Goal: Task Accomplishment & Management: Manage account settings

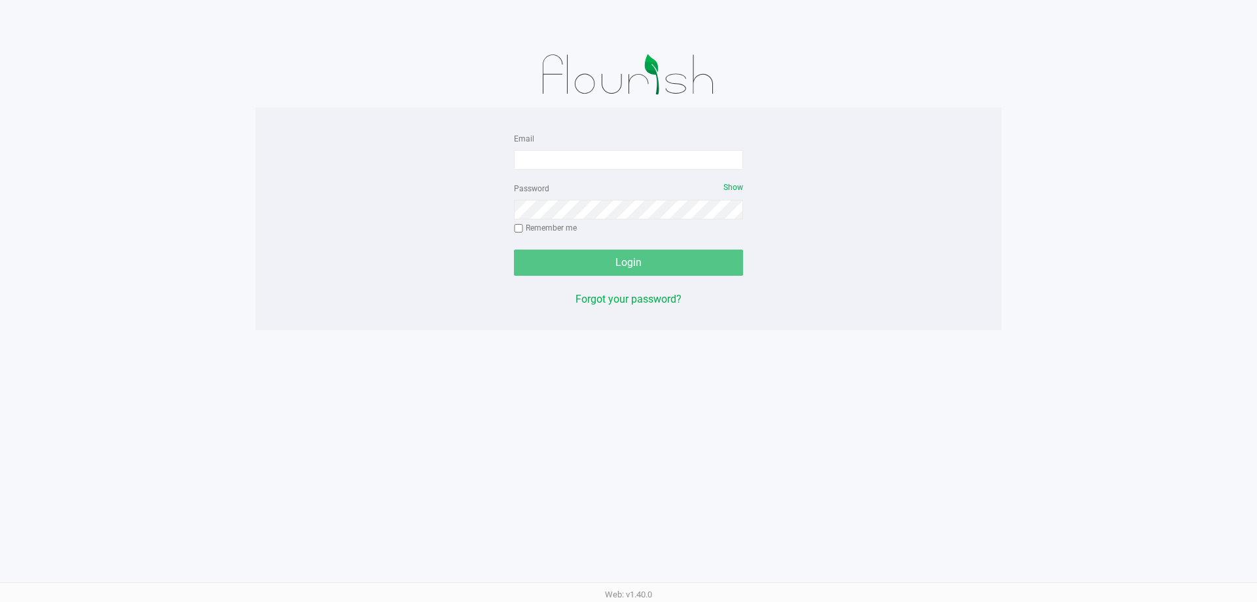
click at [615, 170] on form "Email Password Show Remember me Login" at bounding box center [628, 202] width 229 height 145
click at [626, 160] on input "Email" at bounding box center [628, 160] width 229 height 20
type input "[EMAIL_ADDRESS][DOMAIN_NAME]"
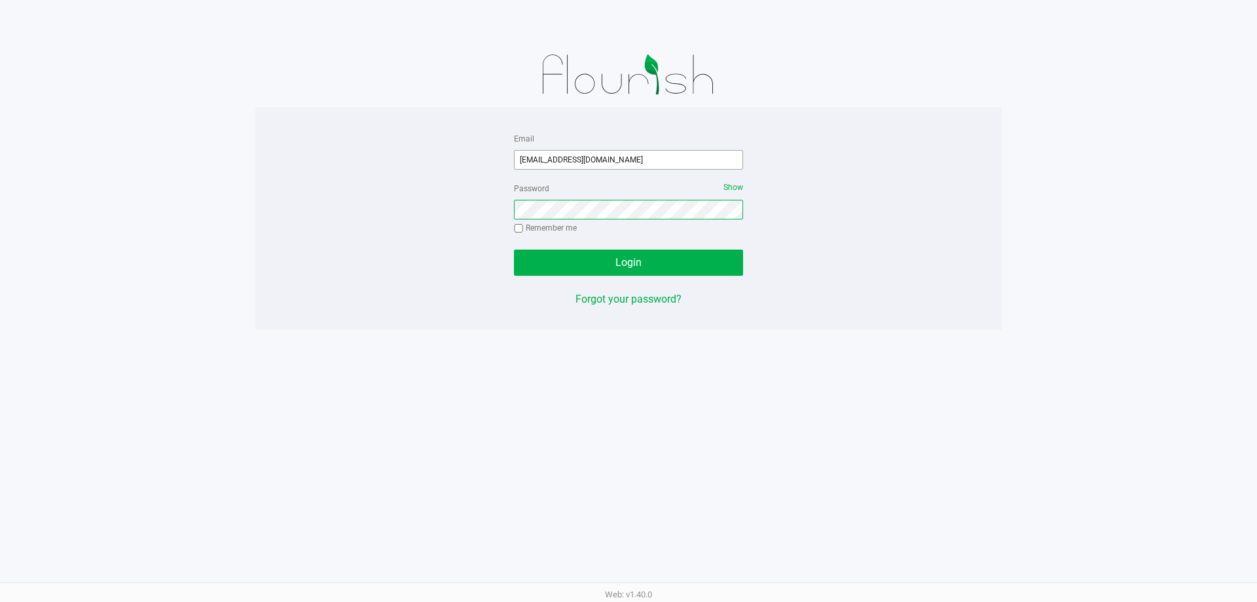
click at [514, 249] on button "Login" at bounding box center [628, 262] width 229 height 26
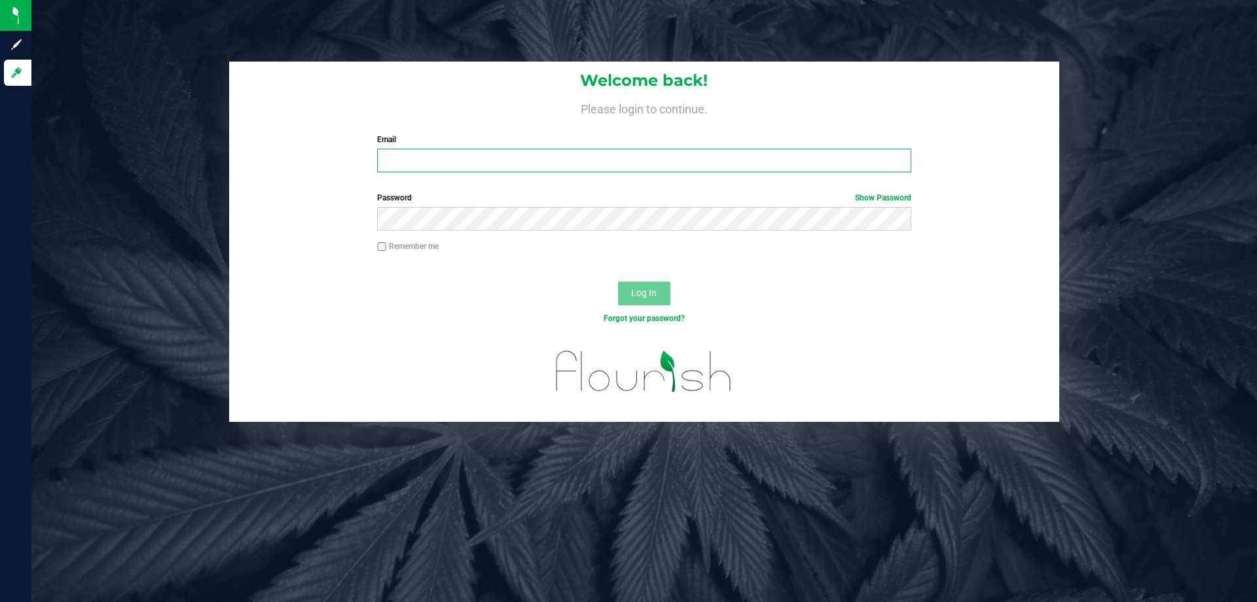
click at [454, 162] on input "Email" at bounding box center [644, 161] width 534 height 24
type input "[EMAIL_ADDRESS][DOMAIN_NAME]"
click at [618, 282] on button "Log In" at bounding box center [644, 294] width 52 height 24
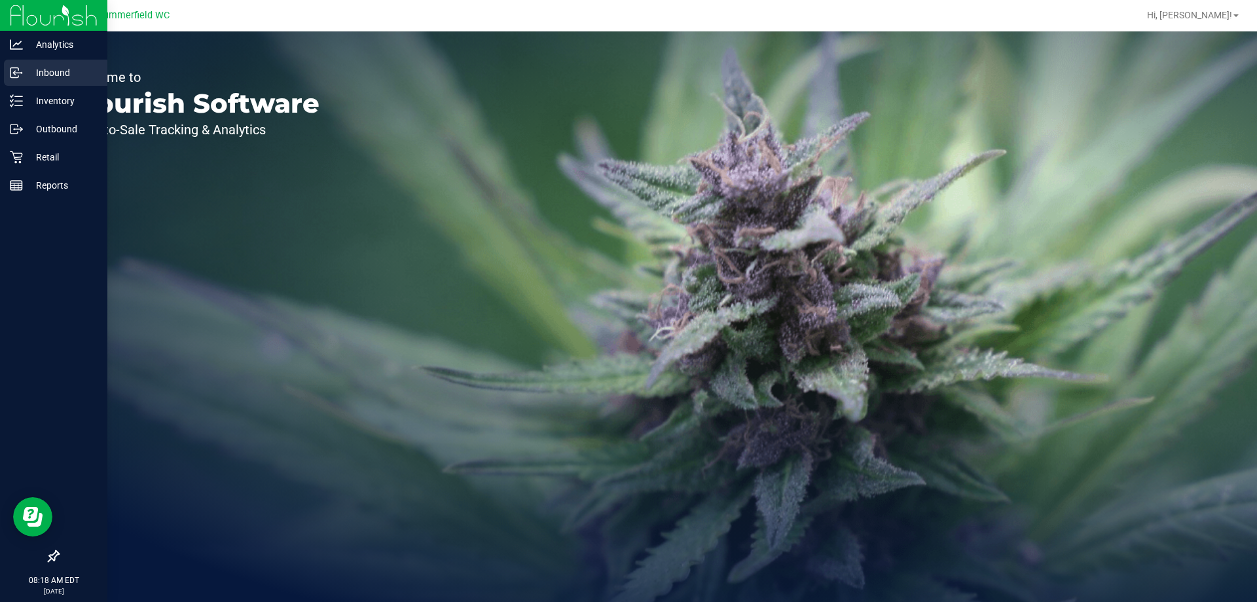
click at [62, 68] on p "Inbound" at bounding box center [62, 73] width 79 height 16
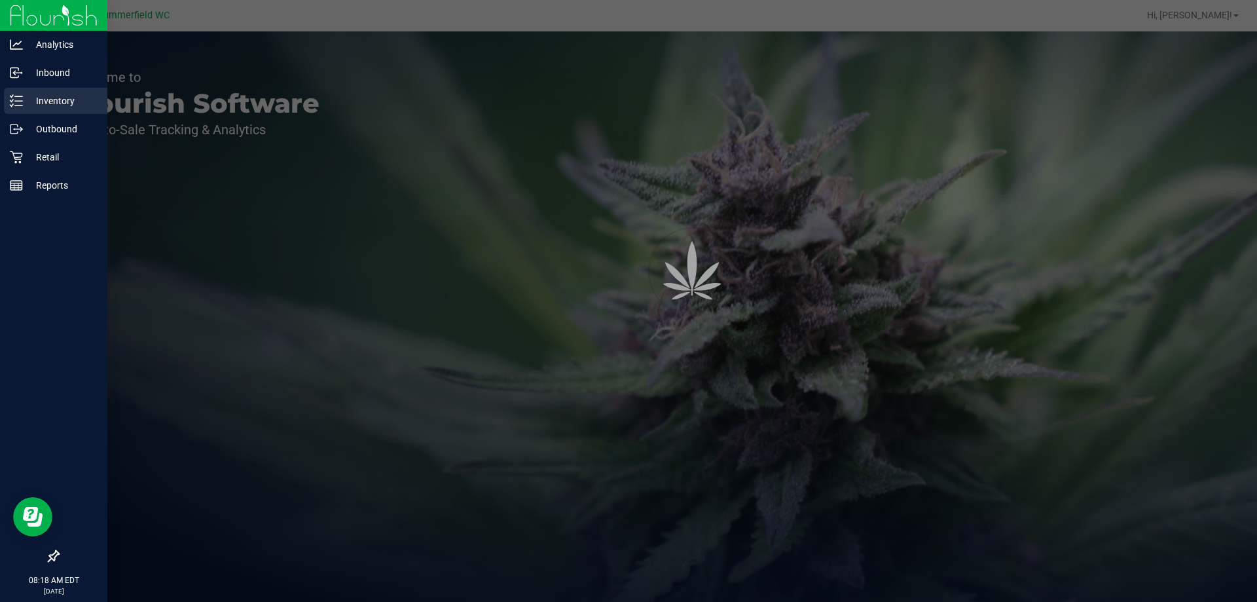
click at [58, 103] on p "Inventory" at bounding box center [62, 101] width 79 height 16
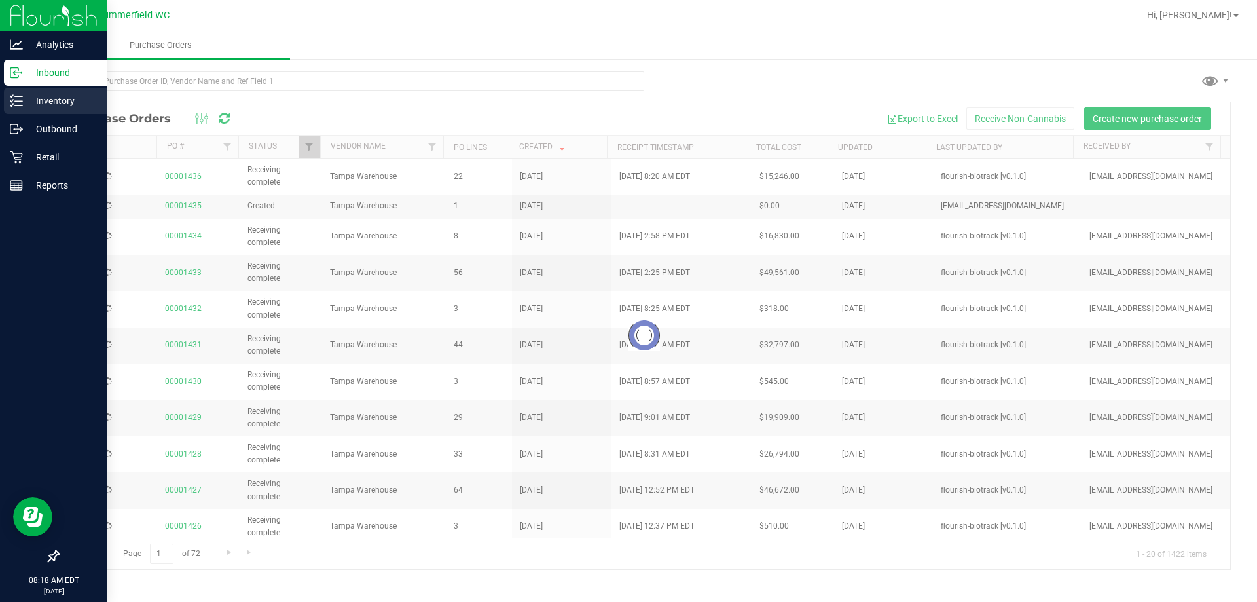
click at [59, 102] on p "Inventory" at bounding box center [62, 101] width 79 height 16
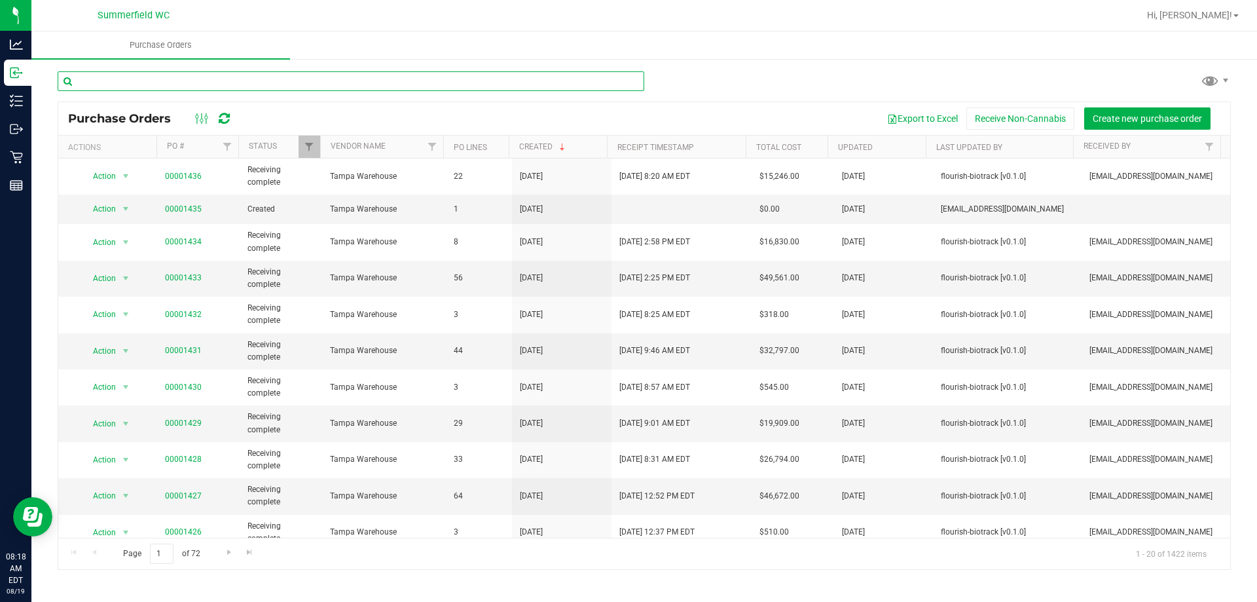
click at [168, 81] on input "text" at bounding box center [351, 81] width 587 height 20
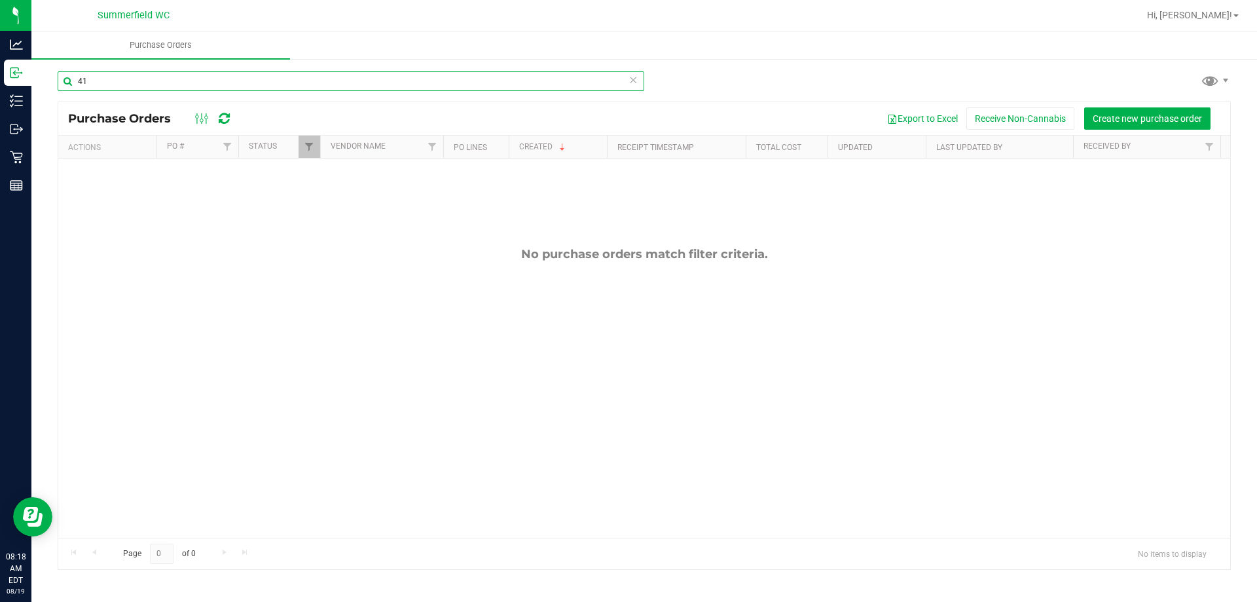
type input "4"
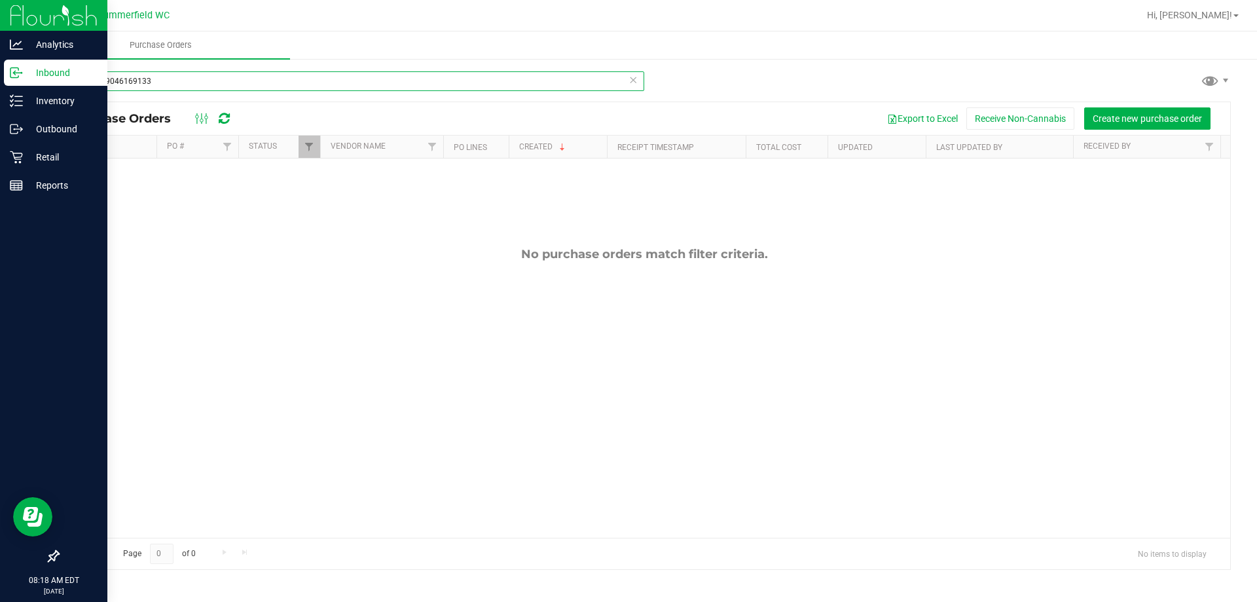
type input "4131459046169133"
click at [56, 86] on link "Inbound" at bounding box center [53, 74] width 107 height 28
click at [64, 98] on p "Inventory" at bounding box center [62, 101] width 79 height 16
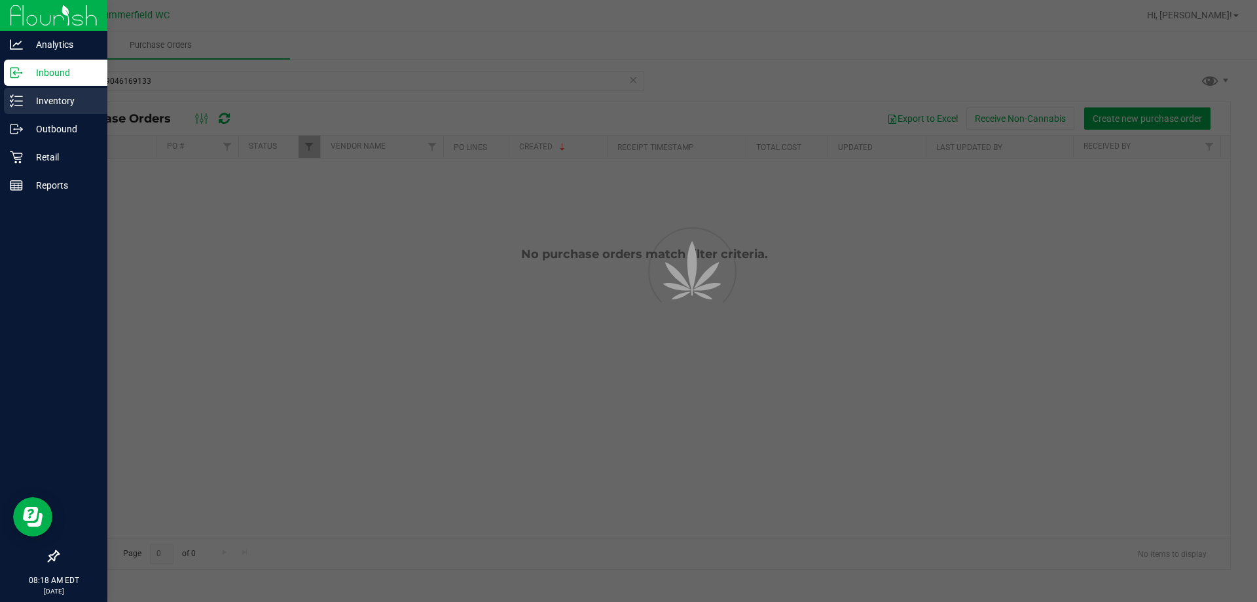
click at [64, 98] on p "Inventory" at bounding box center [62, 101] width 79 height 16
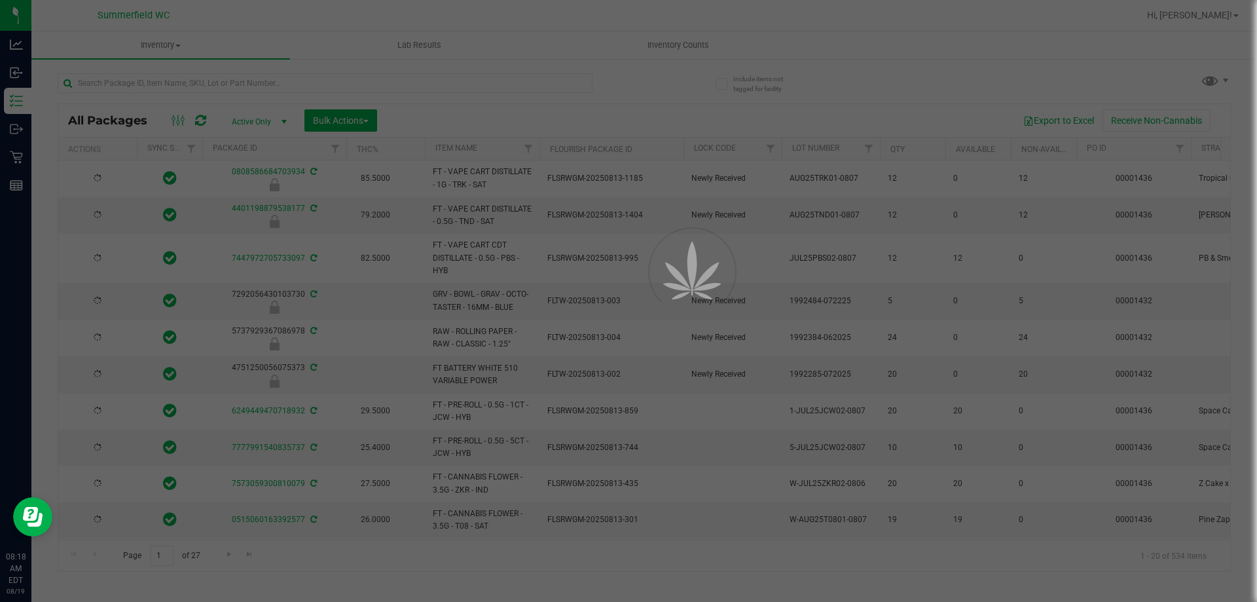
click at [144, 78] on div at bounding box center [628, 301] width 1257 height 602
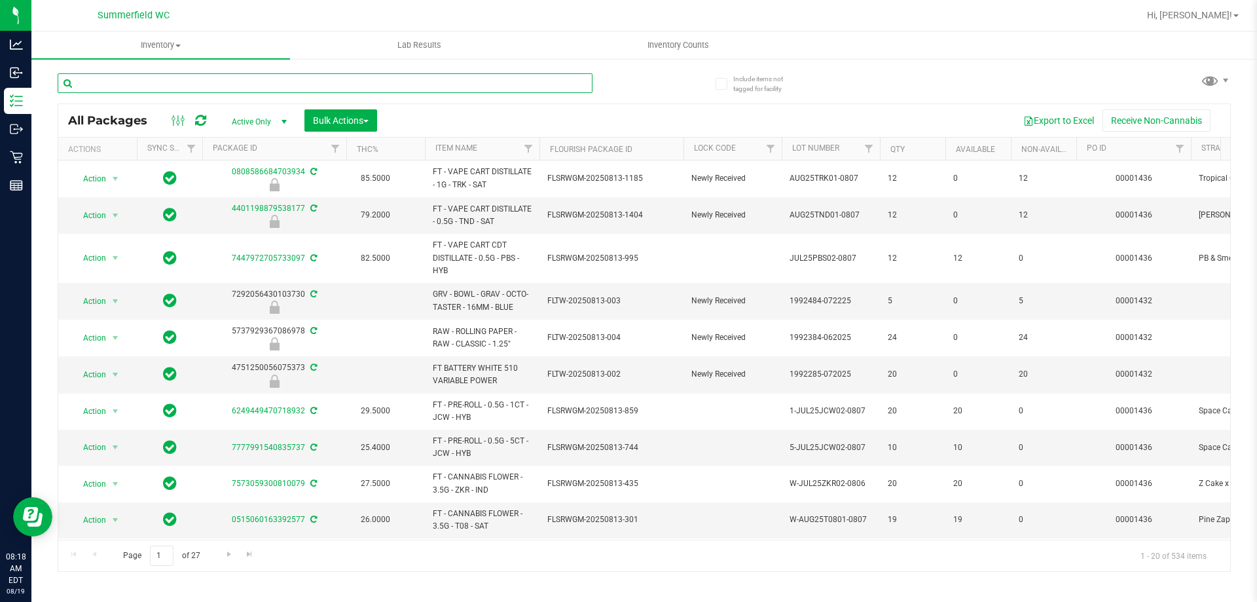
click at [144, 79] on input "text" at bounding box center [325, 83] width 535 height 20
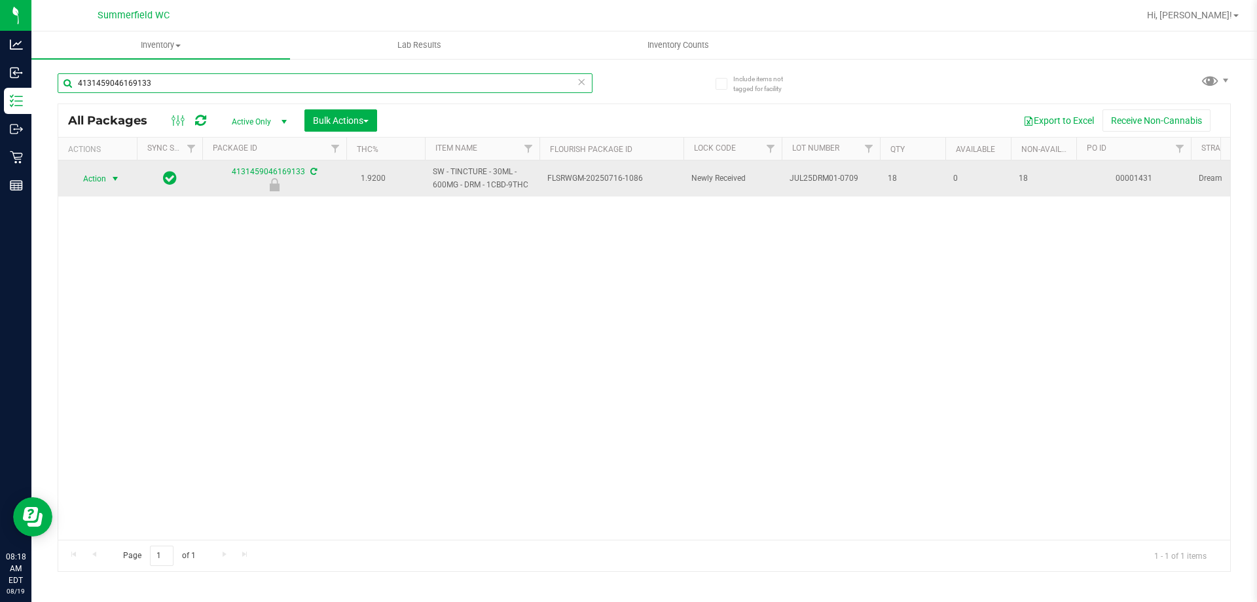
type input "4131459046169133"
click at [96, 175] on span "Action" at bounding box center [88, 179] width 35 height 18
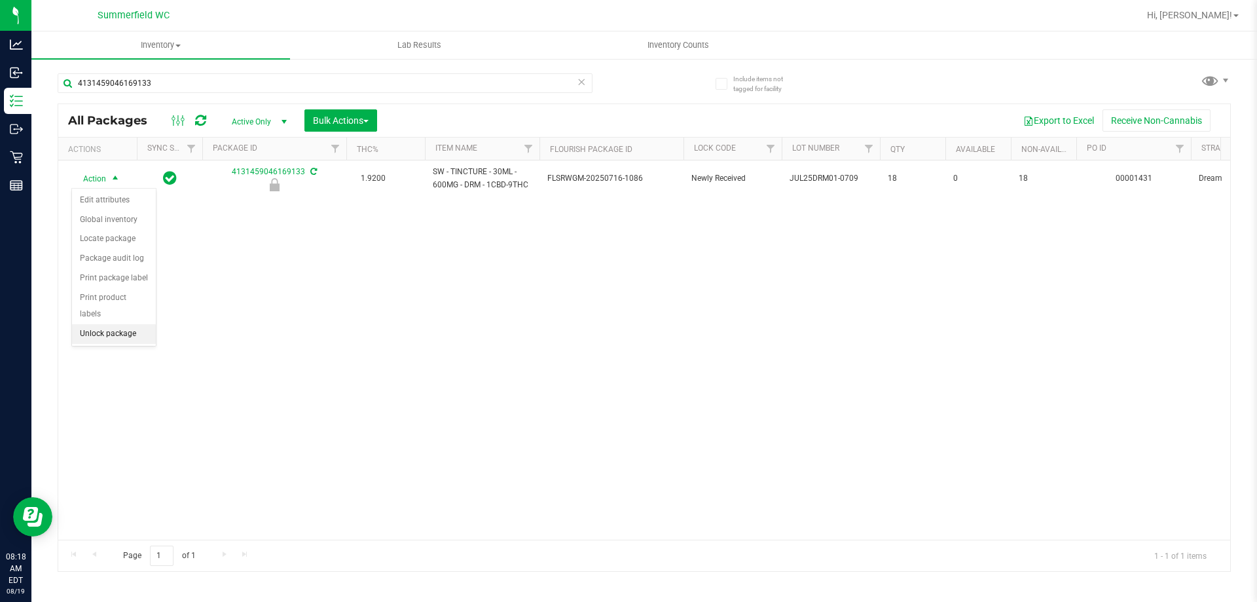
click at [120, 324] on li "Unlock package" at bounding box center [114, 334] width 84 height 20
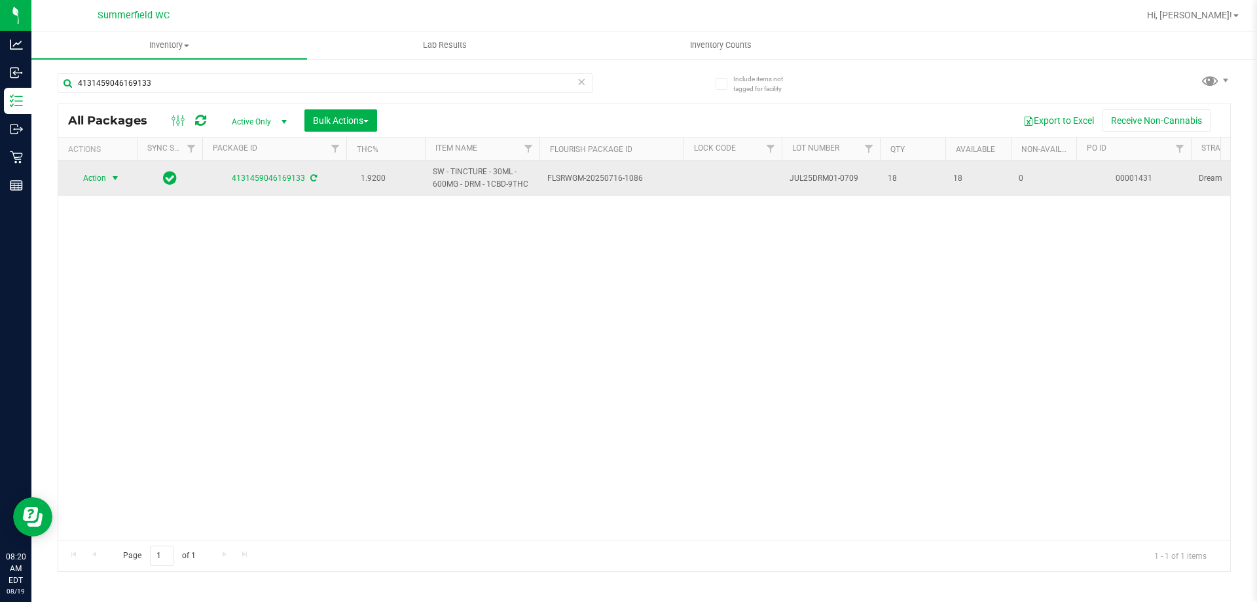
click at [96, 174] on span "Action" at bounding box center [88, 178] width 35 height 18
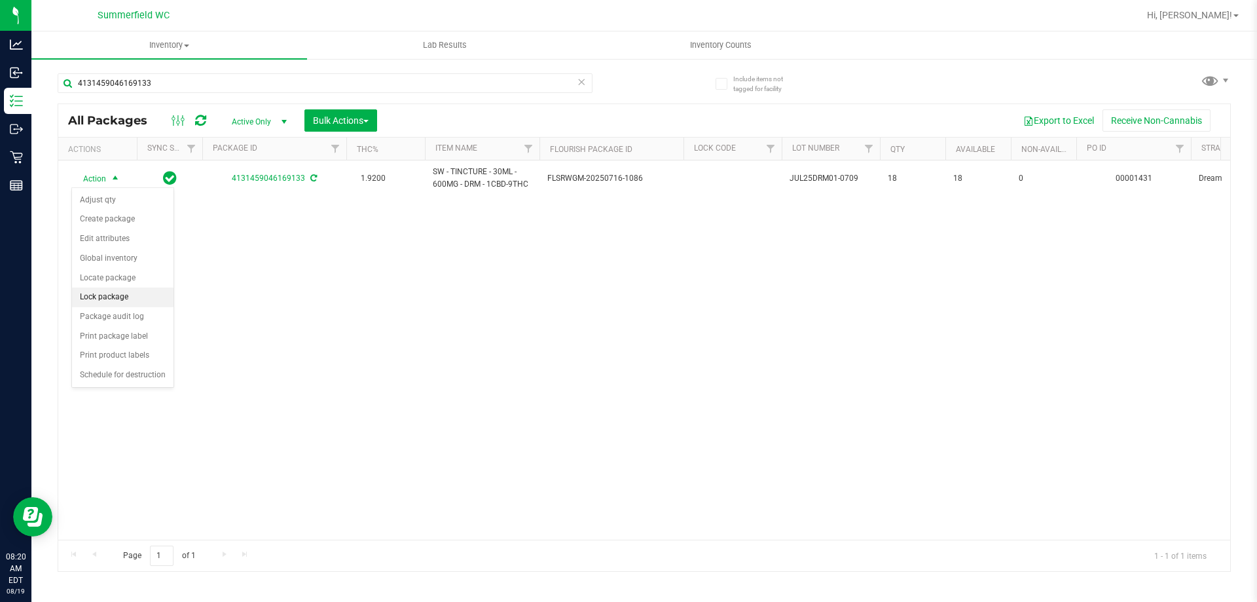
click at [115, 293] on li "Lock package" at bounding box center [122, 297] width 101 height 20
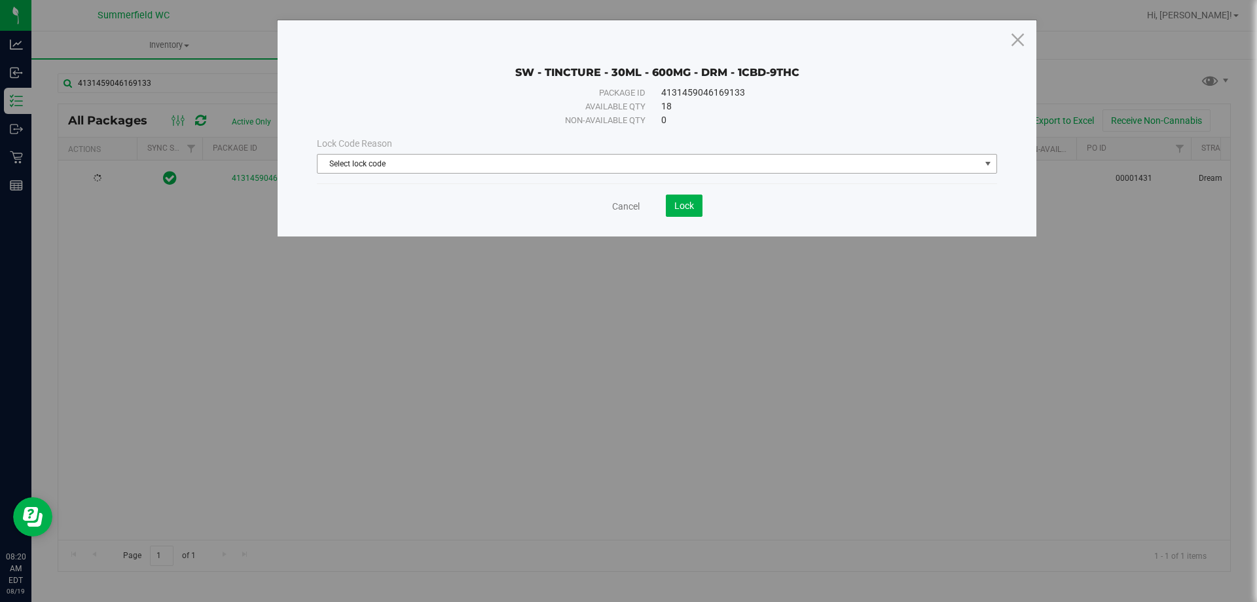
click at [463, 166] on span "Select lock code" at bounding box center [649, 164] width 663 height 18
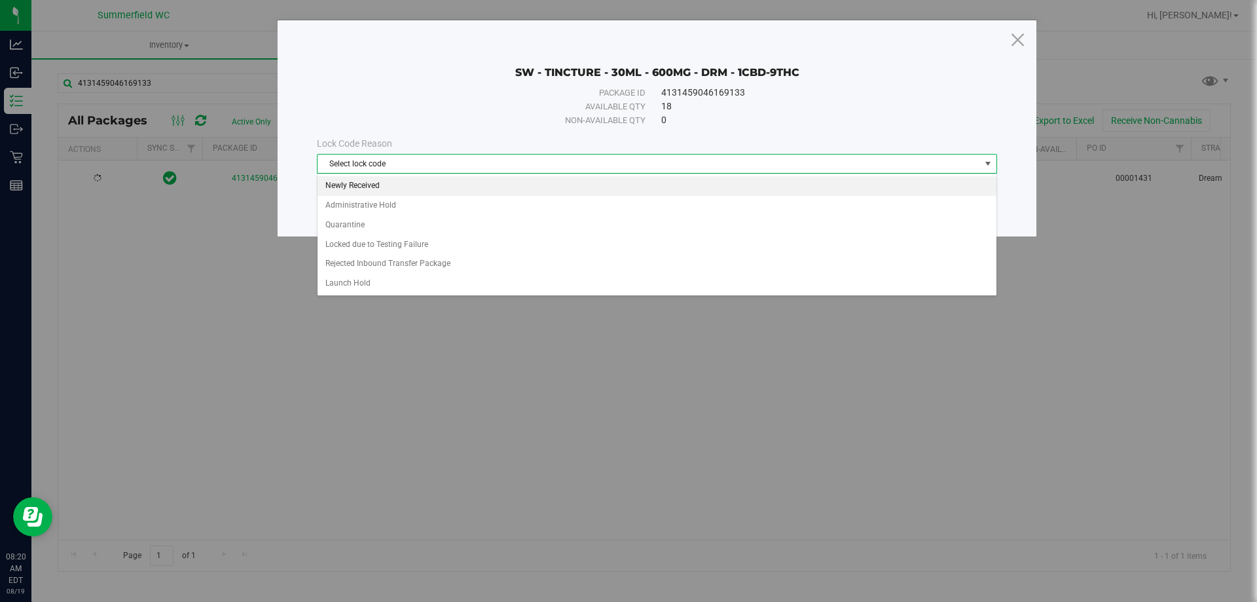
click at [460, 185] on li "Newly Received" at bounding box center [657, 186] width 679 height 20
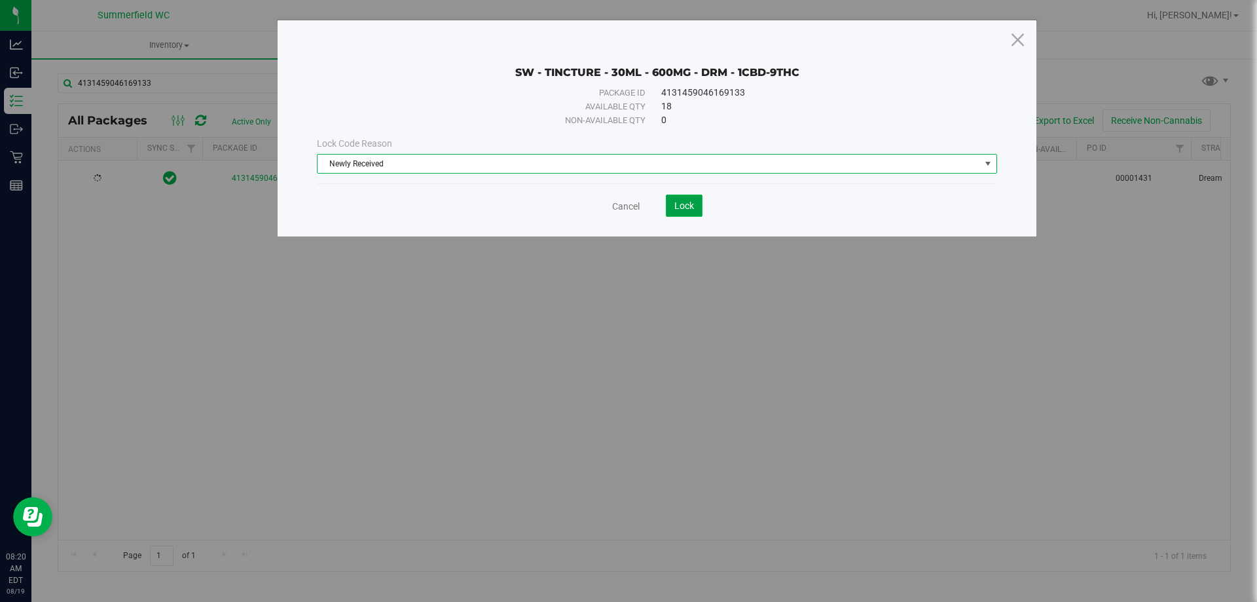
click at [691, 210] on span "Lock" at bounding box center [684, 205] width 20 height 10
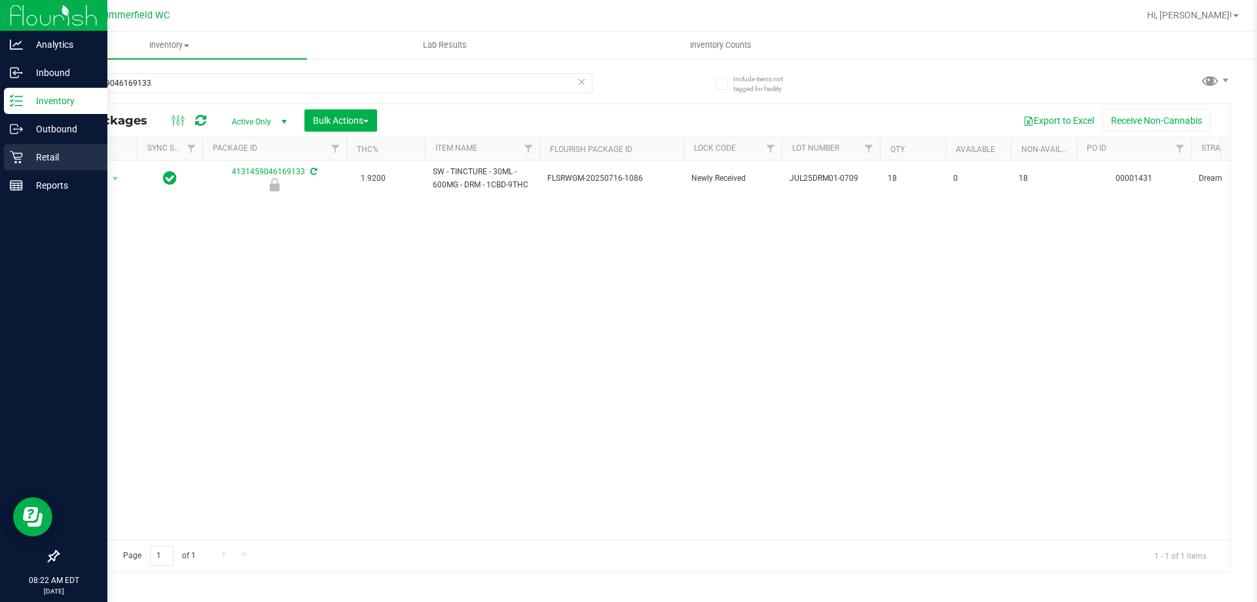
click at [48, 156] on p "Retail" at bounding box center [62, 157] width 79 height 16
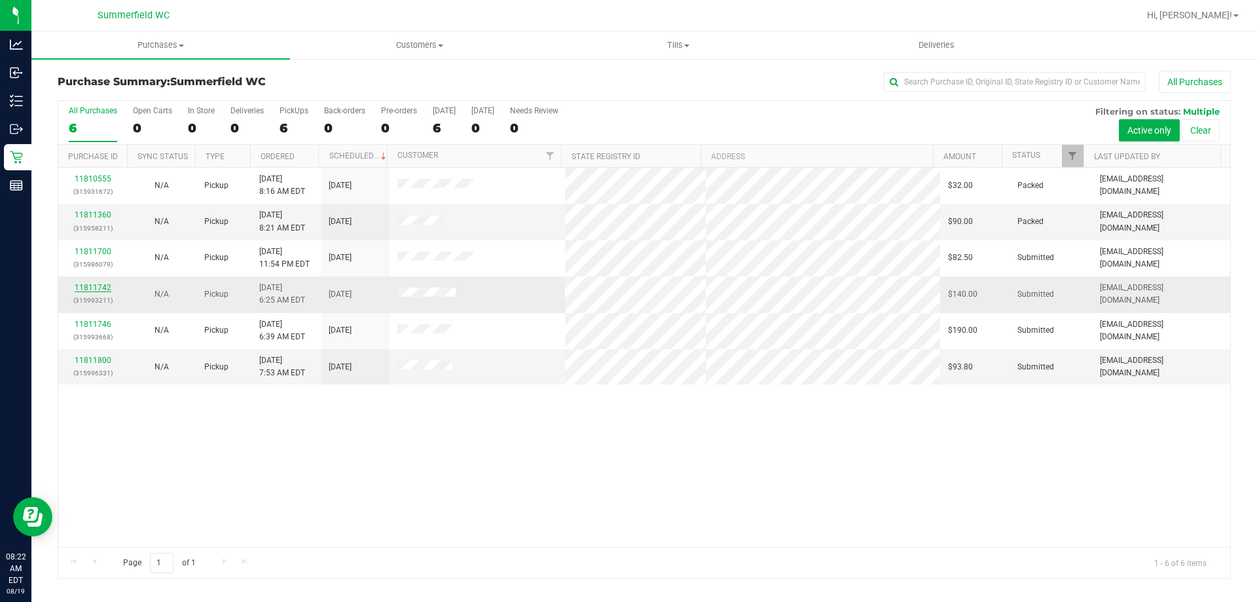
click at [100, 284] on link "11811742" at bounding box center [93, 287] width 37 height 9
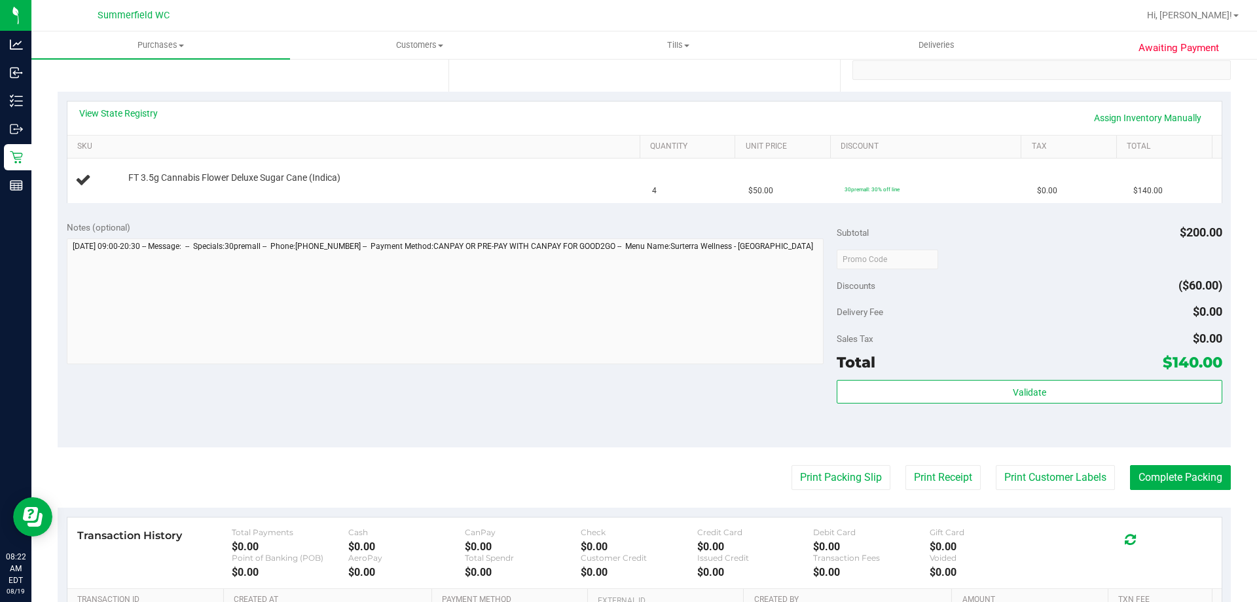
scroll to position [262, 0]
click at [796, 471] on button "Print Packing Slip" at bounding box center [841, 476] width 99 height 25
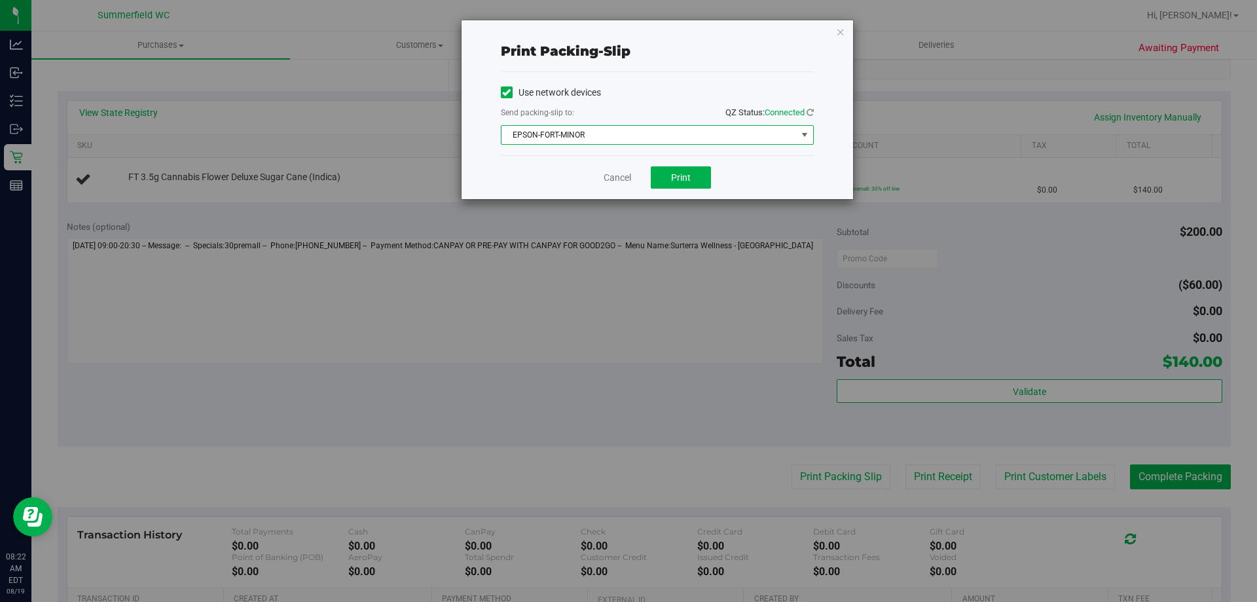
click at [574, 128] on span "EPSON-FORT-MINOR" at bounding box center [649, 135] width 295 height 18
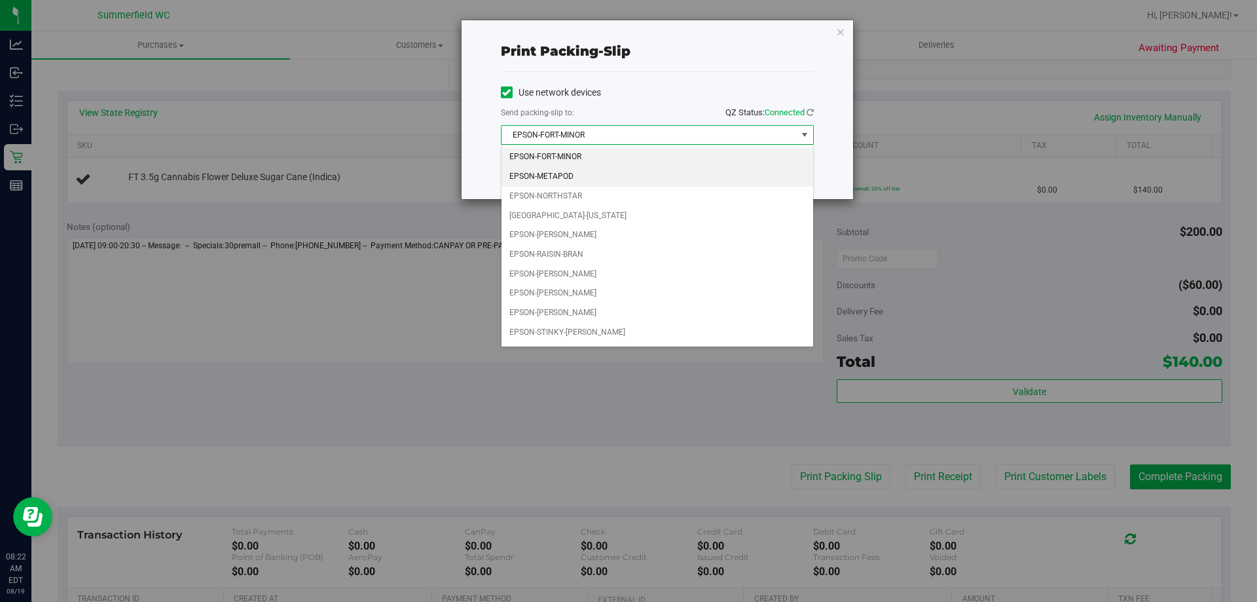
click at [579, 172] on li "EPSON-METAPOD" at bounding box center [658, 177] width 312 height 20
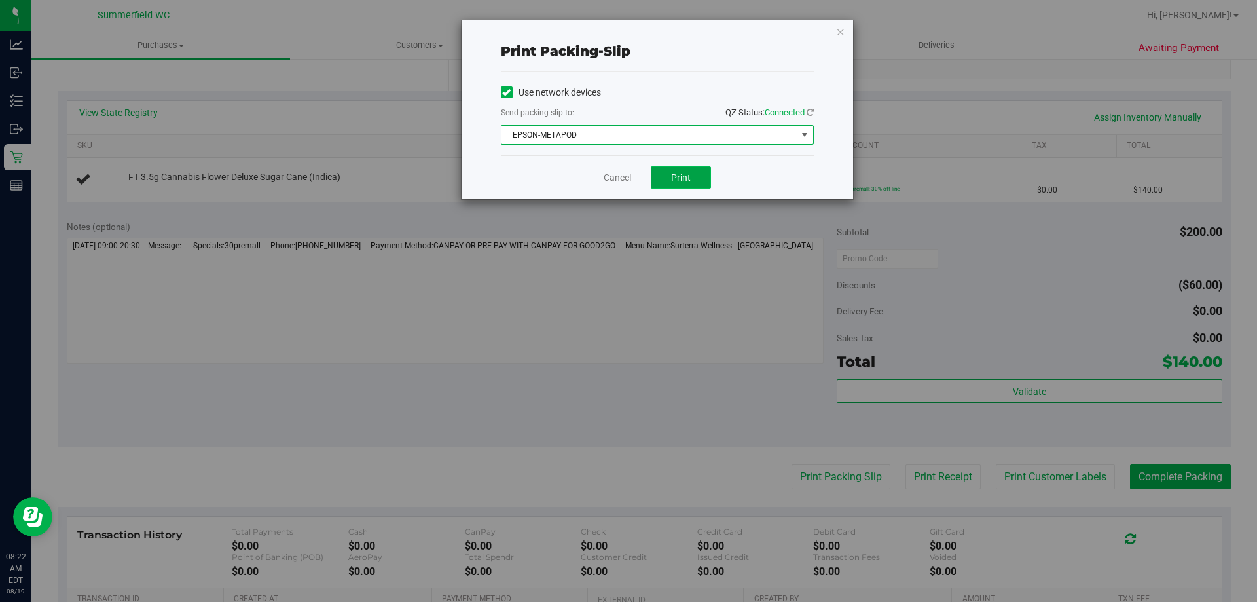
click at [667, 178] on button "Print" at bounding box center [681, 177] width 60 height 22
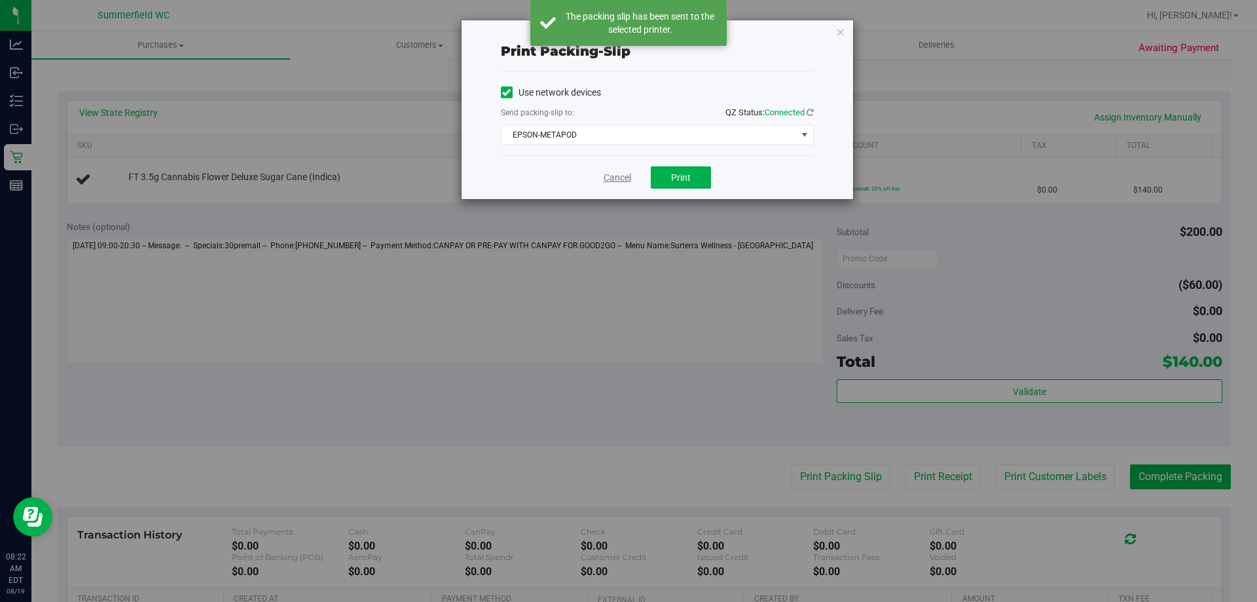
click at [615, 179] on link "Cancel" at bounding box center [618, 178] width 28 height 14
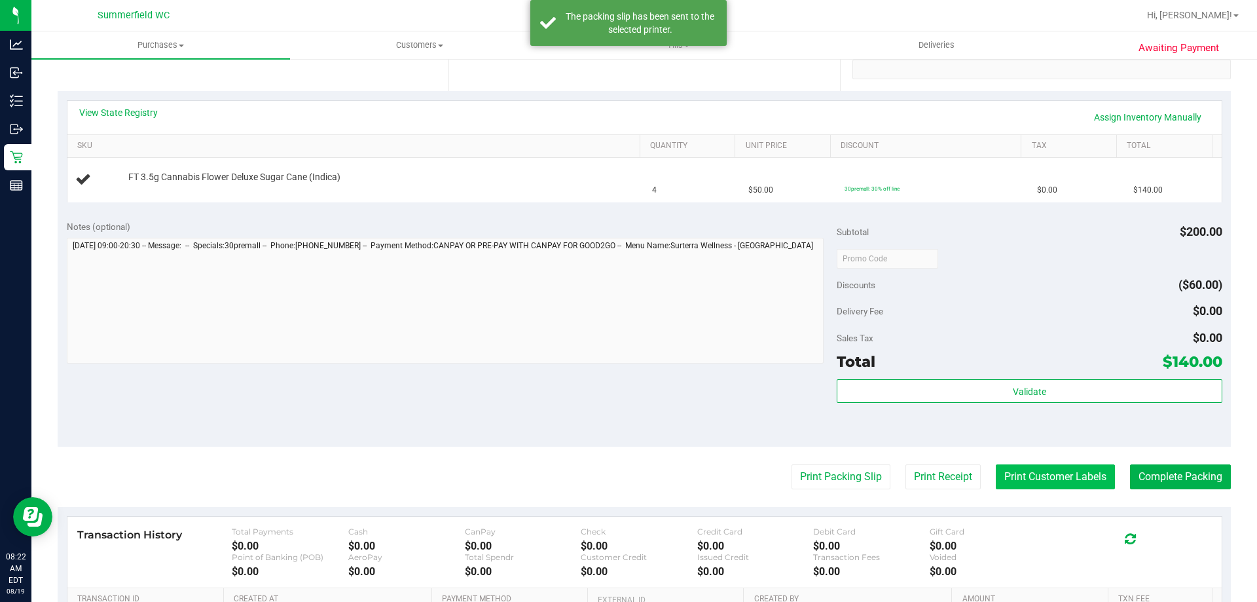
click at [997, 469] on button "Print Customer Labels" at bounding box center [1055, 476] width 119 height 25
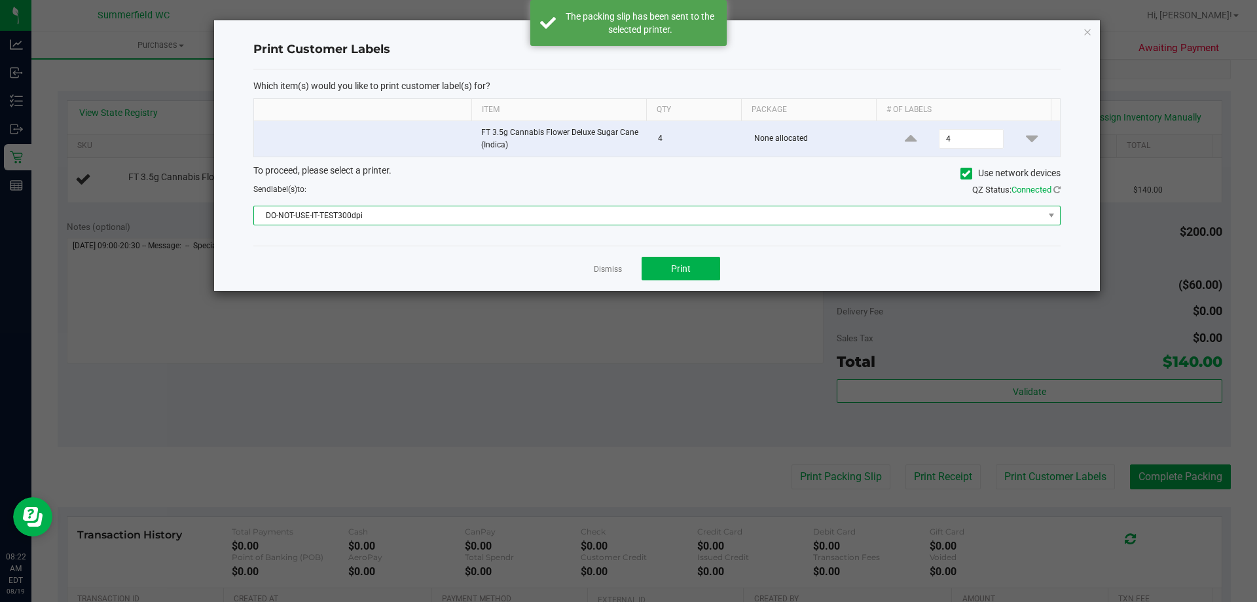
click at [532, 207] on span "DO-NOT-USE-IT-TEST300dpi" at bounding box center [649, 215] width 790 height 18
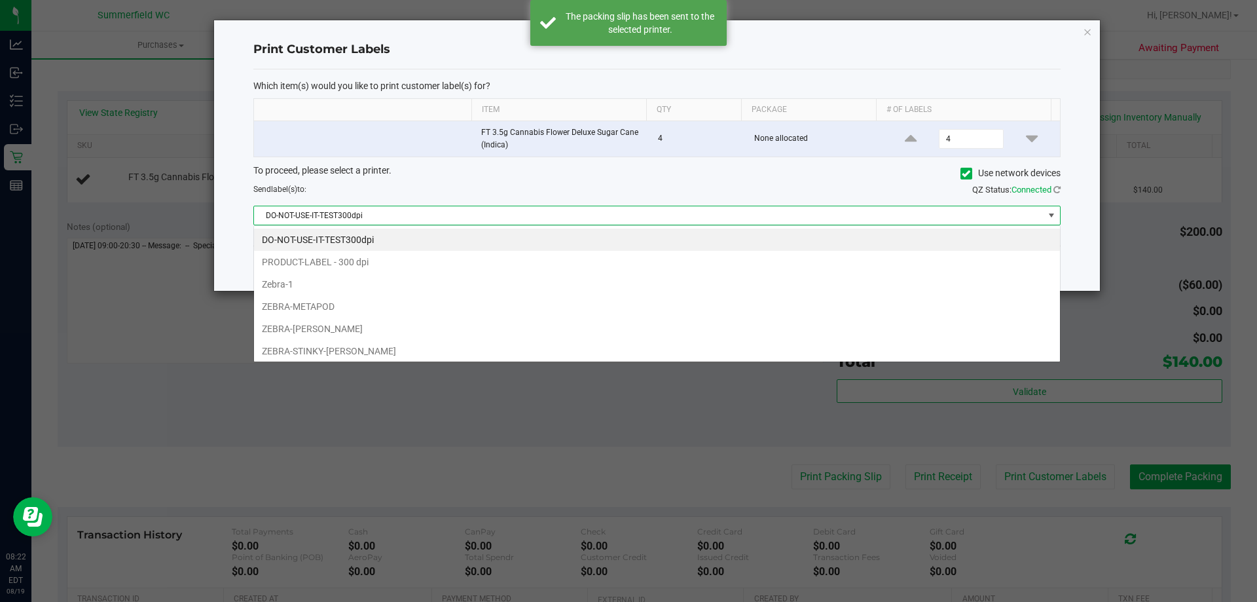
scroll to position [20, 807]
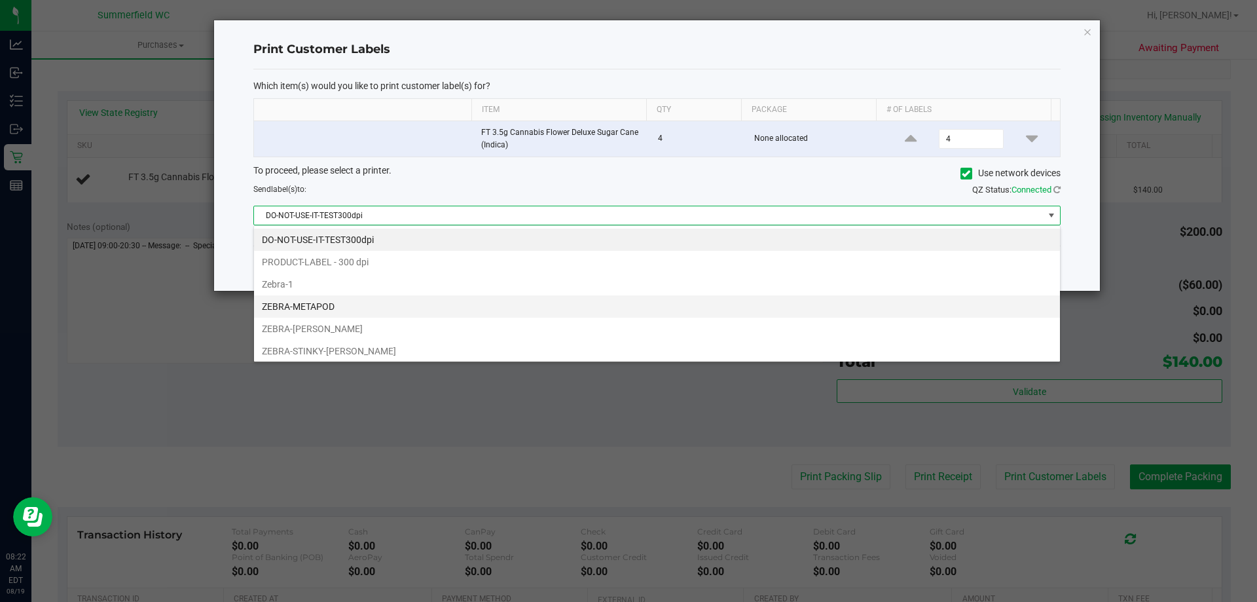
click at [493, 303] on li "ZEBRA-METAPOD" at bounding box center [657, 306] width 806 height 22
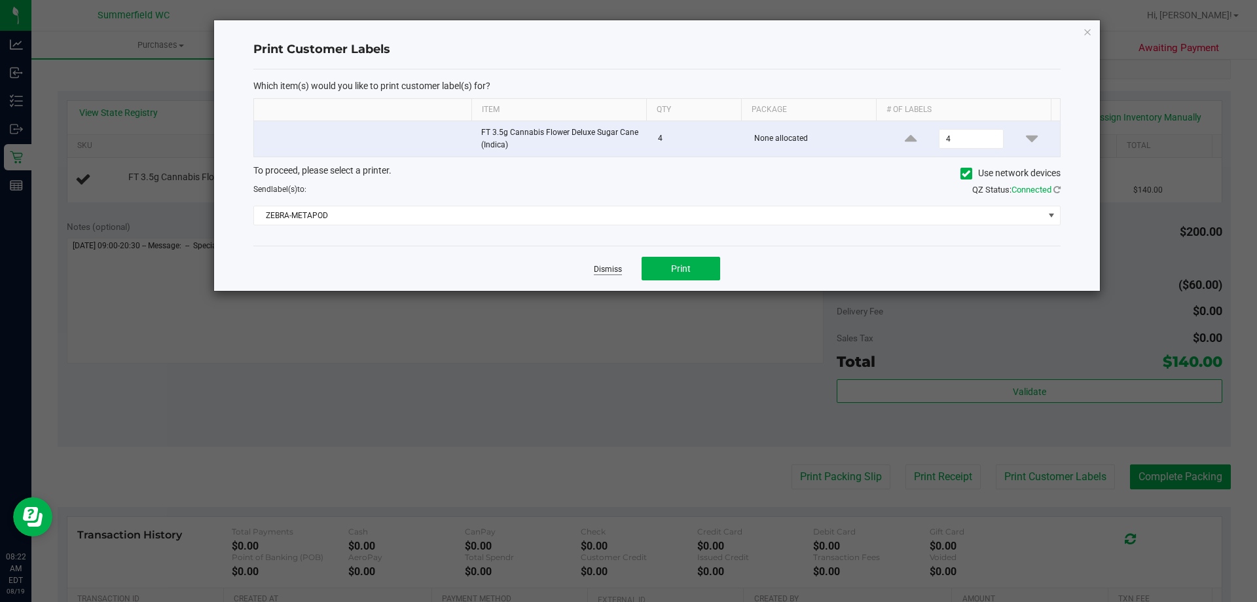
click at [608, 268] on link "Dismiss" at bounding box center [608, 269] width 28 height 11
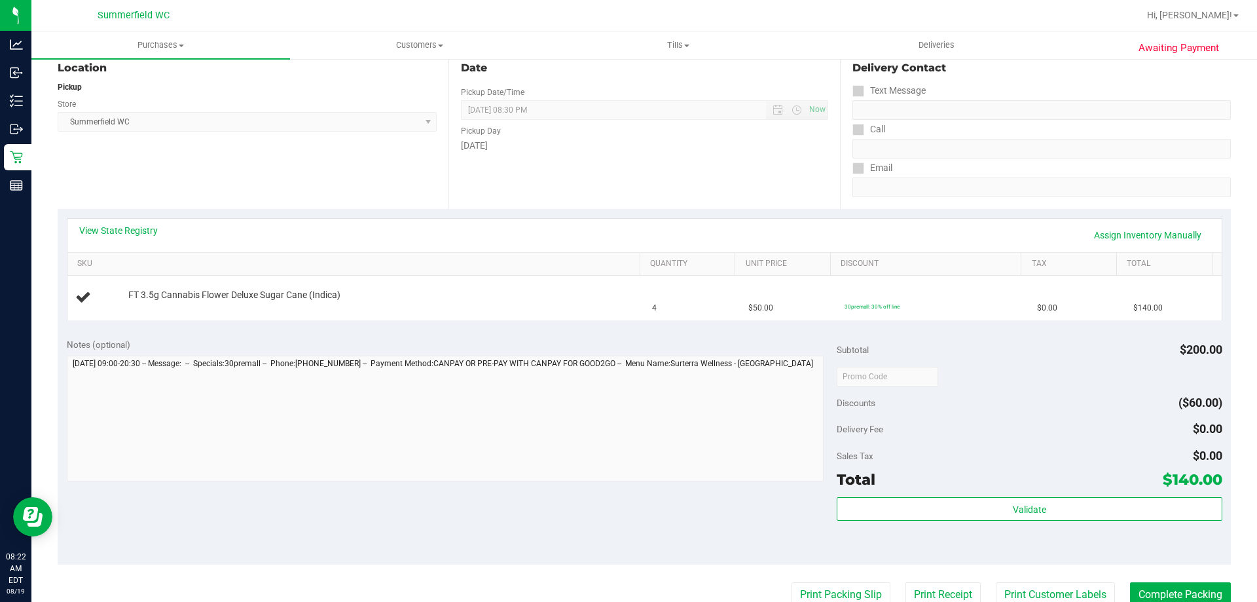
scroll to position [0, 0]
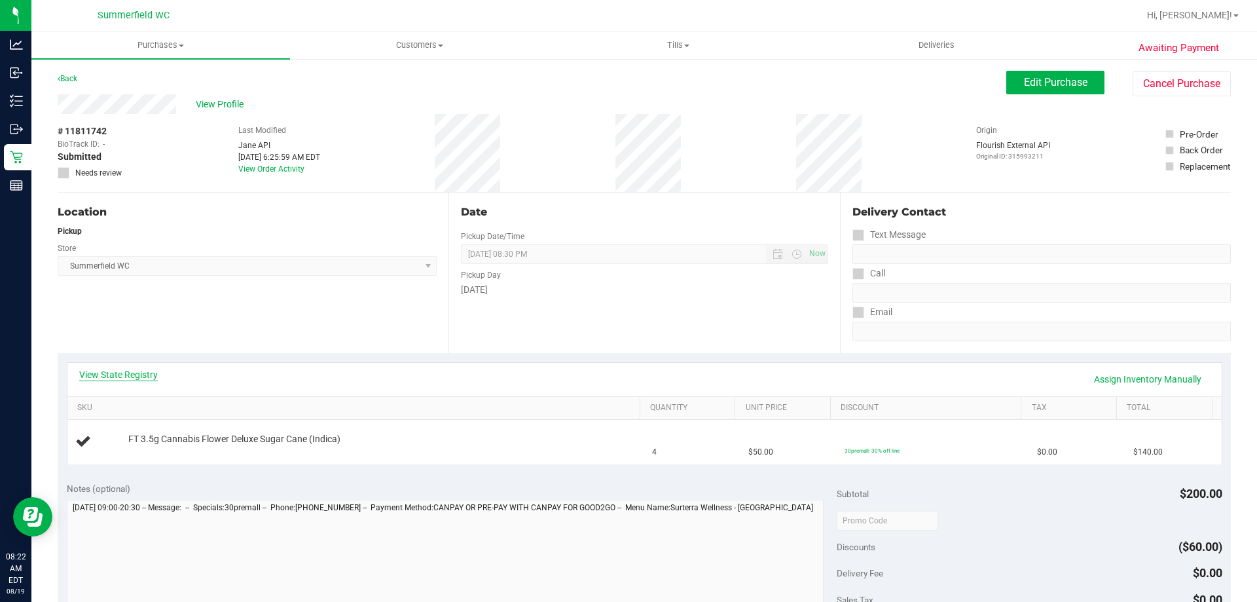
click at [149, 371] on link "View State Registry" at bounding box center [118, 374] width 79 height 13
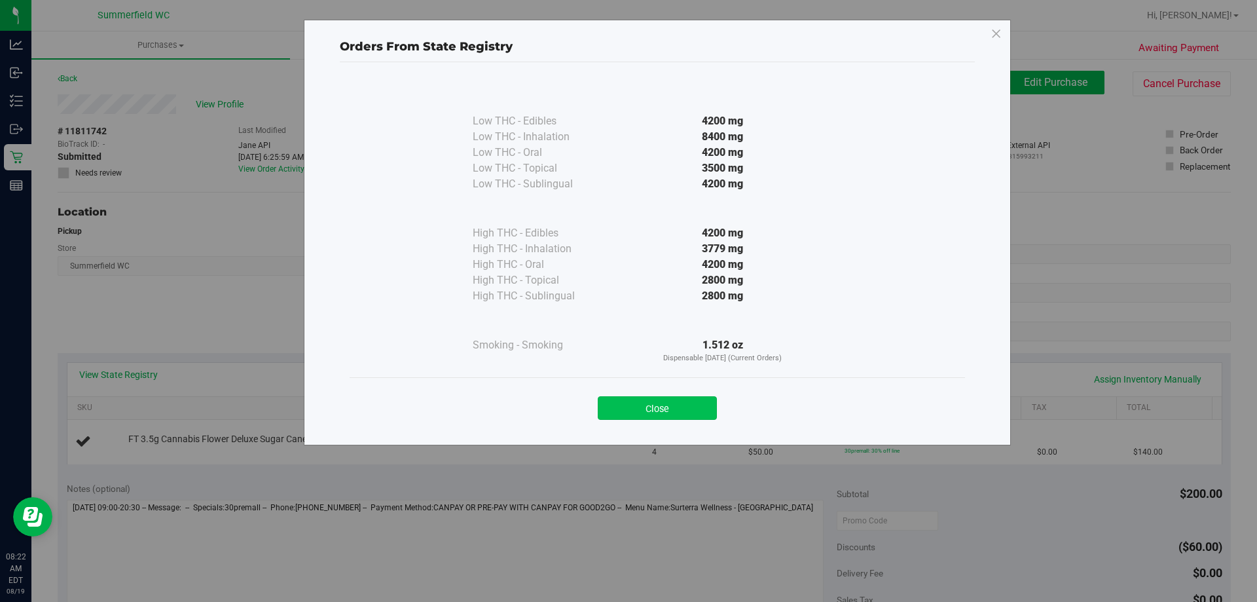
click at [627, 401] on button "Close" at bounding box center [657, 408] width 119 height 24
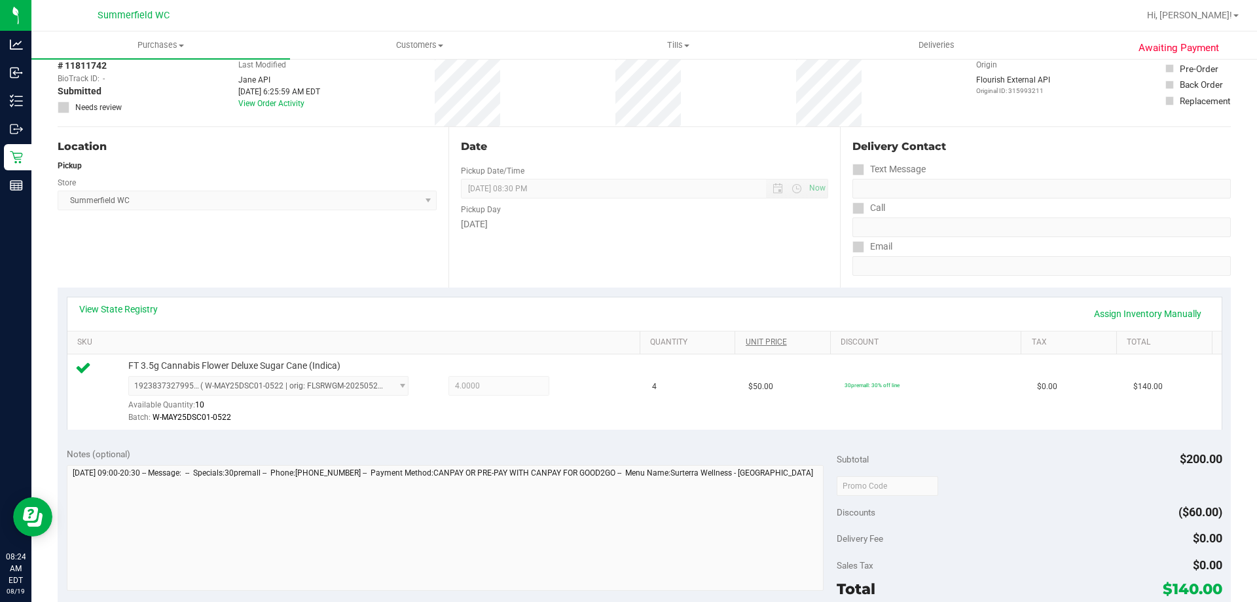
scroll to position [327, 0]
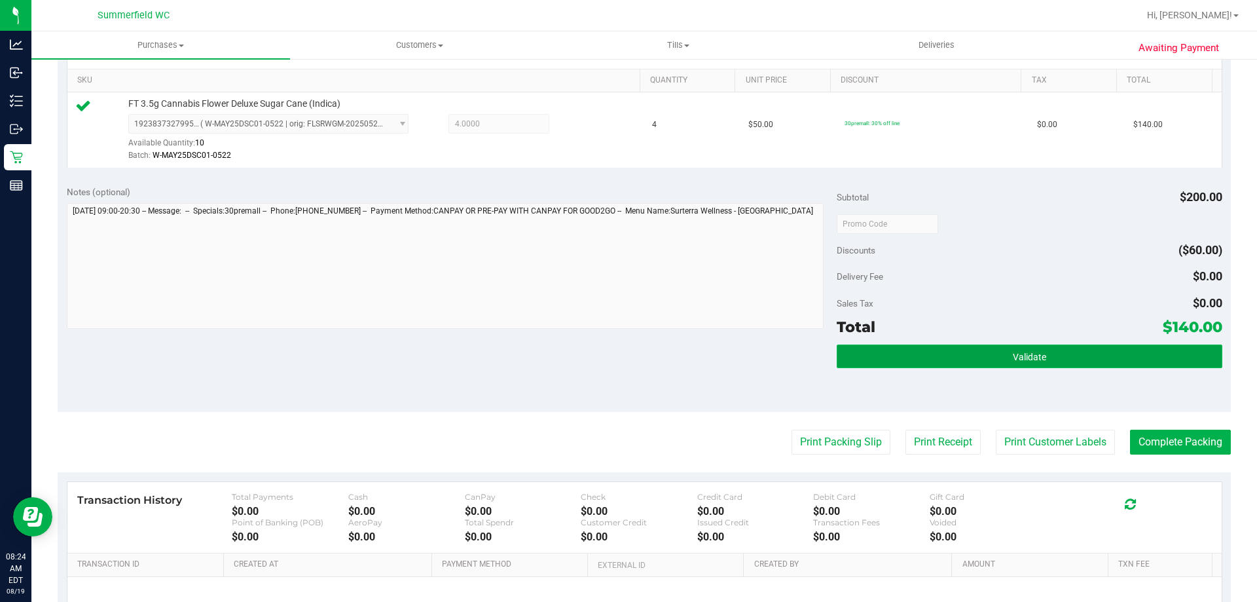
click at [1039, 356] on button "Validate" at bounding box center [1029, 356] width 385 height 24
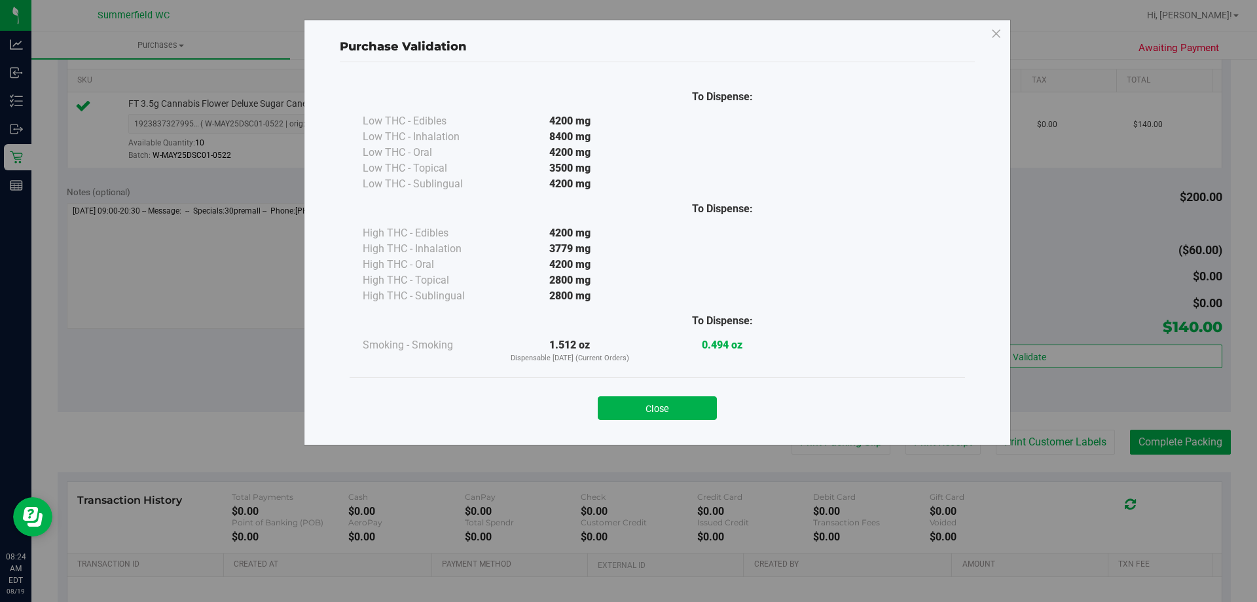
drag, startPoint x: 666, startPoint y: 418, endPoint x: 720, endPoint y: 409, distance: 54.5
click at [667, 417] on button "Close" at bounding box center [657, 408] width 119 height 24
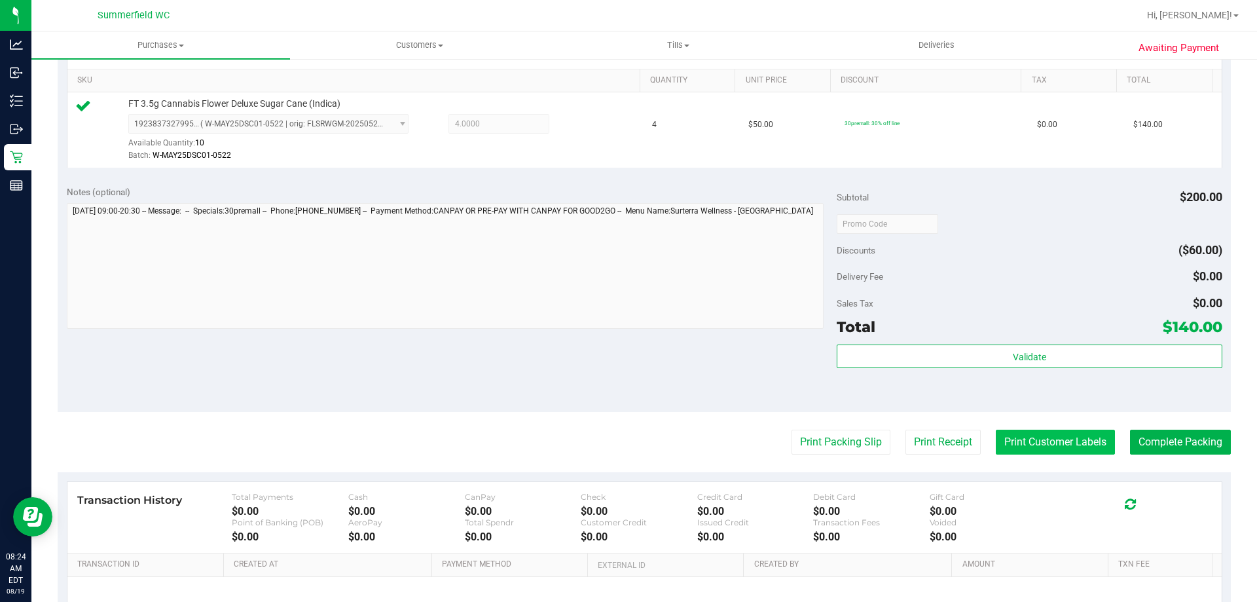
click at [1057, 442] on button "Print Customer Labels" at bounding box center [1055, 442] width 119 height 25
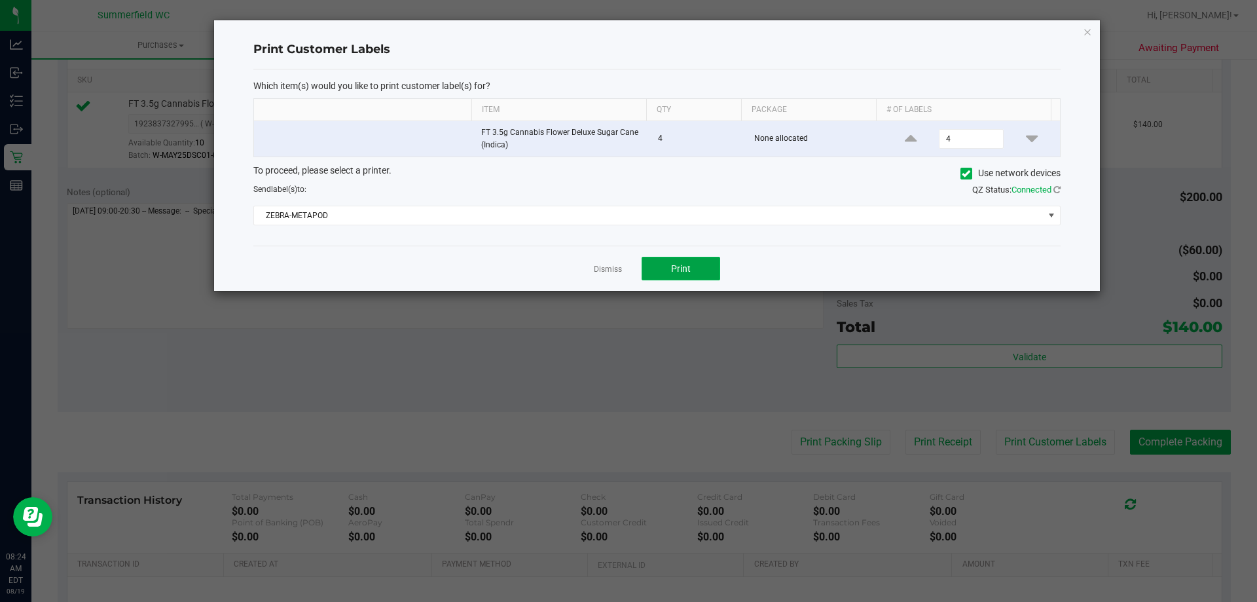
click at [685, 265] on span "Print" at bounding box center [681, 268] width 20 height 10
click at [610, 267] on link "Dismiss" at bounding box center [608, 269] width 28 height 11
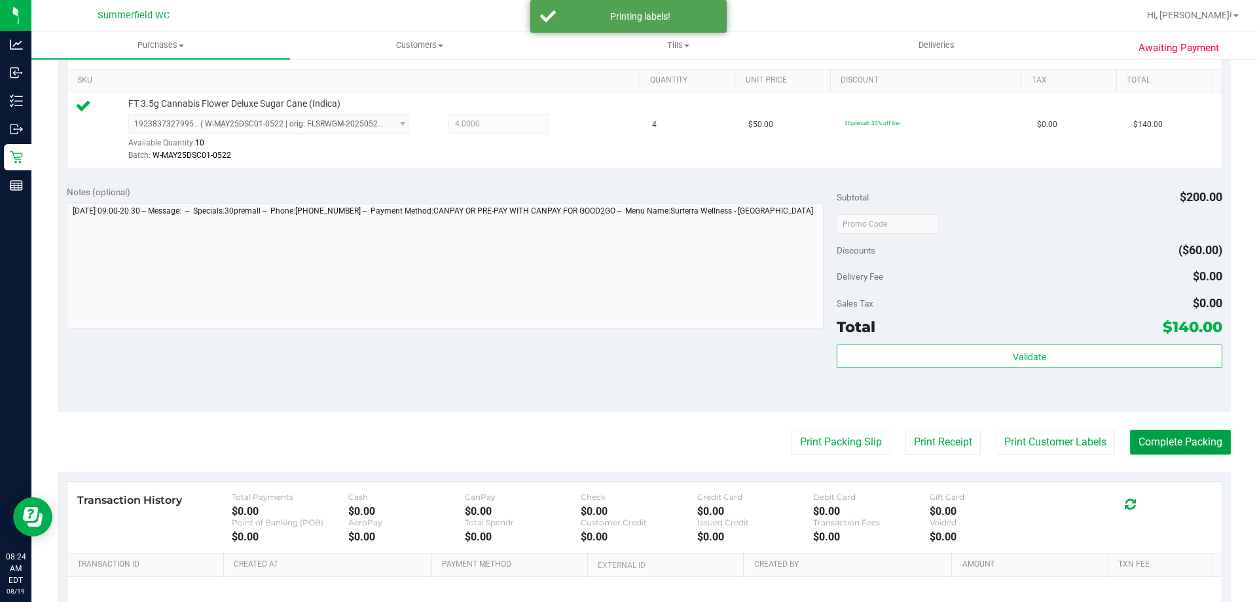
click at [1172, 434] on button "Complete Packing" at bounding box center [1180, 442] width 101 height 25
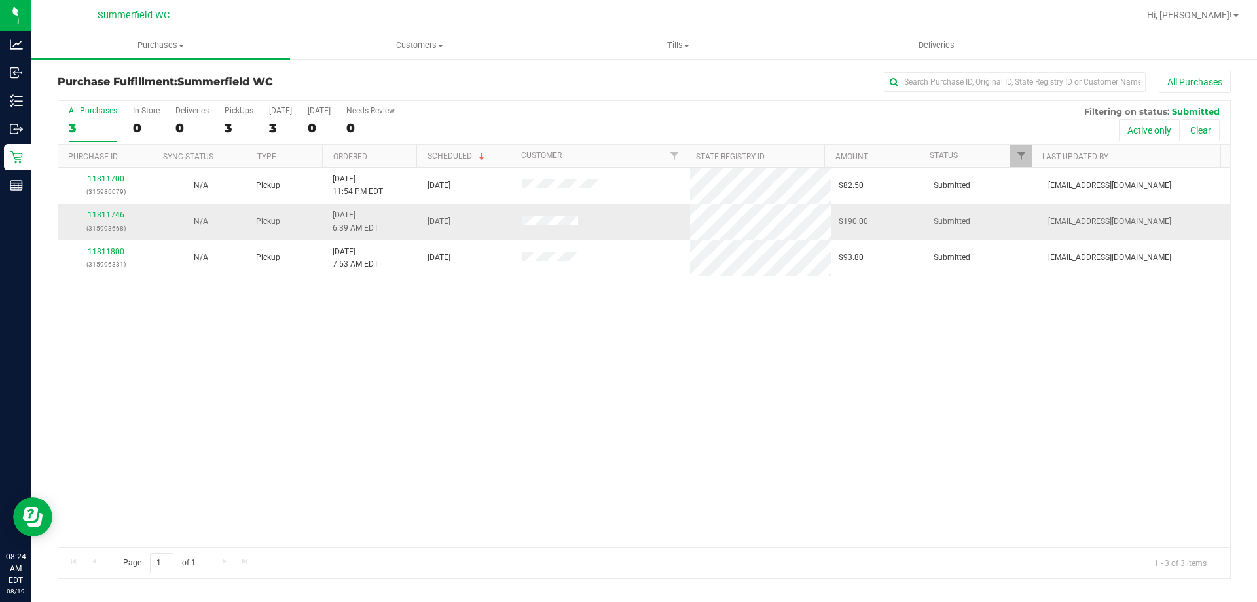
click at [113, 210] on div "11811746 (315993668)" at bounding box center [105, 221] width 79 height 25
click at [113, 211] on link "11811746" at bounding box center [106, 214] width 37 height 9
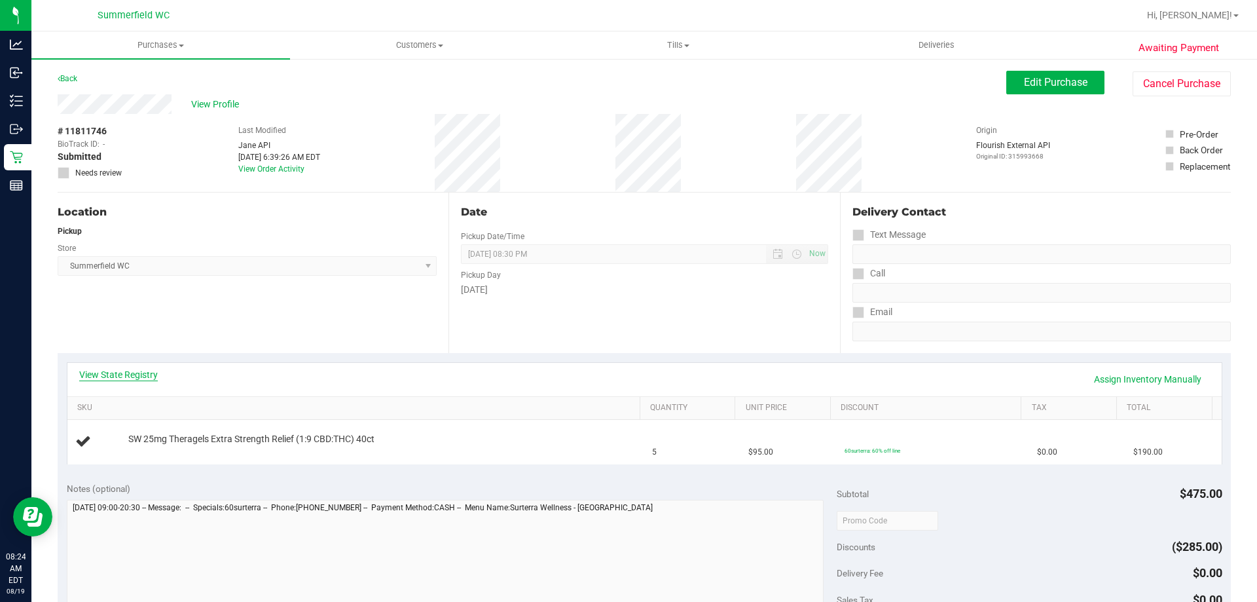
click at [134, 375] on link "View State Registry" at bounding box center [118, 374] width 79 height 13
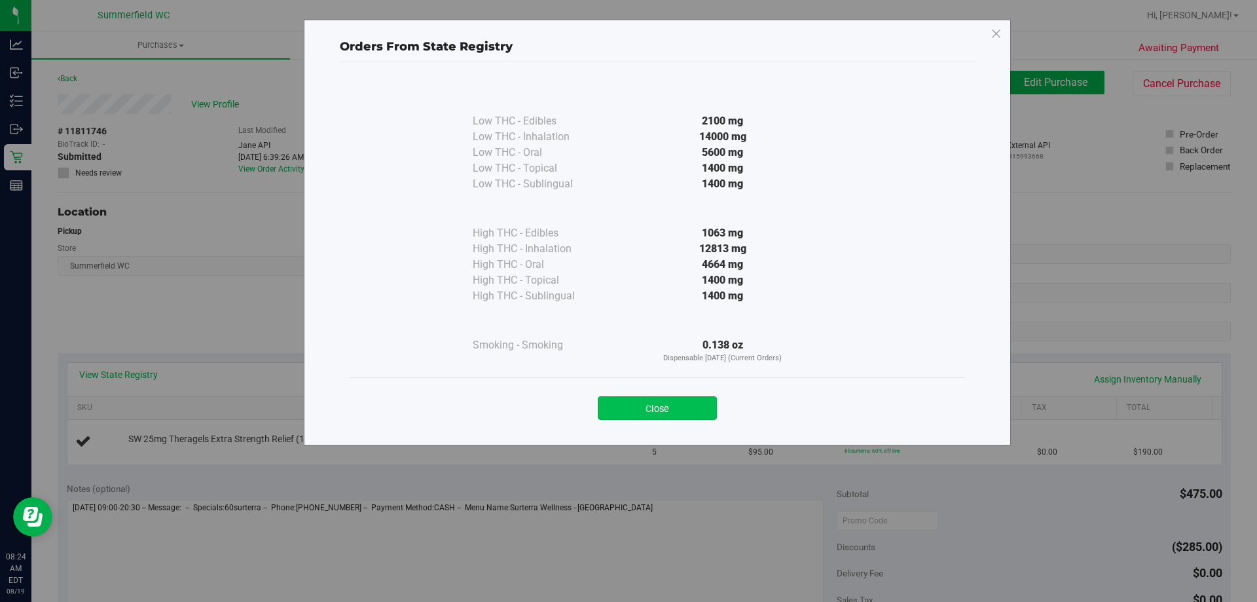
click at [642, 409] on button "Close" at bounding box center [657, 408] width 119 height 24
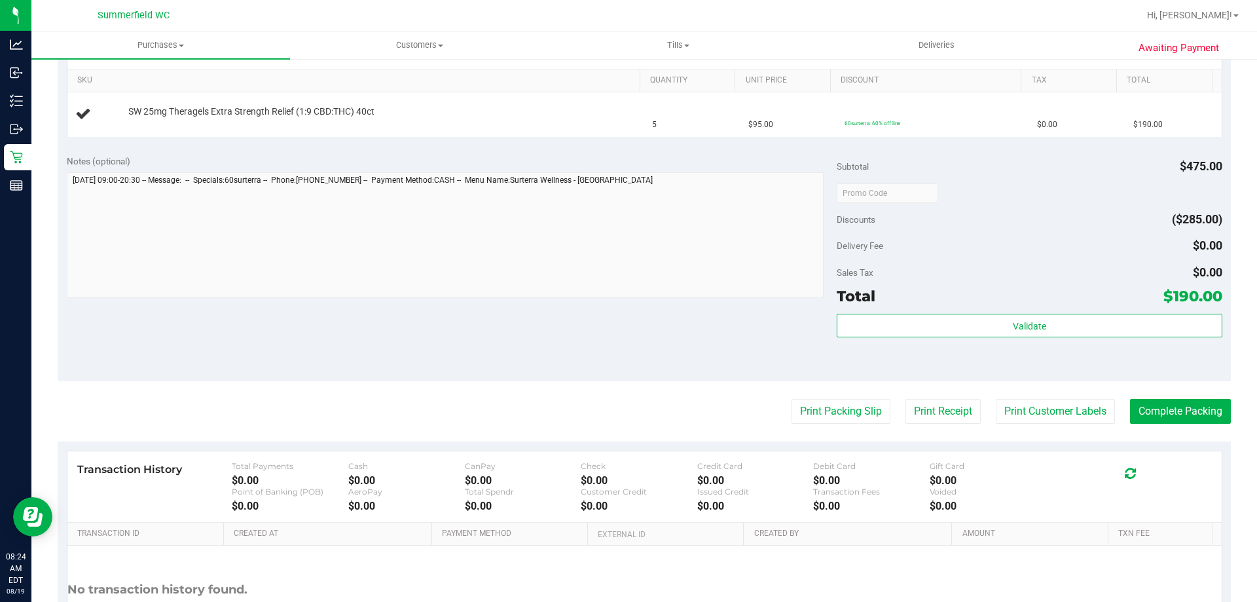
scroll to position [131, 0]
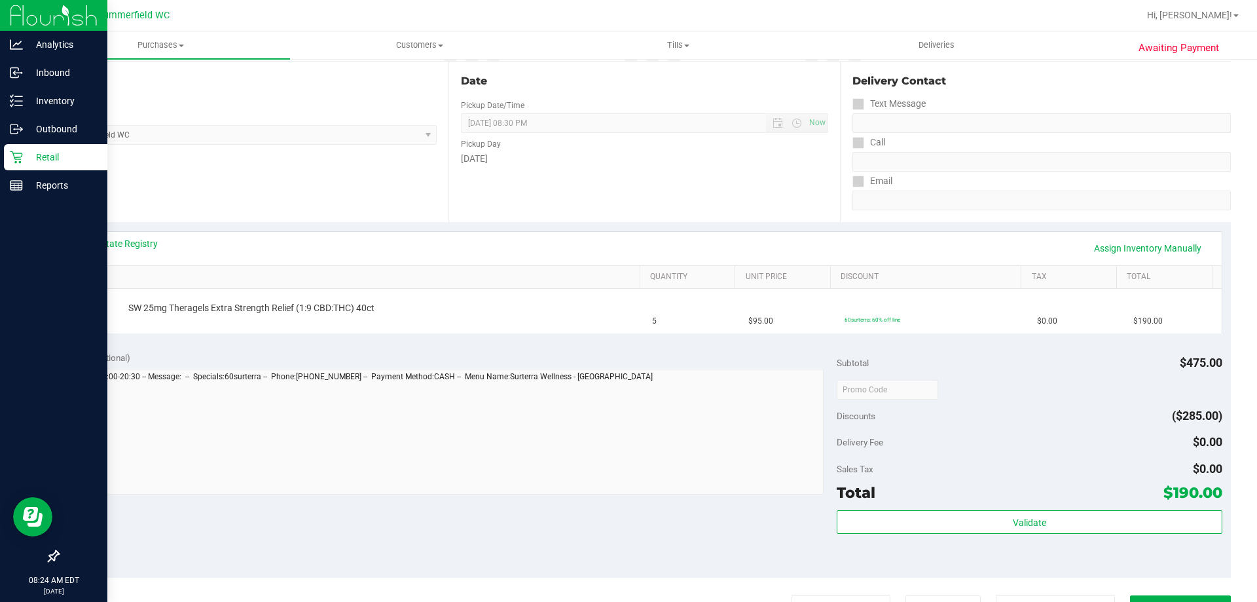
click at [44, 147] on div "Retail" at bounding box center [55, 157] width 103 height 26
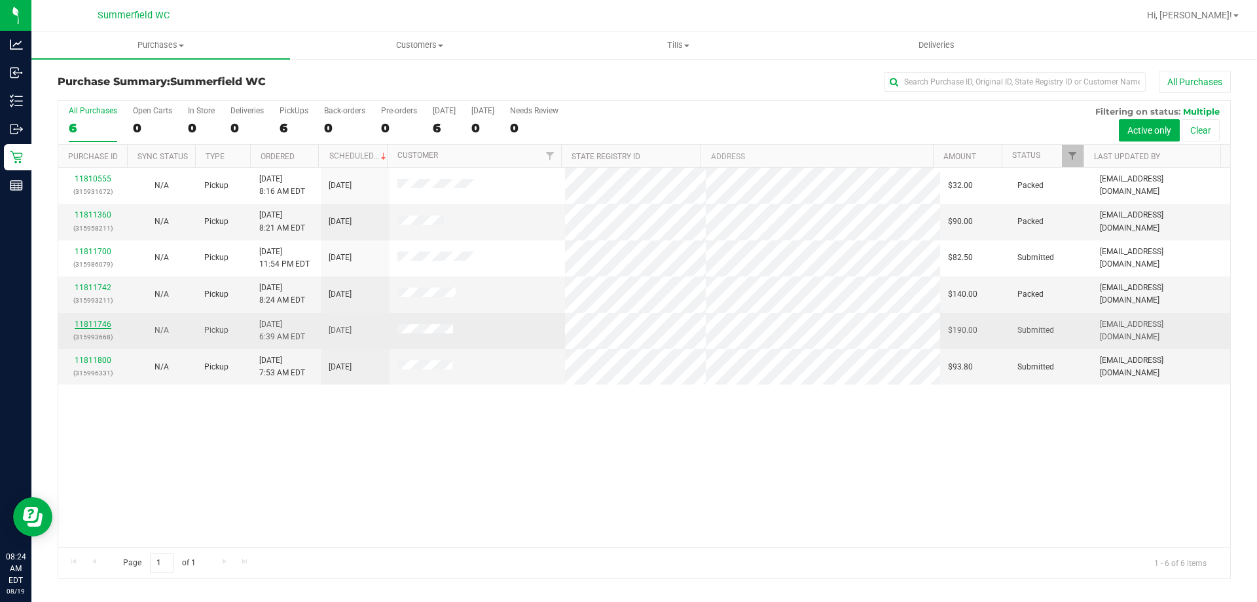
click at [97, 320] on link "11811746" at bounding box center [93, 324] width 37 height 9
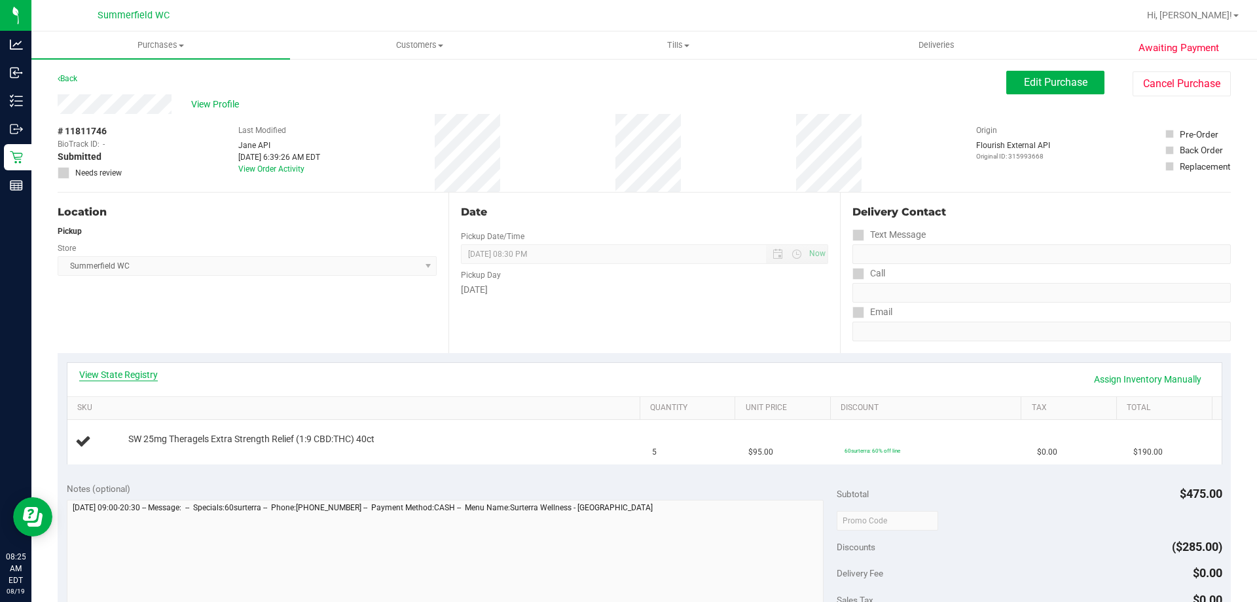
click at [128, 371] on link "View State Registry" at bounding box center [118, 374] width 79 height 13
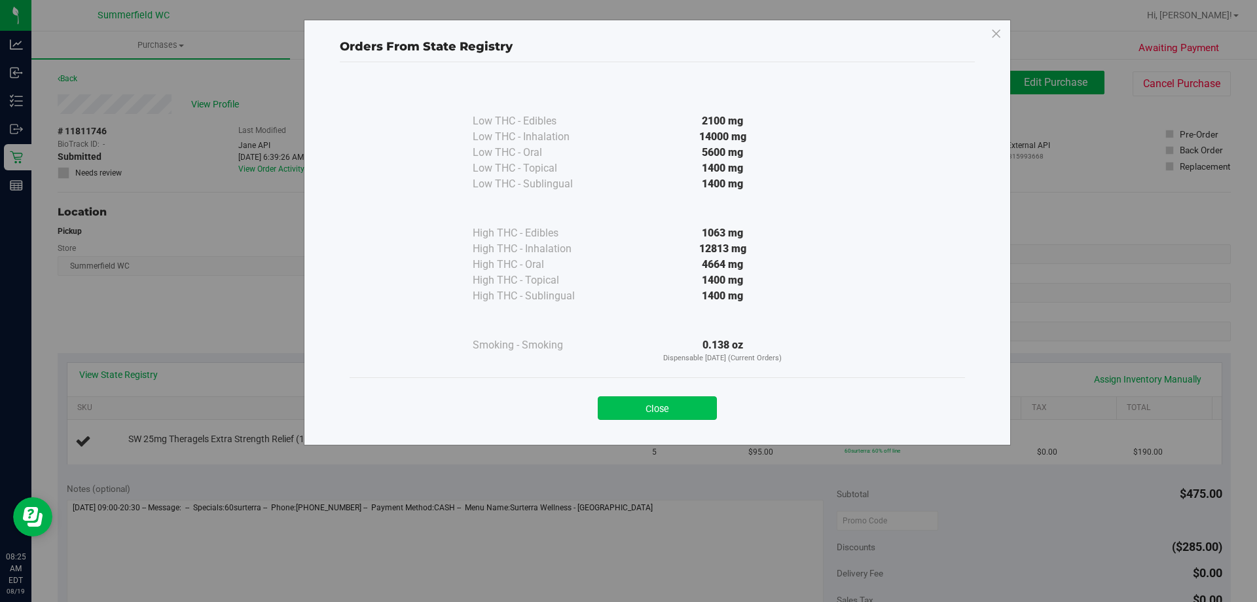
click at [654, 401] on button "Close" at bounding box center [657, 408] width 119 height 24
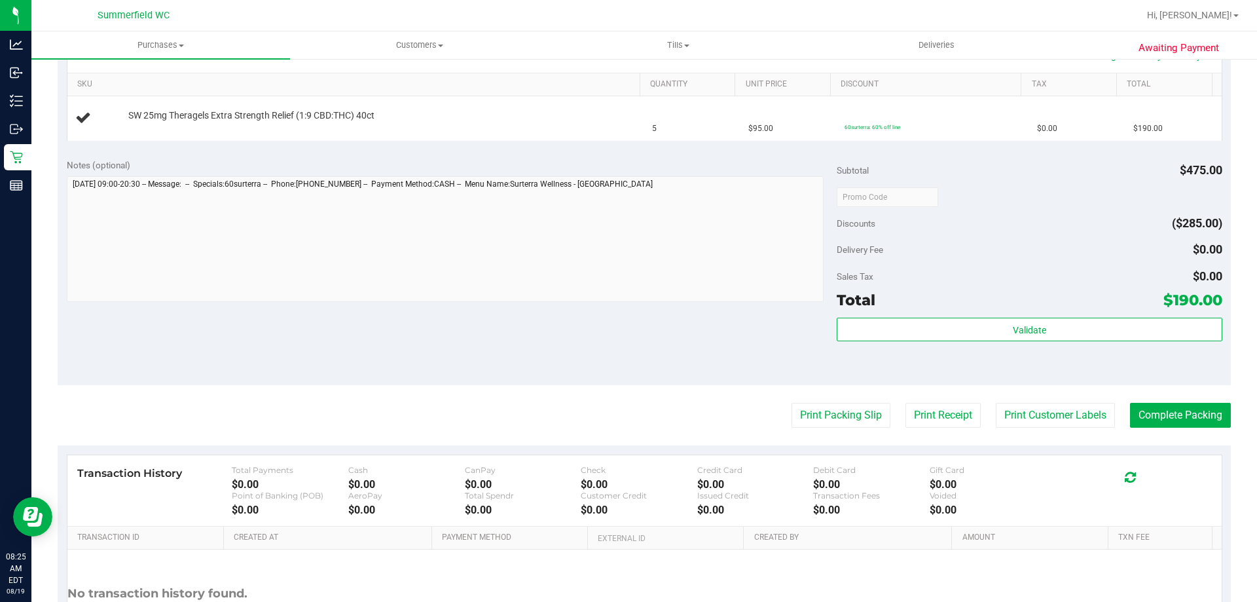
scroll to position [327, 0]
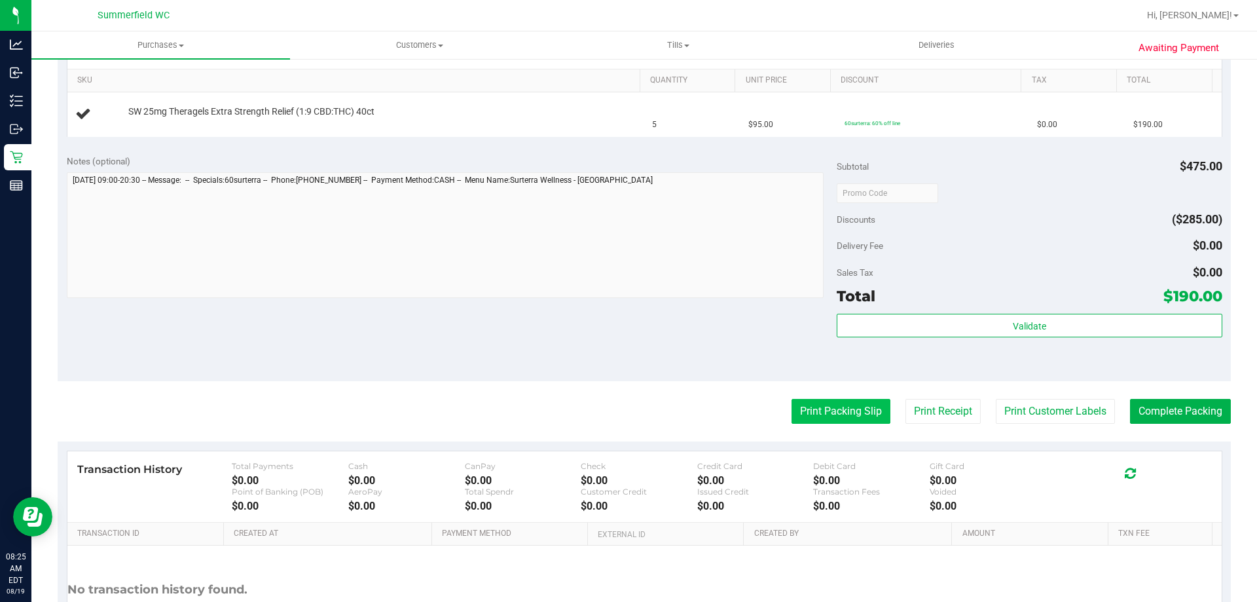
click at [792, 409] on button "Print Packing Slip" at bounding box center [841, 411] width 99 height 25
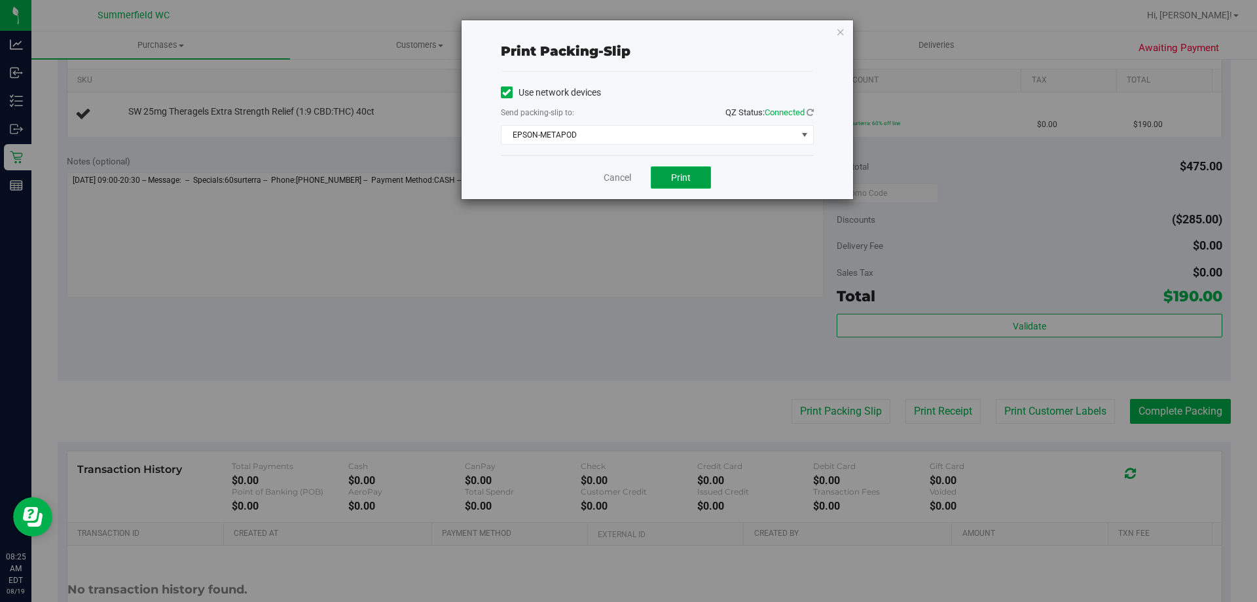
click at [669, 179] on button "Print" at bounding box center [681, 177] width 60 height 22
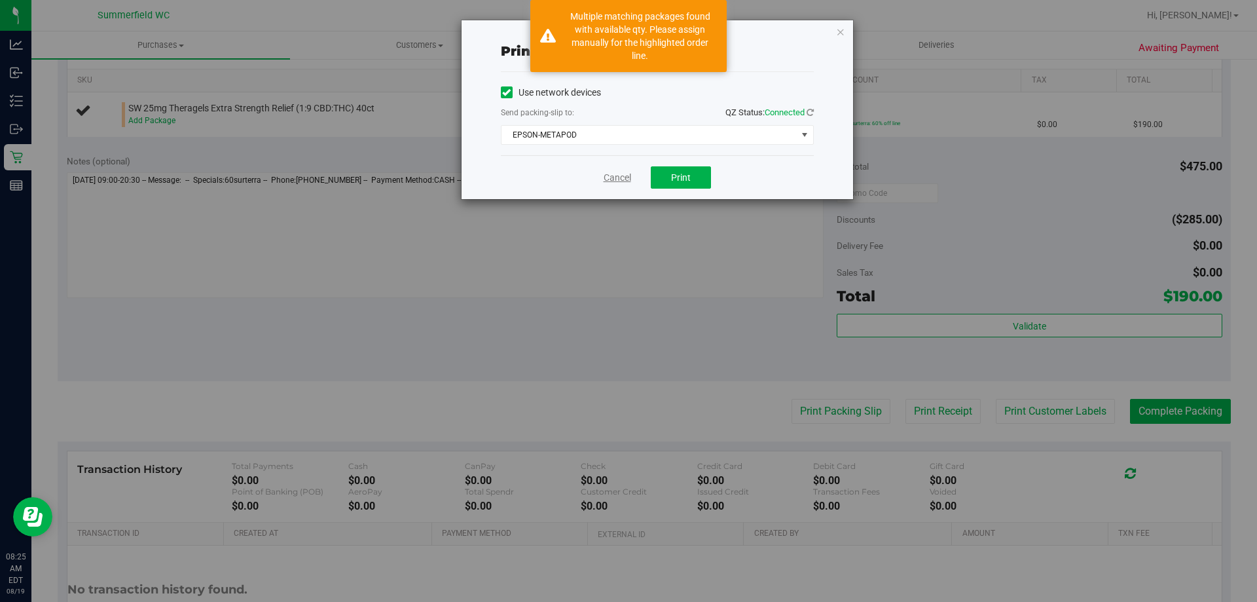
click at [622, 174] on link "Cancel" at bounding box center [618, 178] width 28 height 14
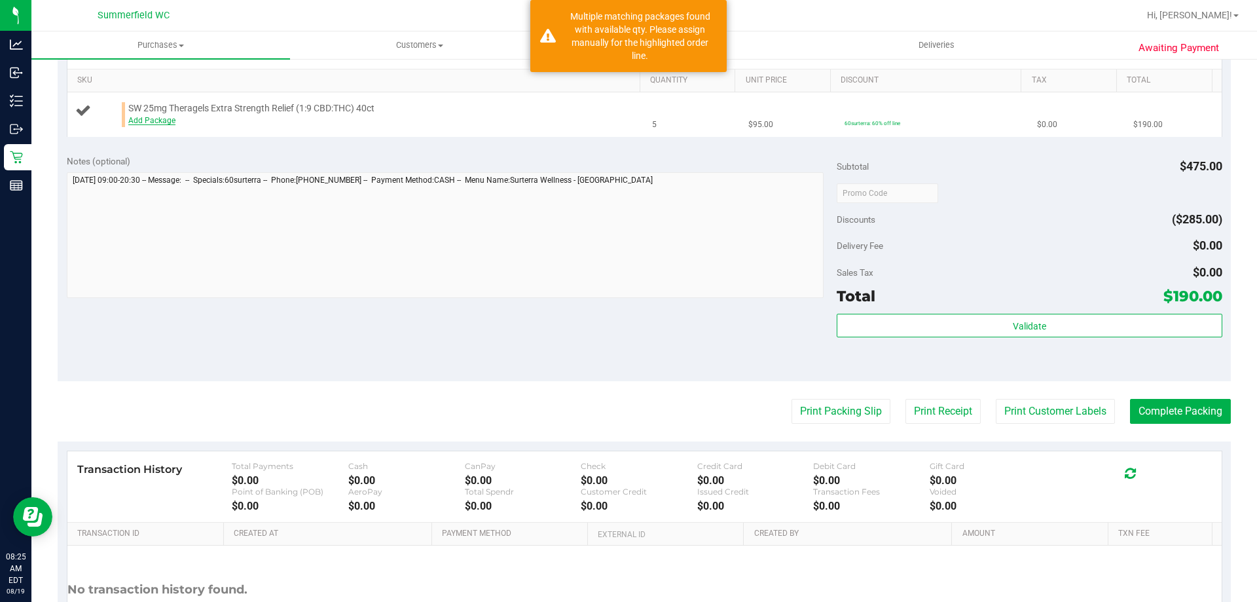
click at [144, 118] on link "Add Package" at bounding box center [151, 120] width 47 height 9
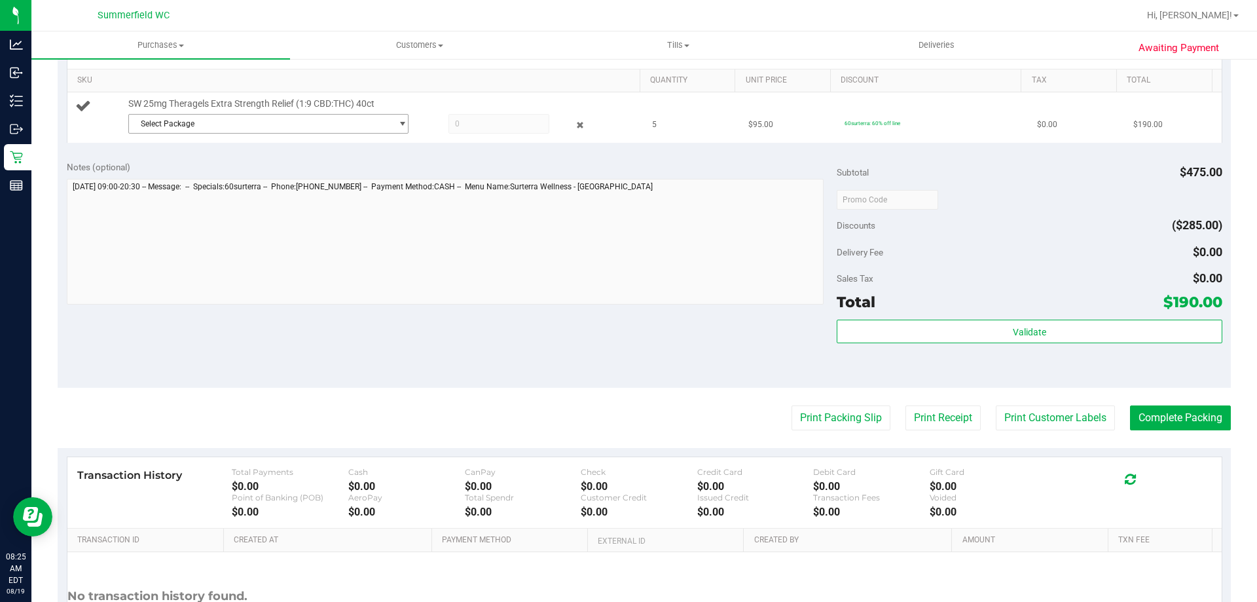
click at [329, 133] on span "Select Package" at bounding box center [268, 124] width 280 height 20
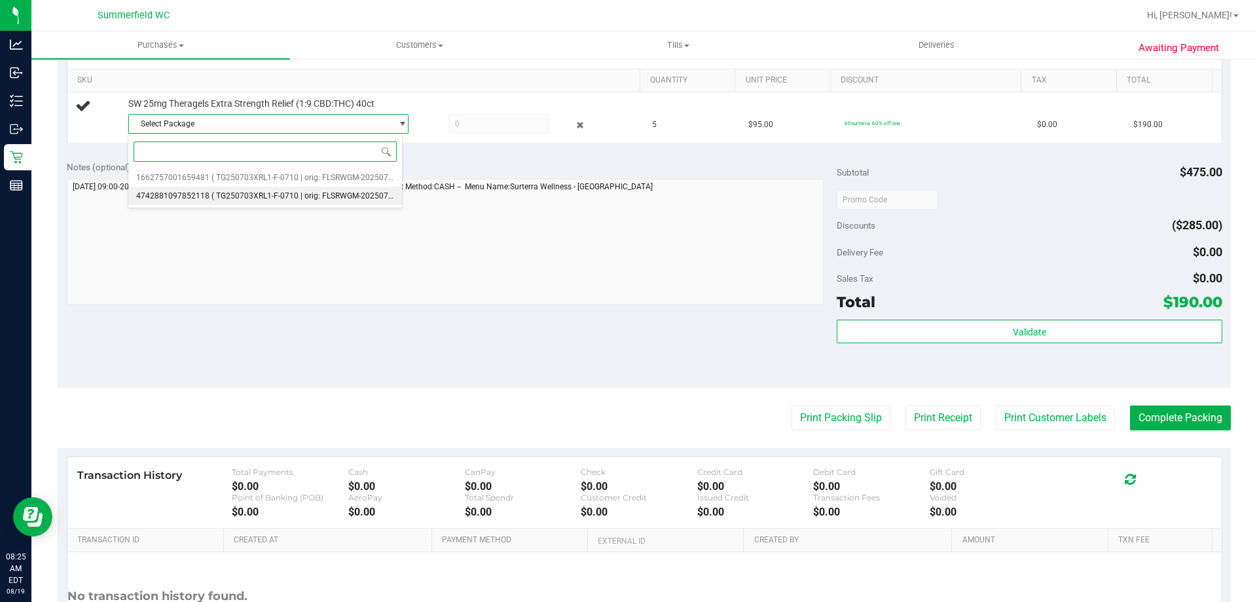
click at [333, 202] on li "4742881097852118 ( TG250703XRL1-F-0710 | orig: FLSRWGM-20250716-199 )" at bounding box center [265, 196] width 274 height 18
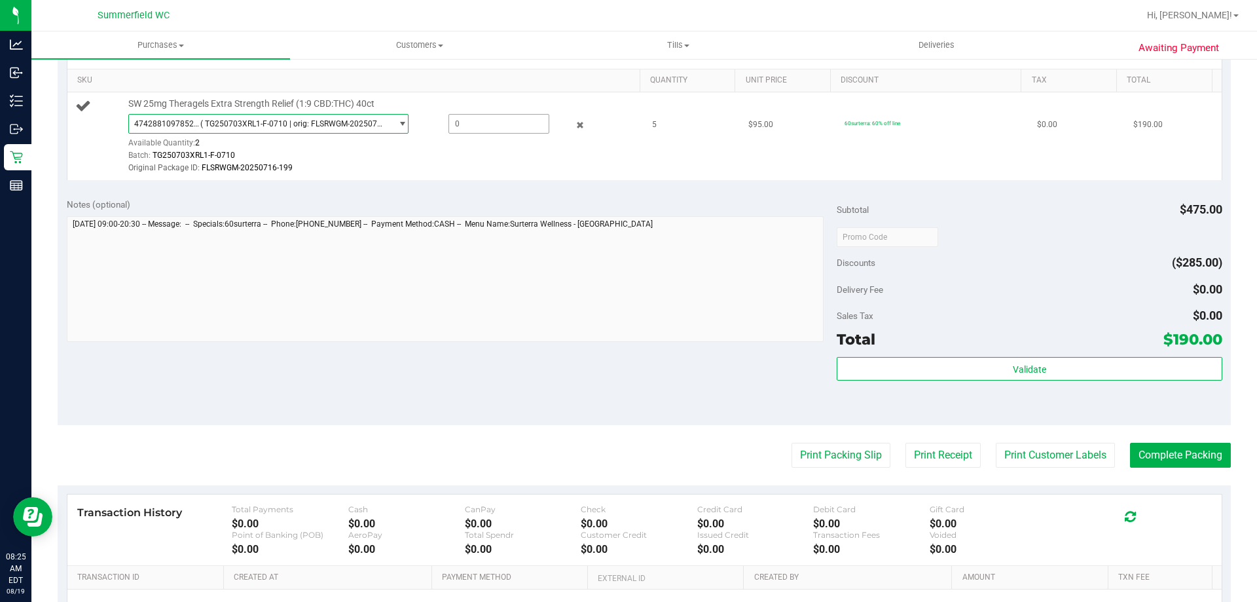
click at [478, 124] on span at bounding box center [499, 124] width 101 height 20
type input "2"
type input "2.0000"
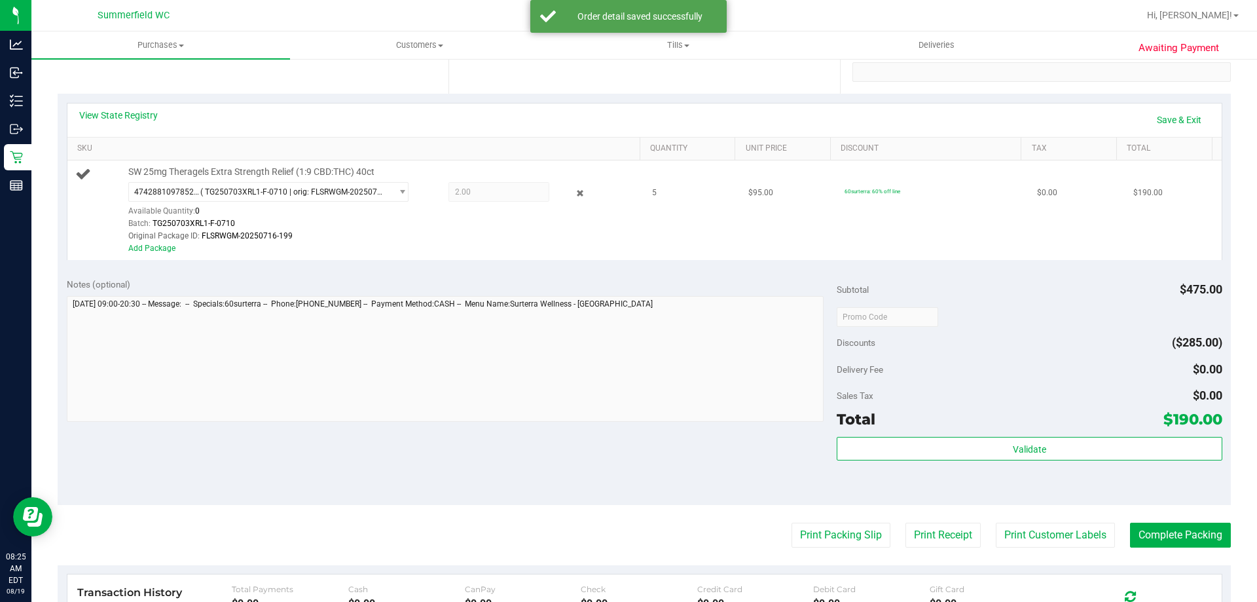
scroll to position [196, 0]
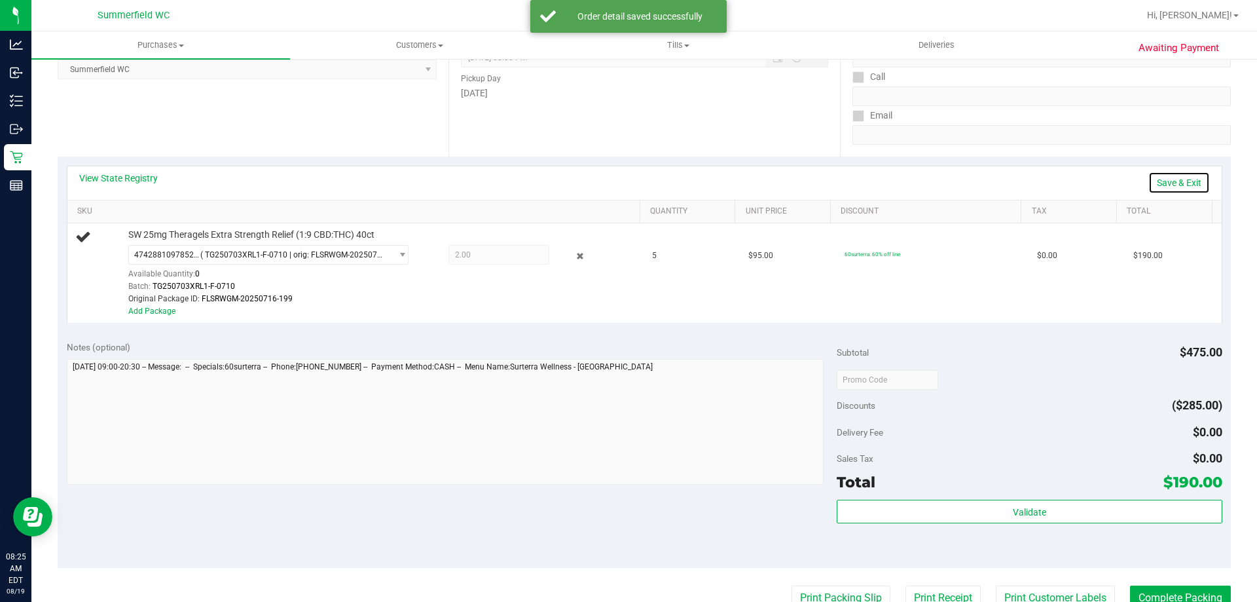
click at [1185, 179] on link "Save & Exit" at bounding box center [1179, 183] width 62 height 22
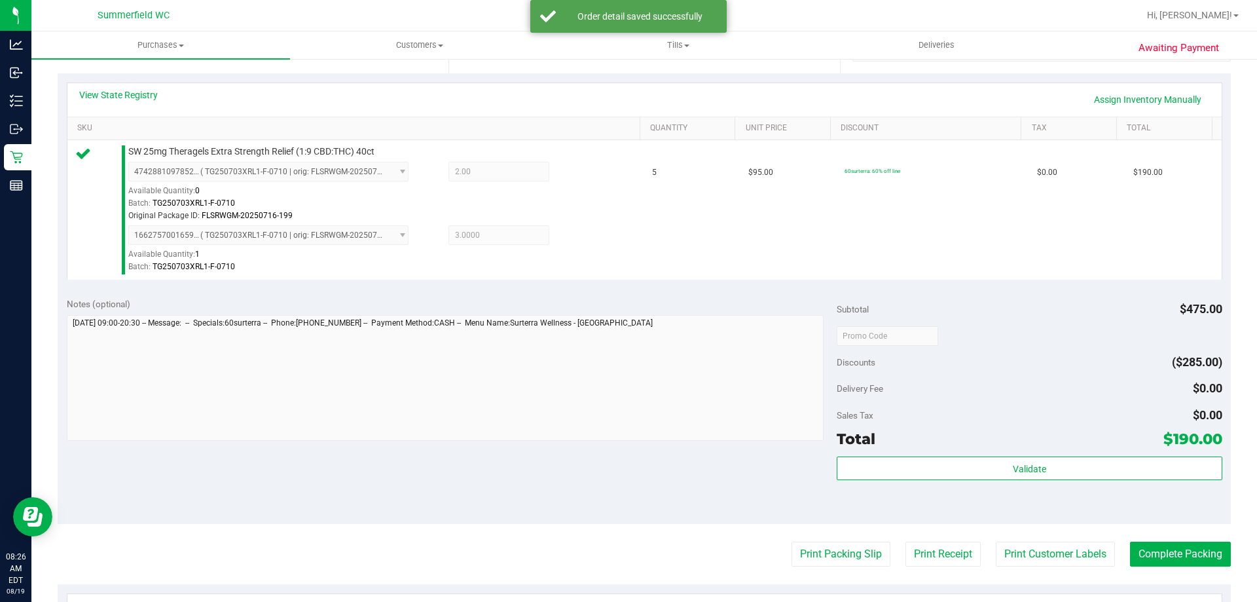
scroll to position [327, 0]
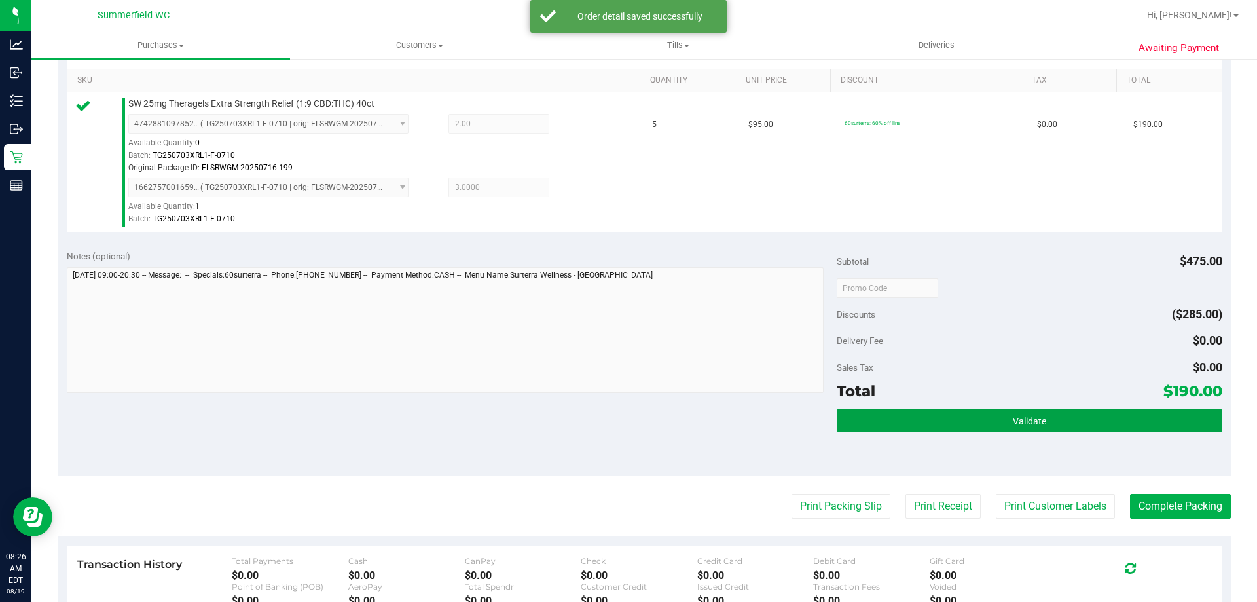
click at [978, 426] on button "Validate" at bounding box center [1029, 421] width 385 height 24
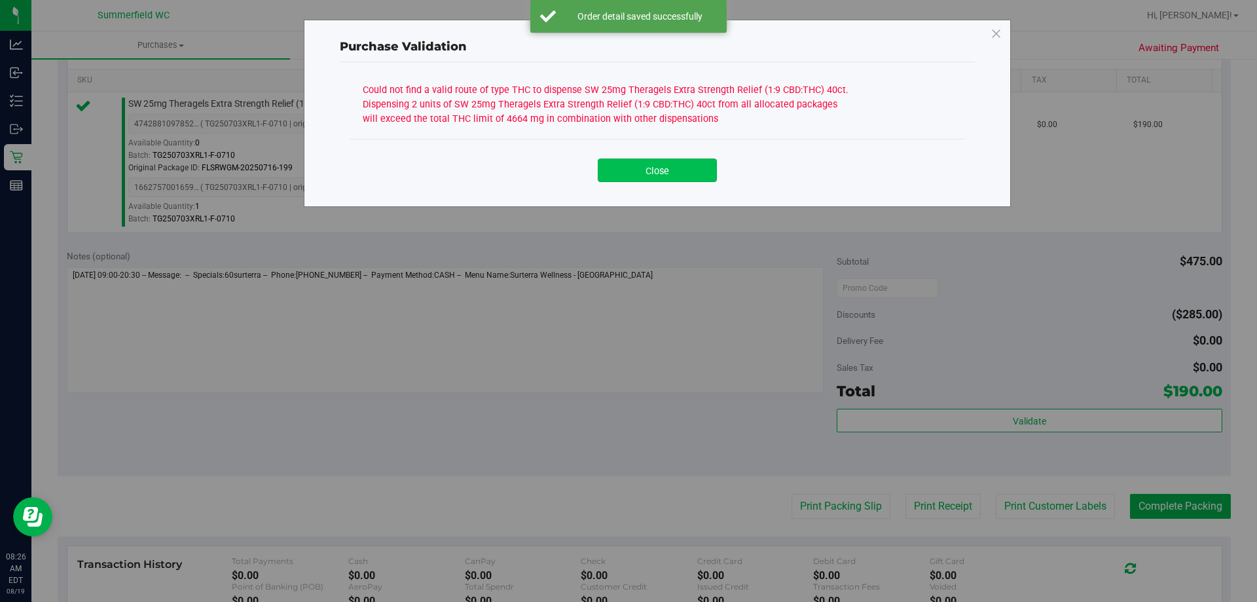
click at [674, 179] on button "Close" at bounding box center [657, 170] width 119 height 24
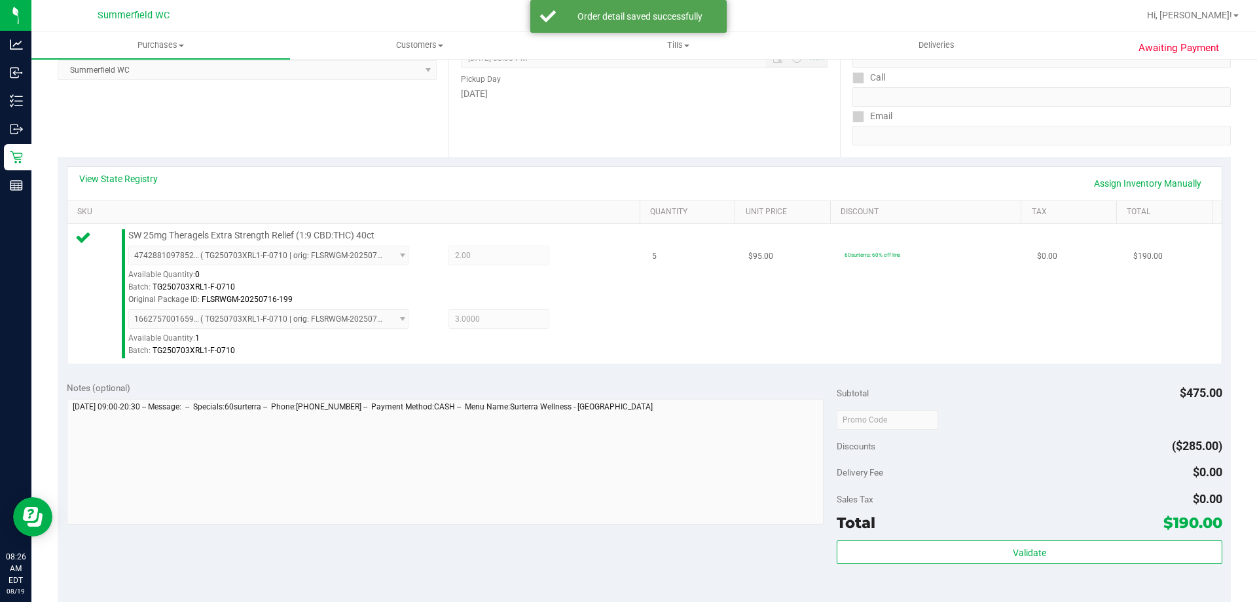
scroll to position [65, 0]
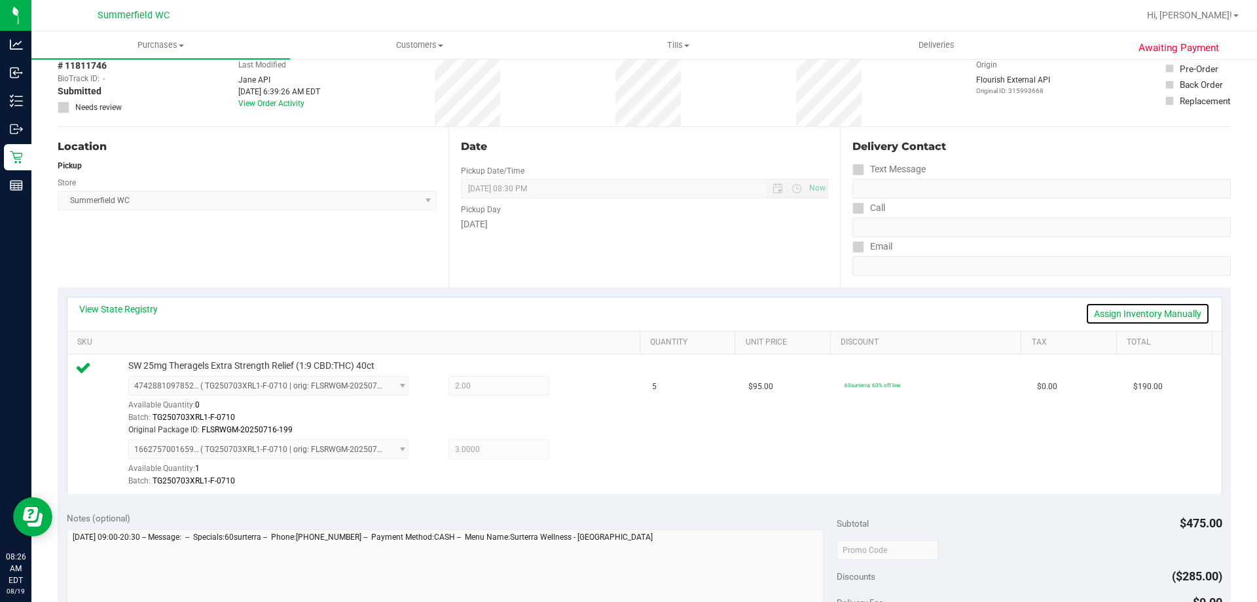
click at [1124, 316] on link "Assign Inventory Manually" at bounding box center [1148, 314] width 124 height 22
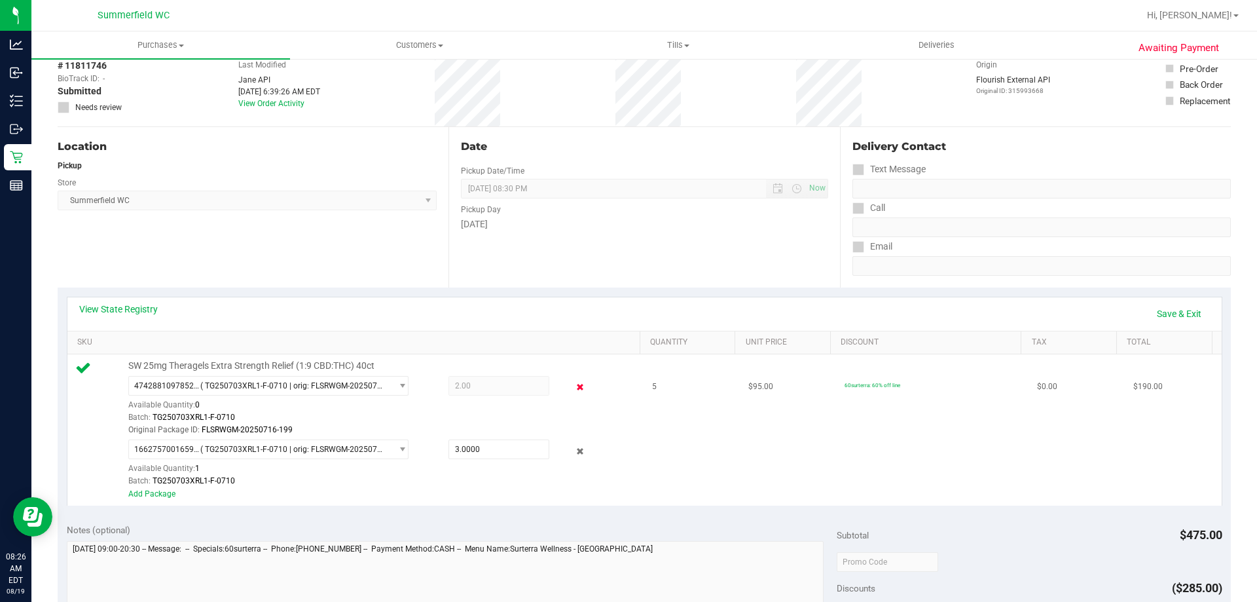
click at [574, 393] on icon at bounding box center [581, 387] width 14 height 15
click at [574, 450] on icon at bounding box center [581, 450] width 14 height 15
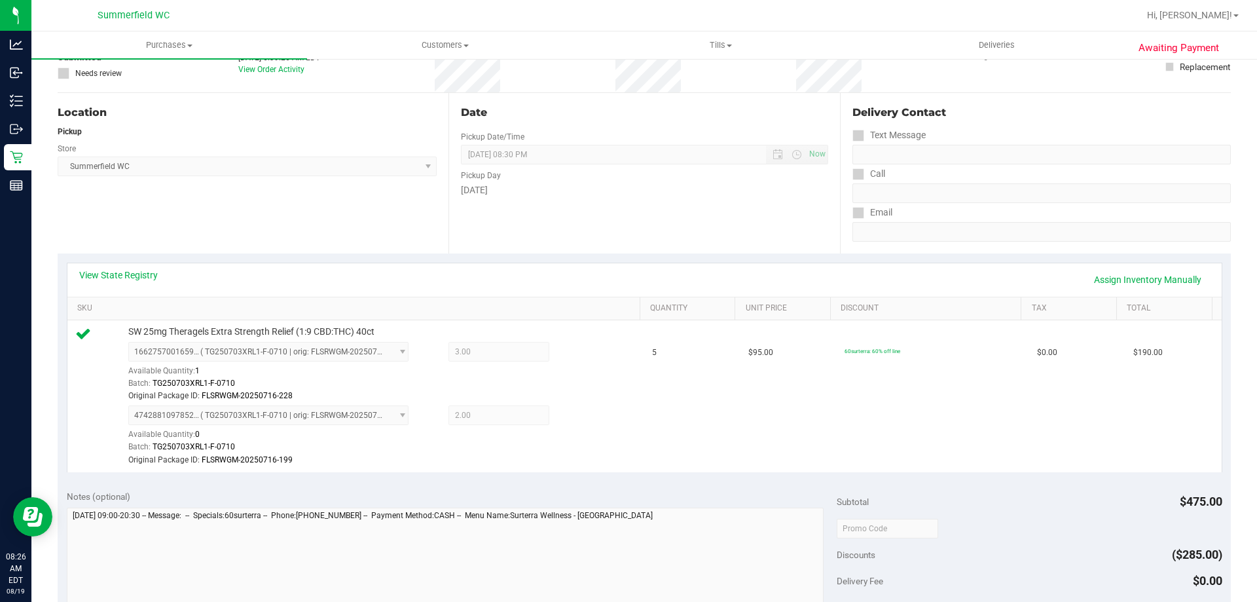
scroll to position [131, 0]
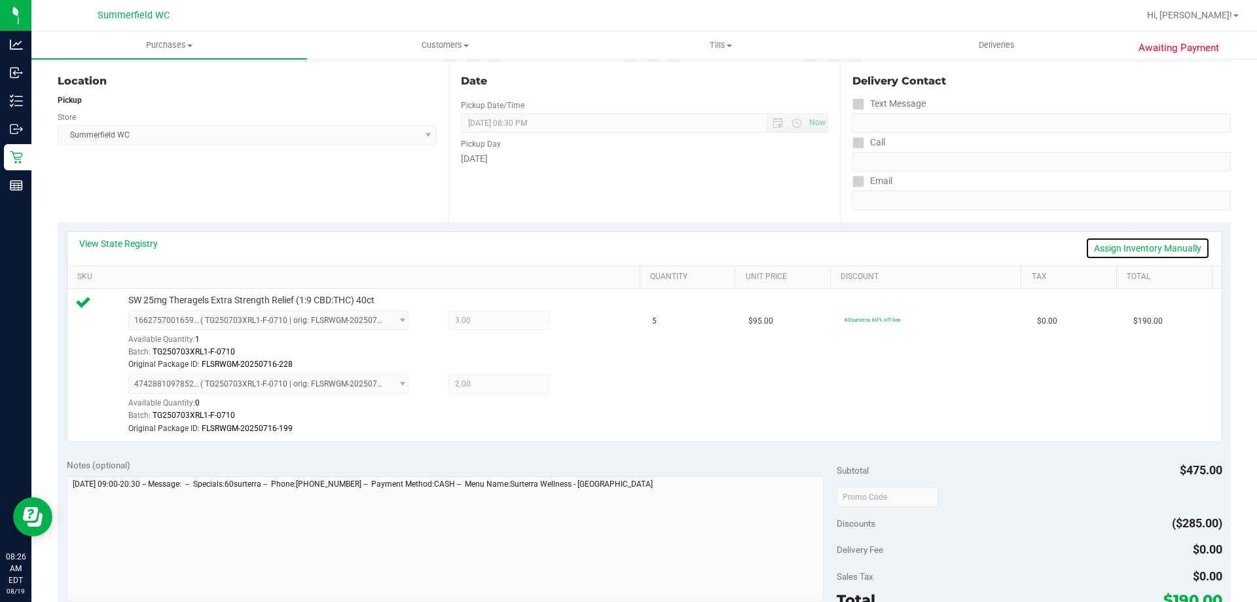
click at [1145, 241] on link "Assign Inventory Manually" at bounding box center [1148, 248] width 124 height 22
click at [576, 319] on icon at bounding box center [581, 321] width 14 height 15
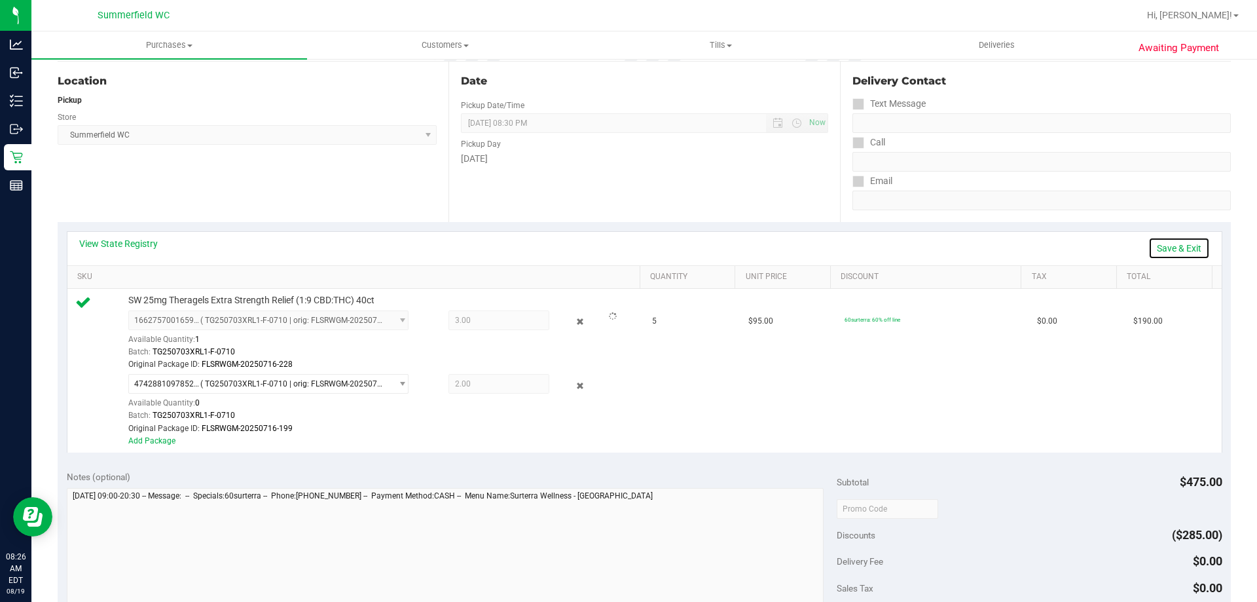
click at [1156, 248] on link "Save & Exit" at bounding box center [1179, 248] width 62 height 22
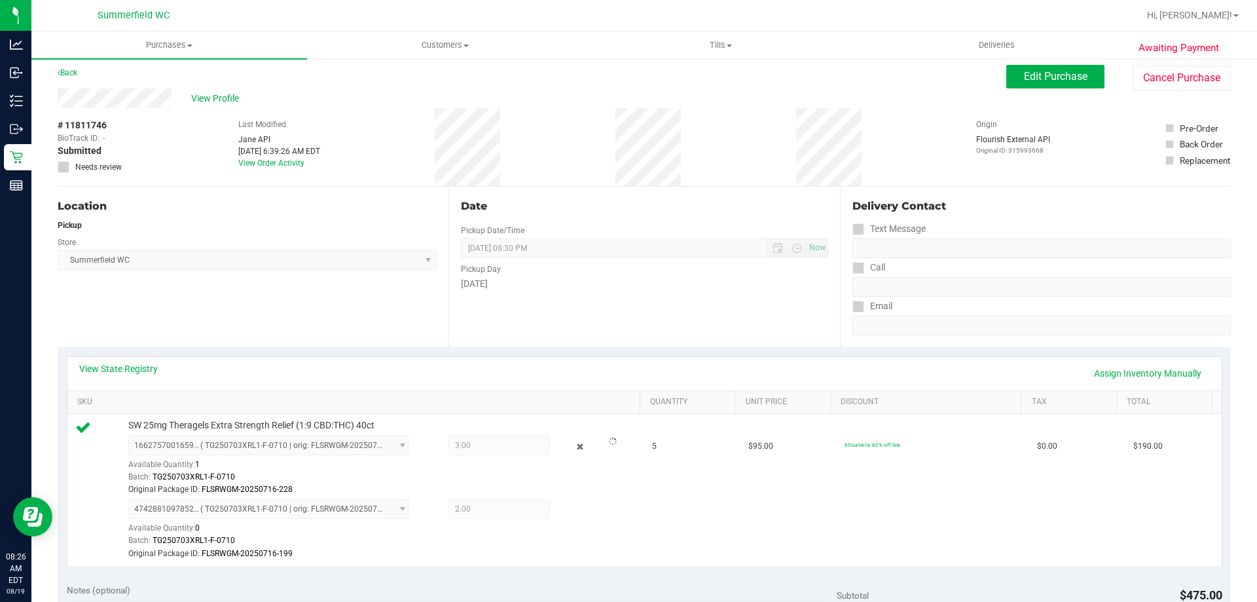
scroll to position [0, 0]
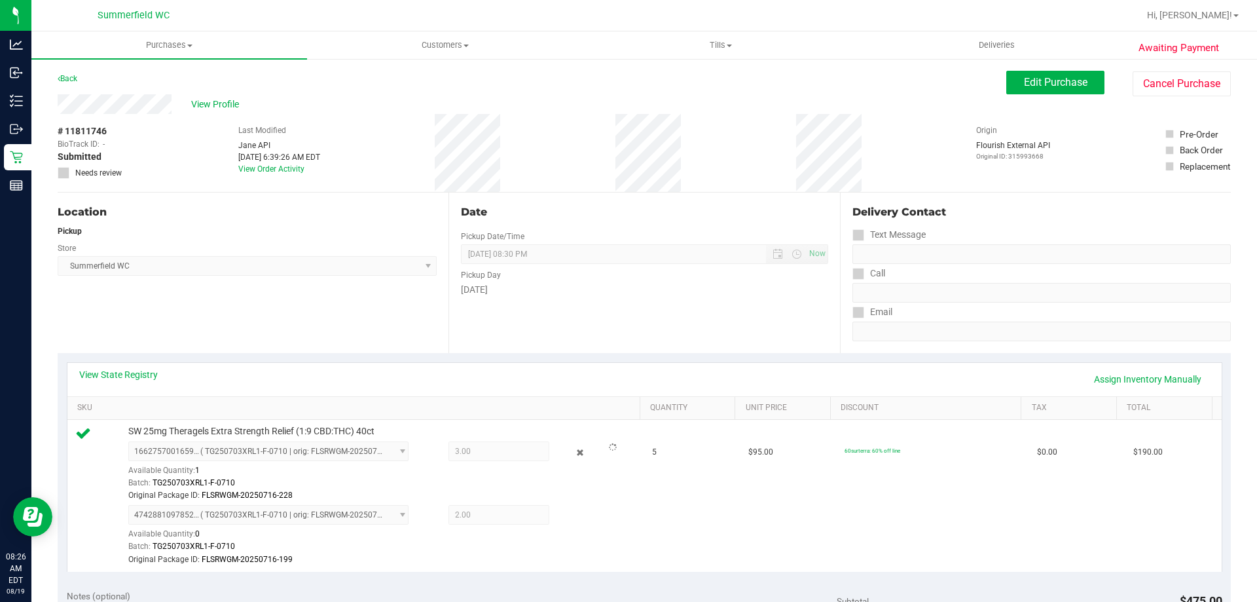
click at [1035, 70] on div "Awaiting Payment Back Edit Purchase Cancel Purchase View Profile # 11811746 Bio…" at bounding box center [644, 603] width 1226 height 1090
click at [1035, 74] on button "Edit Purchase" at bounding box center [1055, 83] width 98 height 24
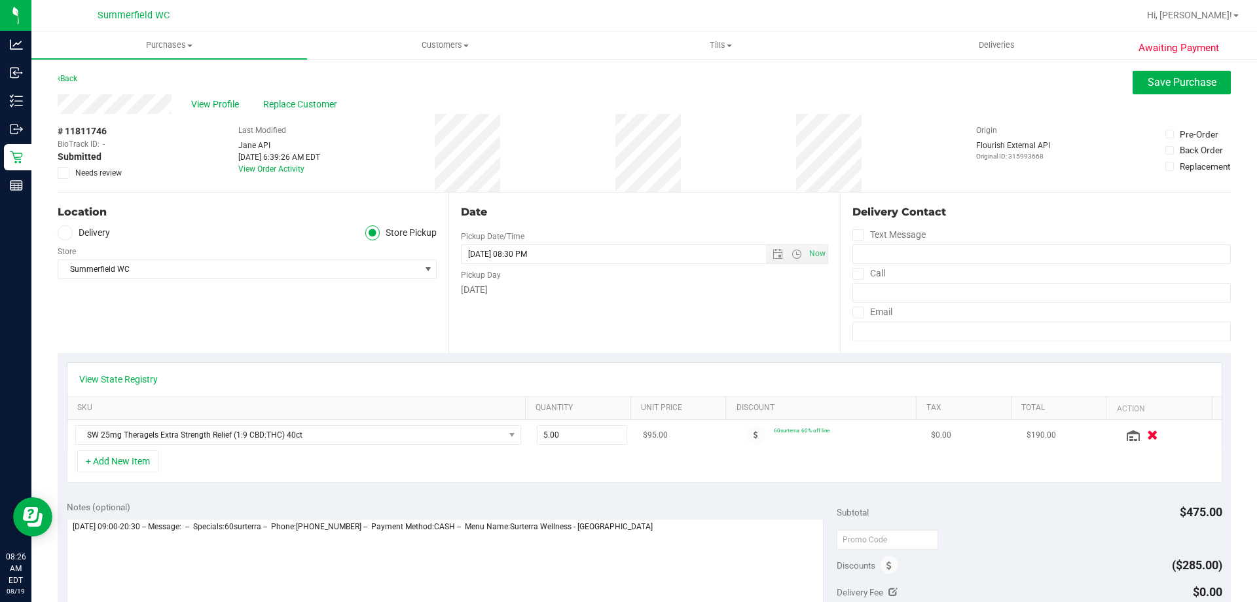
click at [1147, 433] on icon "button" at bounding box center [1152, 435] width 11 height 10
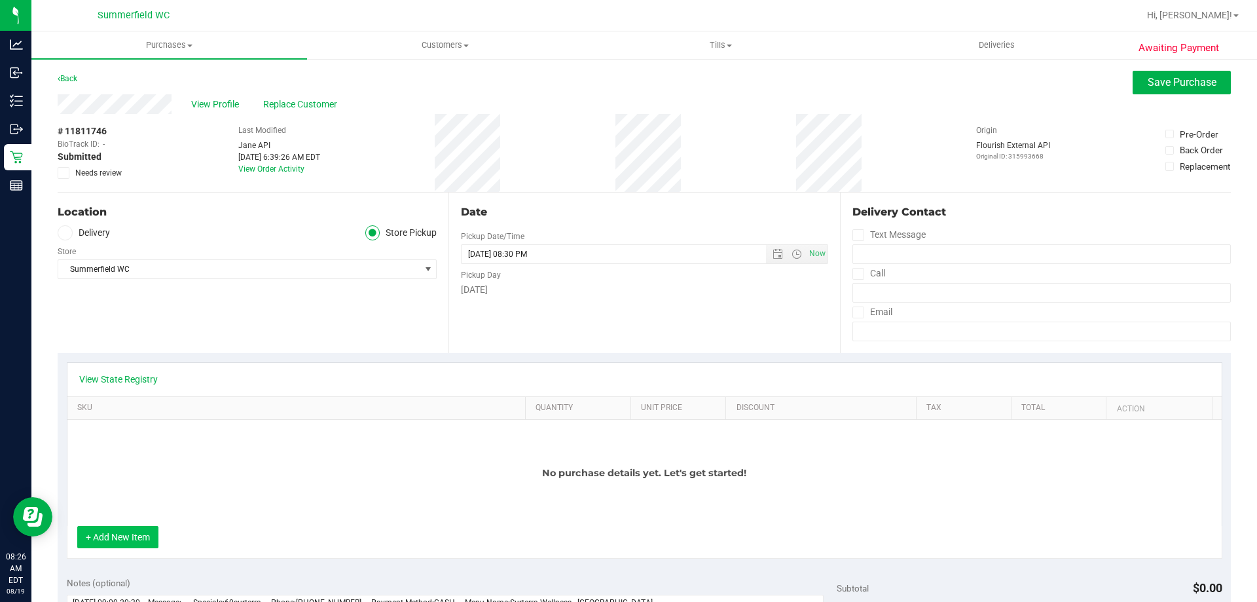
click at [138, 536] on button "+ Add New Item" at bounding box center [117, 537] width 81 height 22
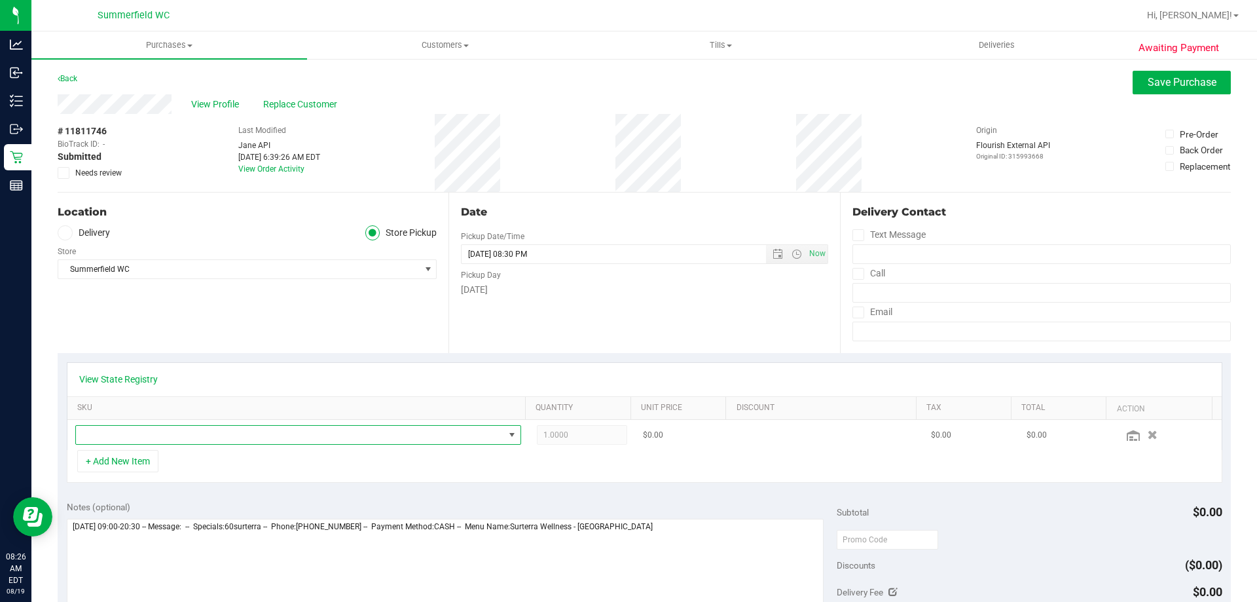
click at [158, 434] on span "NO DATA FOUND" at bounding box center [290, 435] width 428 height 18
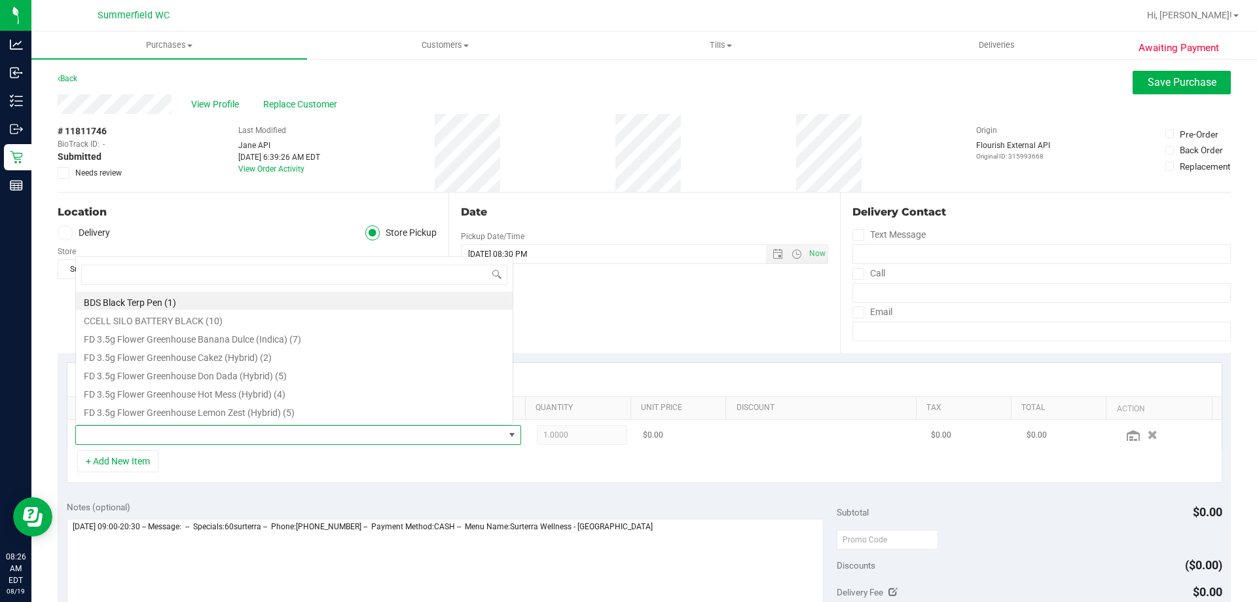
scroll to position [20, 434]
type input "thera"
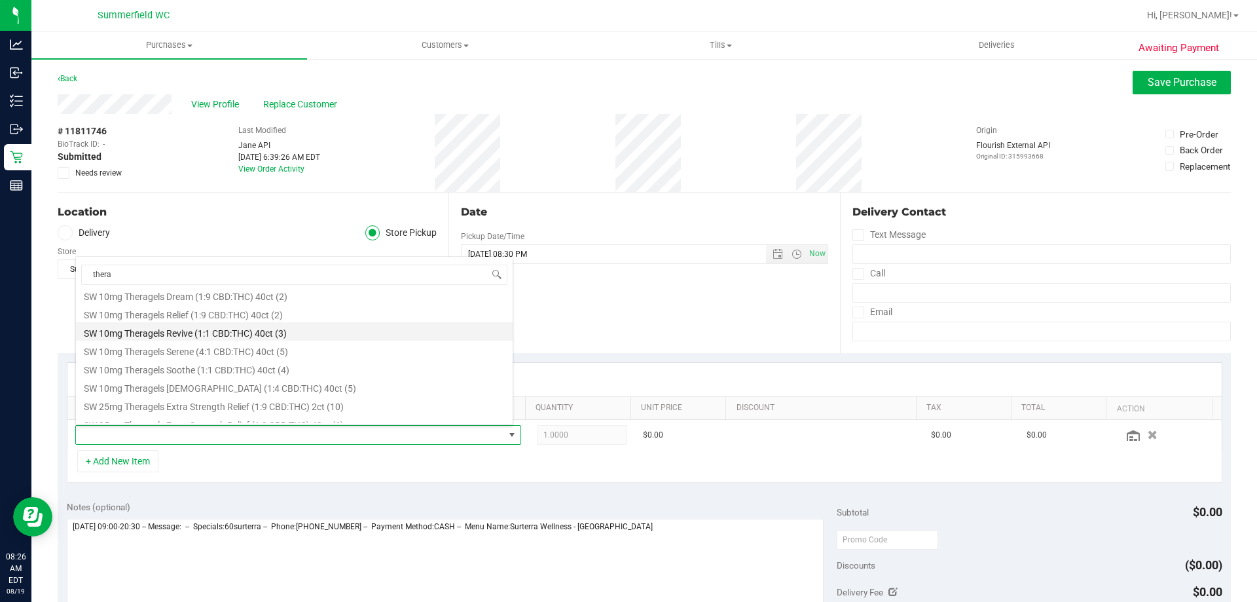
scroll to position [34, 0]
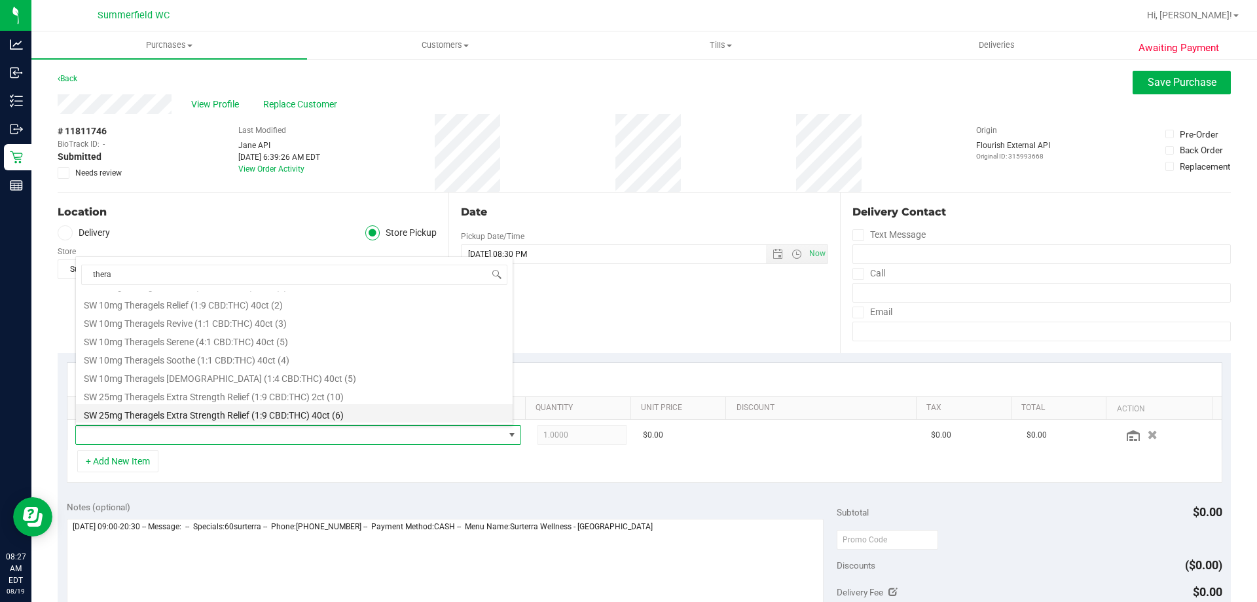
click at [238, 409] on li "SW 25mg Theragels Extra Strength Relief (1:9 CBD:THC) 40ct (6)" at bounding box center [294, 413] width 437 height 18
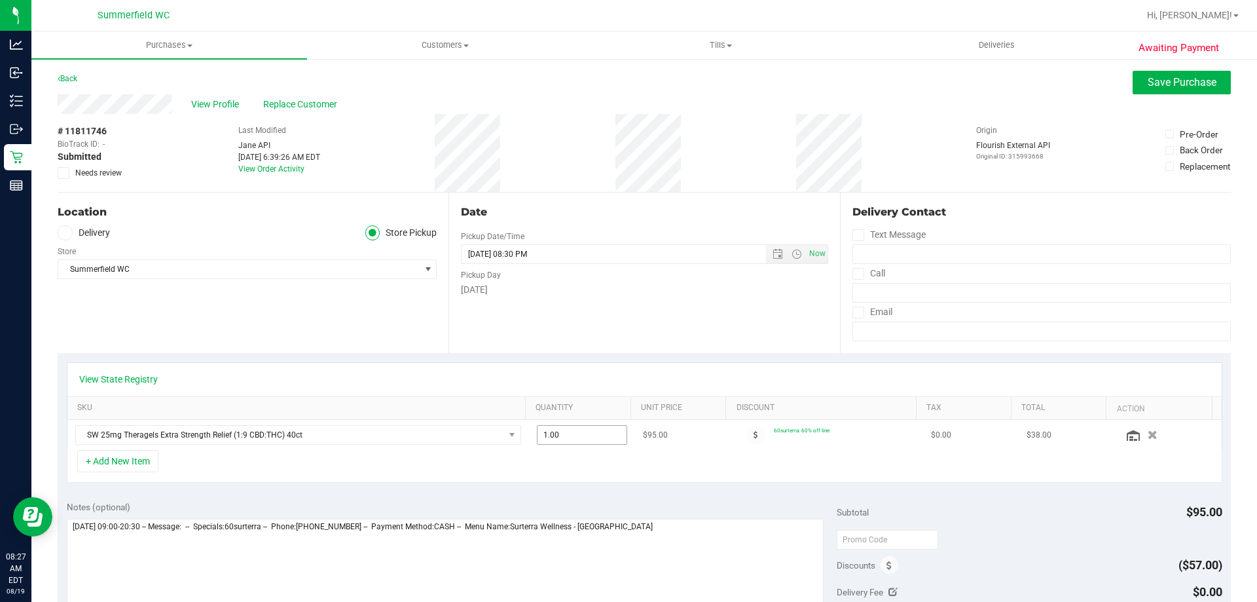
click at [578, 433] on span "1.00 1" at bounding box center [582, 435] width 91 height 20
type input "4"
type input "4.00"
click at [779, 473] on div "+ Add New Item" at bounding box center [645, 466] width 1156 height 33
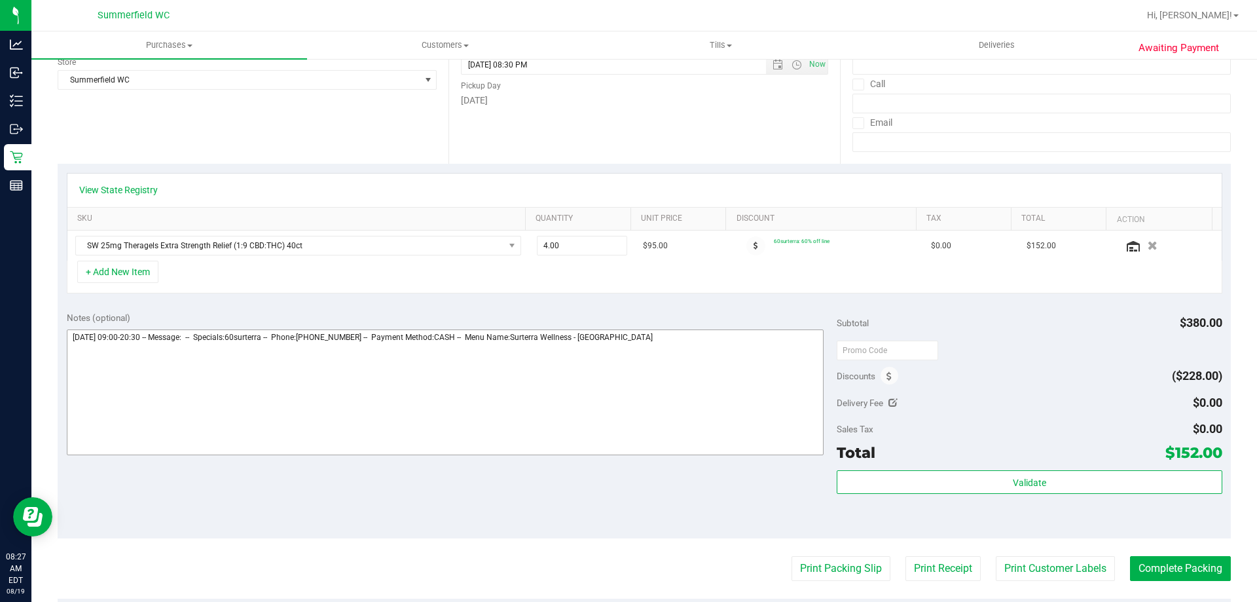
scroll to position [196, 0]
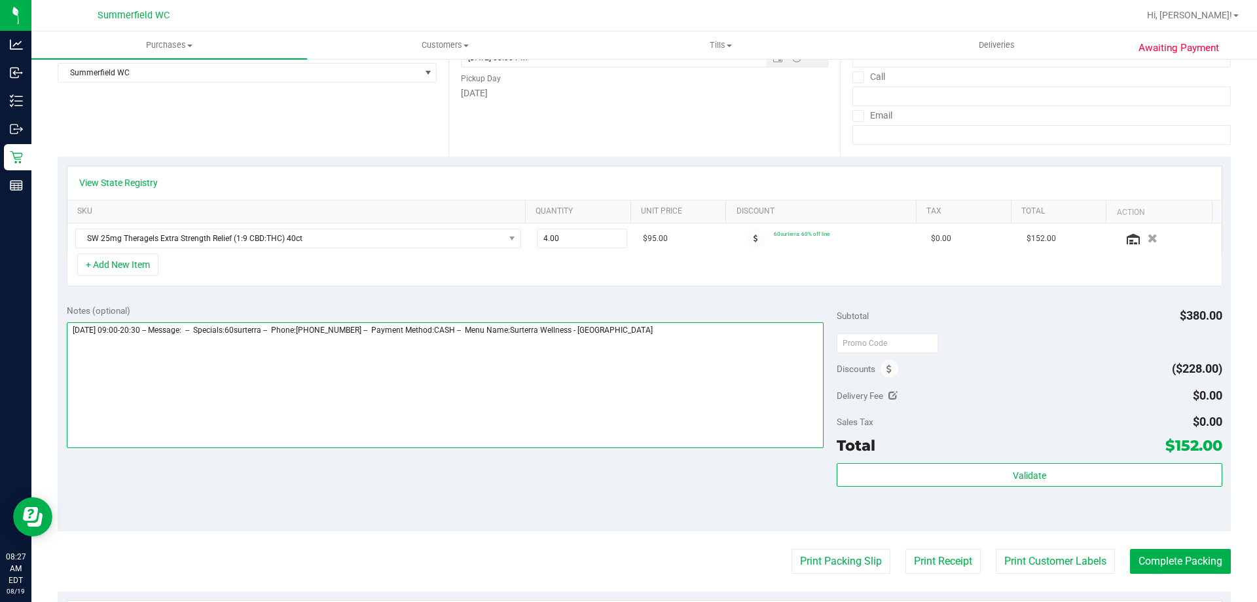
click at [706, 335] on textarea at bounding box center [446, 385] width 758 height 126
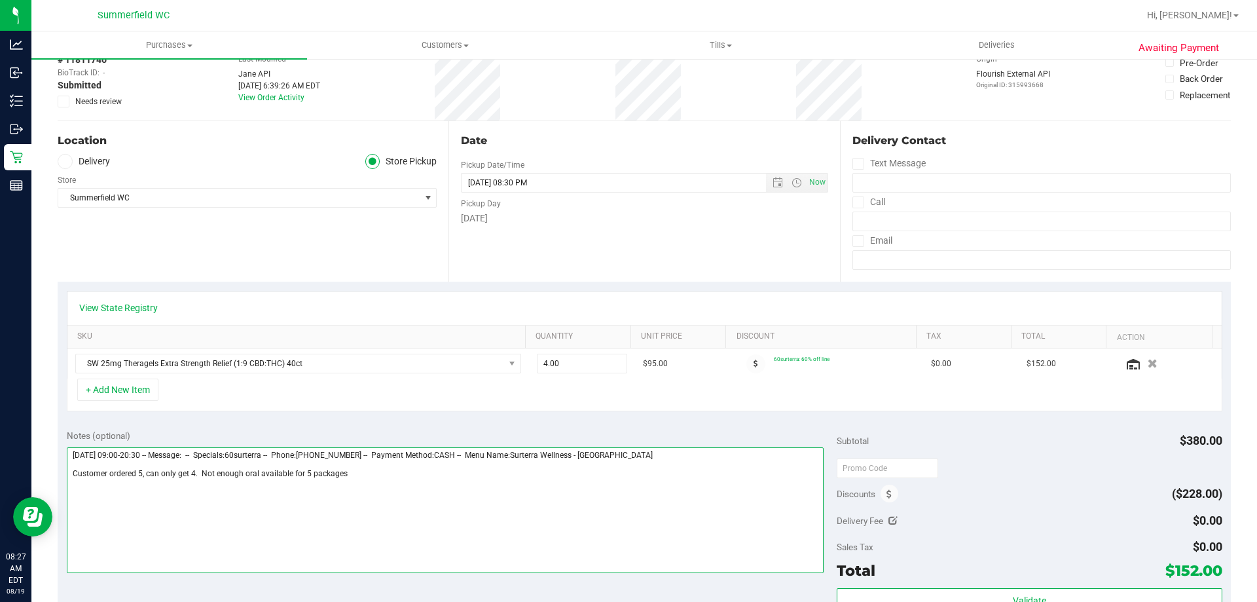
scroll to position [0, 0]
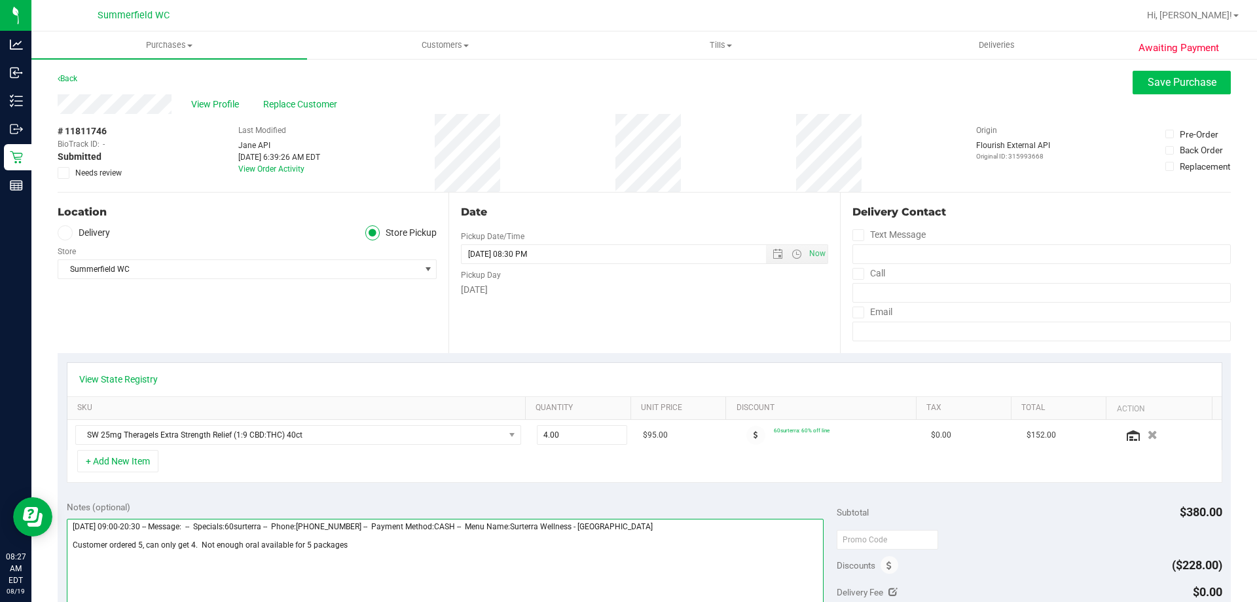
type textarea "Tuesday 08/19/2025 09:00-20:30 -- Message: -- Specials:60surterra -- Phone:3522…"
click at [1170, 80] on span "Save Purchase" at bounding box center [1182, 82] width 69 height 12
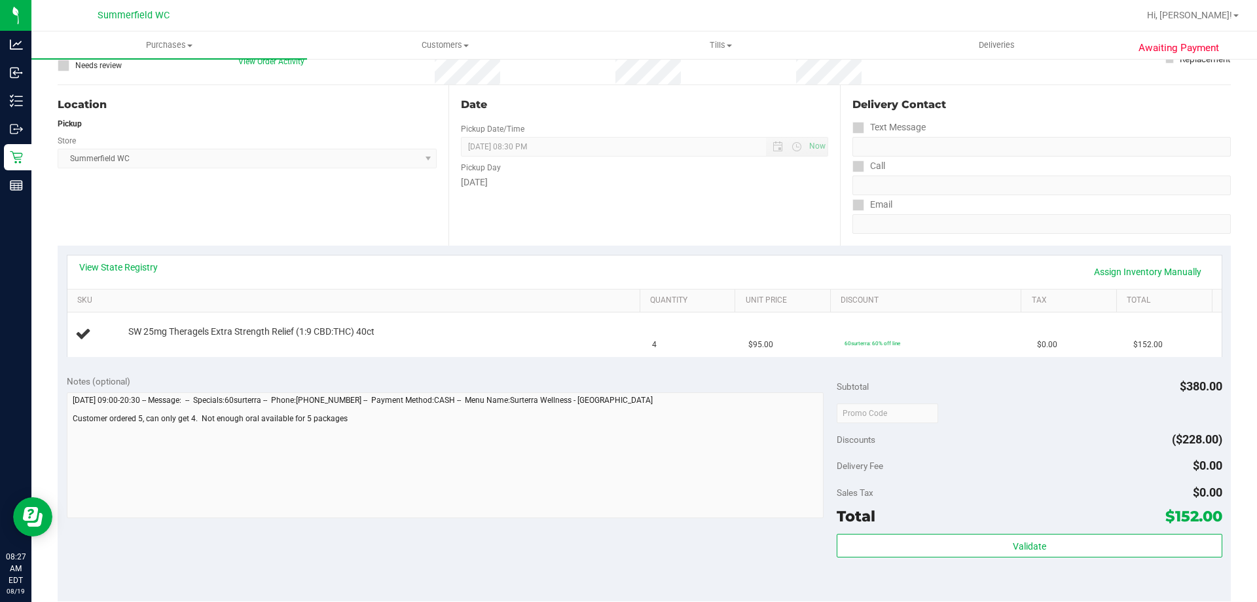
scroll to position [131, 0]
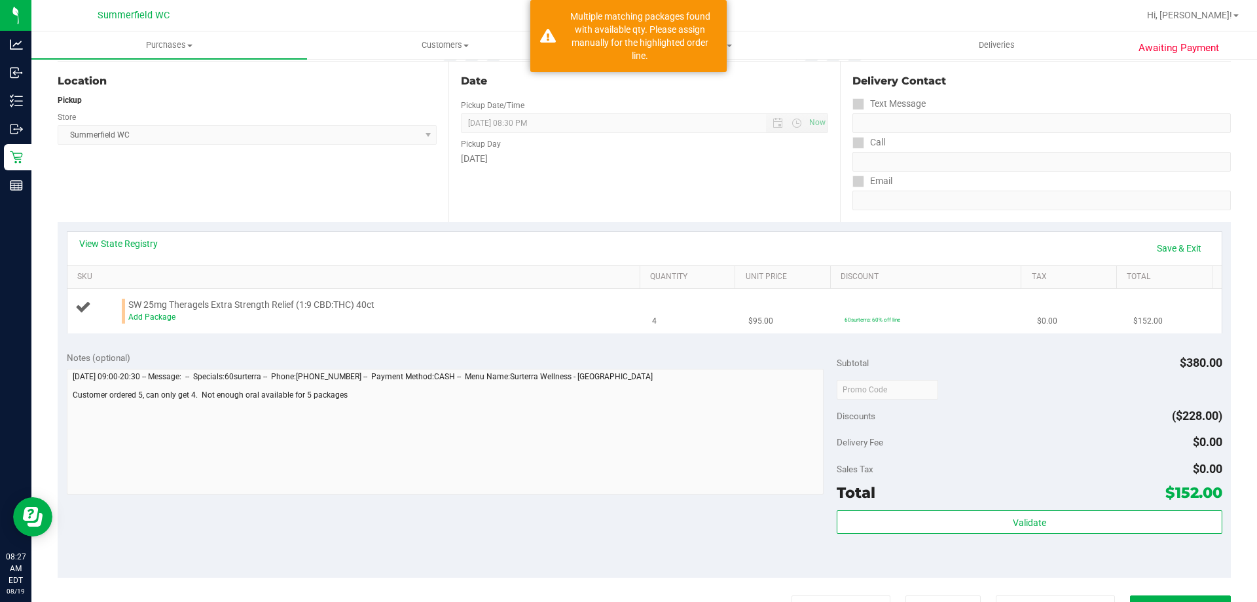
click at [170, 312] on div "Add Package" at bounding box center [380, 317] width 505 height 12
click at [151, 320] on link "Add Package" at bounding box center [151, 316] width 47 height 9
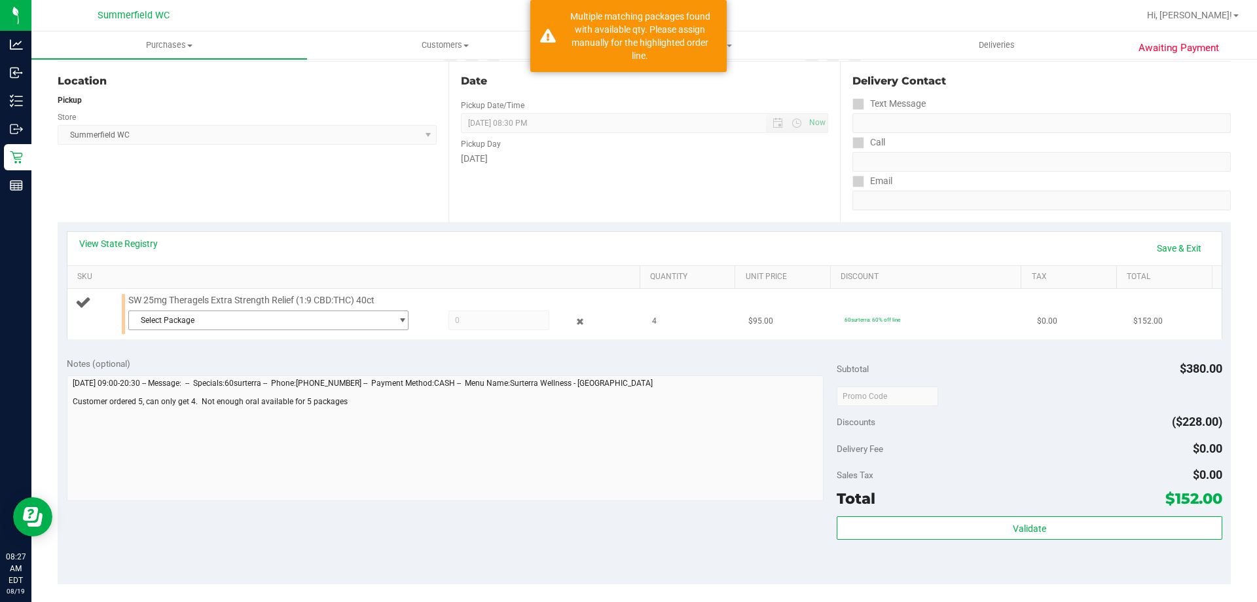
click at [205, 320] on span "Select Package" at bounding box center [260, 320] width 263 height 18
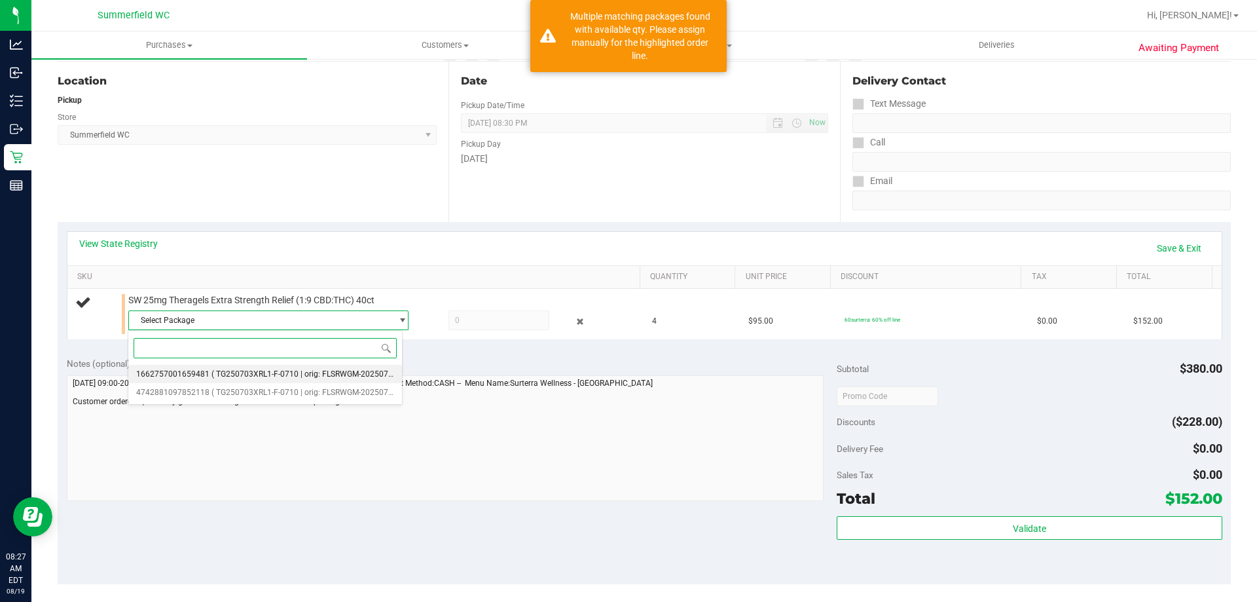
click at [225, 379] on li "1662757001659481 ( TG250703XRL1-F-0710 | orig: FLSRWGM-20250716-228 )" at bounding box center [265, 374] width 274 height 18
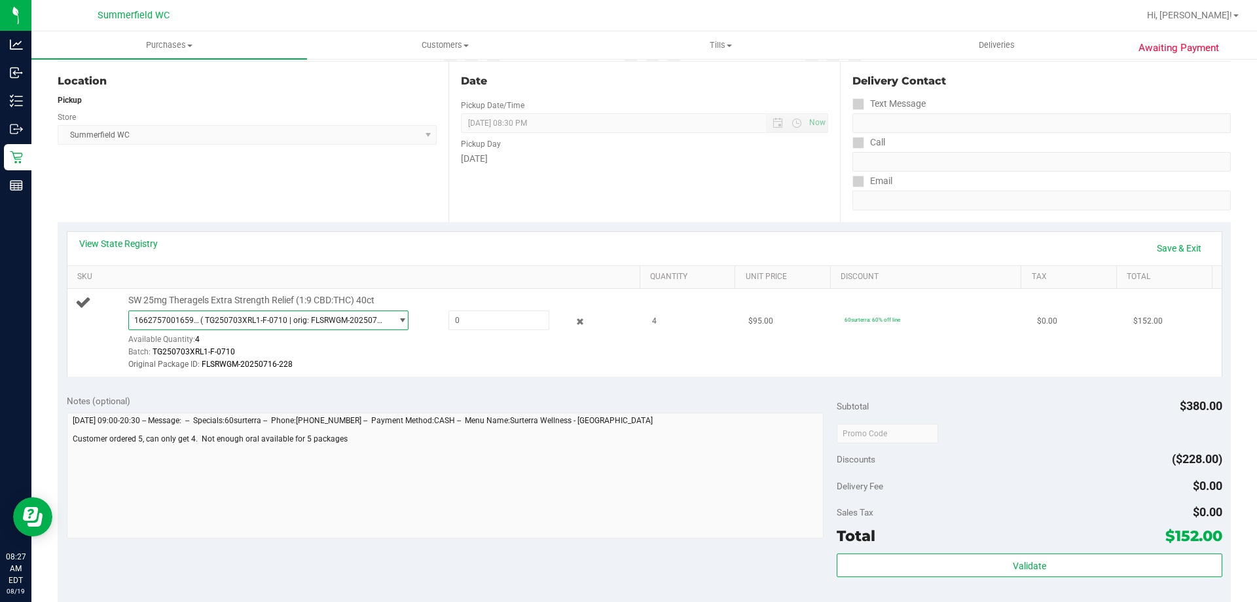
click at [246, 320] on span "( TG250703XRL1-F-0710 | orig: FLSRWGM-20250716-228 )" at bounding box center [293, 320] width 186 height 9
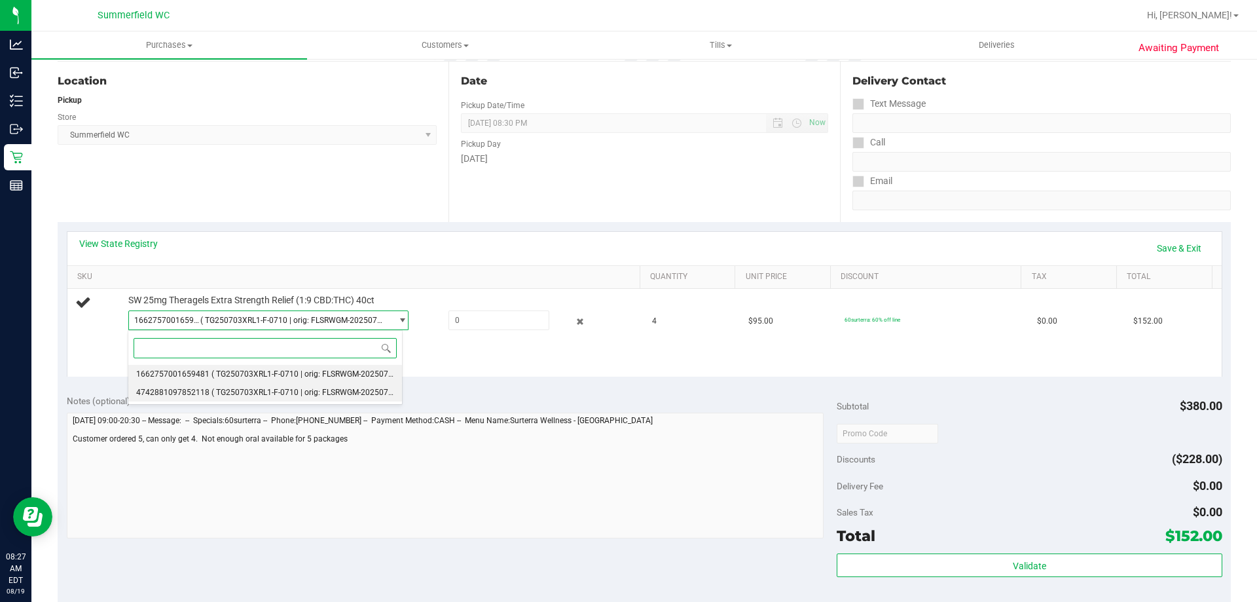
click at [251, 390] on span "( TG250703XRL1-F-0710 | orig: FLSRWGM-20250716-199 )" at bounding box center [314, 392] width 206 height 9
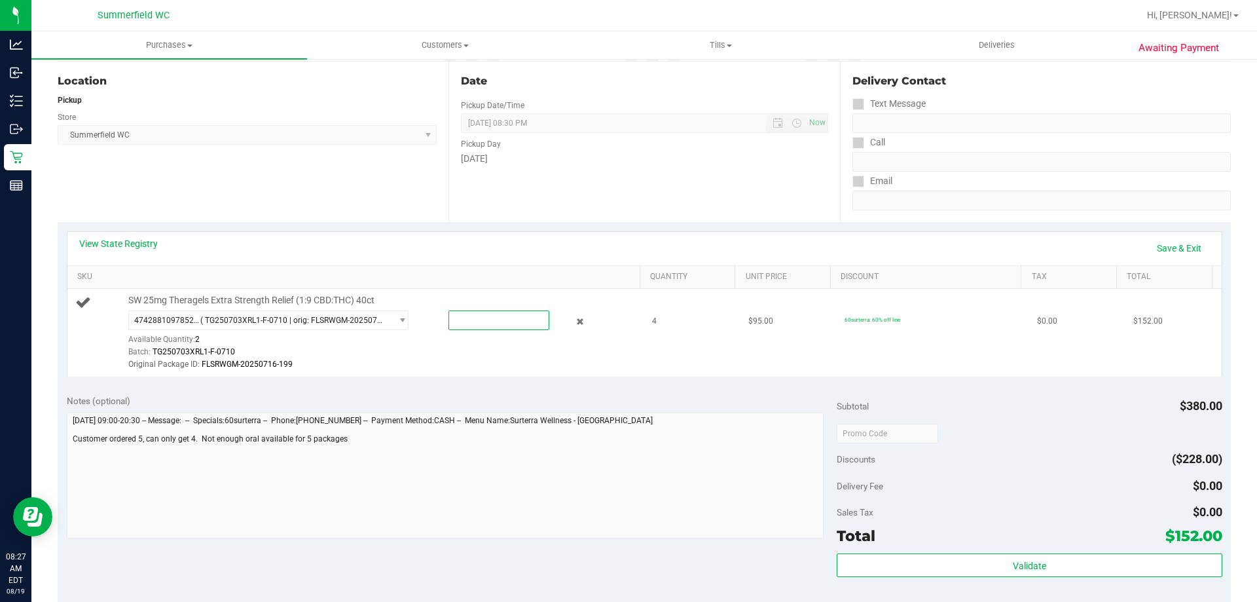
click at [469, 323] on span at bounding box center [499, 320] width 101 height 20
type input "1"
type input "1.0000"
click at [1172, 239] on link "Save & Exit" at bounding box center [1179, 248] width 62 height 22
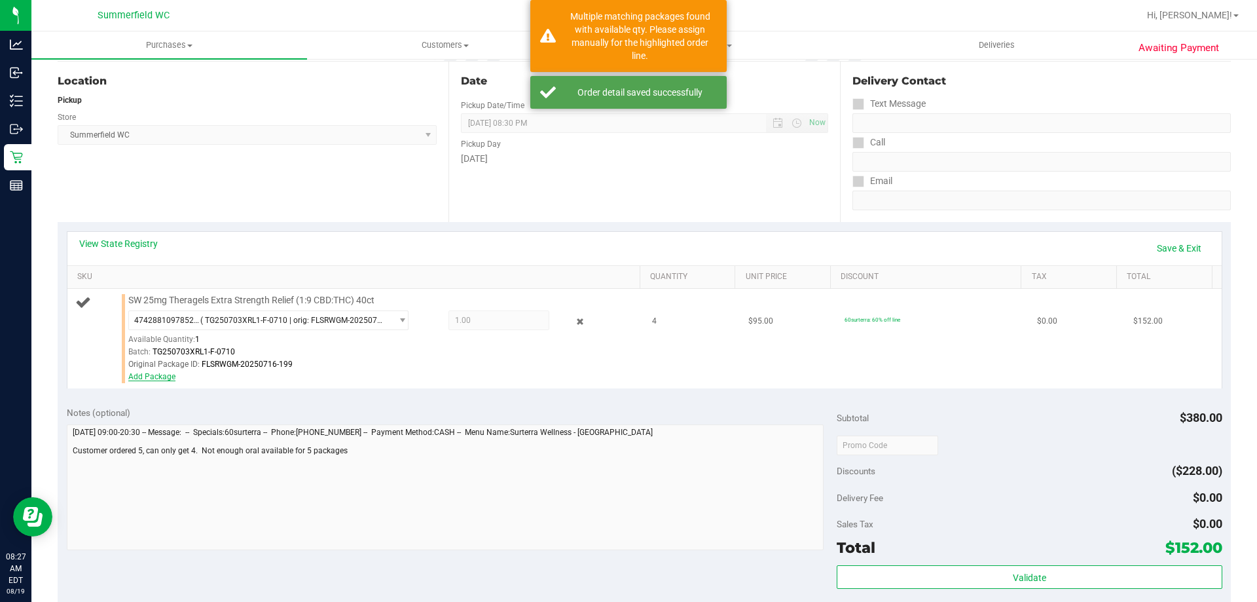
click at [164, 377] on link "Add Package" at bounding box center [151, 376] width 47 height 9
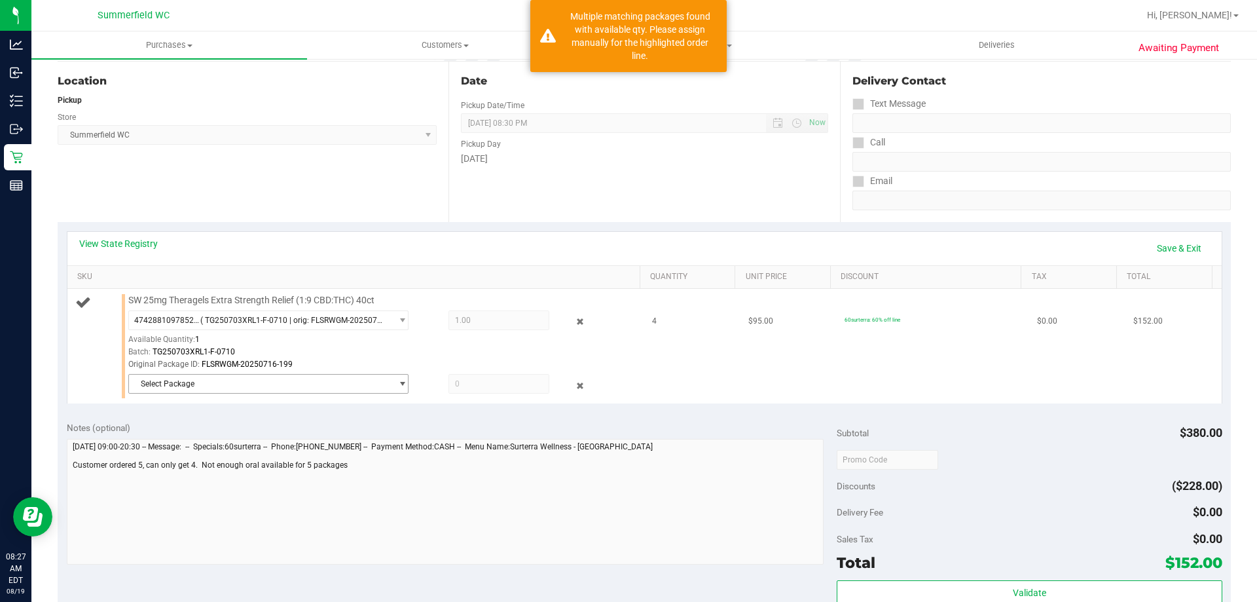
click at [168, 384] on span "Select Package" at bounding box center [260, 384] width 263 height 18
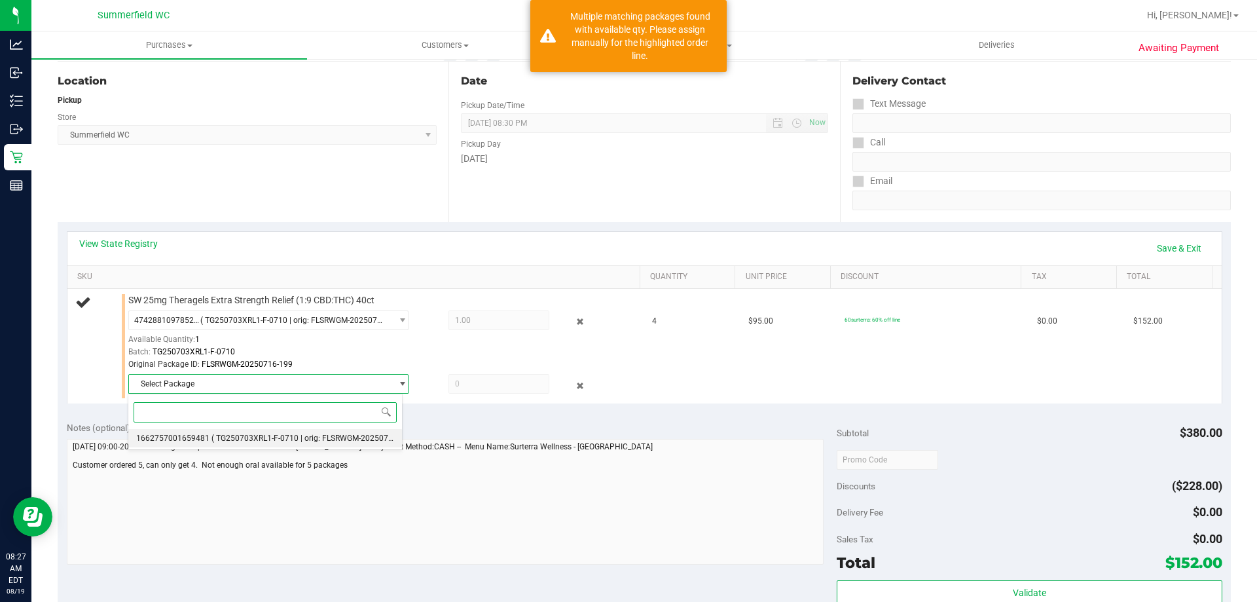
click at [199, 435] on span "1662757001659481" at bounding box center [172, 437] width 73 height 9
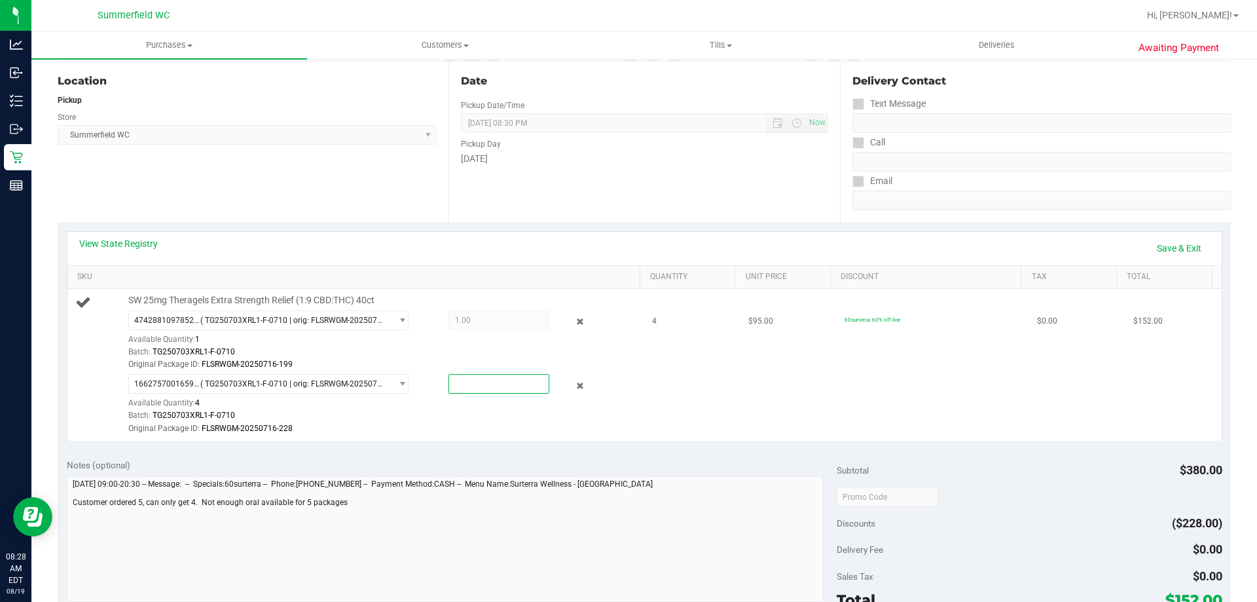
click at [484, 388] on span at bounding box center [499, 384] width 101 height 20
type input "1"
type input "1.0000"
click at [1177, 249] on link "Save & Exit" at bounding box center [1179, 248] width 62 height 22
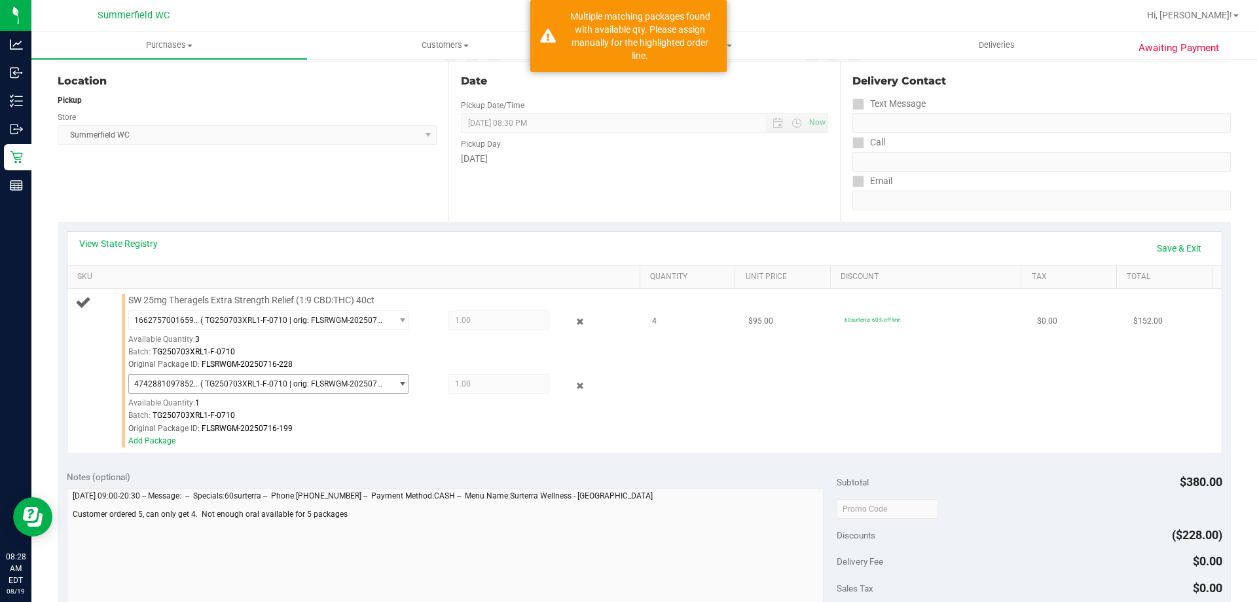
click at [256, 382] on span "( TG250703XRL1-F-0710 | orig: FLSRWGM-20250716-199 )" at bounding box center [293, 383] width 186 height 9
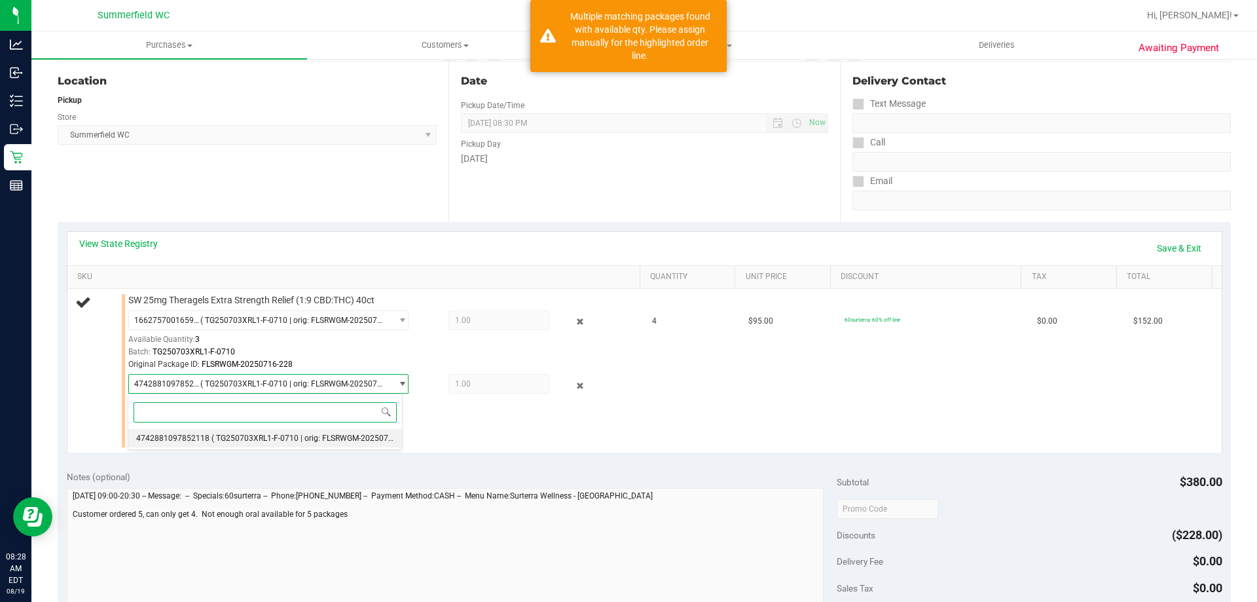
click at [266, 441] on span "( TG250703XRL1-F-0710 | orig: FLSRWGM-20250716-199 )" at bounding box center [314, 437] width 206 height 9
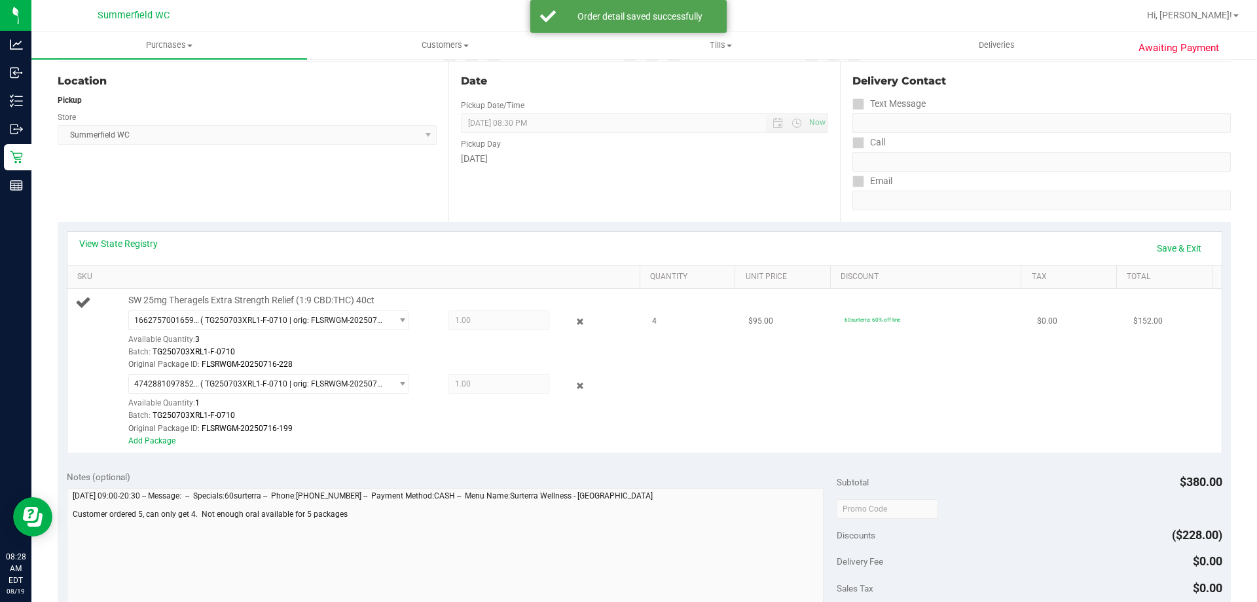
click at [478, 383] on span "1.00 1" at bounding box center [499, 384] width 101 height 20
click at [156, 439] on link "Add Package" at bounding box center [151, 440] width 47 height 9
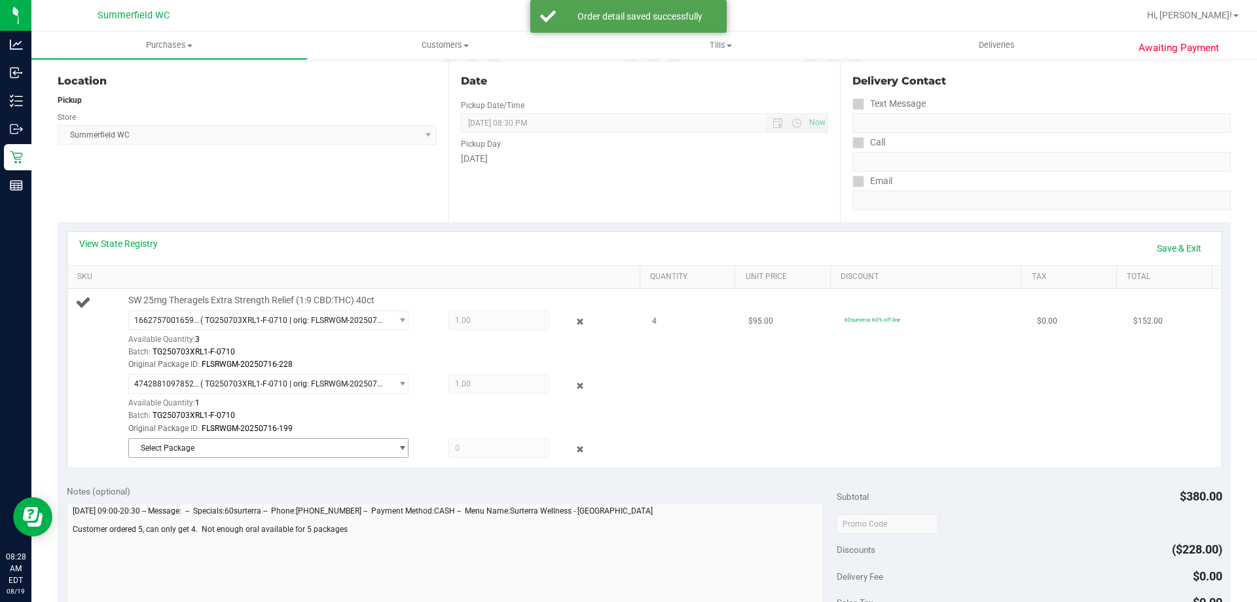
click at [256, 447] on span "Select Package" at bounding box center [260, 448] width 263 height 18
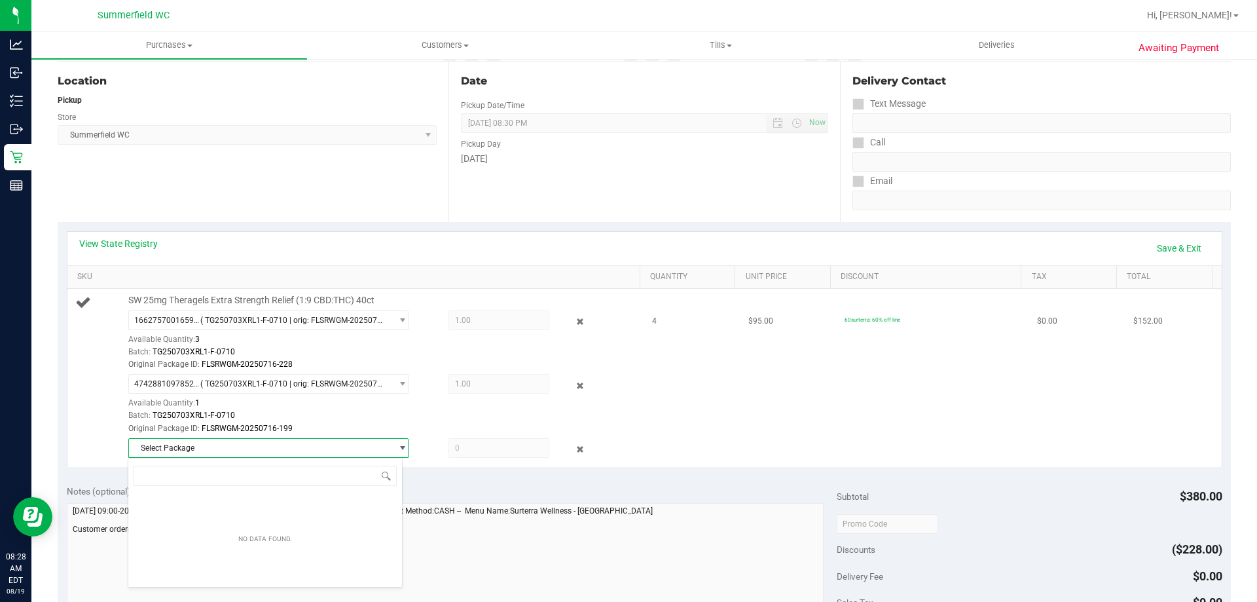
click at [445, 466] on td "SW 25mg Theragels Extra Strength Relief (1:9 CBD:THC) 40ct 1662757001659481 ( T…" at bounding box center [356, 378] width 578 height 178
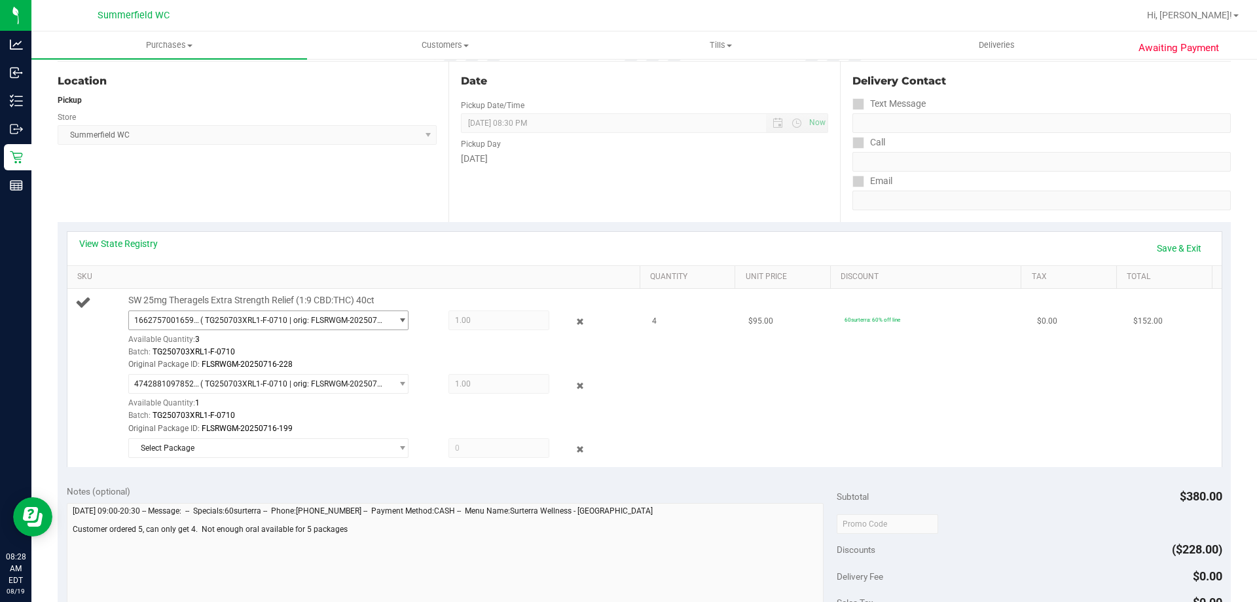
click at [351, 324] on span "( TG250703XRL1-F-0710 | orig: FLSRWGM-20250716-228 )" at bounding box center [293, 320] width 186 height 9
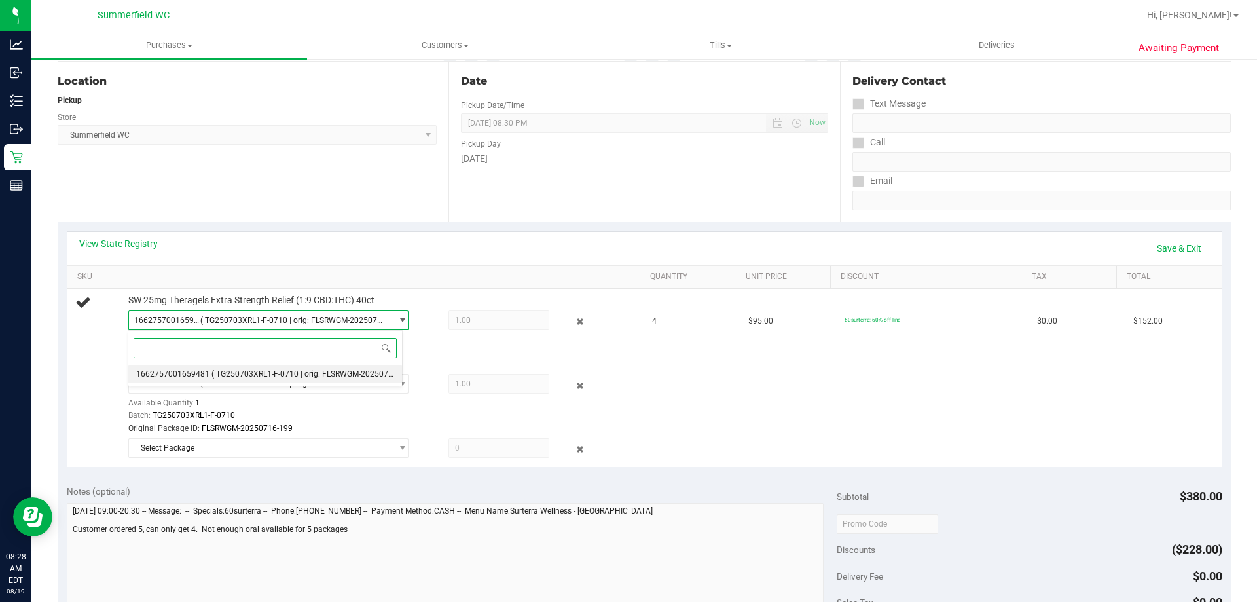
click at [287, 376] on span "( TG250703XRL1-F-0710 | orig: FLSRWGM-20250716-228 )" at bounding box center [314, 373] width 206 height 9
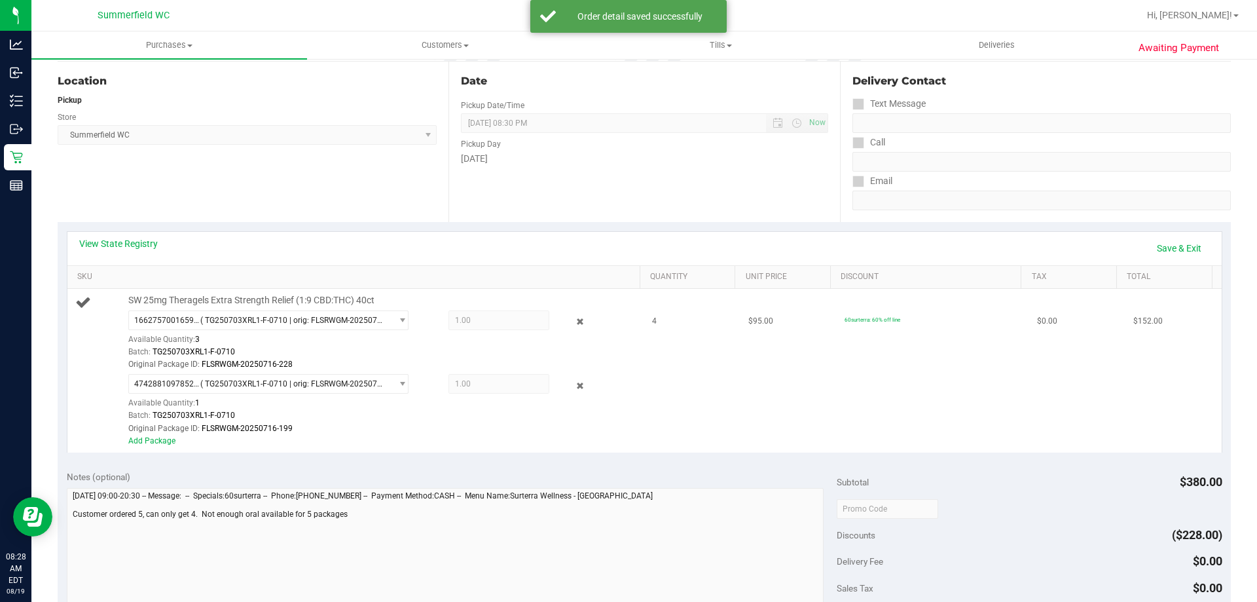
click at [484, 318] on span "1.00 1" at bounding box center [499, 320] width 101 height 20
click at [1188, 246] on link "Save & Exit" at bounding box center [1179, 248] width 62 height 22
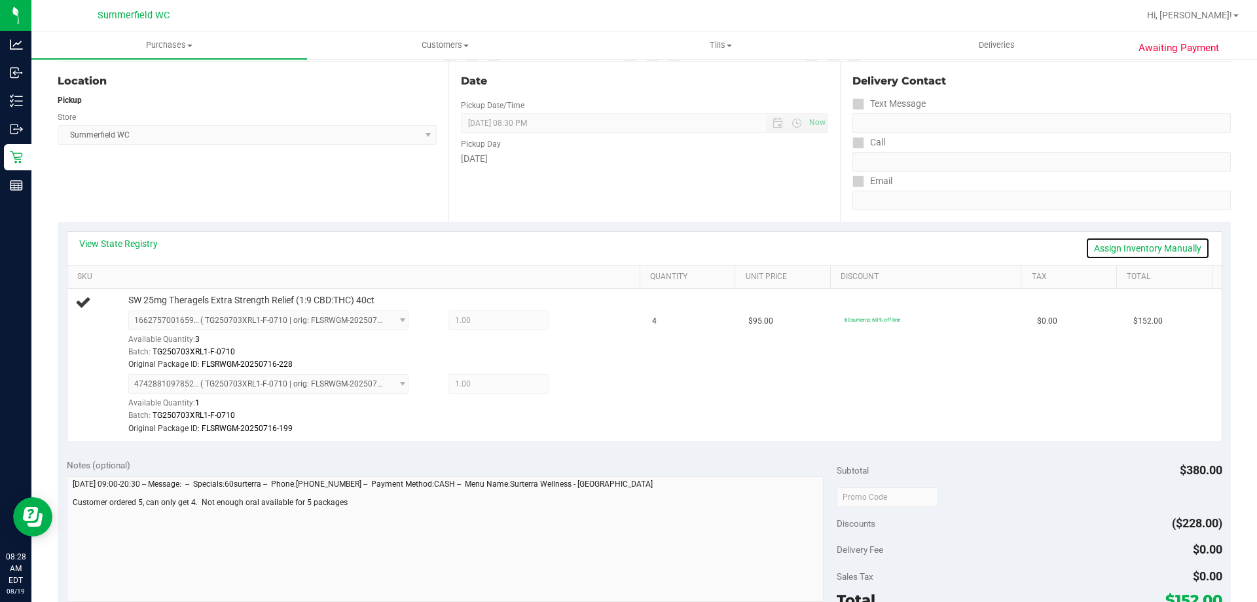
click at [1169, 251] on link "Assign Inventory Manually" at bounding box center [1148, 248] width 124 height 22
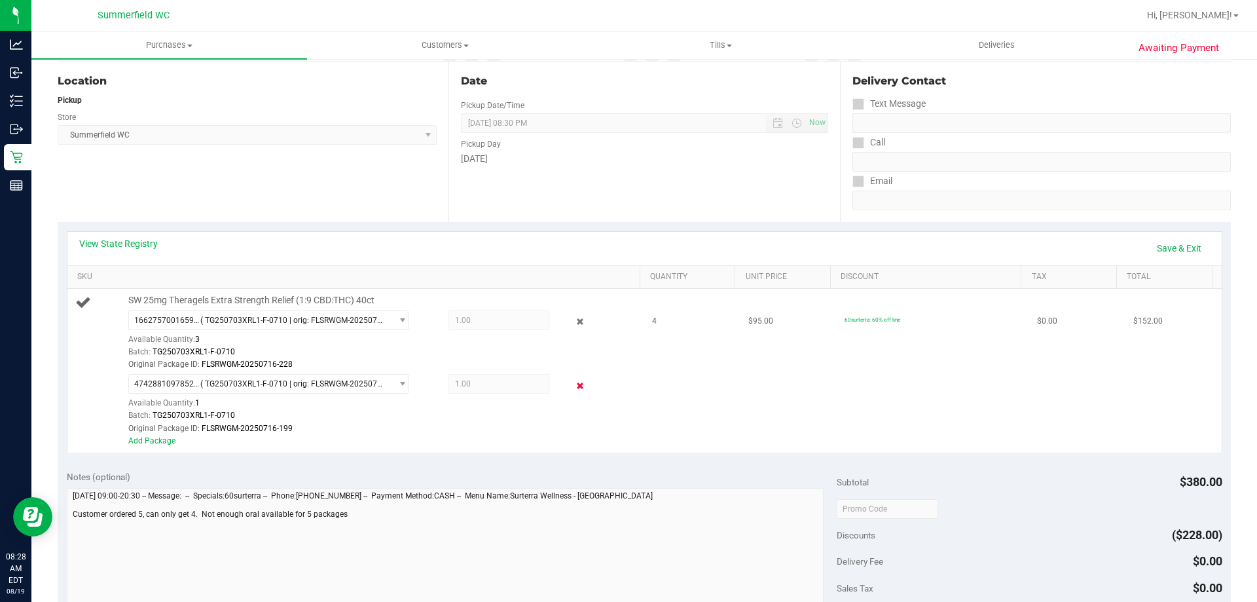
click at [574, 383] on icon at bounding box center [581, 385] width 14 height 15
click at [165, 444] on link "Add Package" at bounding box center [151, 440] width 47 height 9
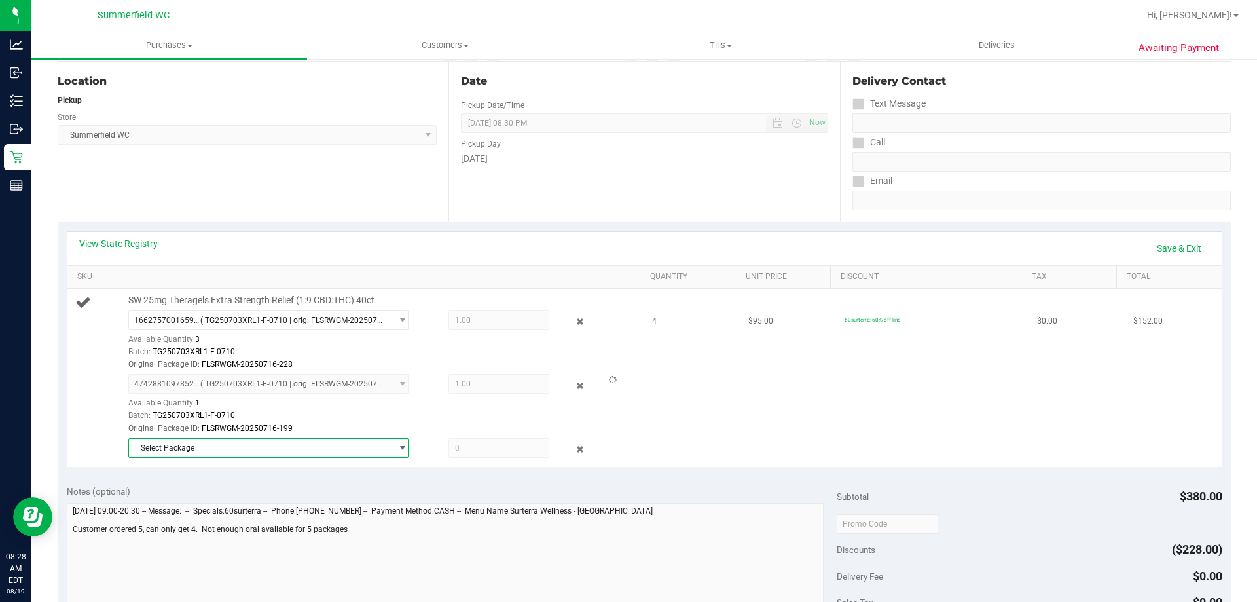
click at [338, 449] on span "Select Package" at bounding box center [260, 448] width 263 height 18
drag, startPoint x: 539, startPoint y: 368, endPoint x: 549, endPoint y: 369, distance: 9.9
click at [547, 369] on div "Original Package ID: FLSRWGM-20250716-228" at bounding box center [380, 364] width 505 height 12
click at [1155, 238] on link "Save & Exit" at bounding box center [1179, 248] width 62 height 22
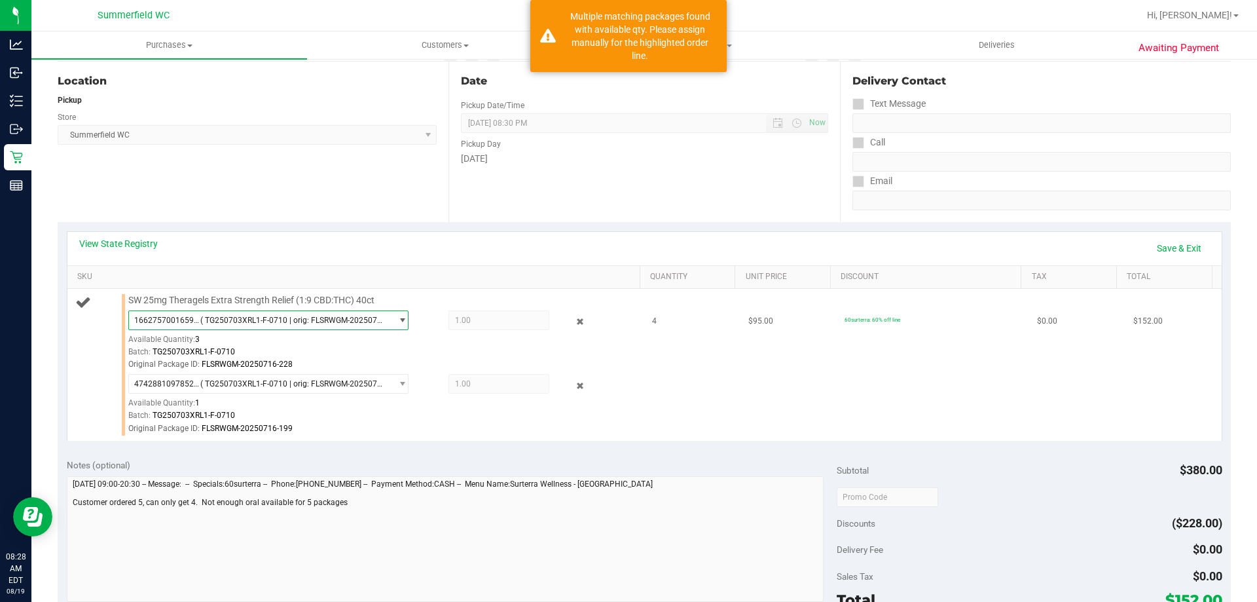
click at [205, 322] on span "( TG250703XRL1-F-0710 | orig: FLSRWGM-20250716-228 )" at bounding box center [293, 320] width 186 height 9
click at [211, 373] on span "( TG250703XRL1-F-0710 | orig: FLSRWGM-20250716-228 )" at bounding box center [314, 373] width 206 height 9
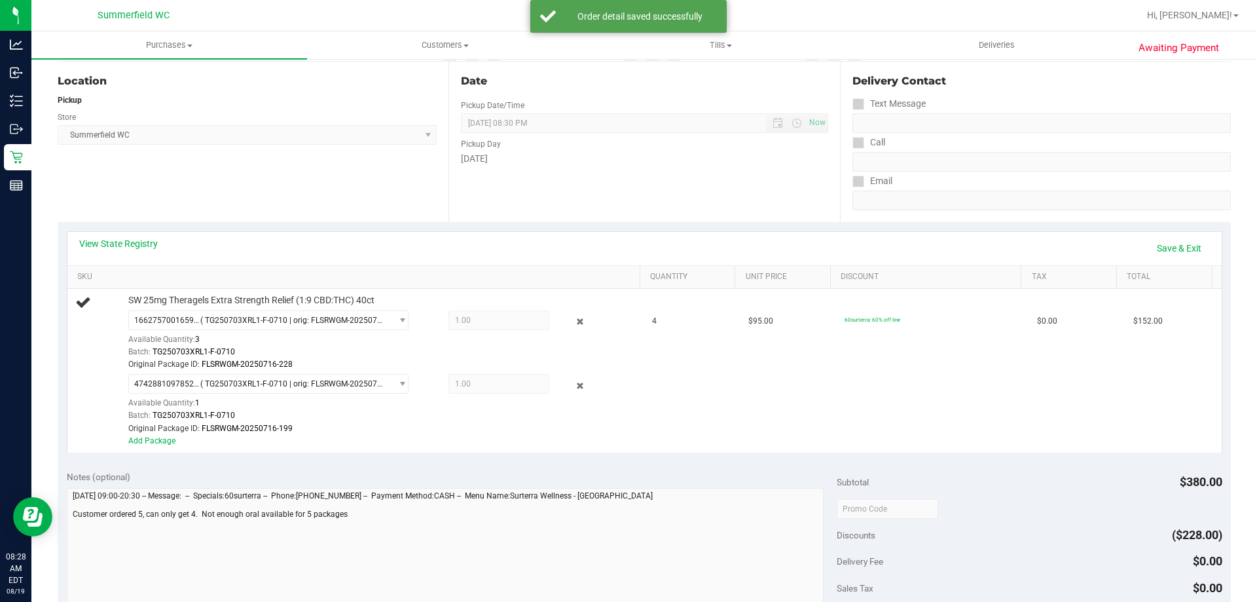
click at [479, 320] on span "1.00 1" at bounding box center [499, 320] width 101 height 20
click at [304, 322] on span "( TG250703XRL1-F-0710 | orig: FLSRWGM-20250716-228 )" at bounding box center [293, 320] width 186 height 9
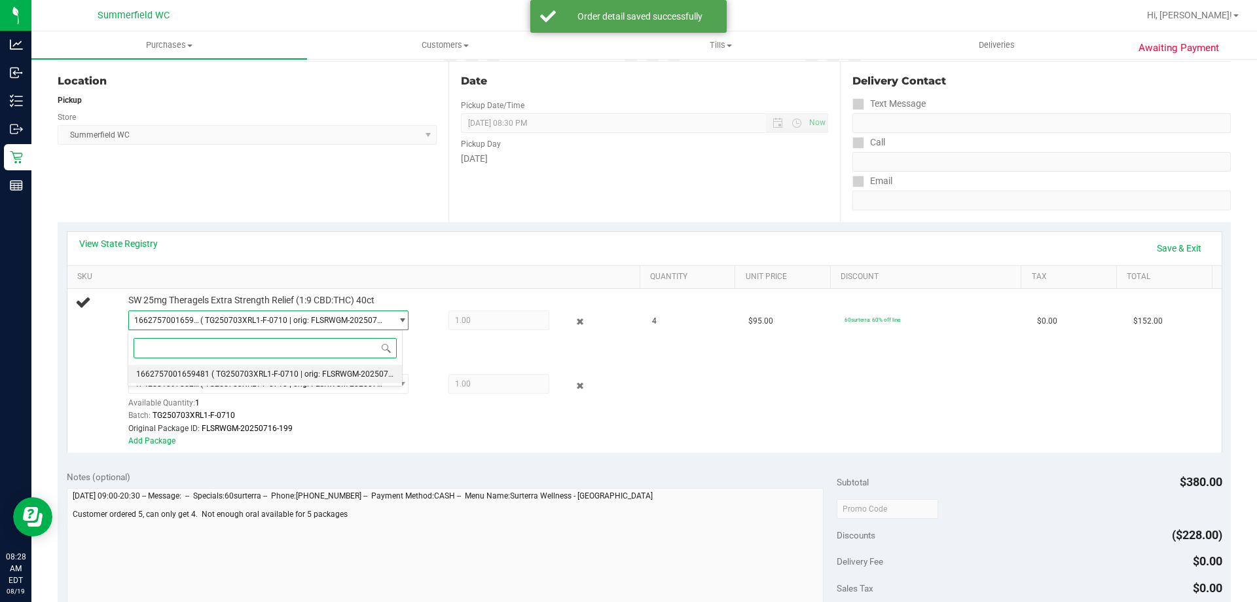
click at [298, 373] on span "( TG250703XRL1-F-0710 | orig: FLSRWGM-20250716-228 )" at bounding box center [314, 373] width 206 height 9
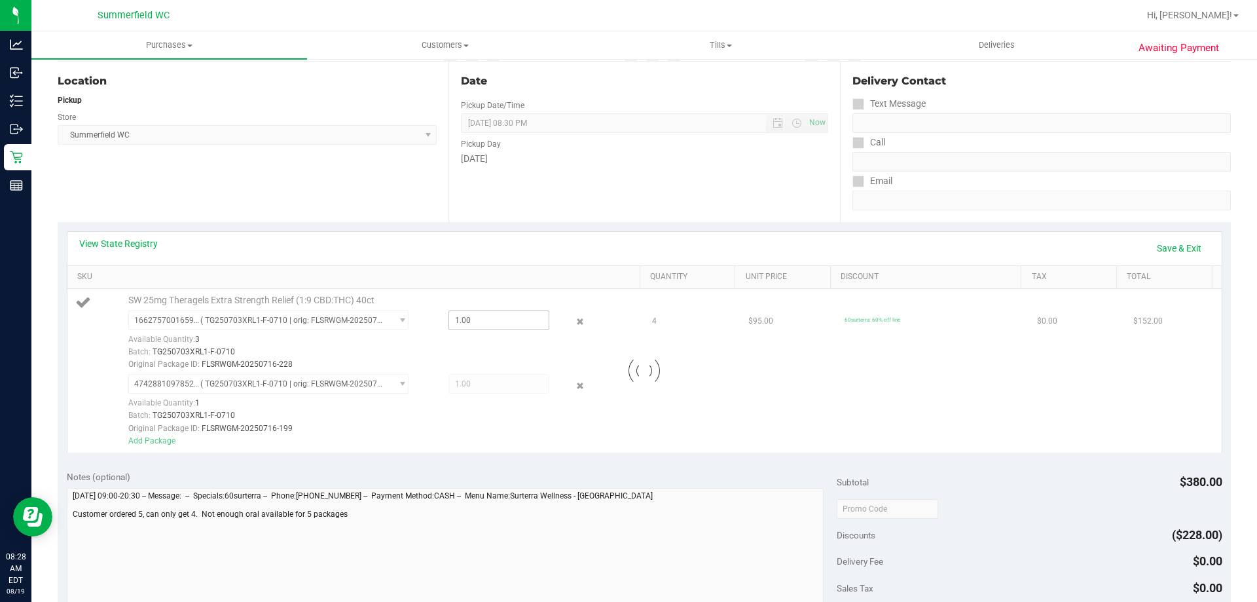
click at [472, 320] on div at bounding box center [644, 371] width 1154 height 164
click at [1167, 246] on link "Save & Exit" at bounding box center [1179, 248] width 62 height 22
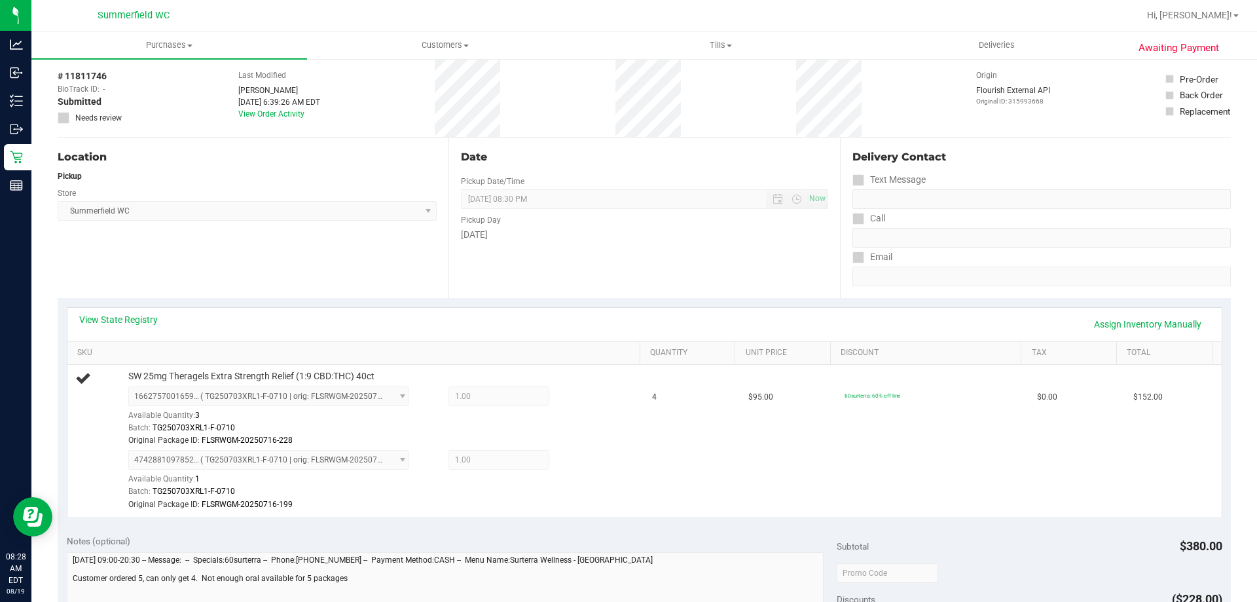
scroll to position [0, 0]
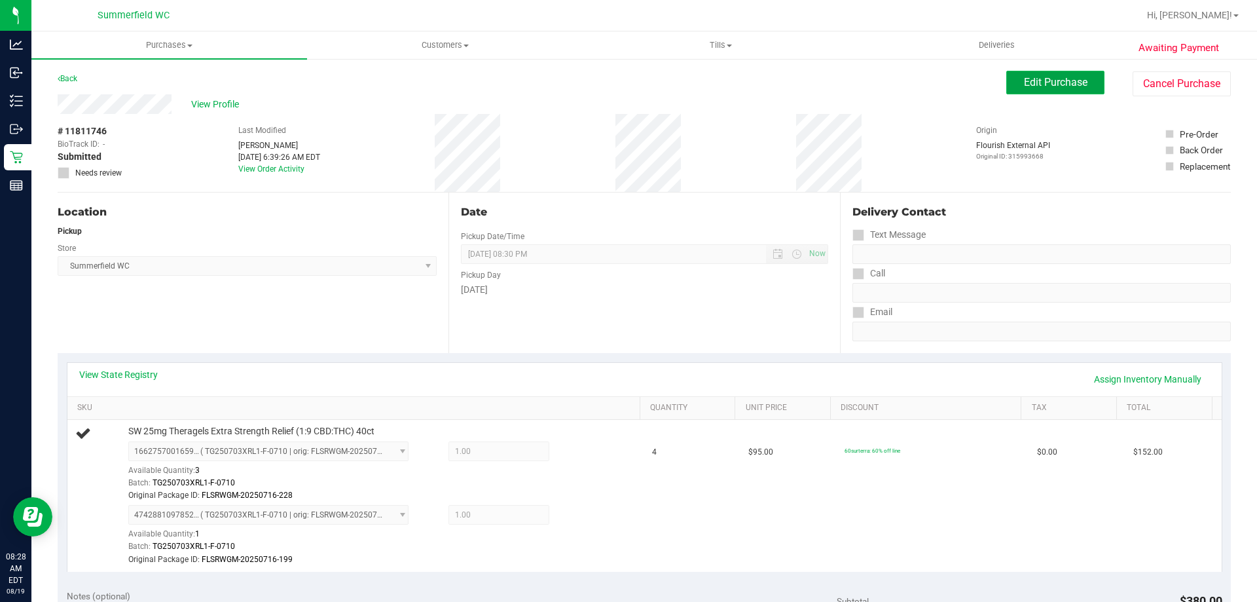
click at [1052, 76] on span "Edit Purchase" at bounding box center [1056, 82] width 64 height 12
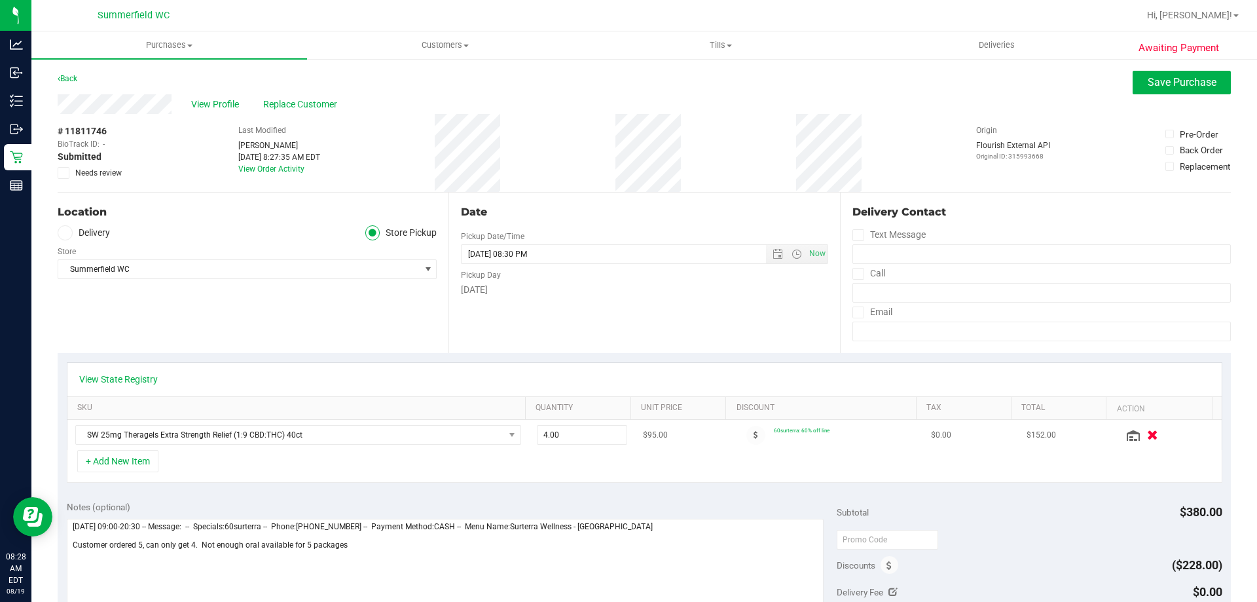
click at [1147, 430] on icon "button" at bounding box center [1152, 435] width 11 height 10
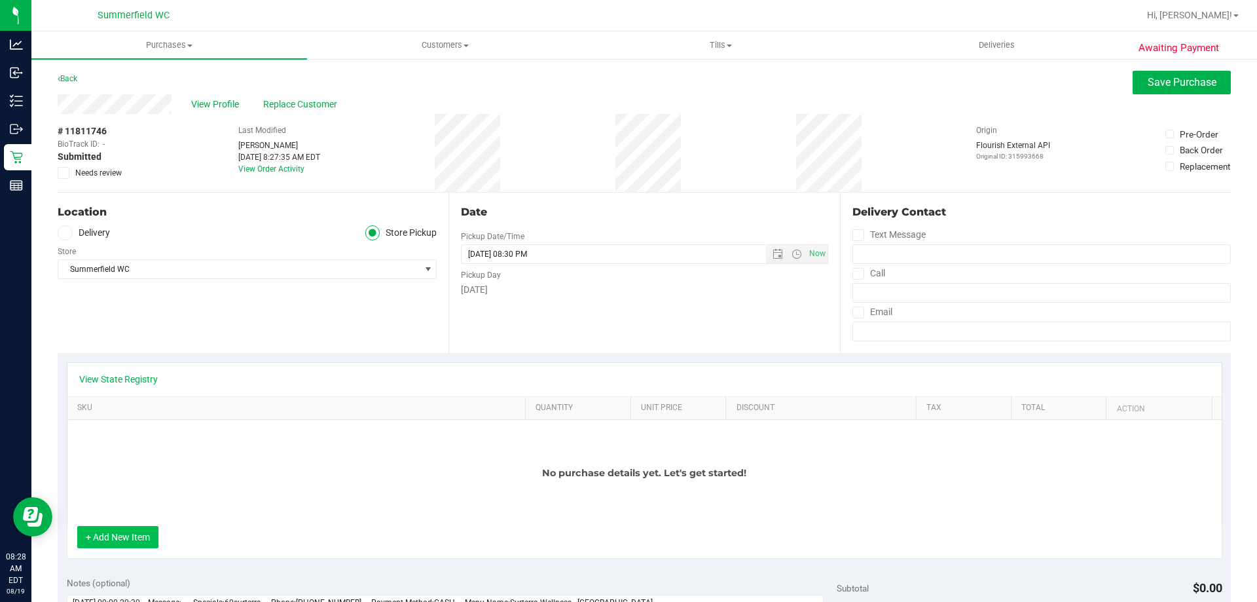
click at [128, 545] on button "+ Add New Item" at bounding box center [117, 537] width 81 height 22
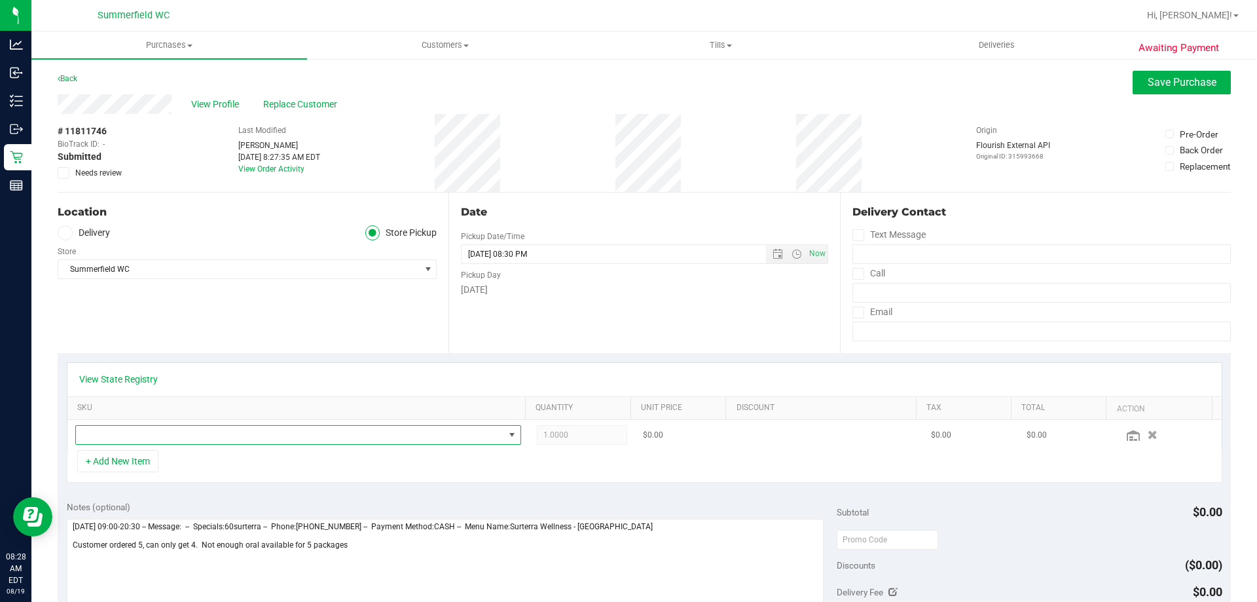
click at [215, 428] on span "NO DATA FOUND" at bounding box center [290, 435] width 428 height 18
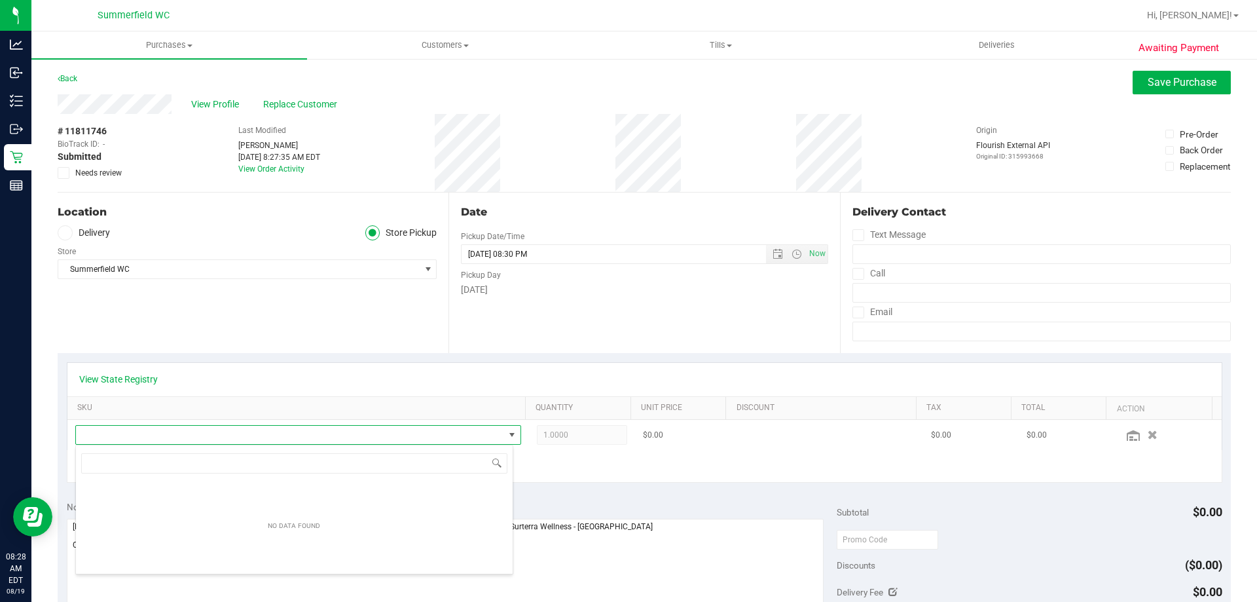
scroll to position [20, 434]
type input "theragels"
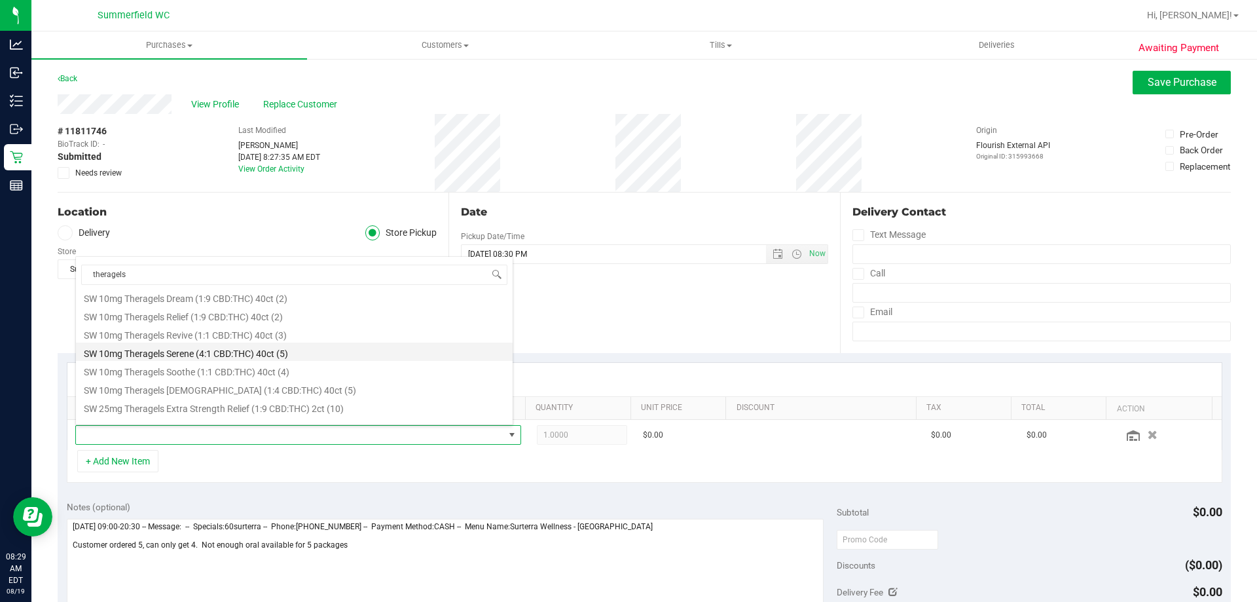
scroll to position [34, 0]
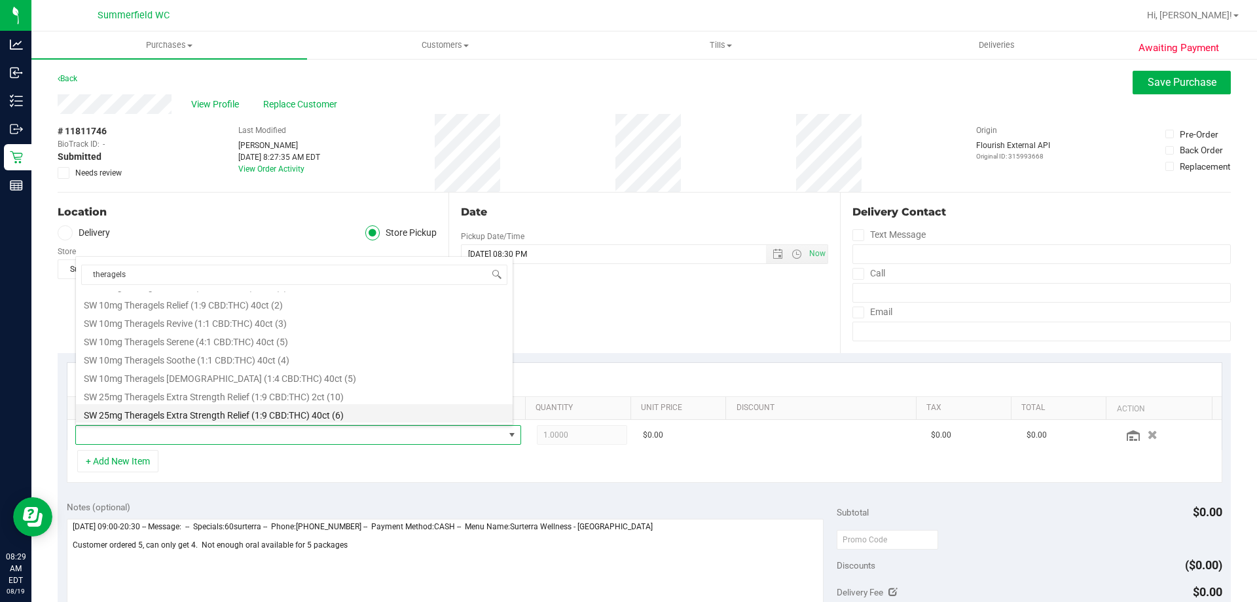
click at [293, 412] on li "SW 25mg Theragels Extra Strength Relief (1:9 CBD:THC) 40ct (6)" at bounding box center [294, 413] width 437 height 18
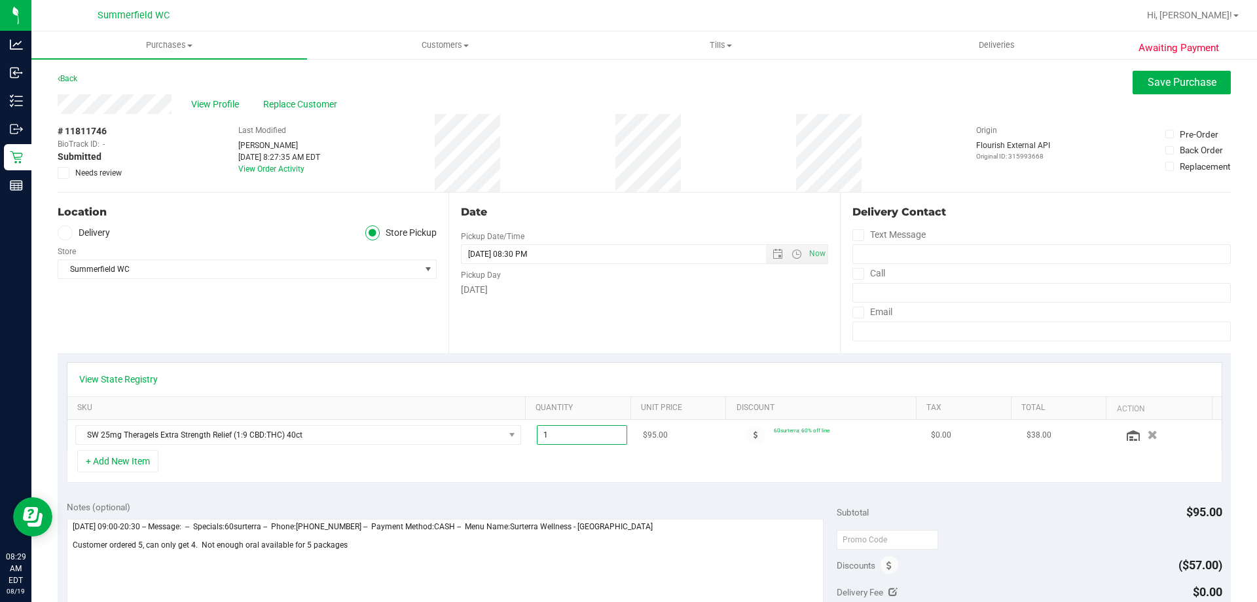
click at [568, 432] on span "1.00 1" at bounding box center [582, 435] width 91 height 20
type input "4"
type input "4.00"
click at [1148, 80] on span "Save Purchase" at bounding box center [1182, 82] width 69 height 12
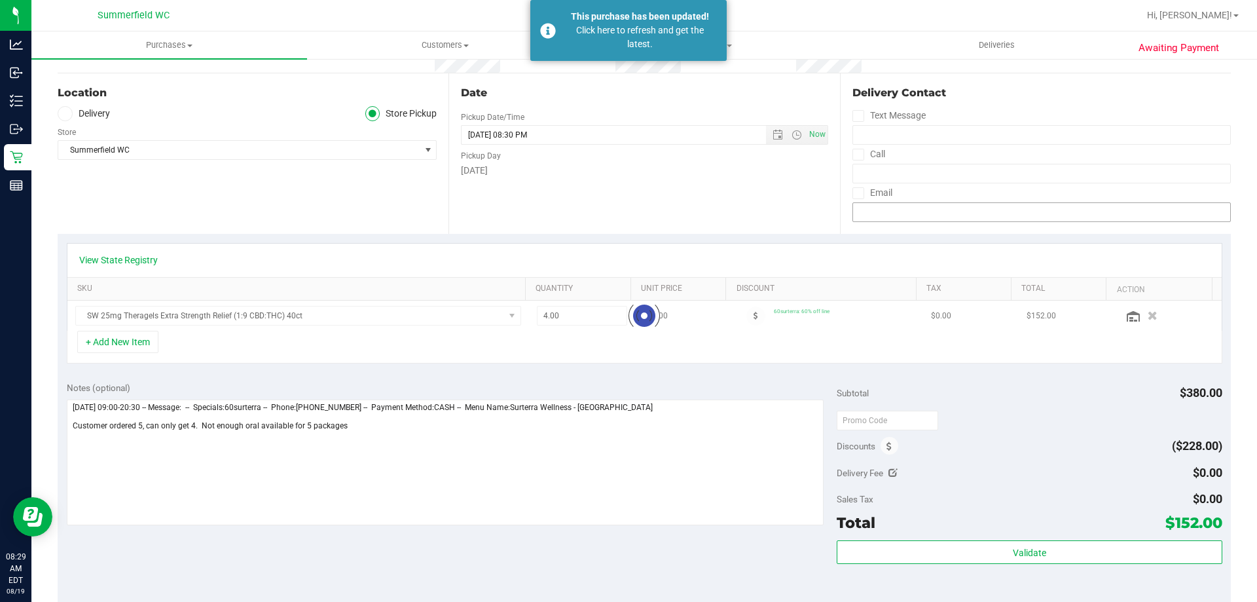
scroll to position [131, 0]
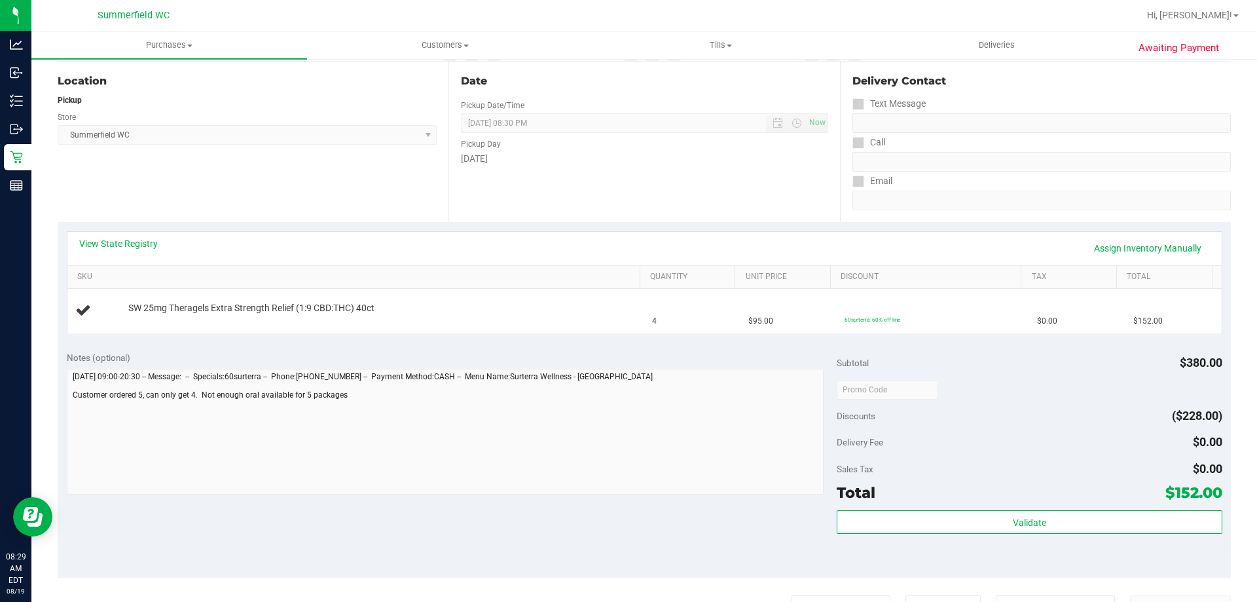
scroll to position [65, 0]
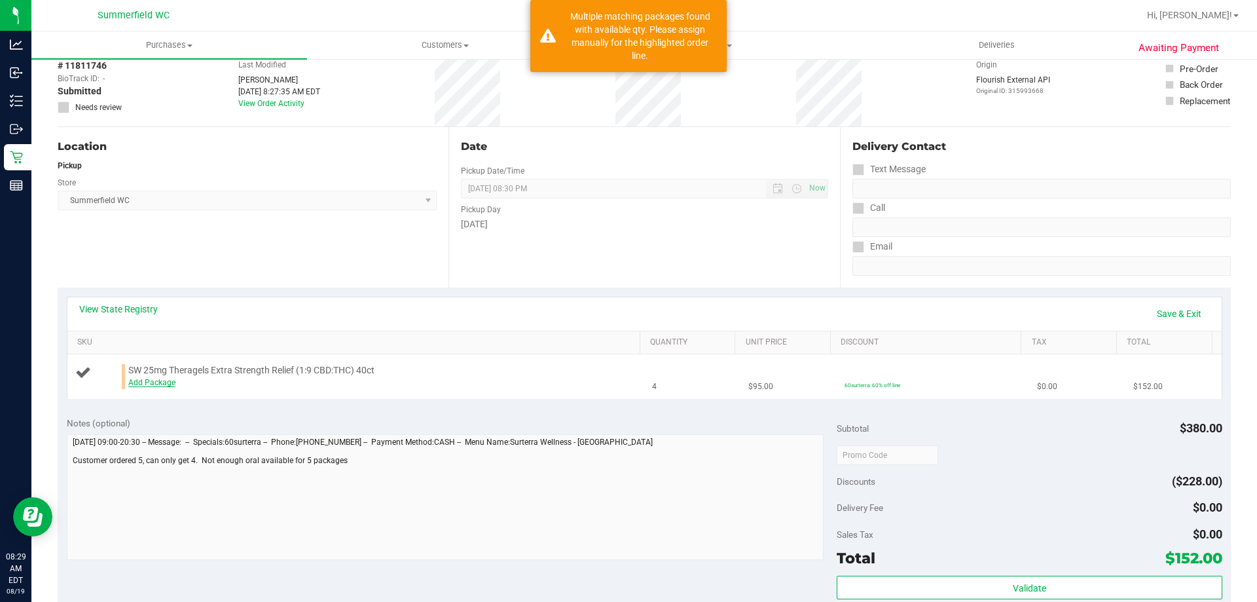
click at [139, 380] on link "Add Package" at bounding box center [151, 382] width 47 height 9
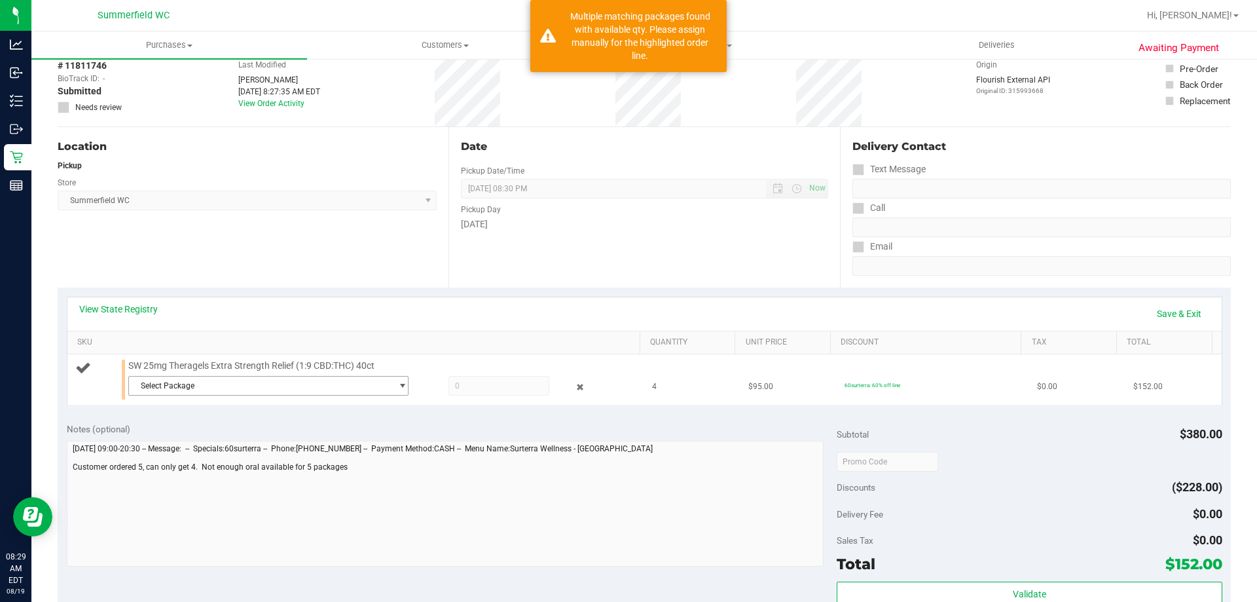
click at [277, 385] on span "Select Package" at bounding box center [260, 385] width 263 height 18
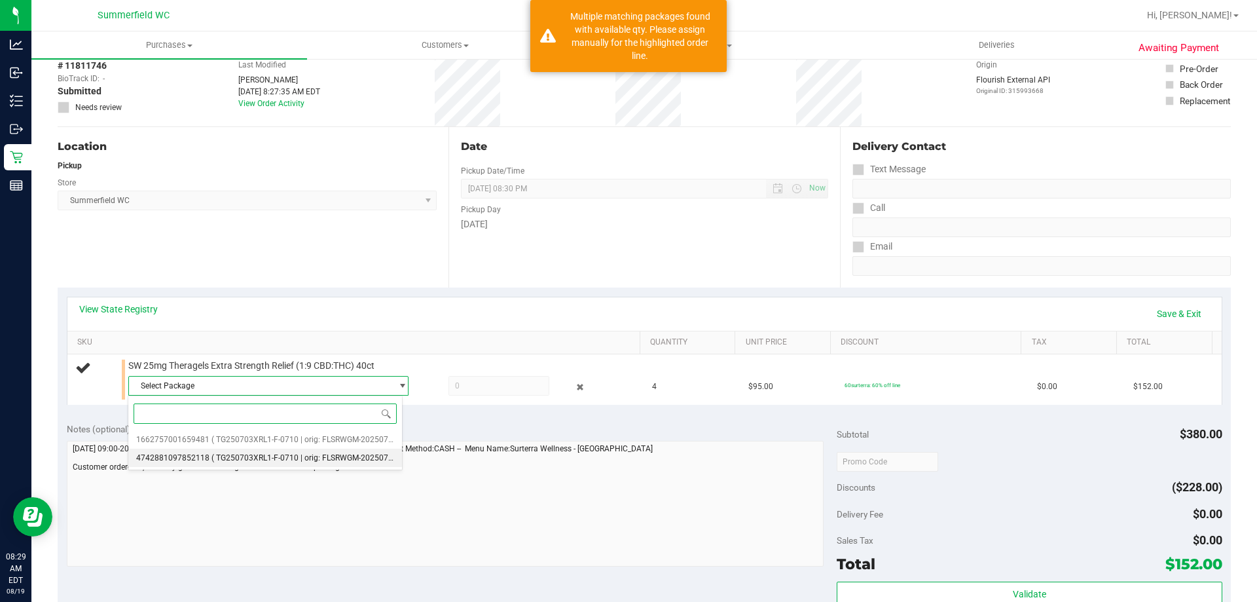
click at [248, 452] on li "4742881097852118 ( TG250703XRL1-F-0710 | orig: FLSRWGM-20250716-199 )" at bounding box center [265, 458] width 274 height 18
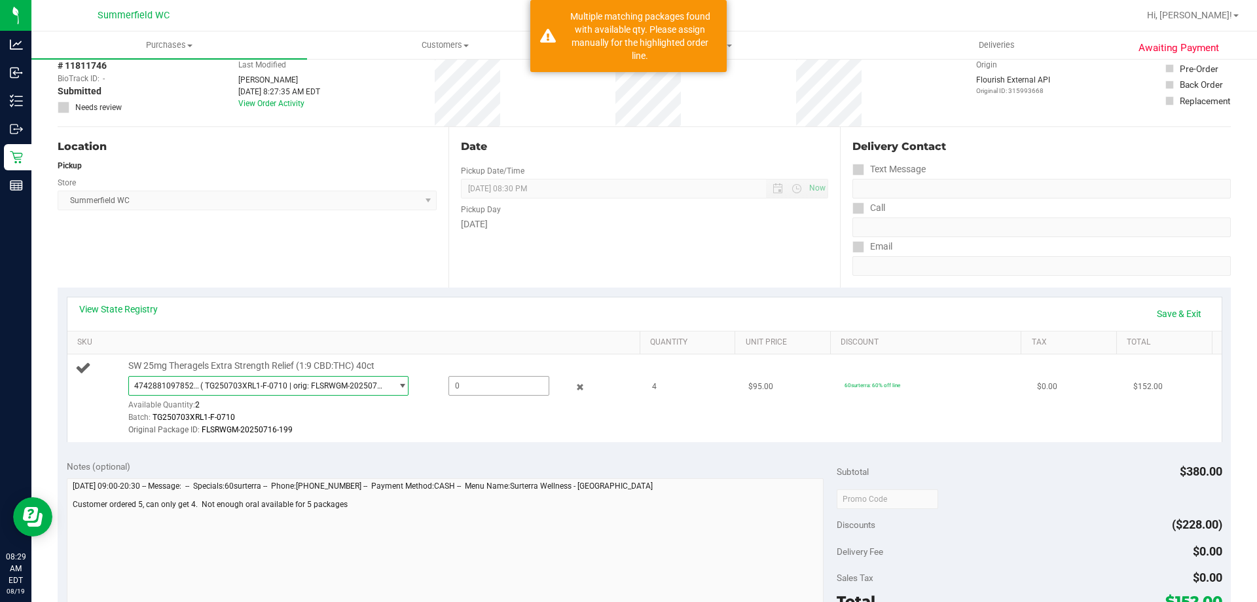
click at [487, 387] on span at bounding box center [499, 386] width 101 height 20
type input "2"
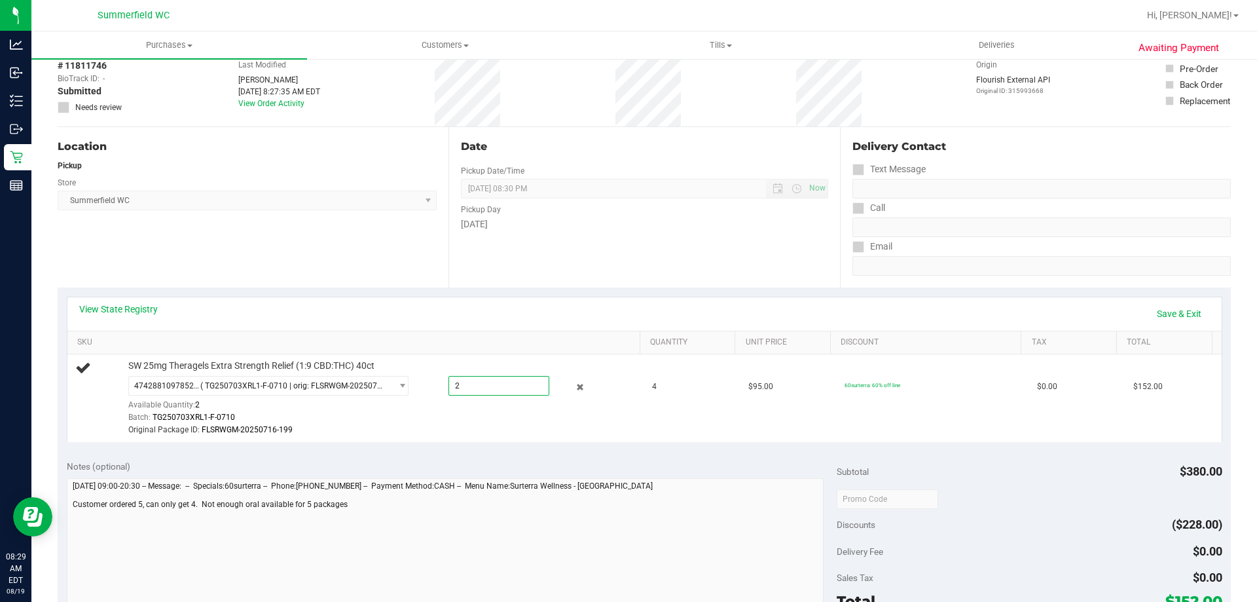
type input "2.0000"
click at [651, 287] on div "Date Pickup Date/Time 08/19/2025 Now 08/19/2025 08:30 PM Now Pickup Day Tuesday" at bounding box center [644, 207] width 391 height 160
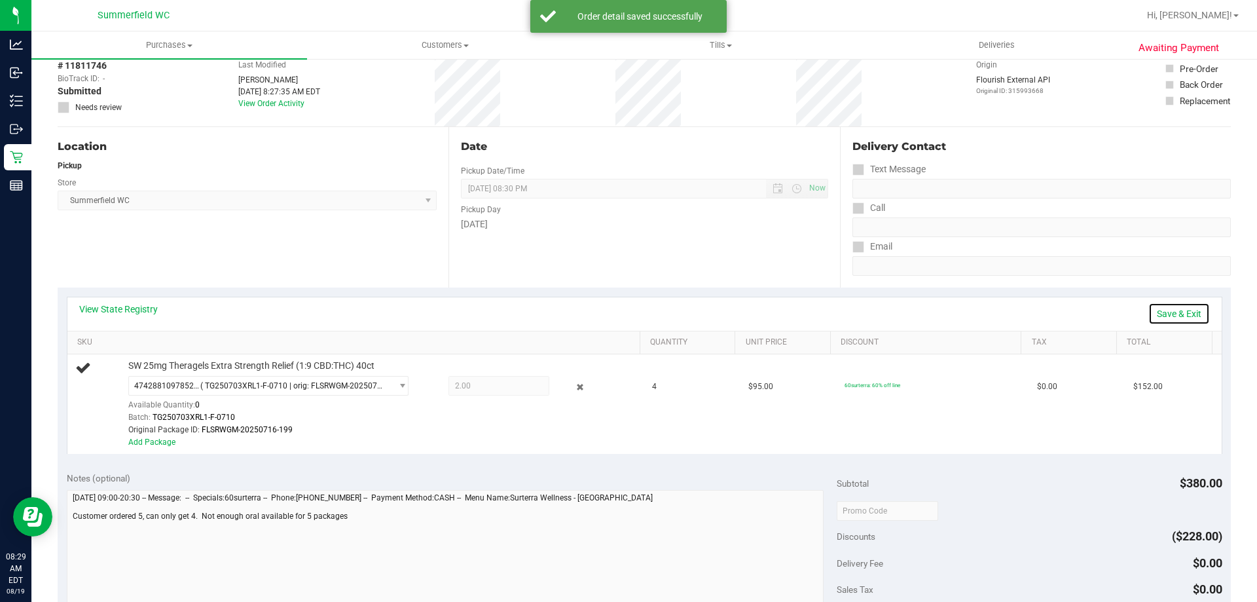
click at [1169, 308] on link "Save & Exit" at bounding box center [1179, 314] width 62 height 22
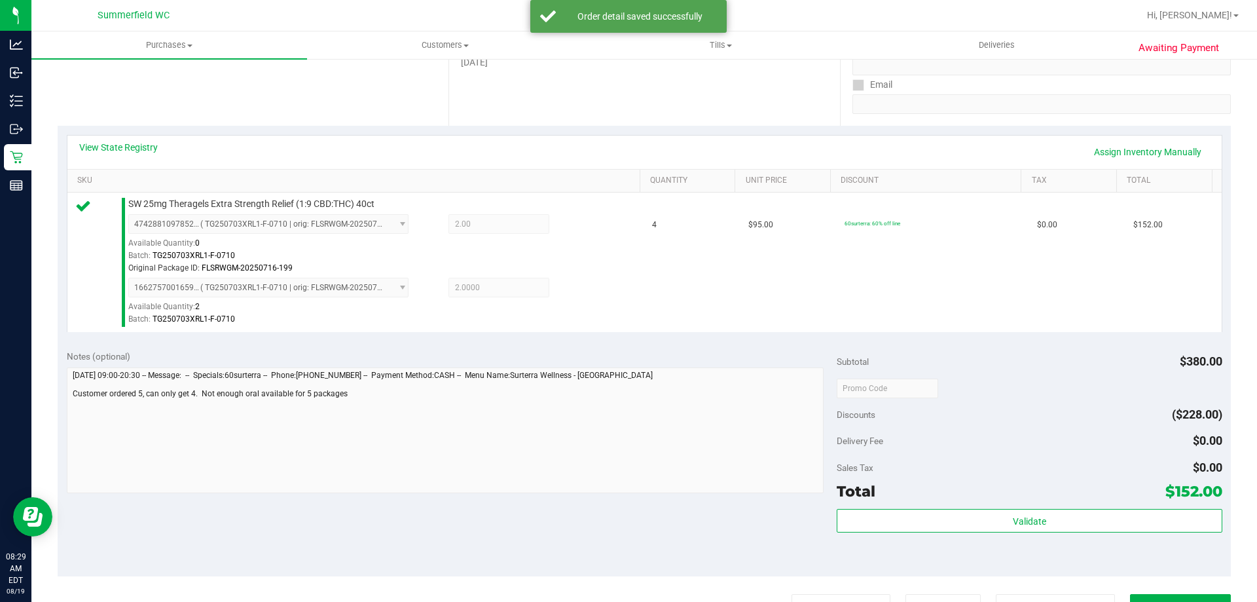
scroll to position [262, 0]
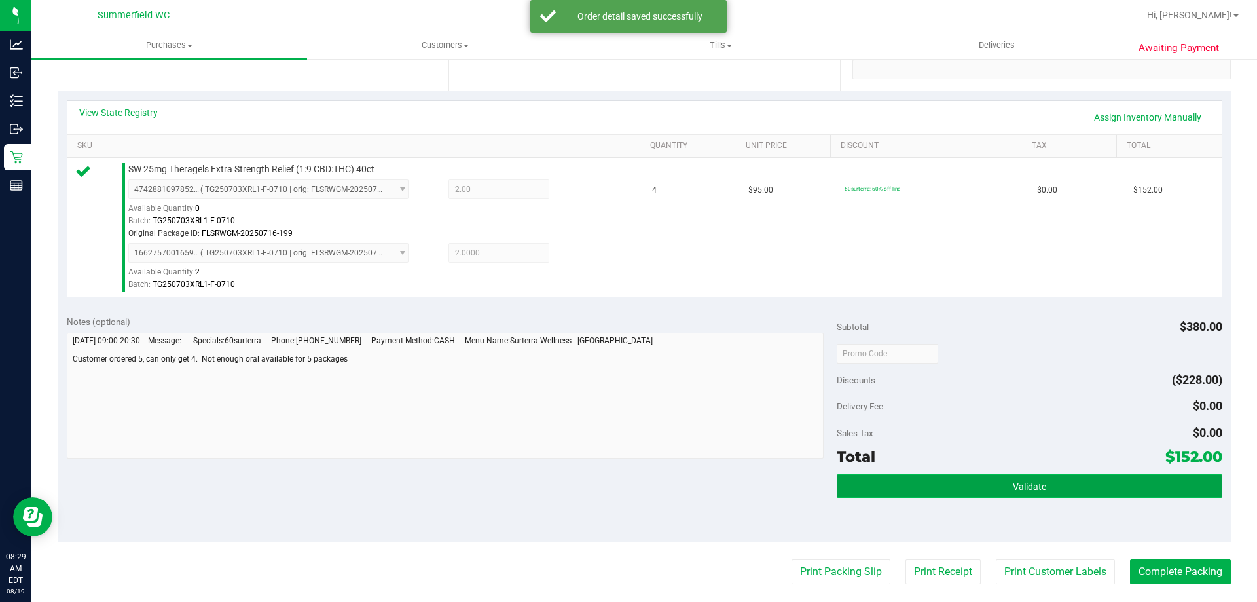
click at [1076, 475] on button "Validate" at bounding box center [1029, 486] width 385 height 24
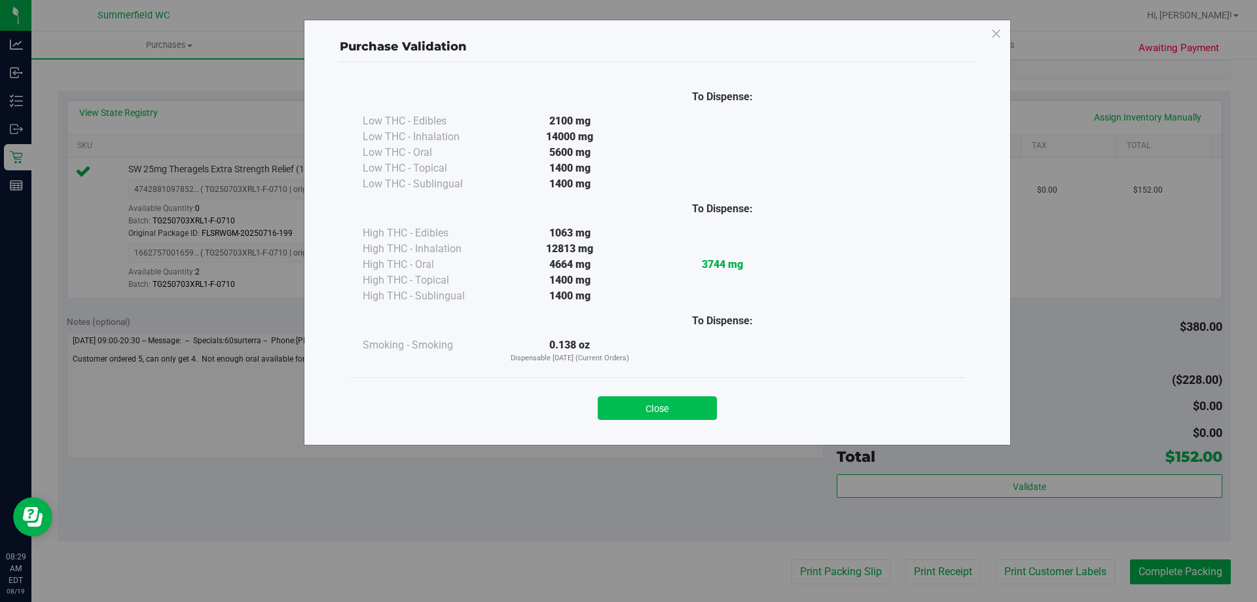
click at [688, 404] on button "Close" at bounding box center [657, 408] width 119 height 24
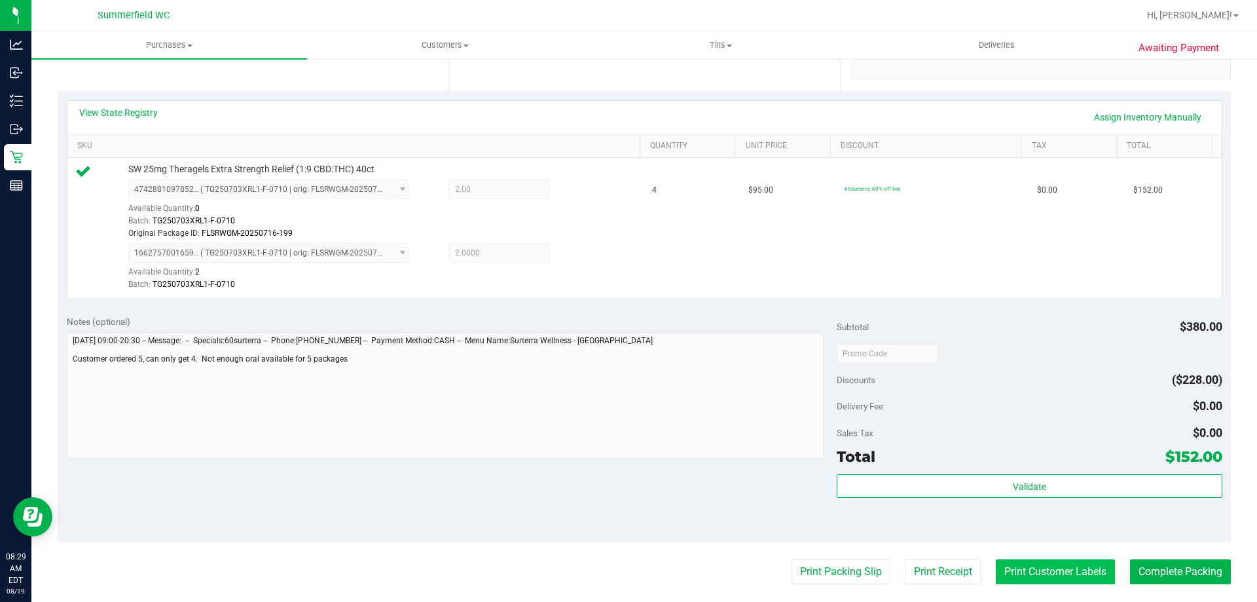
click at [1071, 570] on button "Print Customer Labels" at bounding box center [1055, 571] width 119 height 25
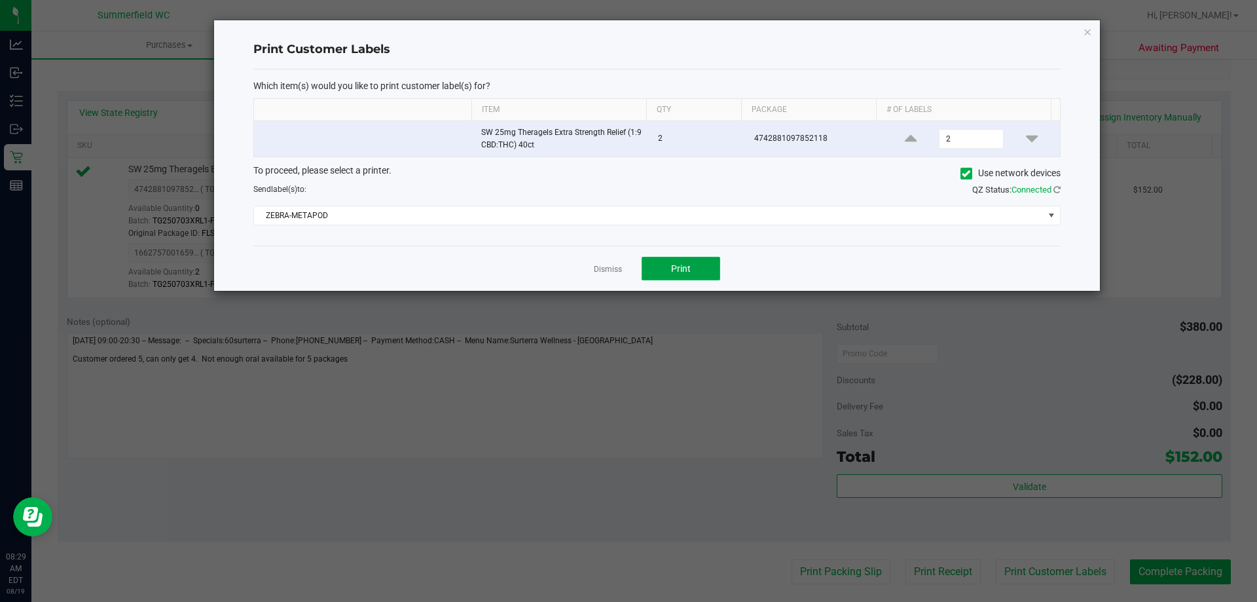
click at [665, 263] on button "Print" at bounding box center [681, 269] width 79 height 24
click at [608, 271] on link "Dismiss" at bounding box center [608, 269] width 28 height 11
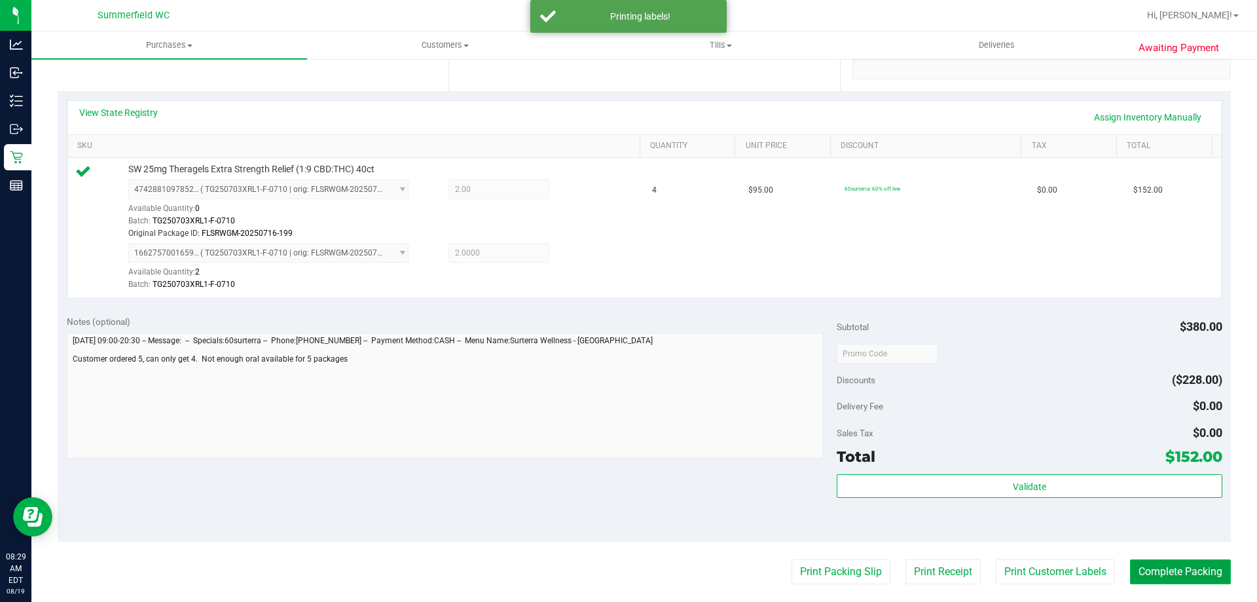
click at [1198, 571] on button "Complete Packing" at bounding box center [1180, 571] width 101 height 25
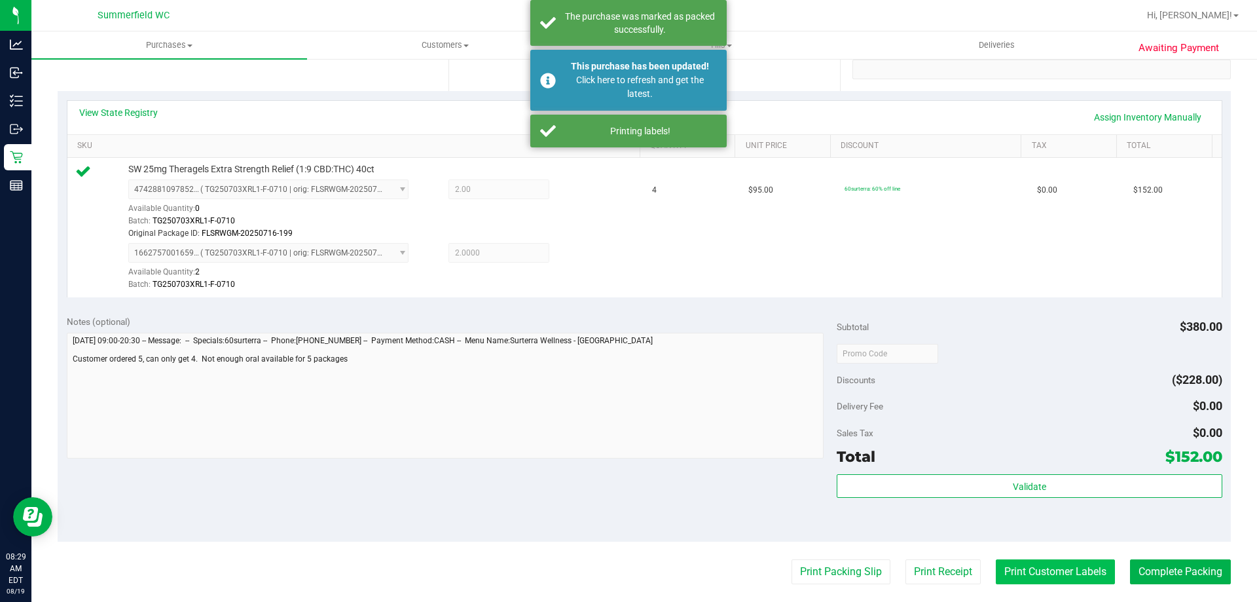
click at [1047, 581] on button "Print Customer Labels" at bounding box center [1055, 571] width 119 height 25
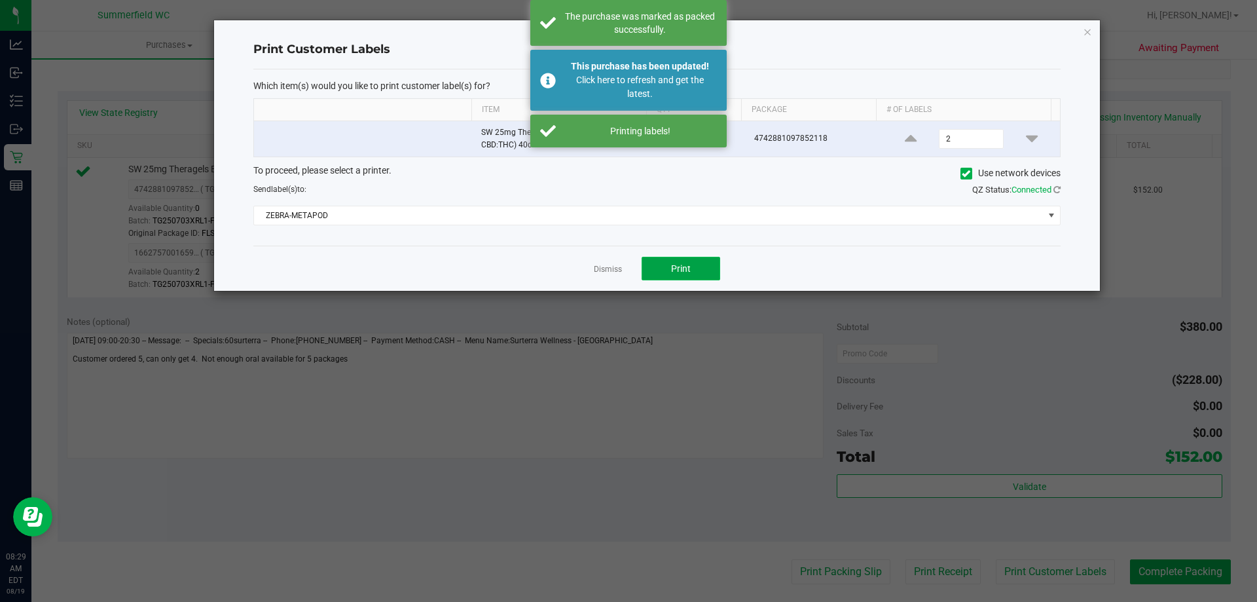
click at [661, 271] on button "Print" at bounding box center [681, 269] width 79 height 24
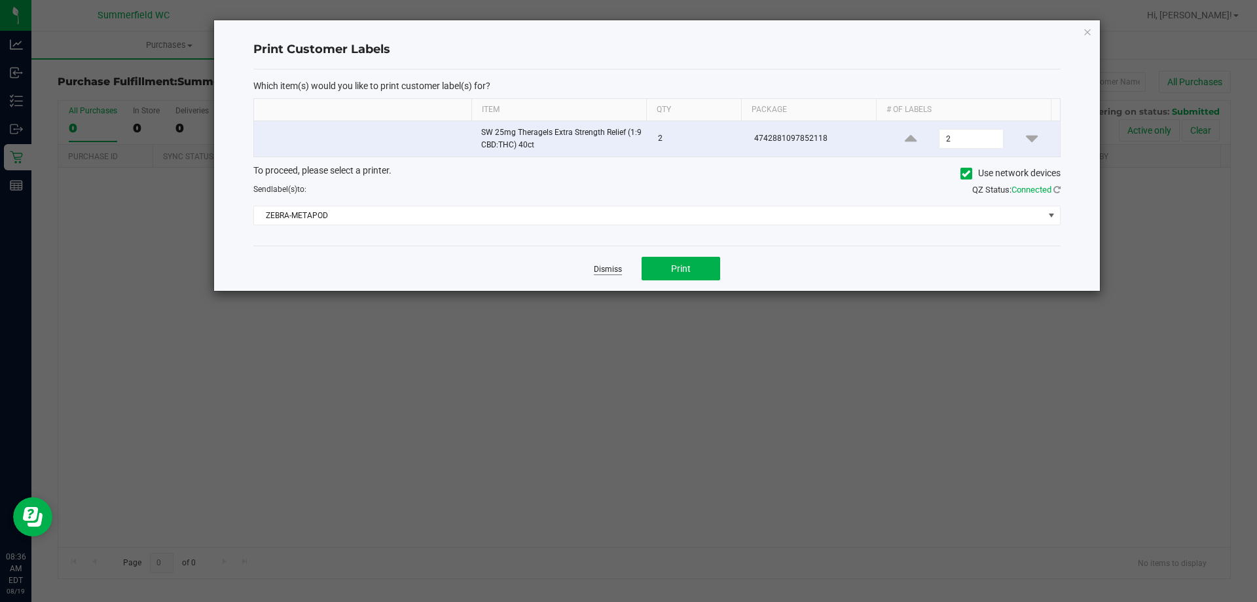
click at [598, 268] on link "Dismiss" at bounding box center [608, 269] width 28 height 11
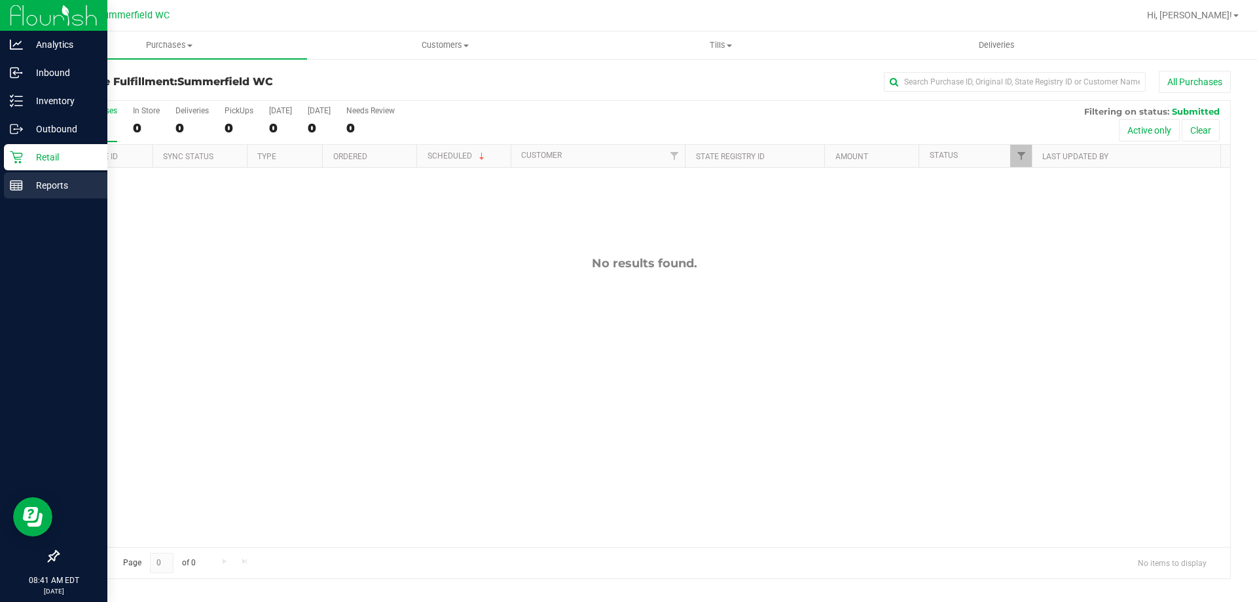
click at [40, 183] on p "Reports" at bounding box center [62, 185] width 79 height 16
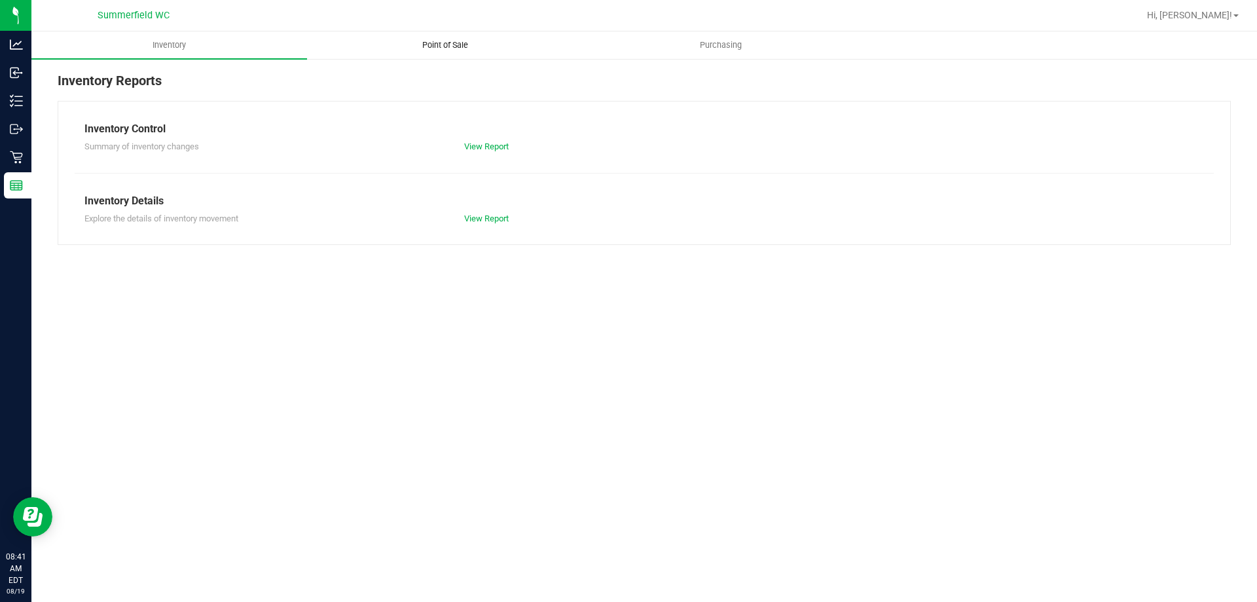
click at [454, 45] on span "Point of Sale" at bounding box center [445, 45] width 81 height 12
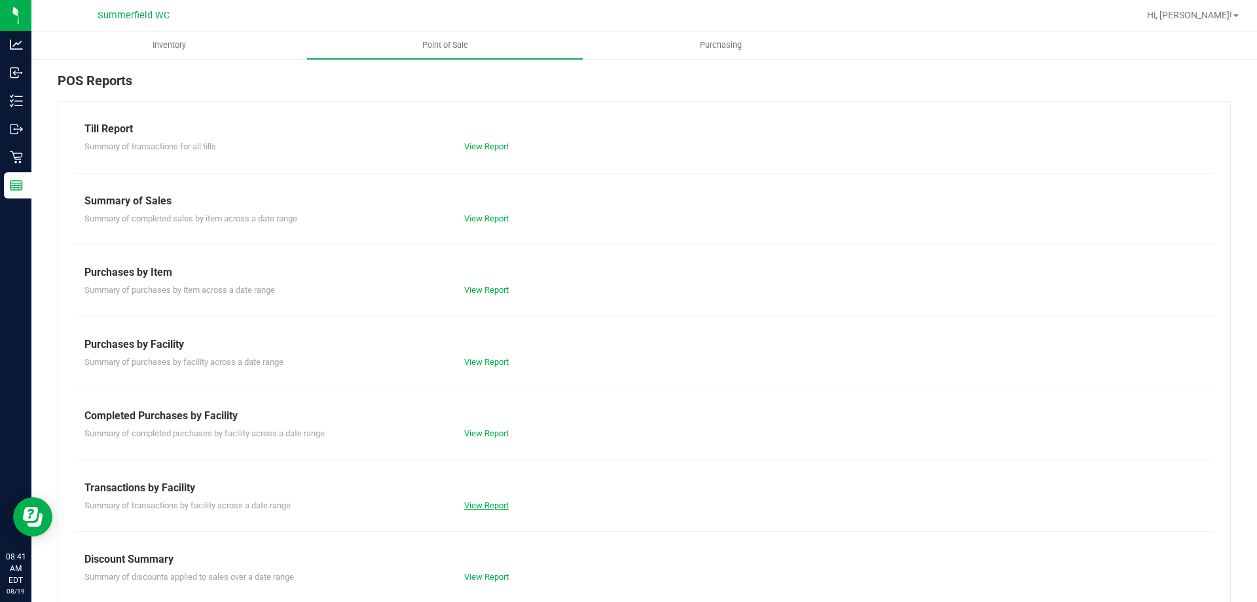
click at [488, 508] on link "View Report" at bounding box center [486, 505] width 45 height 10
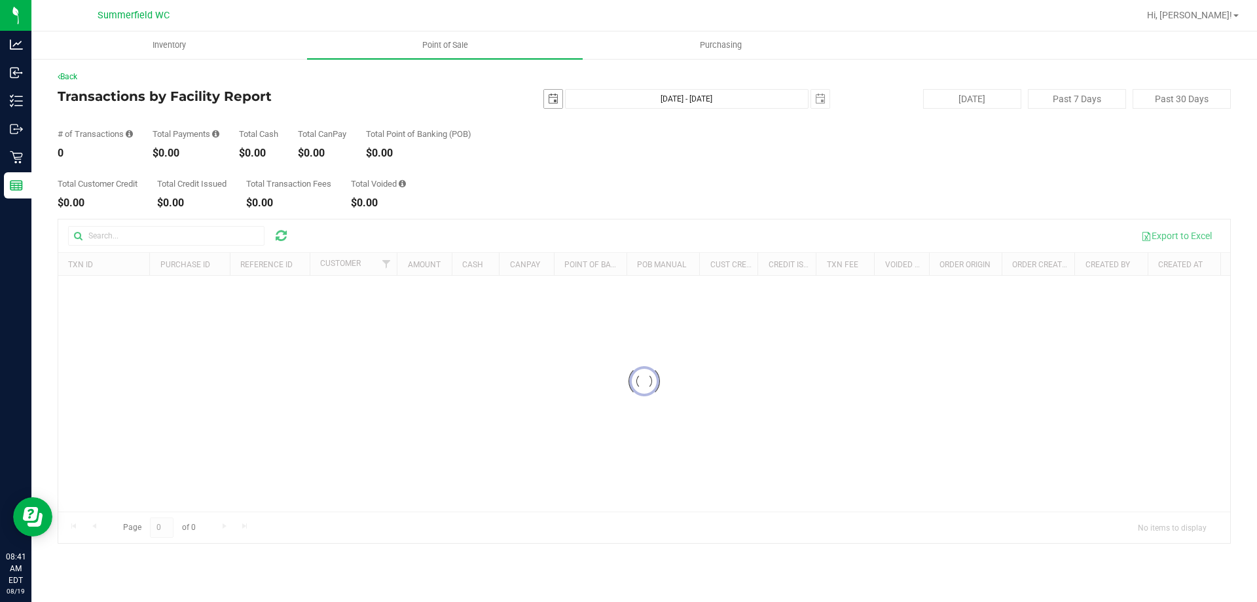
click at [549, 102] on span "select" at bounding box center [553, 99] width 10 height 10
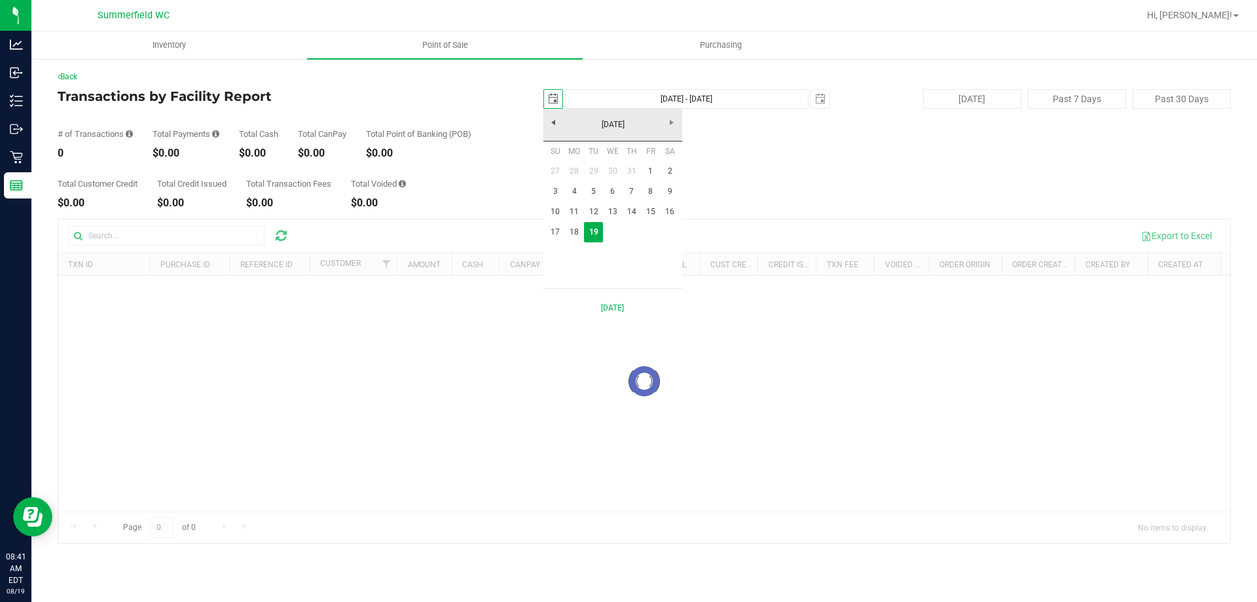
scroll to position [0, 33]
click at [572, 211] on link "11" at bounding box center [574, 212] width 19 height 20
type input "2025-08-11"
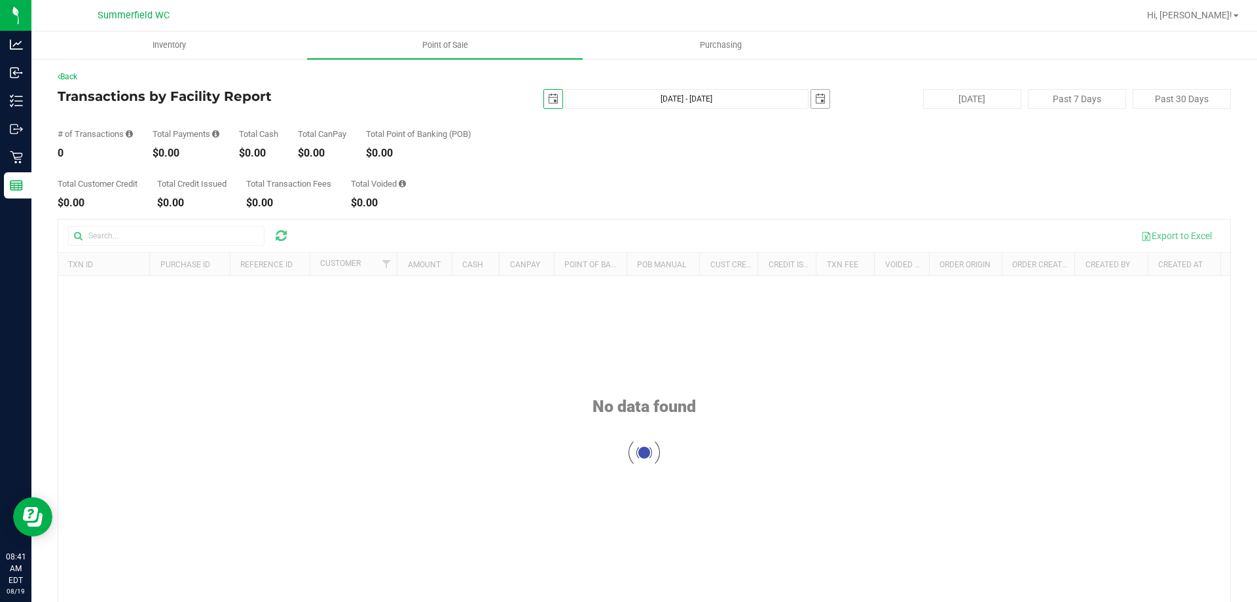
click at [820, 100] on span "select" at bounding box center [820, 99] width 18 height 18
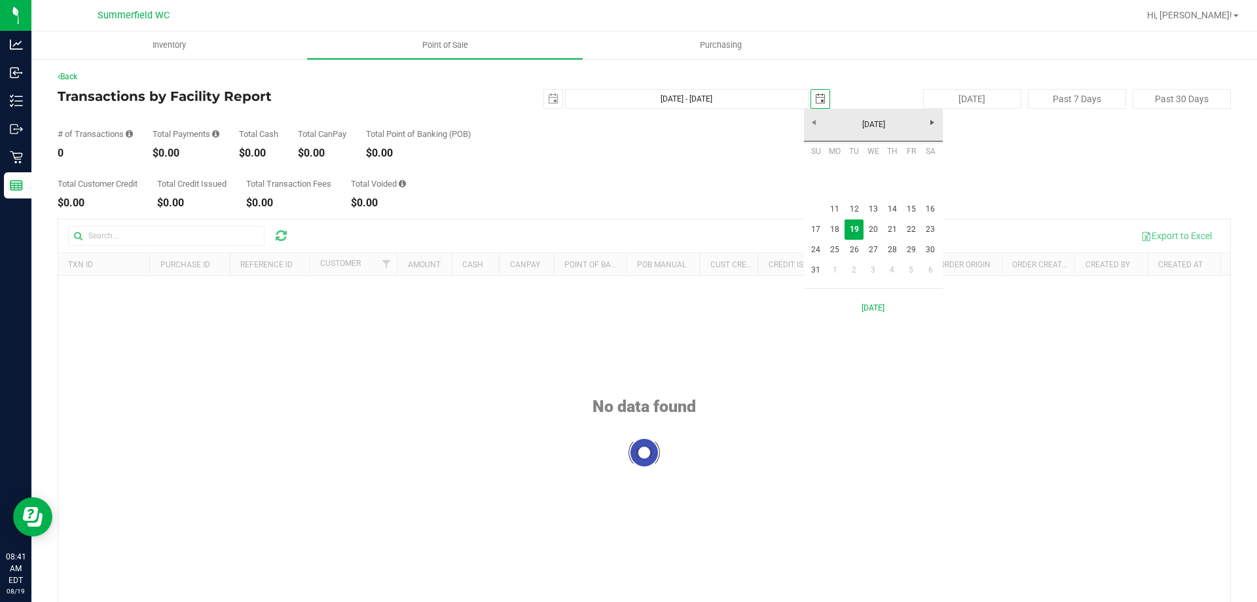
scroll to position [0, 33]
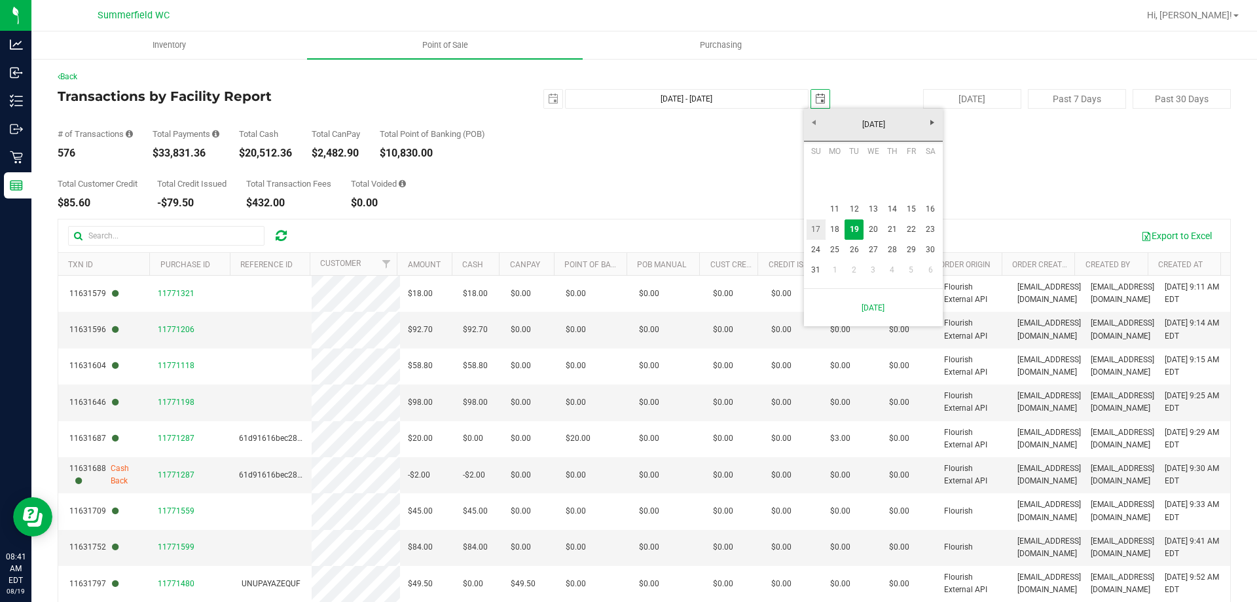
click at [821, 225] on link "17" at bounding box center [816, 229] width 19 height 20
type input "Aug 11, 2025 - Aug 17, 2025"
type input "2025-08-17"
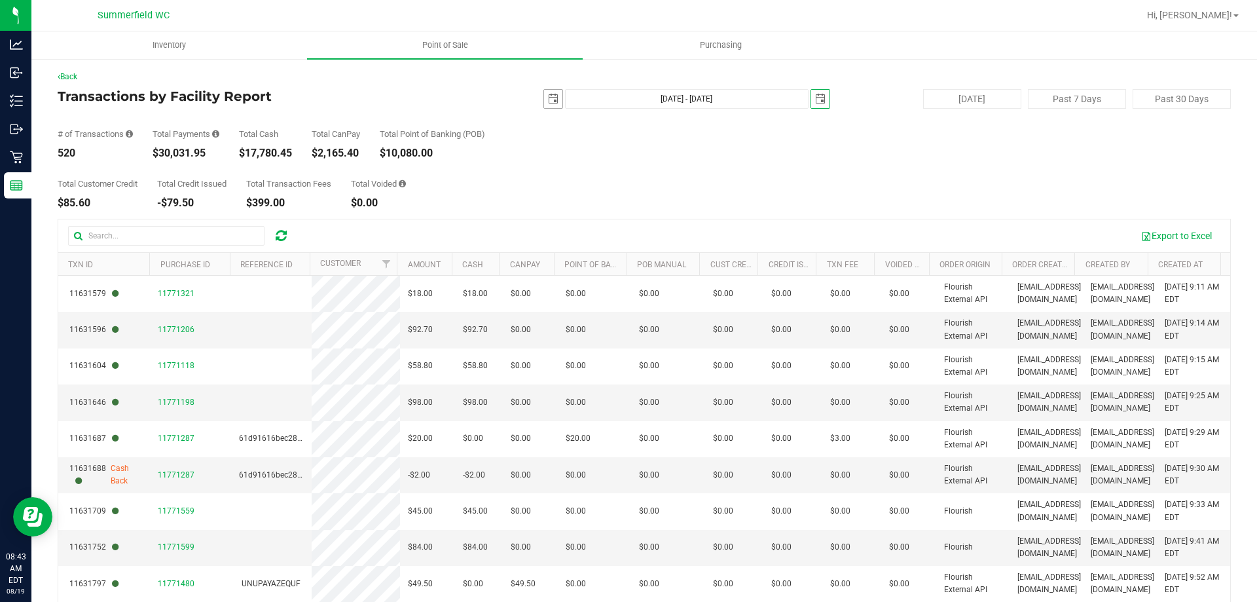
click at [548, 97] on span "select" at bounding box center [553, 99] width 10 height 10
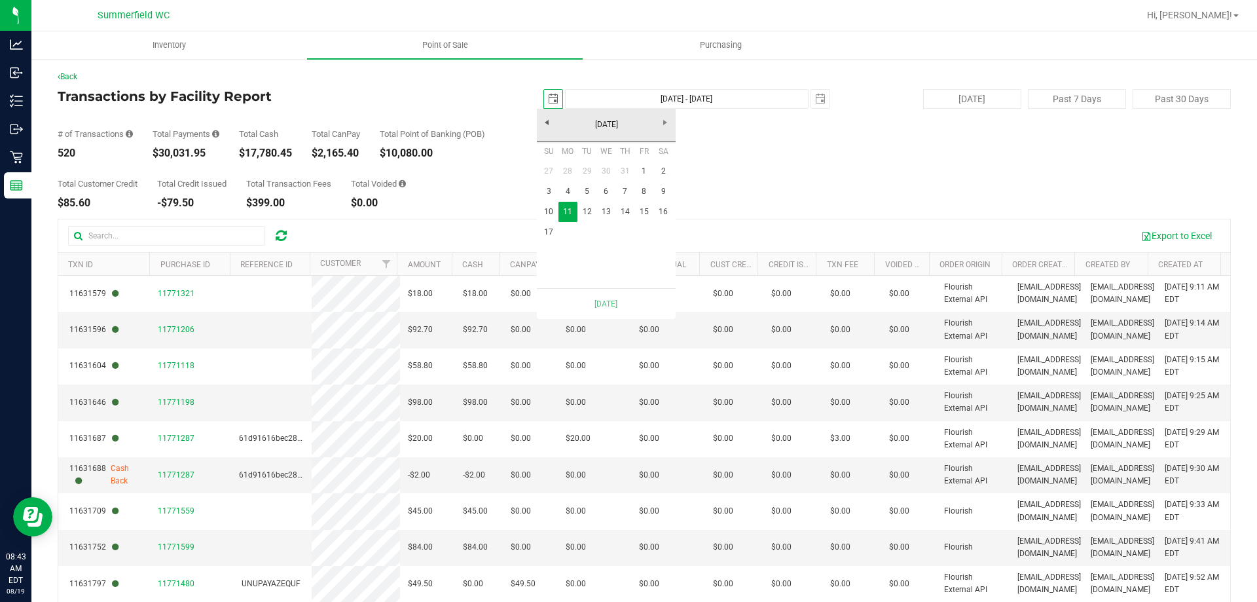
scroll to position [0, 33]
click at [564, 186] on link "4" at bounding box center [568, 191] width 19 height 20
type input "Aug 4, 2025 - Aug 17, 2025"
type input "2025-08-04"
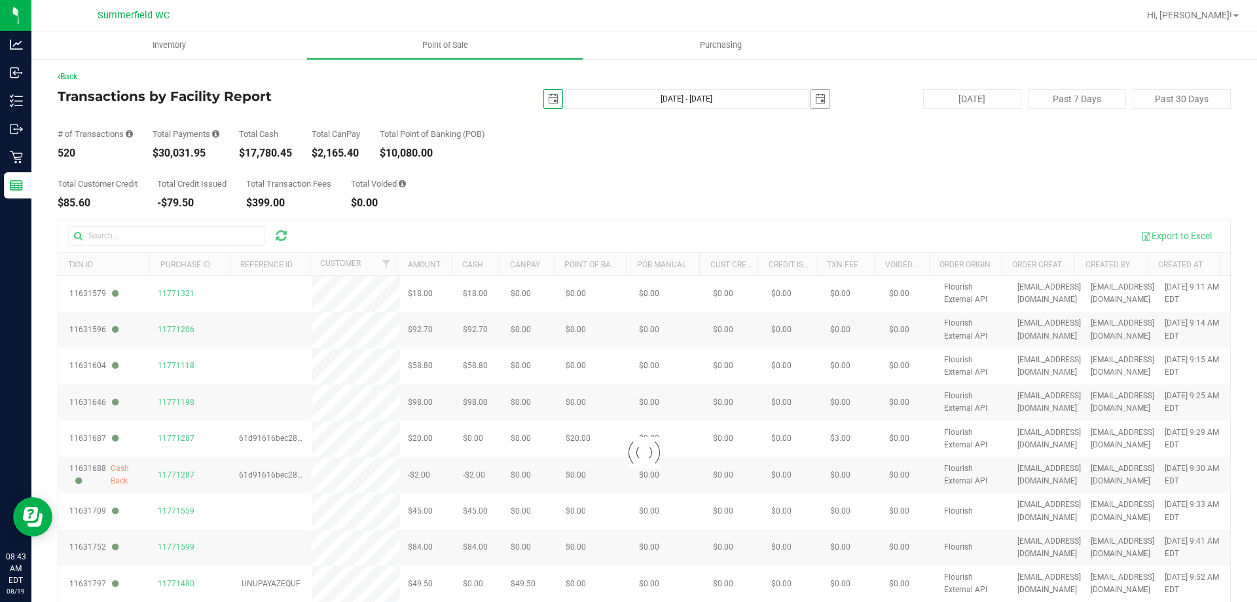
click at [822, 104] on span "select" at bounding box center [820, 99] width 18 height 18
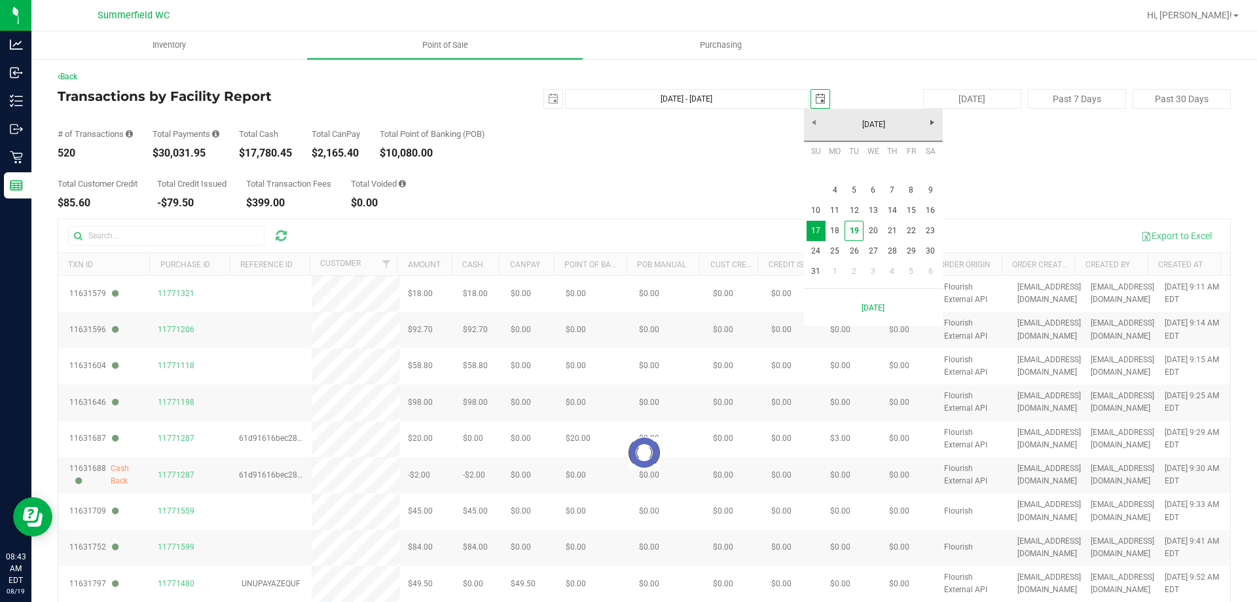
scroll to position [0, 33]
click at [817, 206] on link "10" at bounding box center [816, 210] width 19 height 20
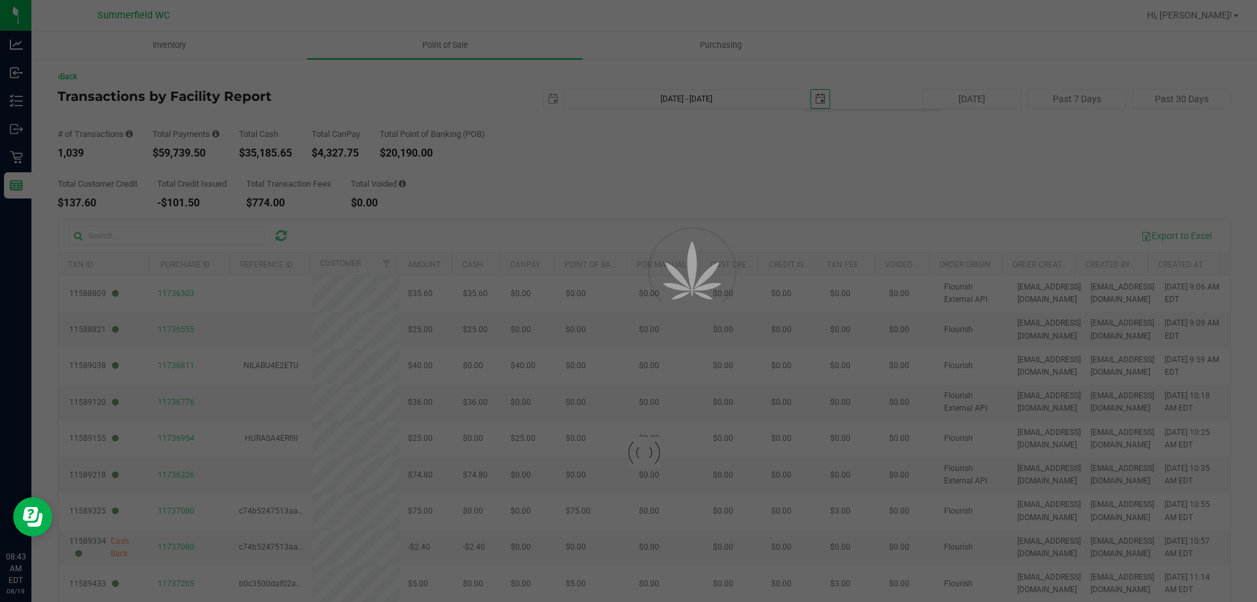
type input "Aug 4, 2025 - Aug 10, 2025"
type input "2025-08-10"
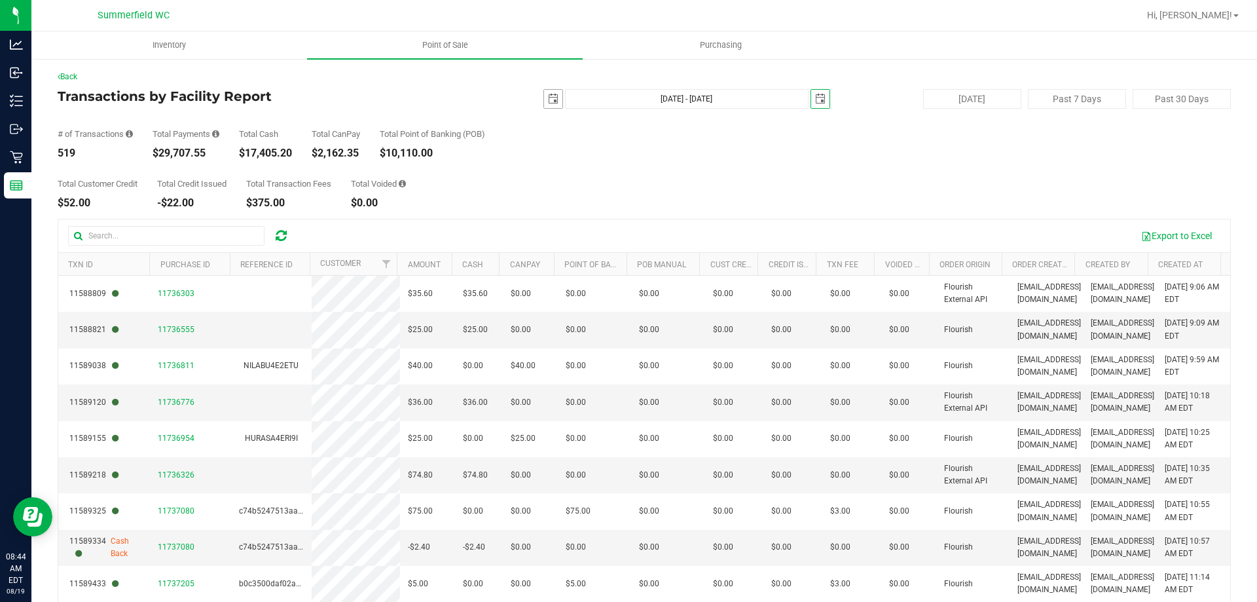
click at [546, 105] on span "select" at bounding box center [553, 99] width 18 height 18
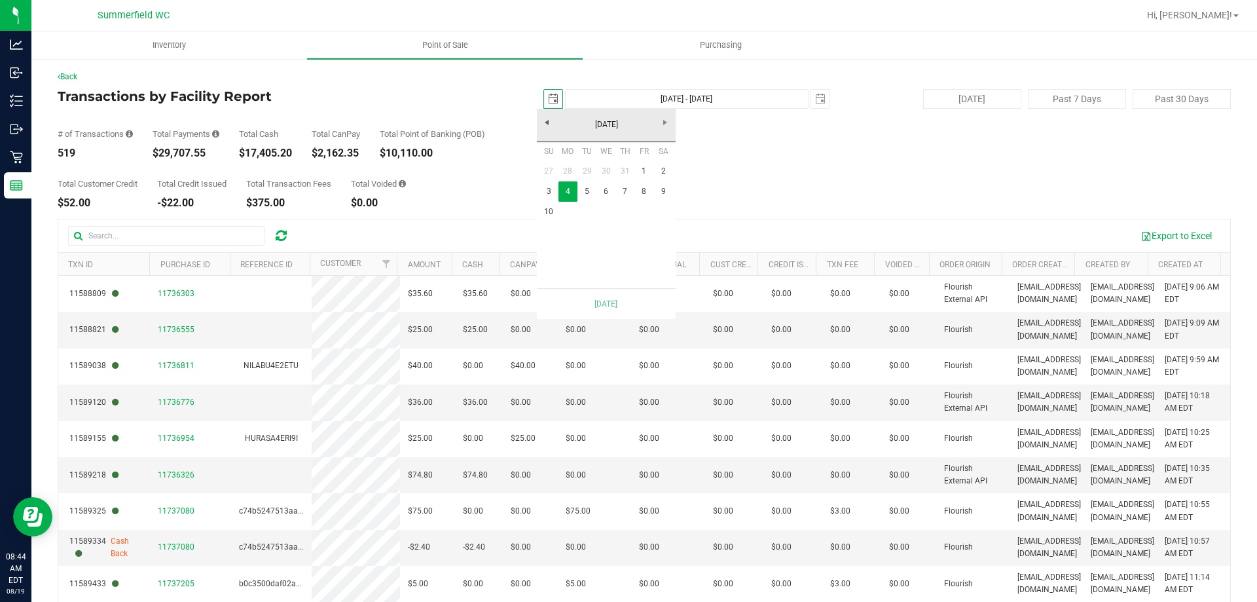
scroll to position [0, 33]
click at [550, 130] on link "August 2025" at bounding box center [606, 125] width 141 height 20
click at [550, 130] on link "2025" at bounding box center [606, 125] width 141 height 20
click at [581, 200] on link "2024" at bounding box center [589, 197] width 33 height 33
click at [628, 194] on link "Jul" at bounding box center [622, 197] width 33 height 33
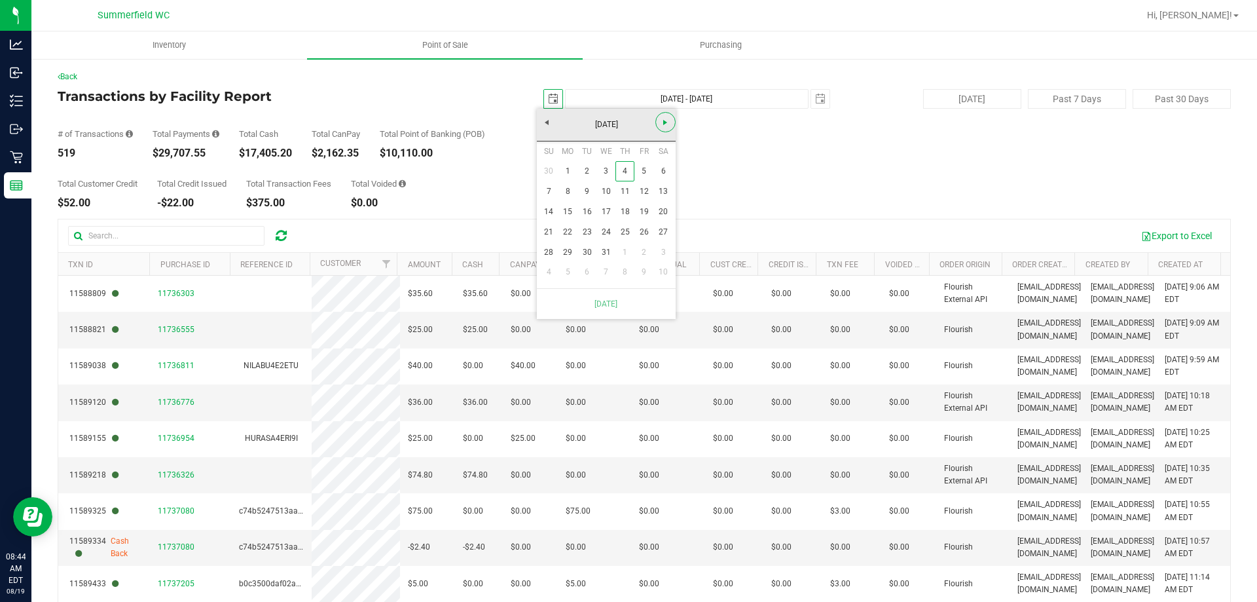
click at [661, 120] on span "Next" at bounding box center [665, 122] width 10 height 10
click at [552, 210] on link "11" at bounding box center [549, 212] width 19 height 20
type input "Aug 11, 2024 - Aug 10, 2025"
type input "2024-08-11"
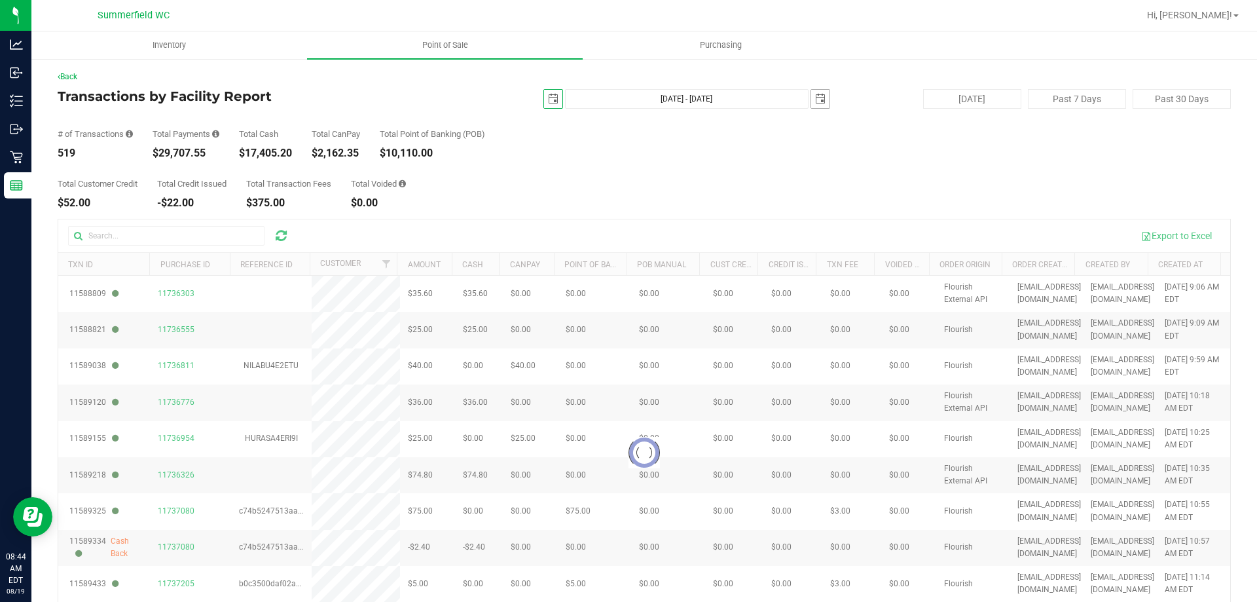
click at [815, 102] on span "select" at bounding box center [820, 99] width 10 height 10
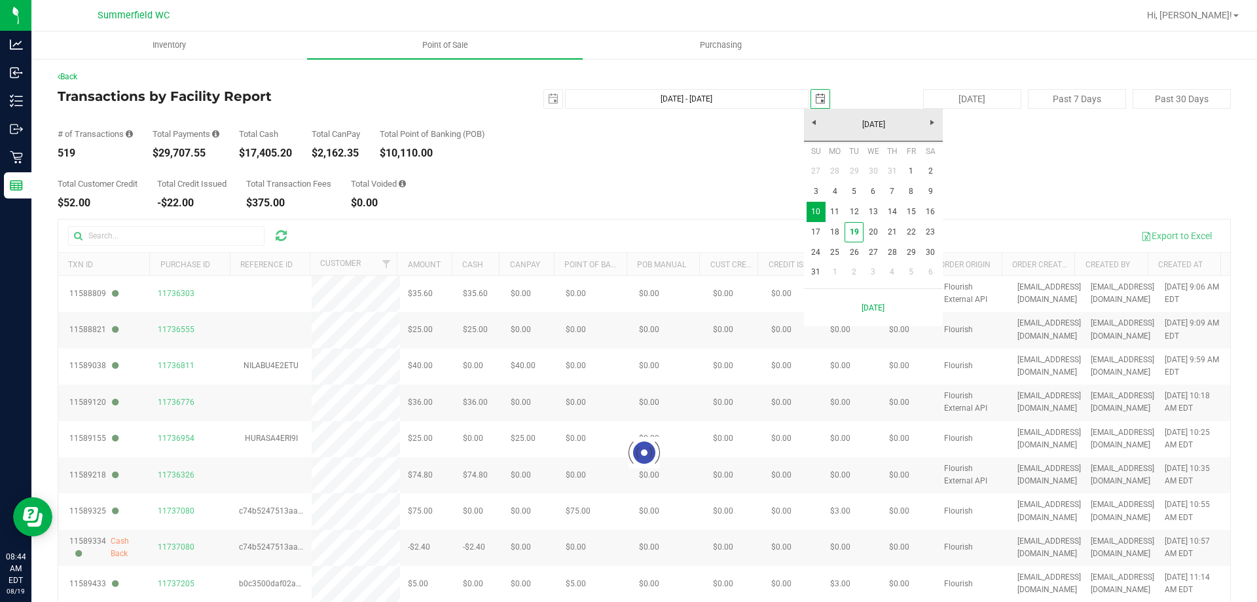
scroll to position [0, 33]
click at [803, 128] on link "August 2025" at bounding box center [873, 125] width 141 height 20
click at [809, 129] on link "2025" at bounding box center [873, 125] width 141 height 20
click at [856, 187] on link "2024" at bounding box center [856, 197] width 33 height 33
click at [920, 197] on link "Aug" at bounding box center [923, 197] width 33 height 33
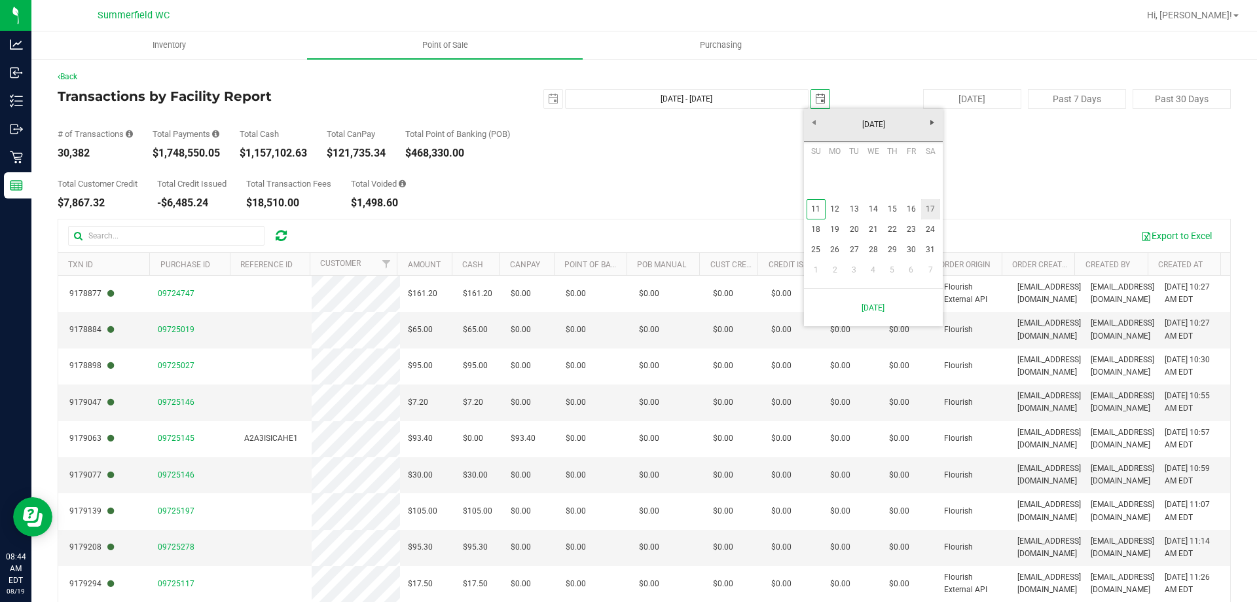
click at [926, 210] on link "17" at bounding box center [930, 209] width 19 height 20
type input "Aug 11, 2024 - Aug 17, 2024"
type input "2024-08-17"
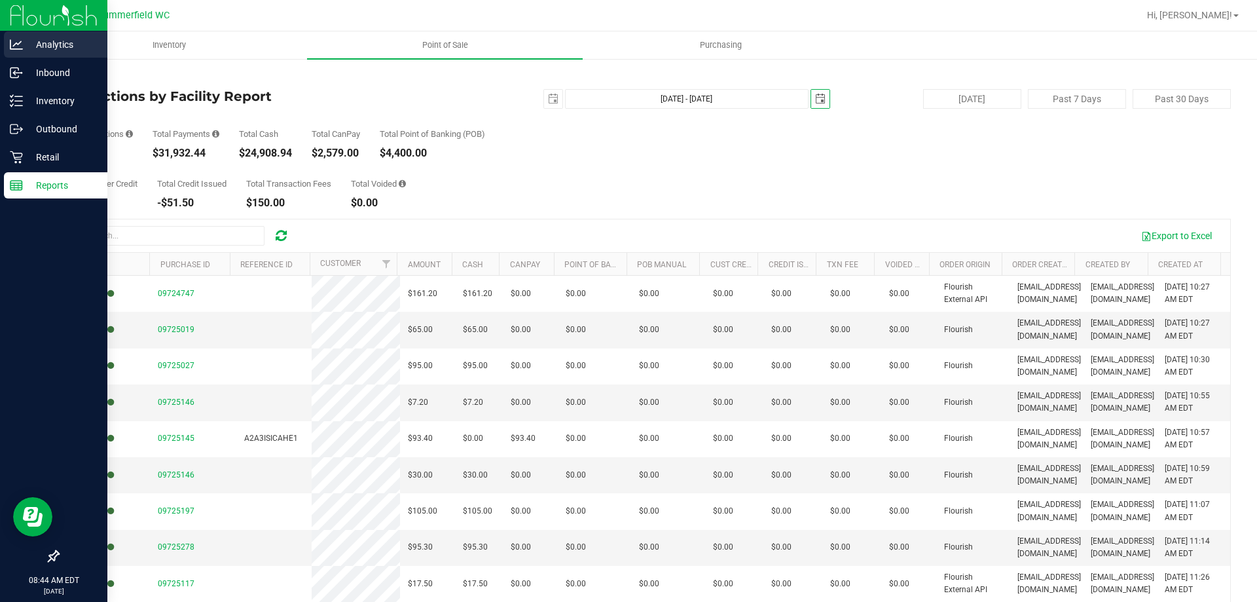
click at [41, 35] on div "Analytics" at bounding box center [55, 44] width 103 height 26
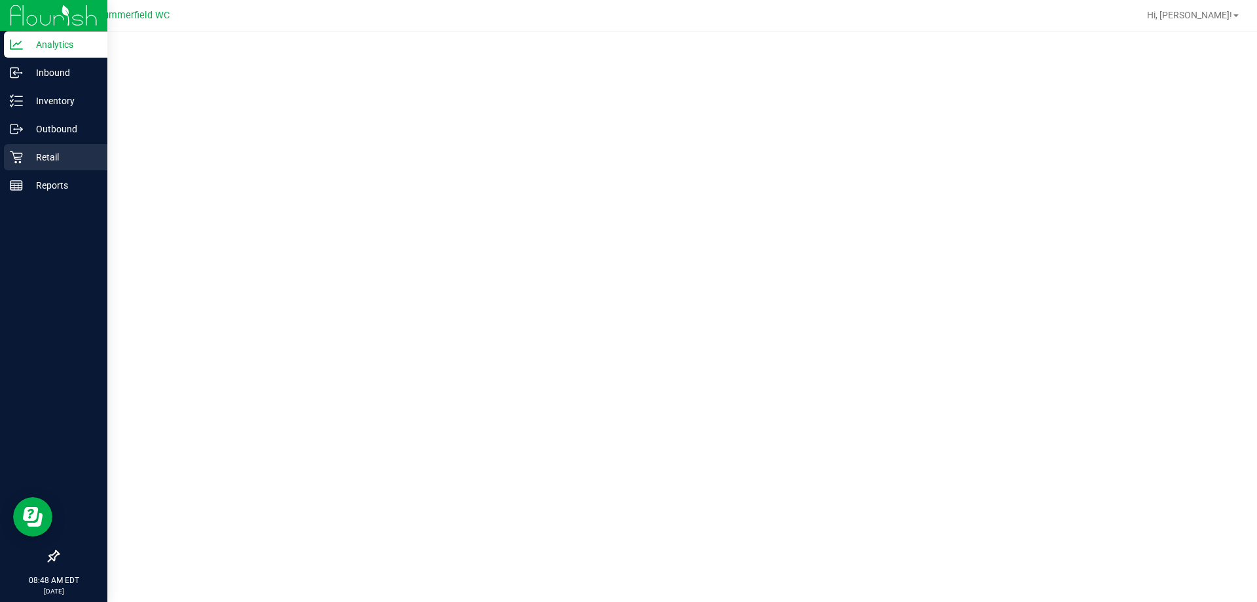
click at [41, 147] on div "Retail" at bounding box center [55, 157] width 103 height 26
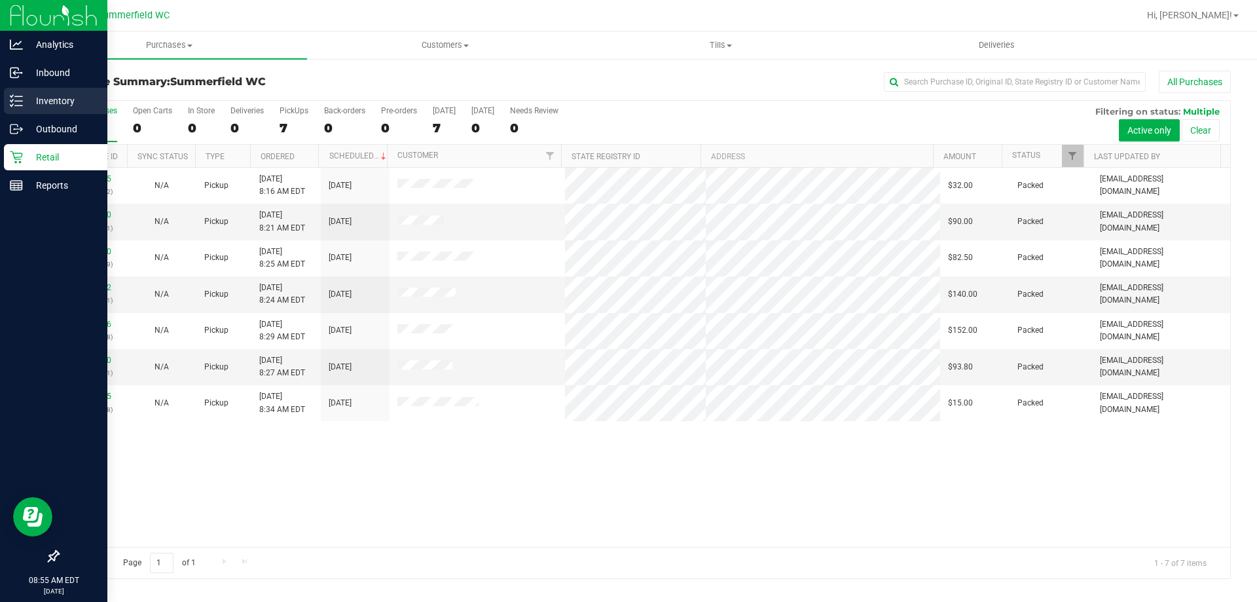
click at [53, 100] on p "Inventory" at bounding box center [62, 101] width 79 height 16
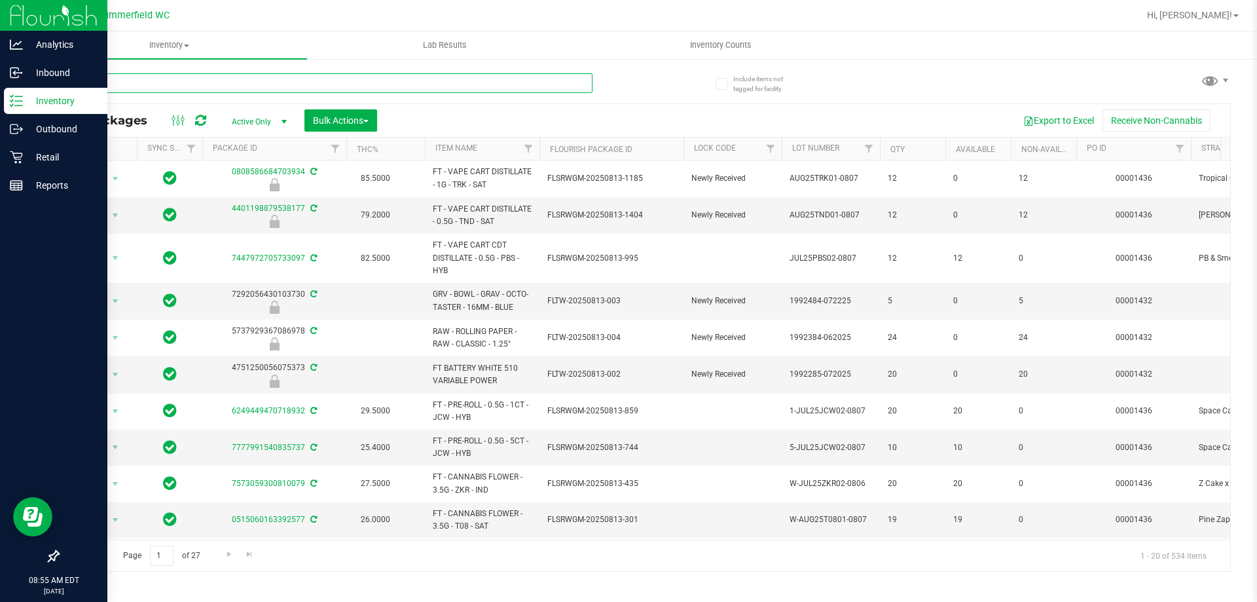
click at [253, 79] on input "text" at bounding box center [325, 83] width 535 height 20
type input "trop top"
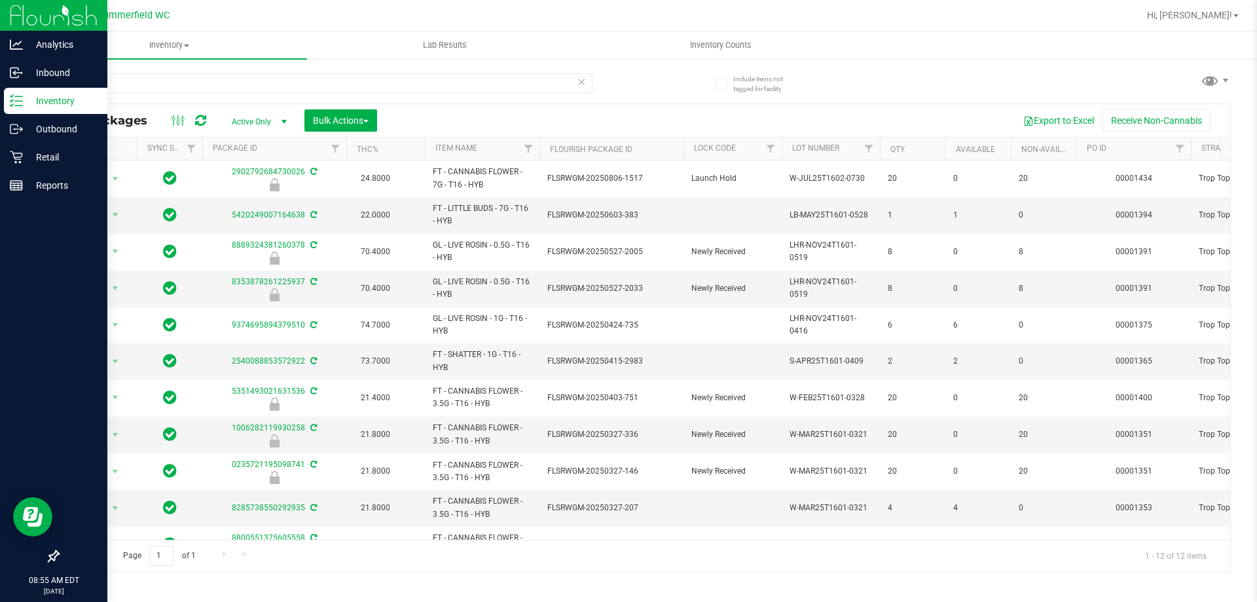
click at [45, 89] on div "Inventory" at bounding box center [55, 101] width 103 height 26
click at [41, 66] on p "Inbound" at bounding box center [62, 73] width 79 height 16
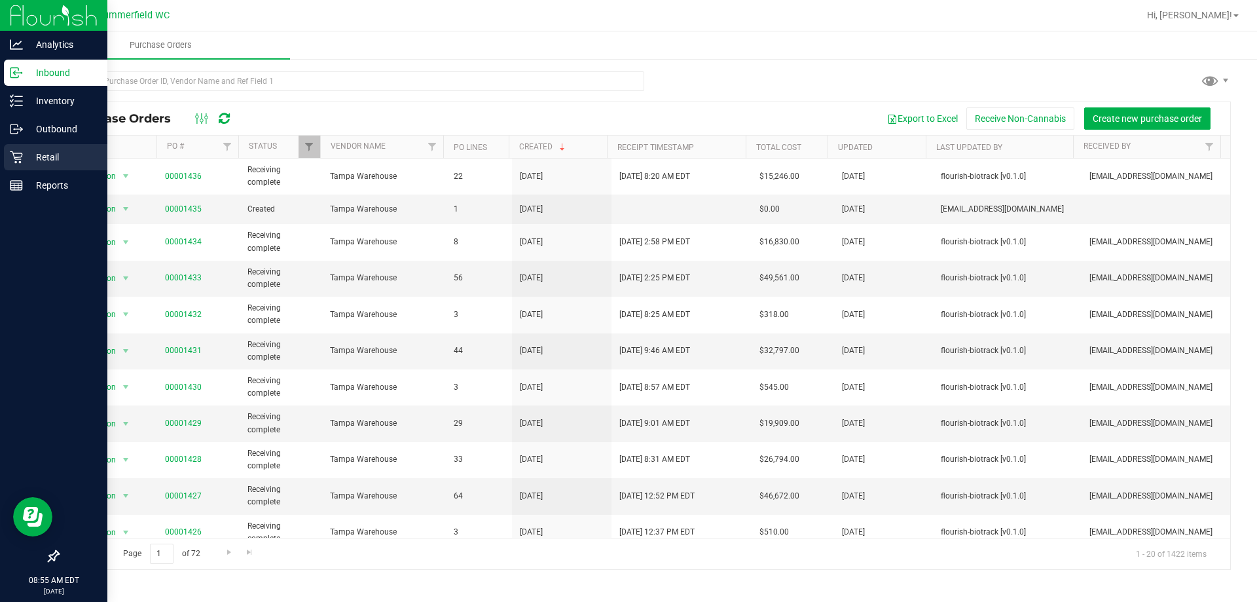
click at [47, 154] on p "Retail" at bounding box center [62, 157] width 79 height 16
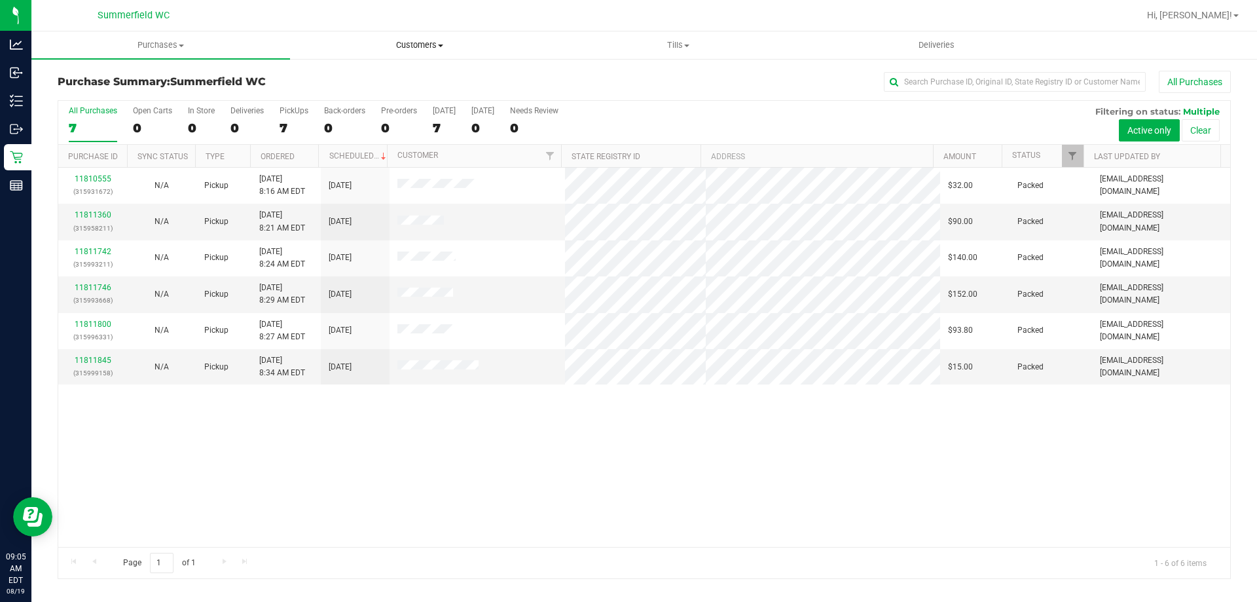
click at [420, 43] on span "Customers" at bounding box center [419, 45] width 257 height 12
click at [411, 77] on li "All customers" at bounding box center [419, 79] width 259 height 16
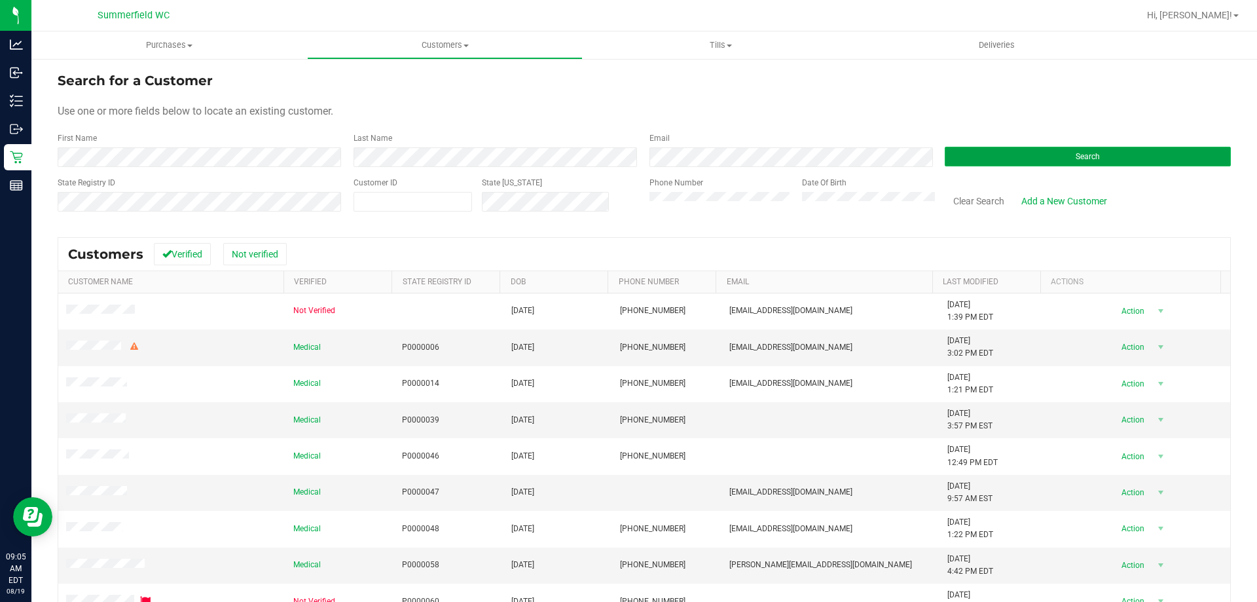
click at [1038, 164] on button "Search" at bounding box center [1088, 157] width 286 height 20
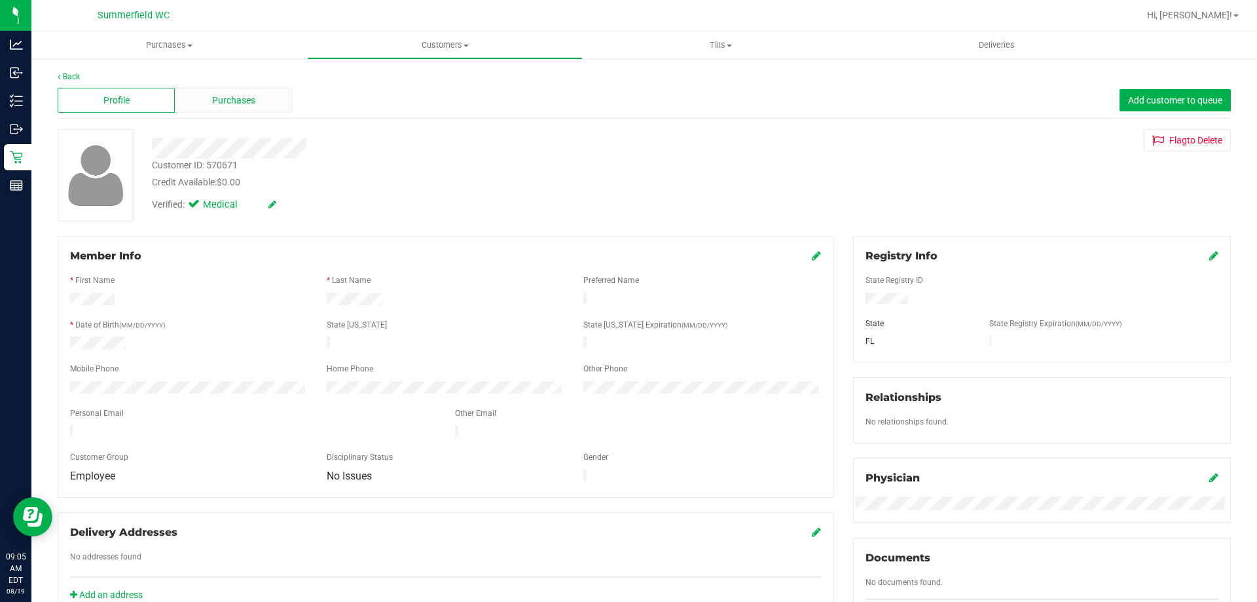
click at [246, 94] on span "Purchases" at bounding box center [233, 101] width 43 height 14
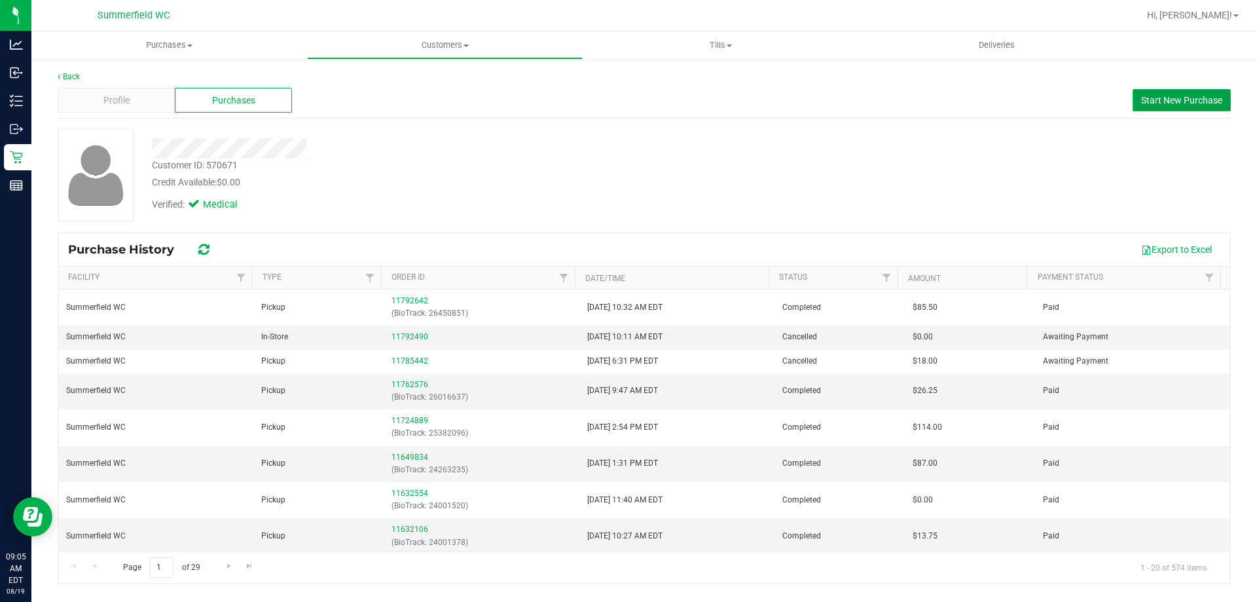
click at [1168, 96] on span "Start New Purchase" at bounding box center [1181, 100] width 81 height 10
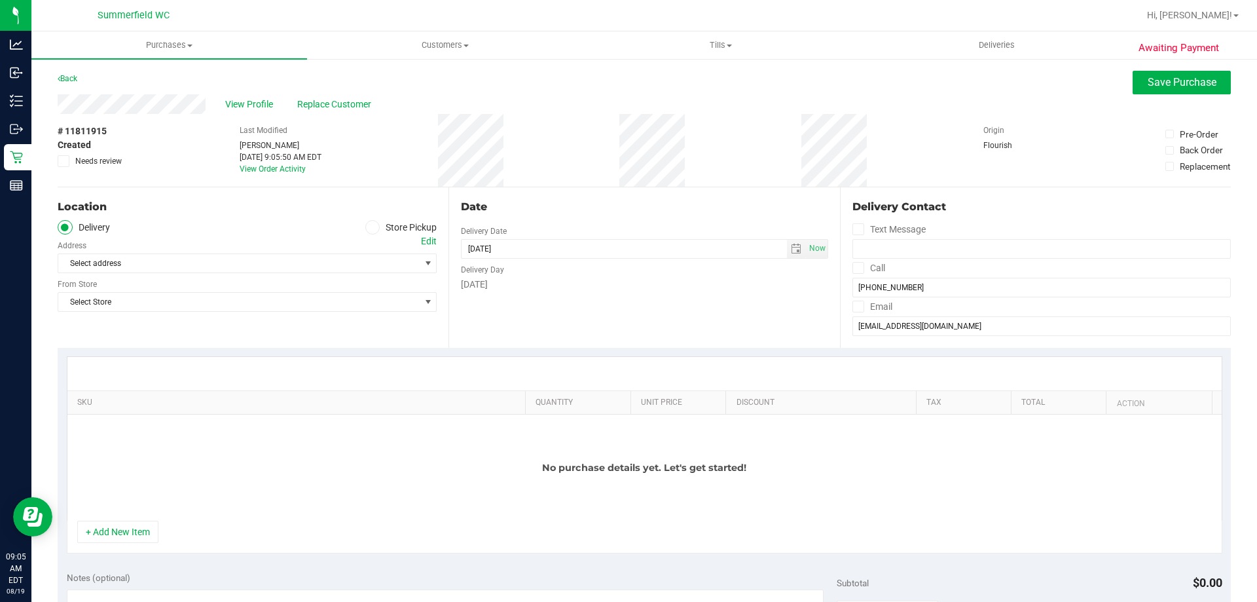
click at [372, 227] on icon at bounding box center [373, 227] width 8 height 0
click at [0, 0] on input "Store Pickup" at bounding box center [0, 0] width 0 height 0
click at [369, 261] on span "Select Store" at bounding box center [238, 263] width 361 height 18
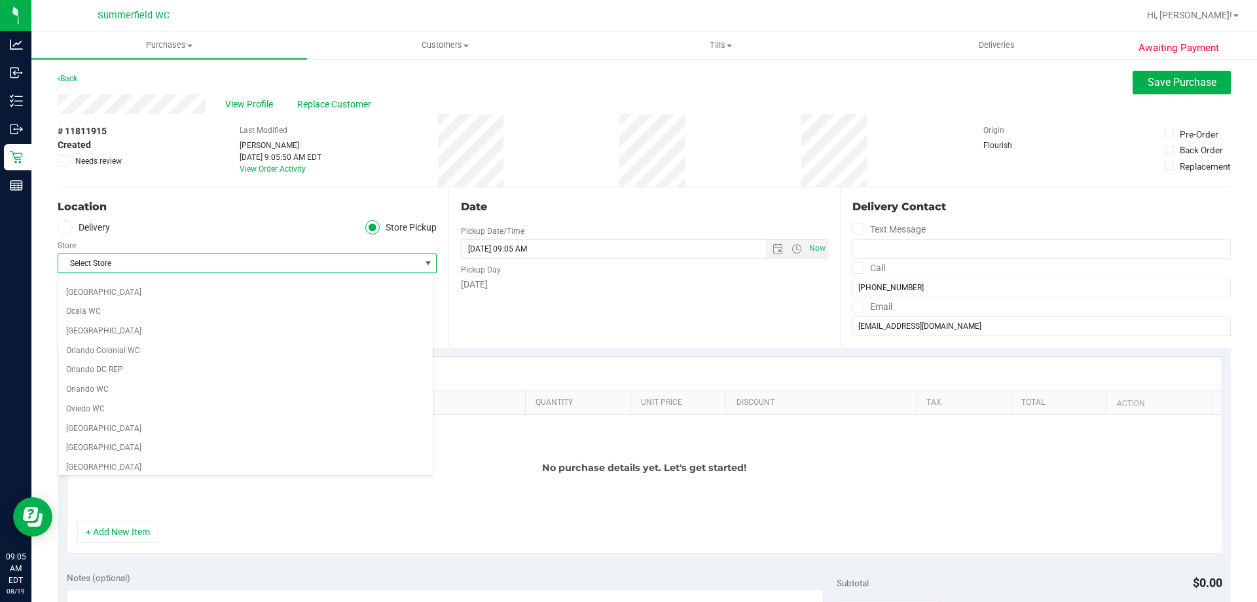
scroll to position [720, 0]
click at [302, 439] on li "Summerfield WC" at bounding box center [245, 441] width 375 height 20
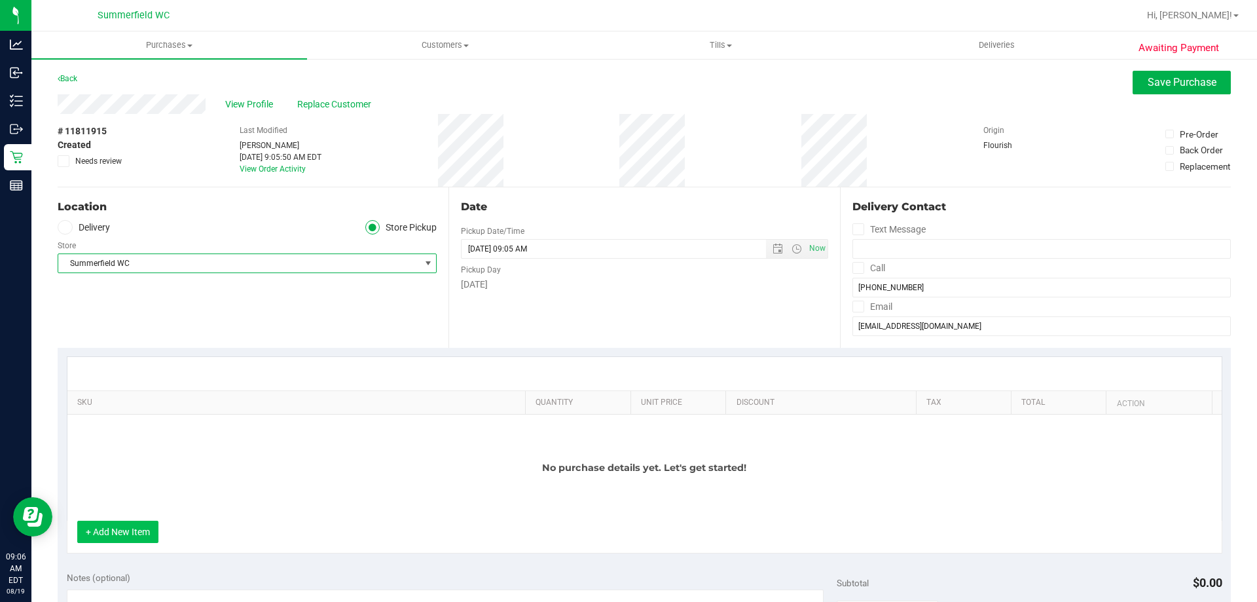
click at [117, 530] on button "+ Add New Item" at bounding box center [117, 532] width 81 height 22
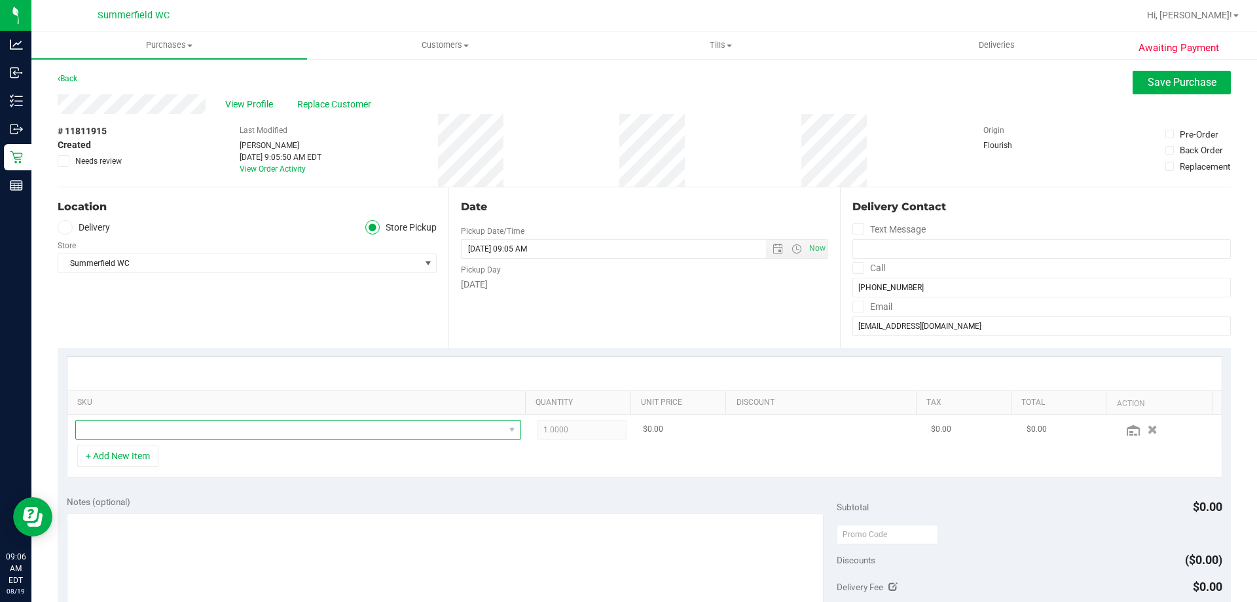
click at [199, 433] on span "NO DATA FOUND" at bounding box center [290, 429] width 428 height 18
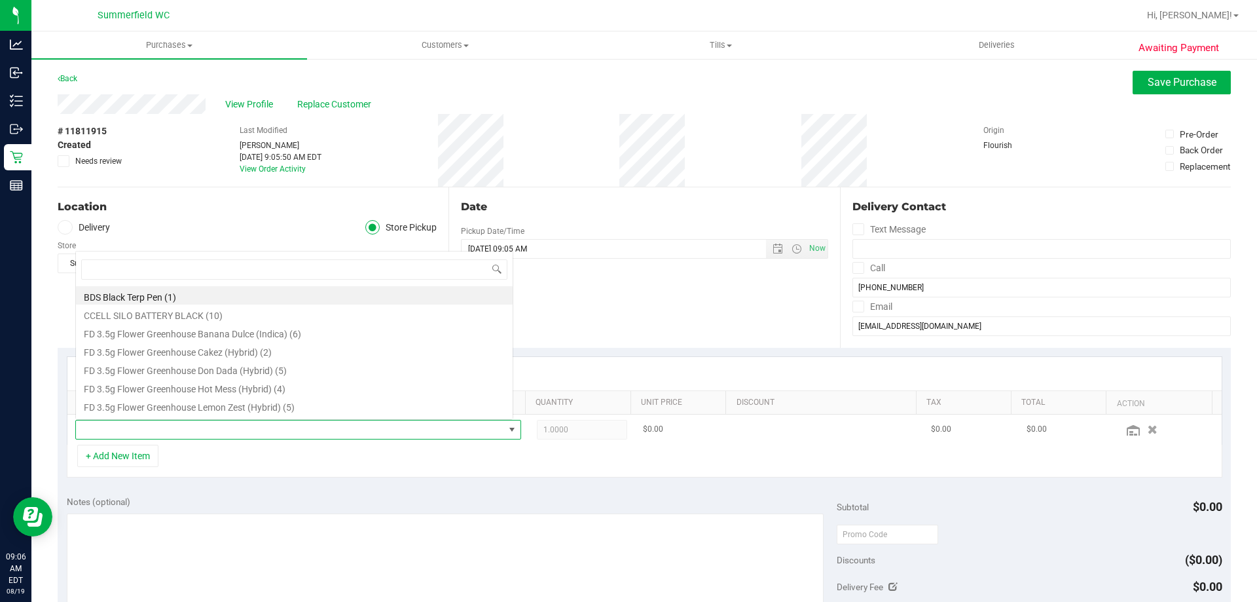
scroll to position [20, 434]
type input "2ct"
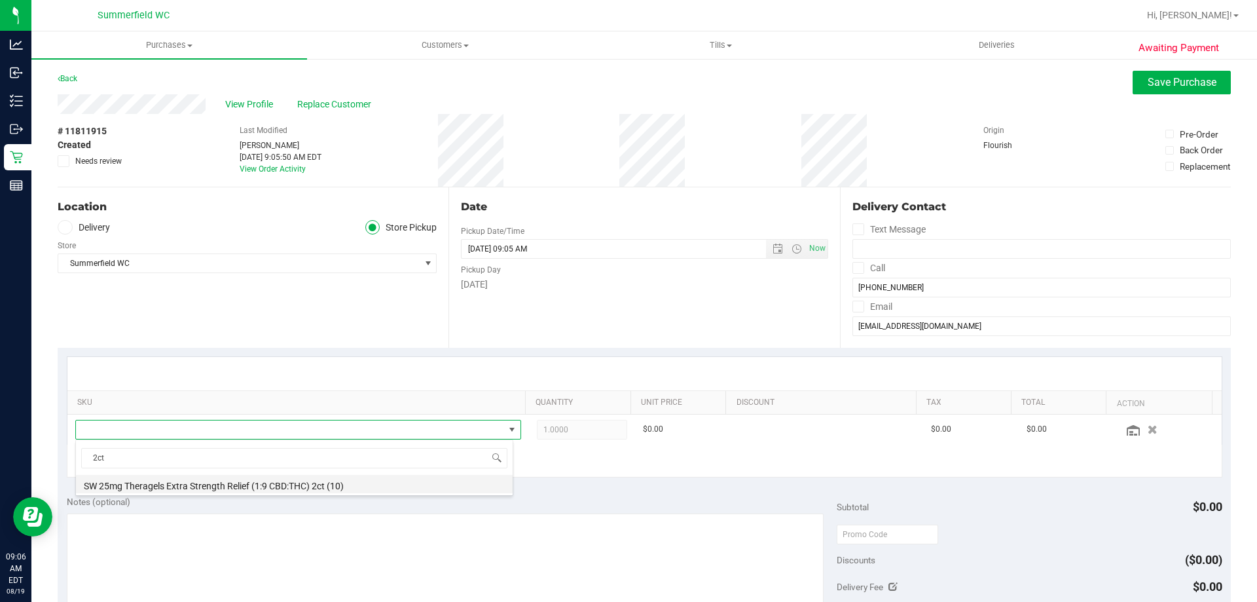
click at [203, 483] on li "SW 25mg Theragels Extra Strength Relief (1:9 CBD:THC) 2ct (10)" at bounding box center [294, 484] width 437 height 18
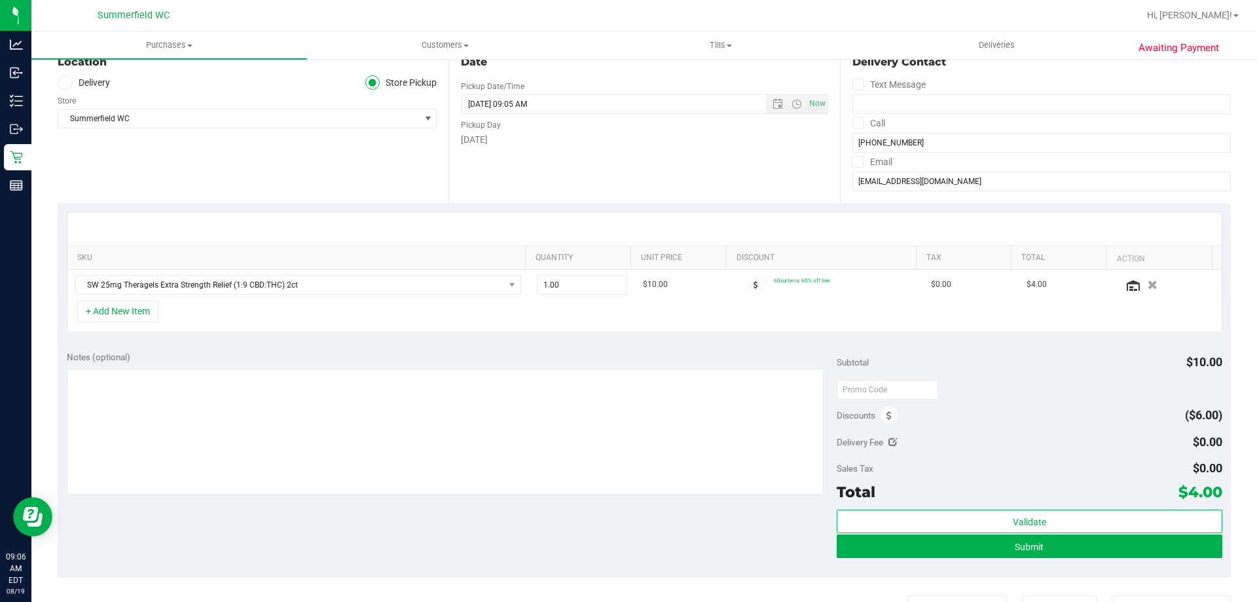
scroll to position [131, 0]
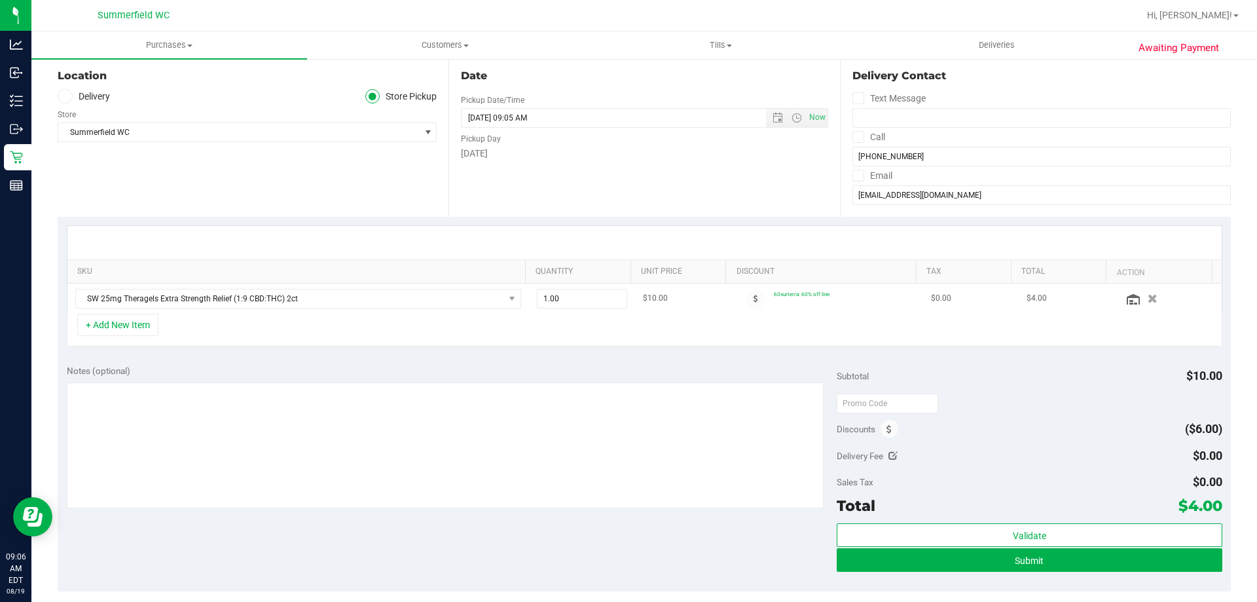
click at [680, 294] on td "$10.00" at bounding box center [683, 299] width 96 height 30
click at [602, 301] on span "1.00 1" at bounding box center [582, 299] width 91 height 20
type input "2"
type input "2.00"
click at [609, 318] on div "+ Add New Item" at bounding box center [645, 330] width 1156 height 33
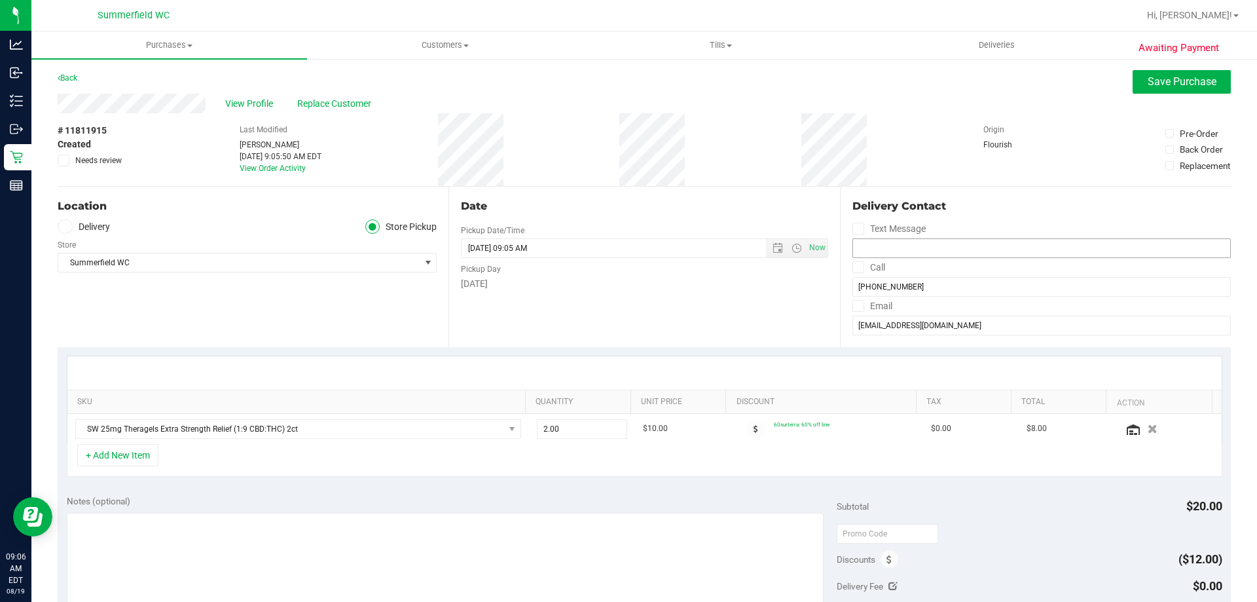
scroll to position [0, 0]
click at [1156, 84] on span "Save Purchase" at bounding box center [1182, 82] width 69 height 12
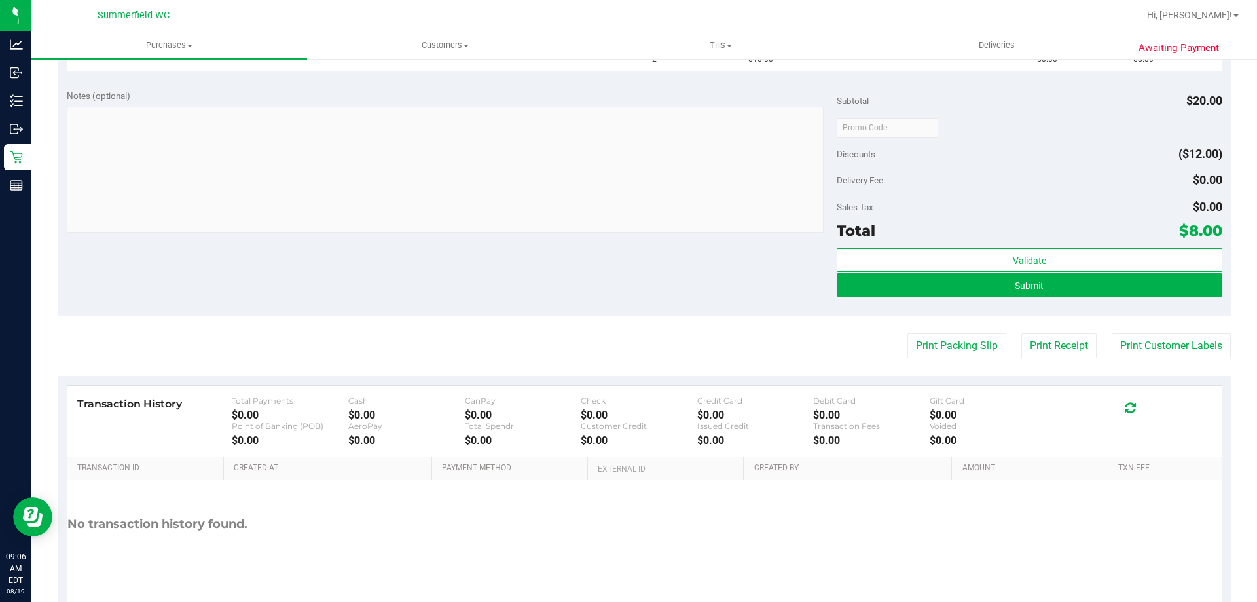
scroll to position [262, 0]
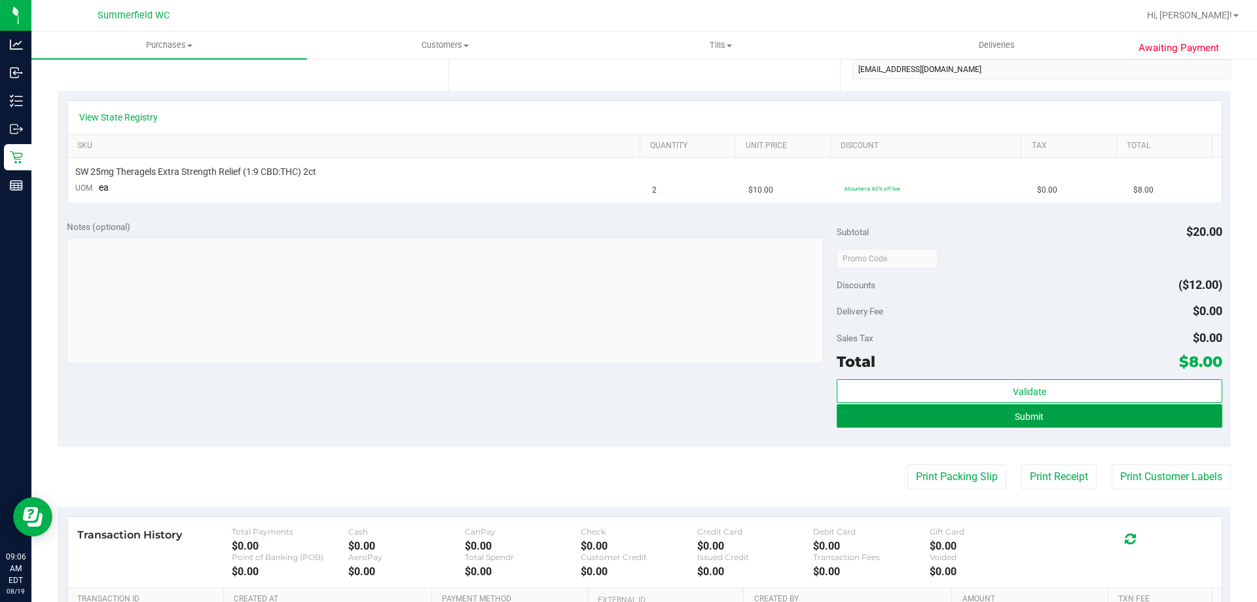
click at [1147, 413] on button "Submit" at bounding box center [1029, 416] width 385 height 24
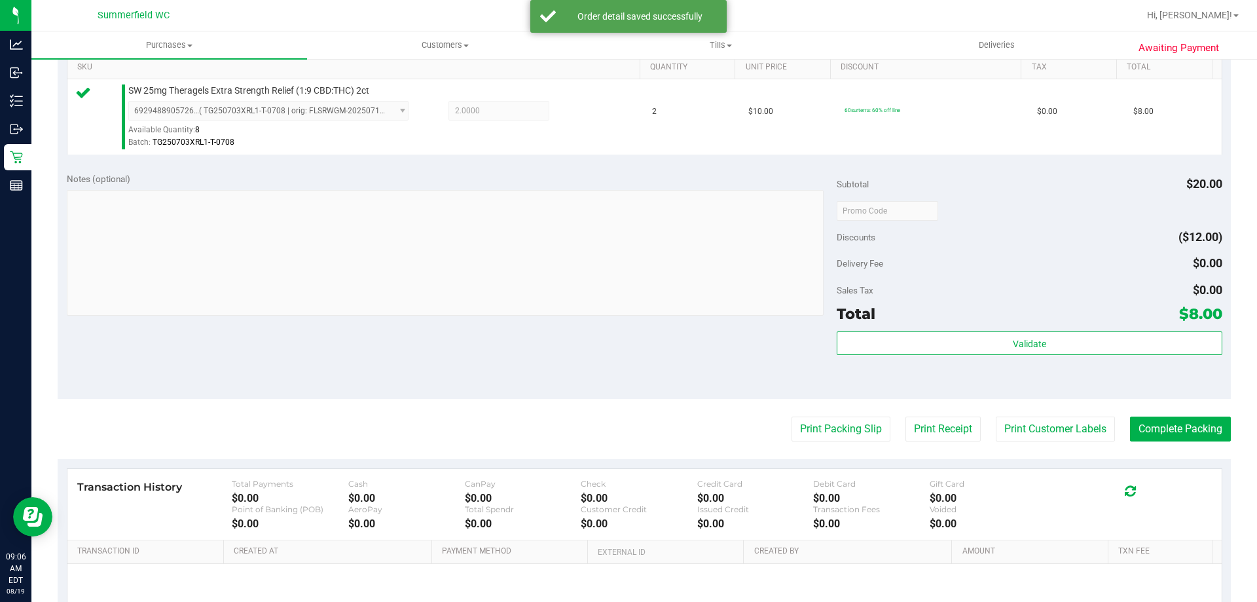
scroll to position [458, 0]
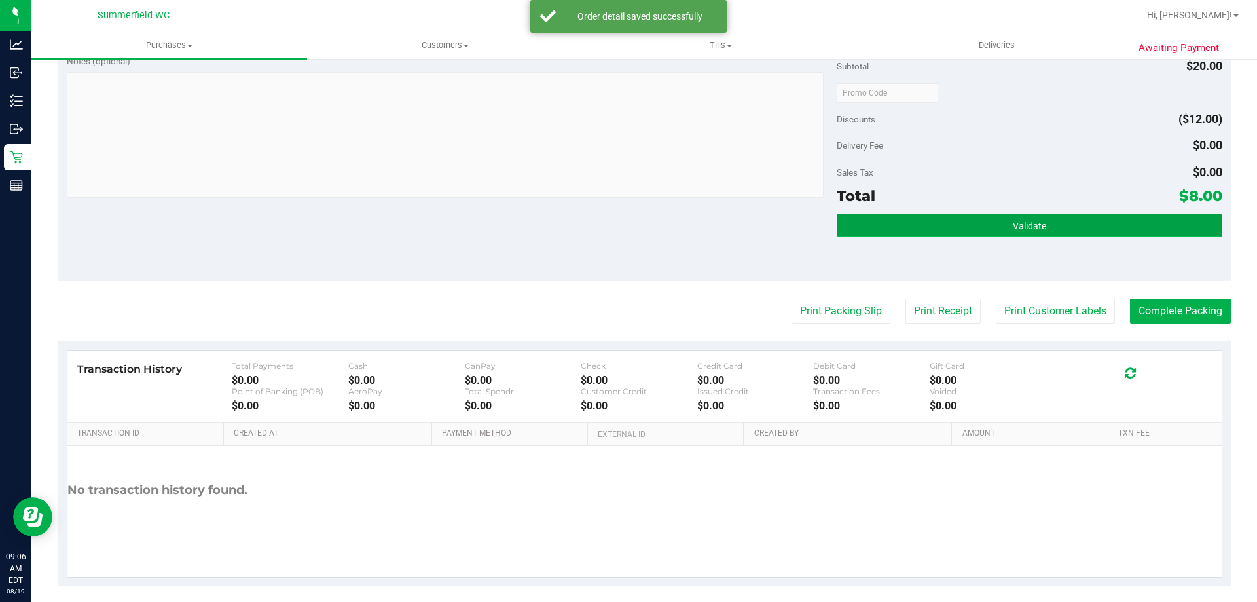
click at [1025, 229] on span "Validate" at bounding box center [1029, 226] width 33 height 10
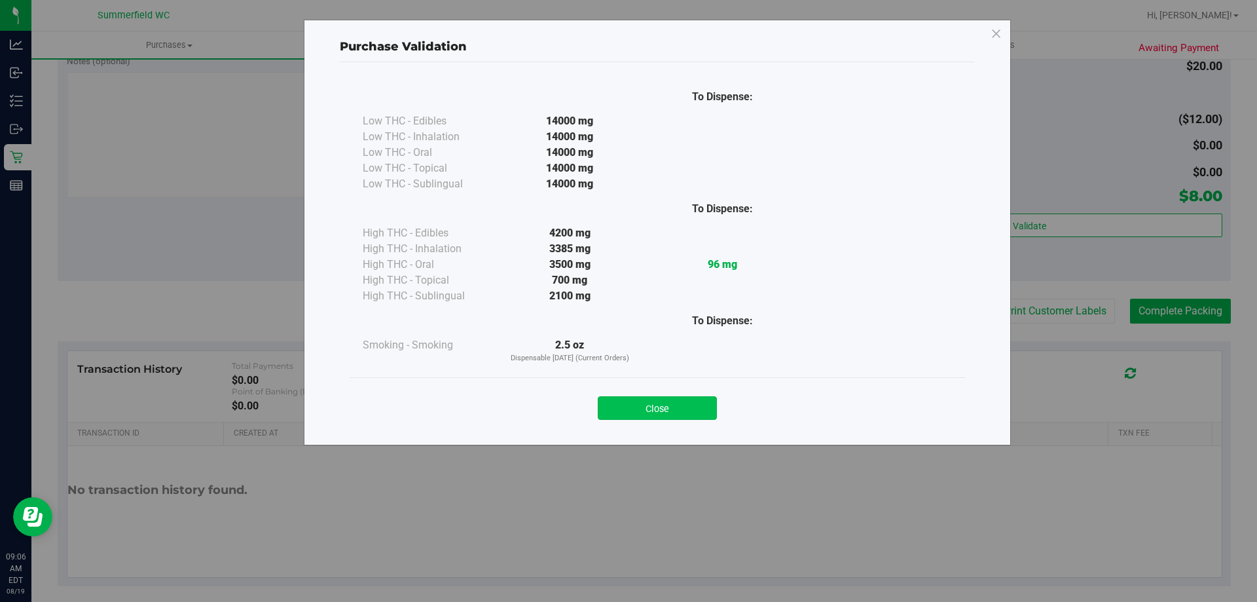
click at [683, 407] on button "Close" at bounding box center [657, 408] width 119 height 24
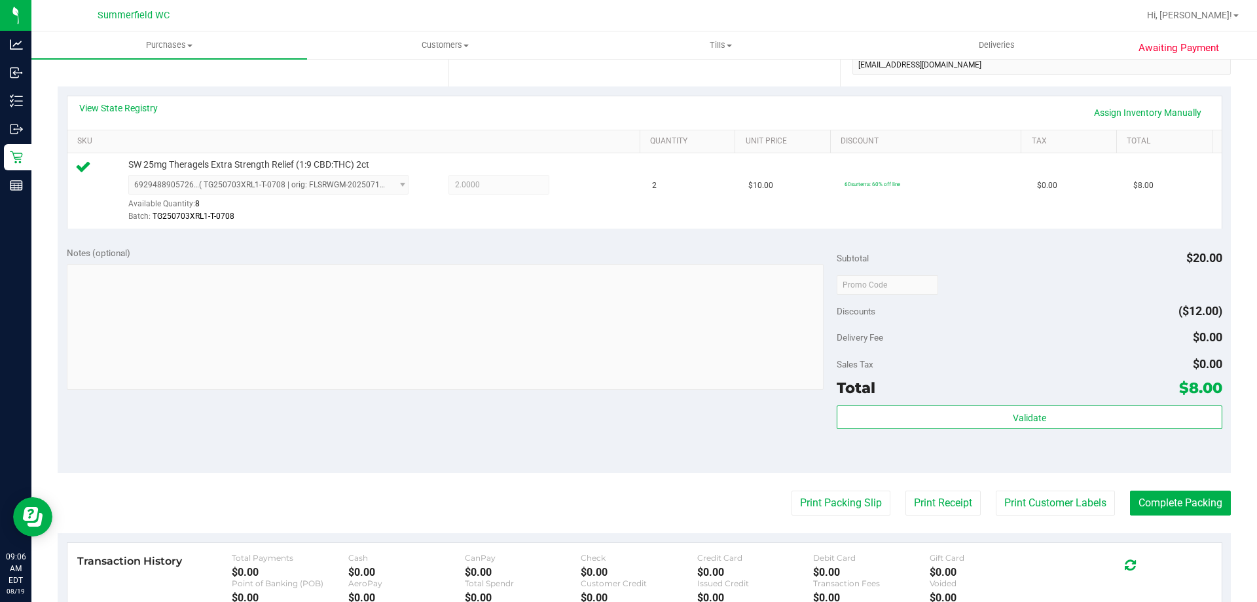
scroll to position [262, 0]
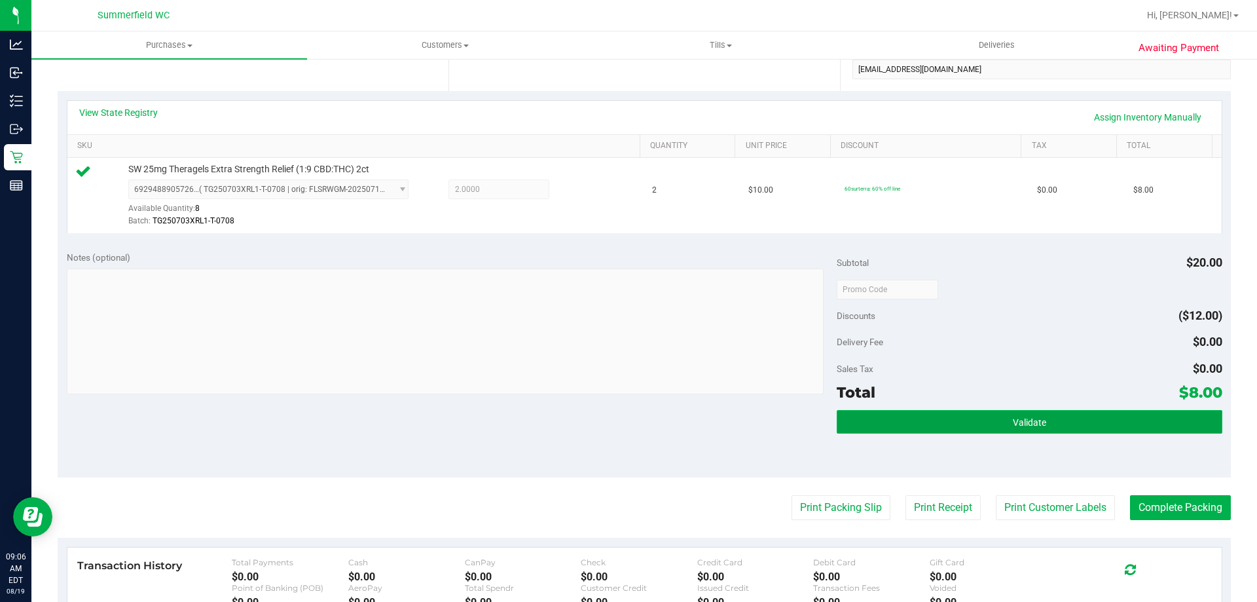
click at [978, 415] on button "Validate" at bounding box center [1029, 422] width 385 height 24
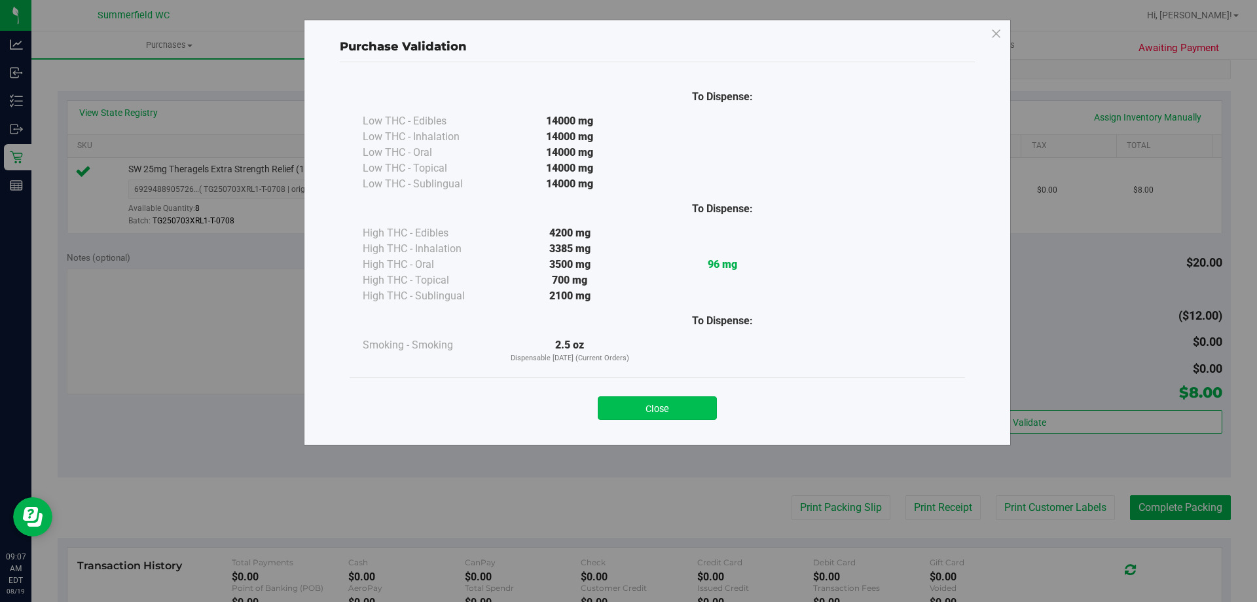
click at [663, 409] on button "Close" at bounding box center [657, 408] width 119 height 24
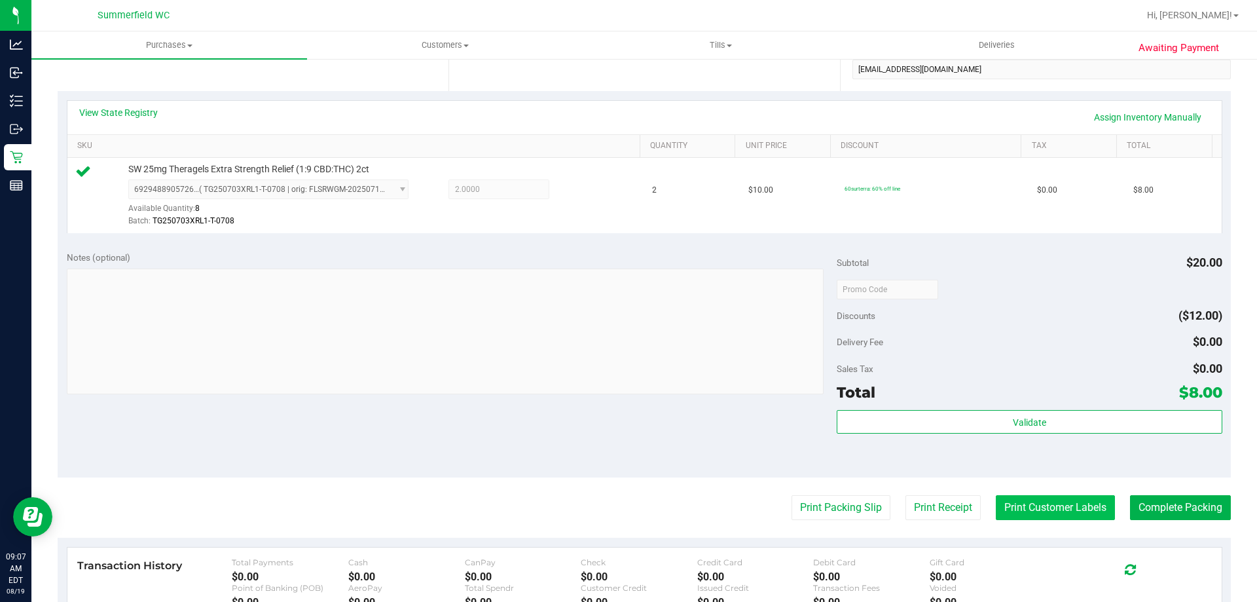
click at [1014, 503] on button "Print Customer Labels" at bounding box center [1055, 507] width 119 height 25
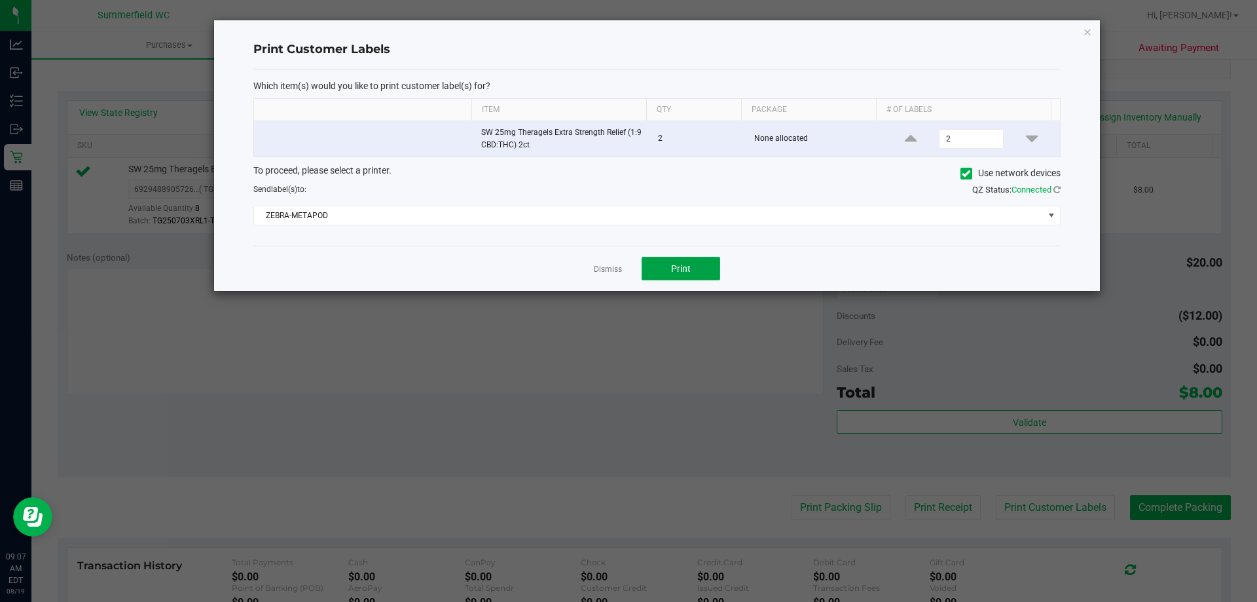
click at [688, 272] on span "Print" at bounding box center [681, 268] width 20 height 10
click at [608, 273] on link "Dismiss" at bounding box center [608, 269] width 28 height 11
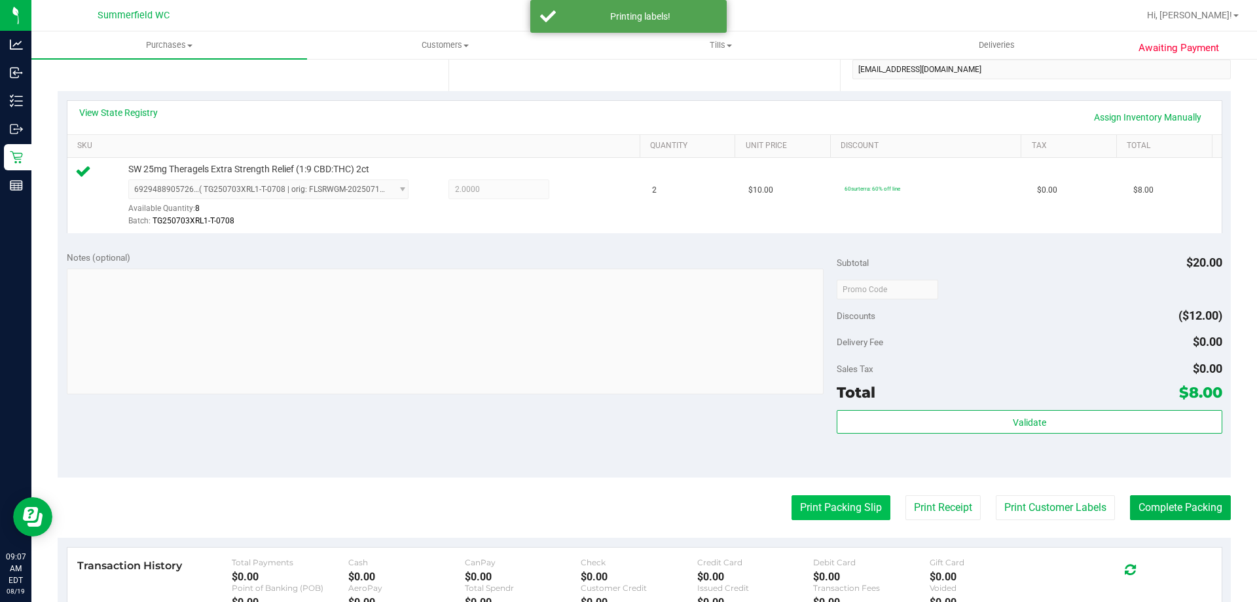
click at [851, 507] on button "Print Packing Slip" at bounding box center [841, 507] width 99 height 25
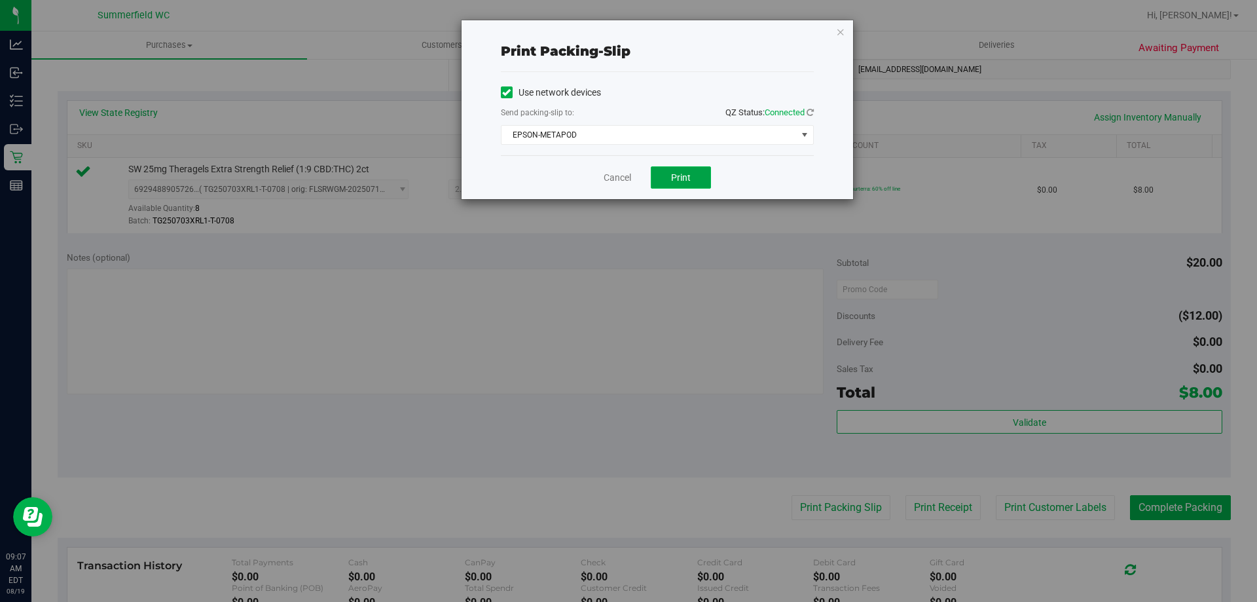
click at [665, 174] on button "Print" at bounding box center [681, 177] width 60 height 22
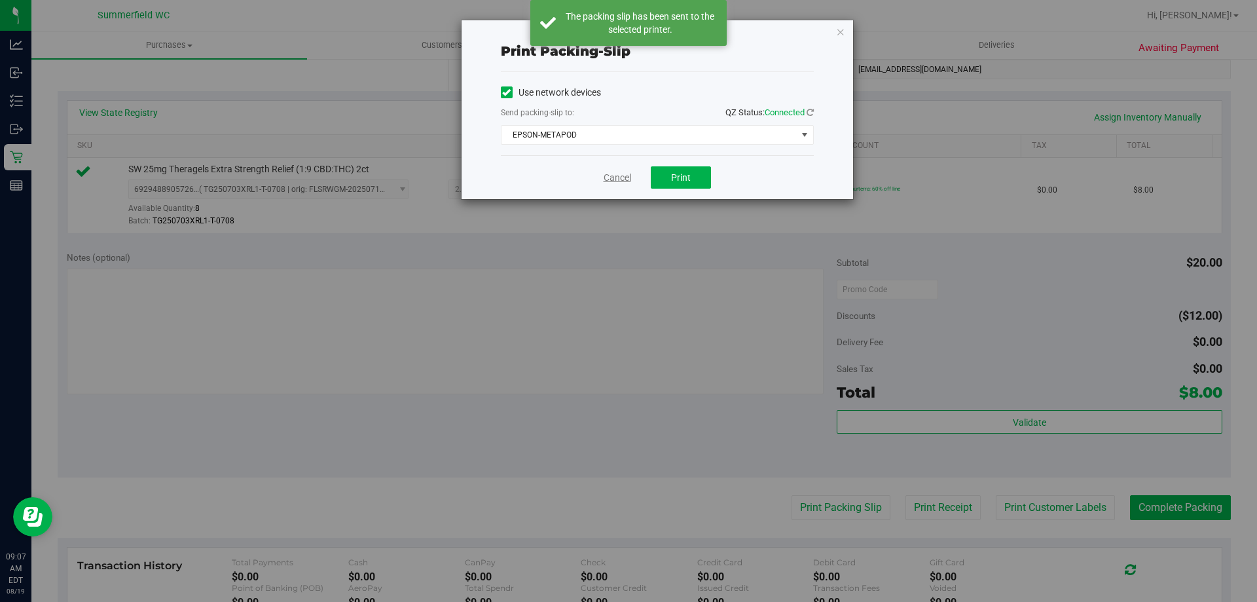
click at [608, 173] on link "Cancel" at bounding box center [618, 178] width 28 height 14
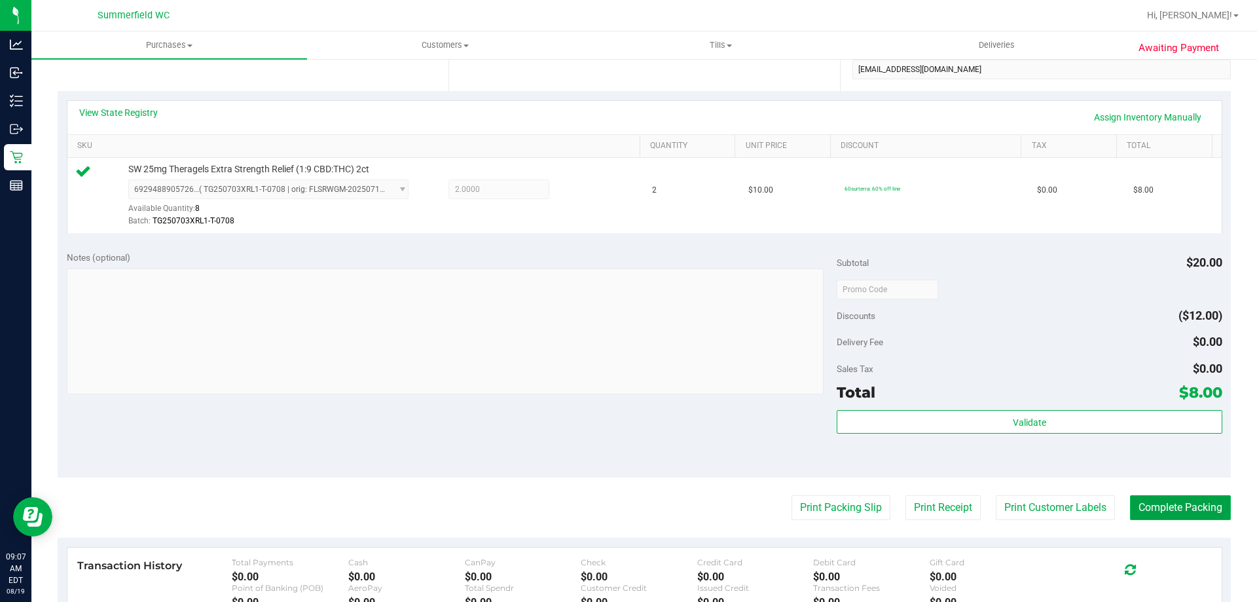
click at [1185, 505] on button "Complete Packing" at bounding box center [1180, 507] width 101 height 25
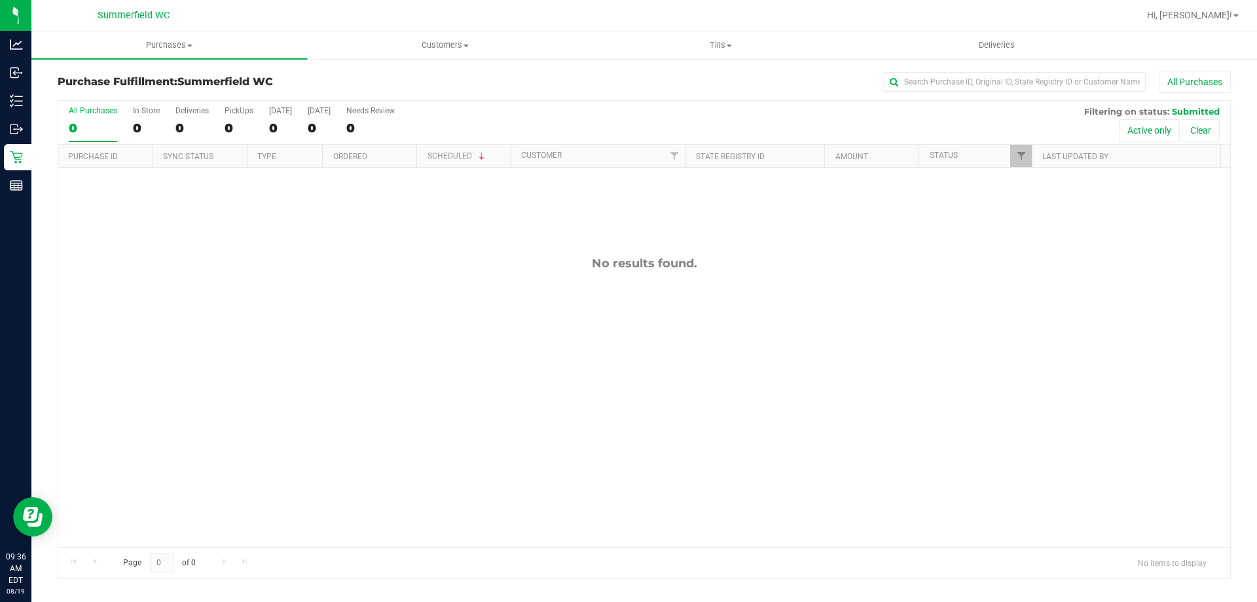
click at [1016, 414] on div "No results found." at bounding box center [644, 402] width 1172 height 468
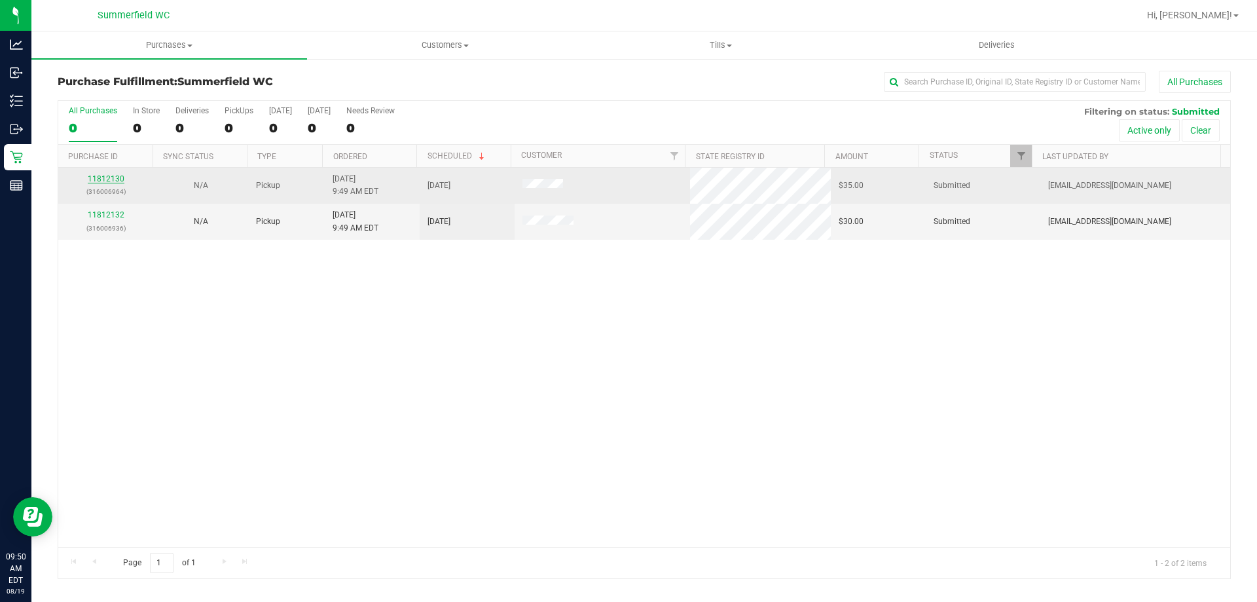
click at [113, 177] on link "11812130" at bounding box center [106, 178] width 37 height 9
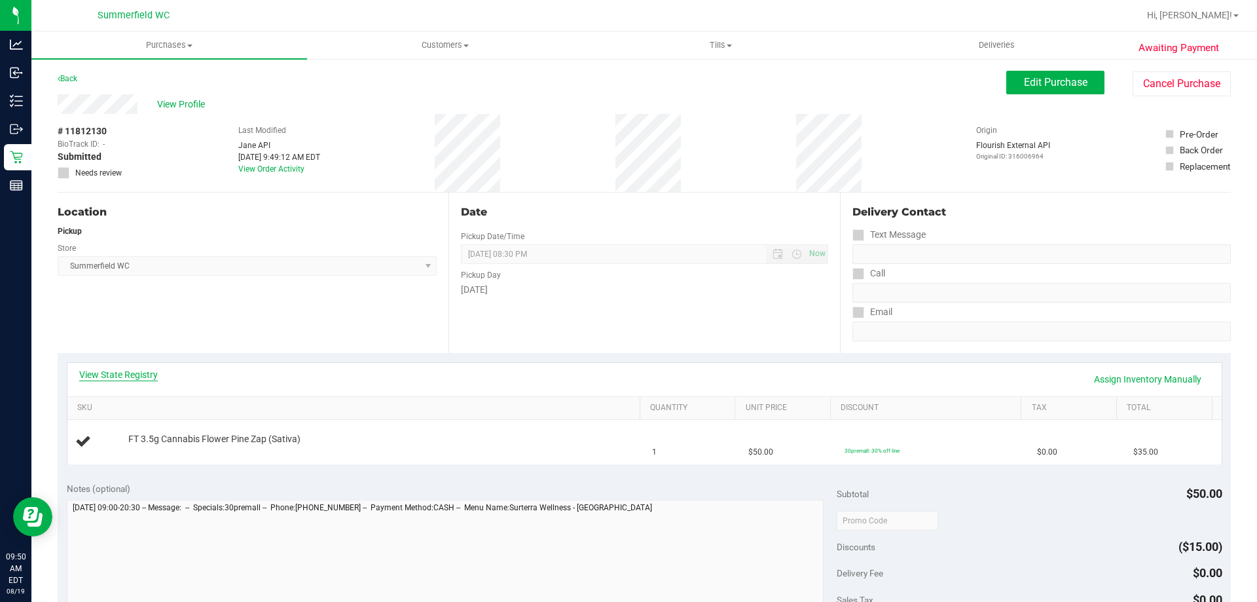
click at [132, 375] on link "View State Registry" at bounding box center [118, 374] width 79 height 13
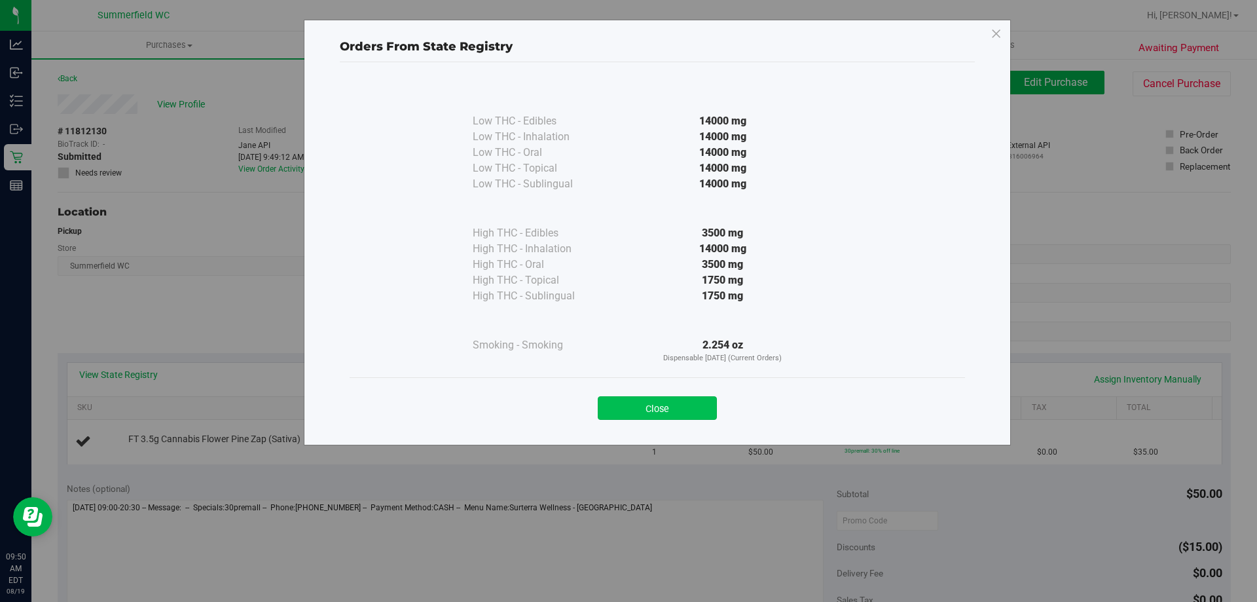
click at [638, 402] on button "Close" at bounding box center [657, 408] width 119 height 24
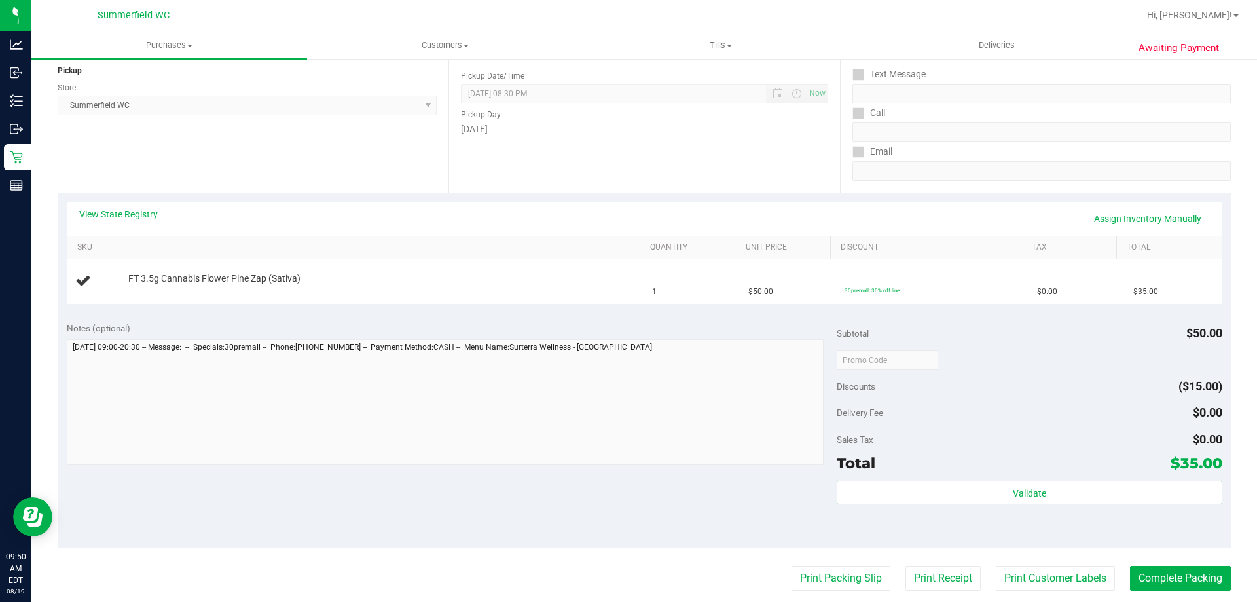
scroll to position [327, 0]
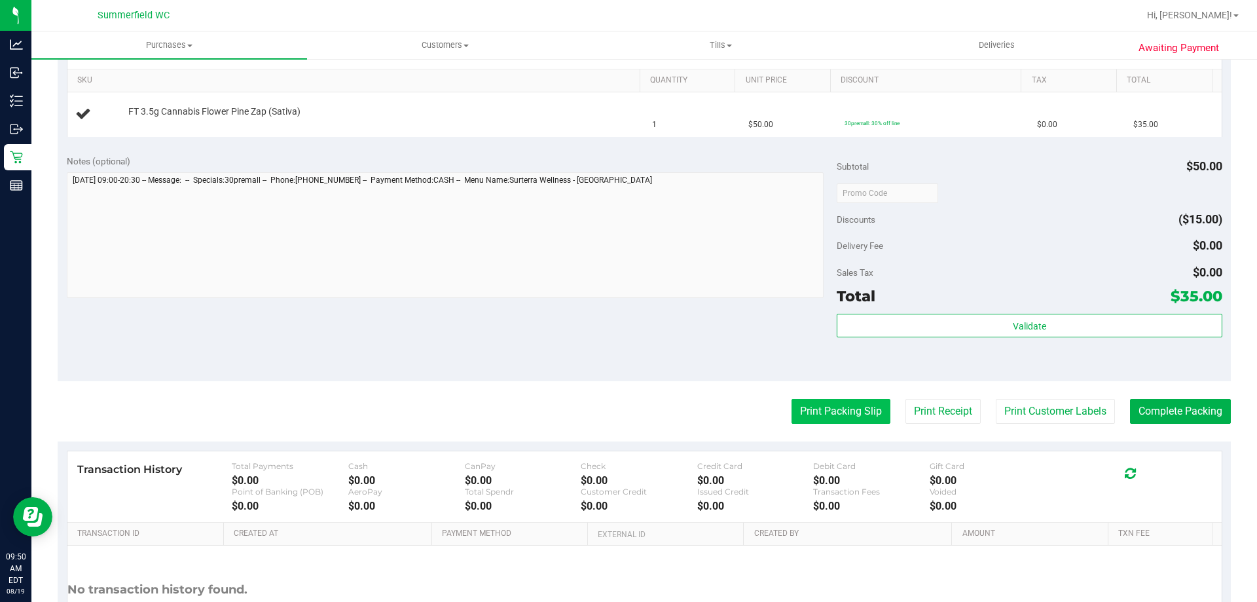
click at [853, 403] on button "Print Packing Slip" at bounding box center [841, 411] width 99 height 25
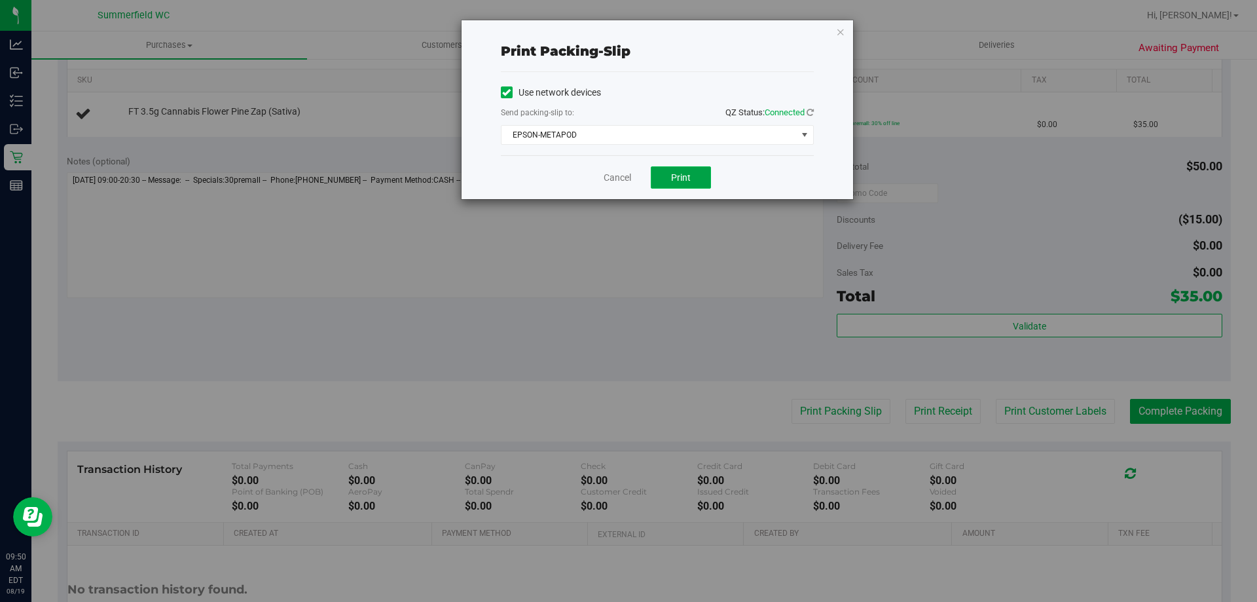
click at [699, 172] on button "Print" at bounding box center [681, 177] width 60 height 22
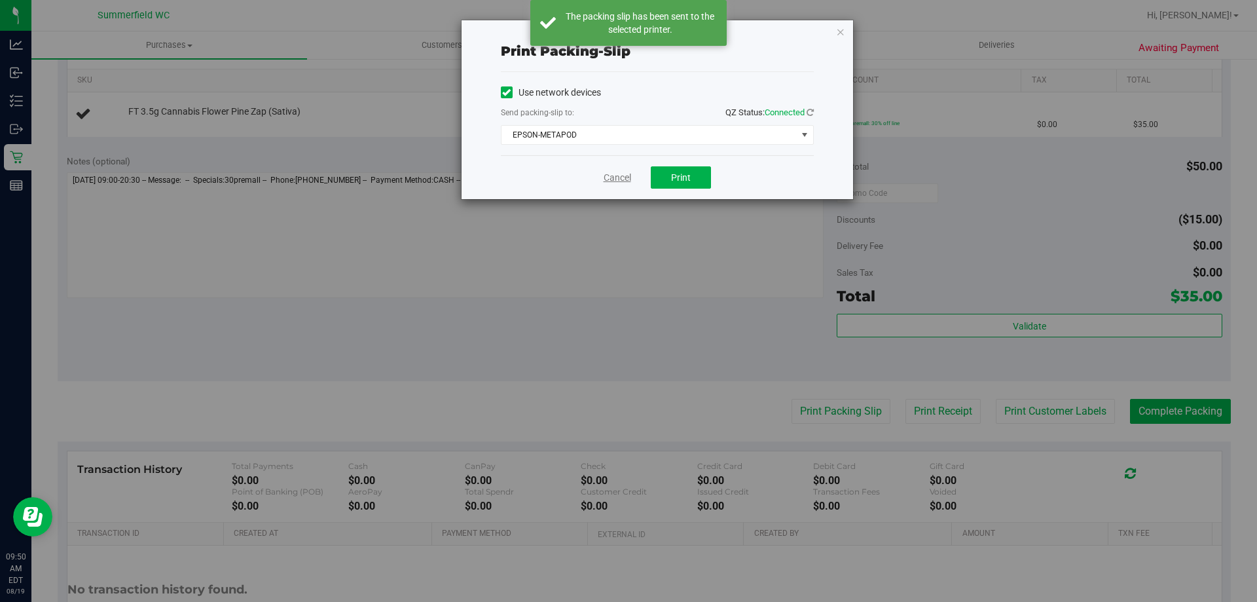
click at [616, 176] on link "Cancel" at bounding box center [618, 178] width 28 height 14
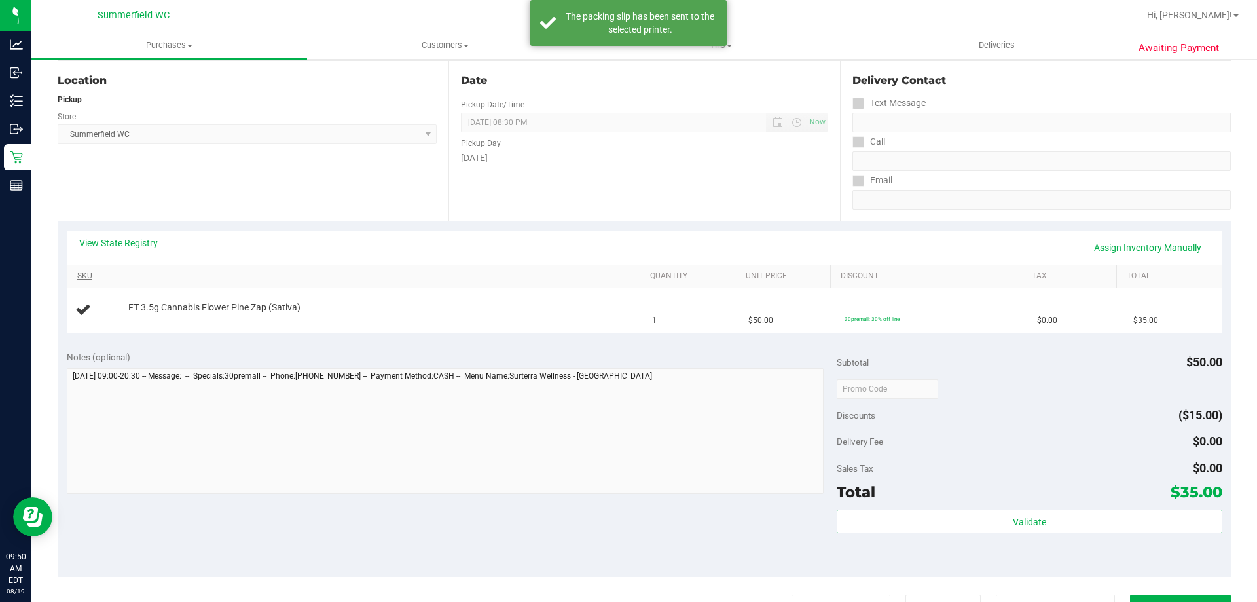
scroll to position [131, 0]
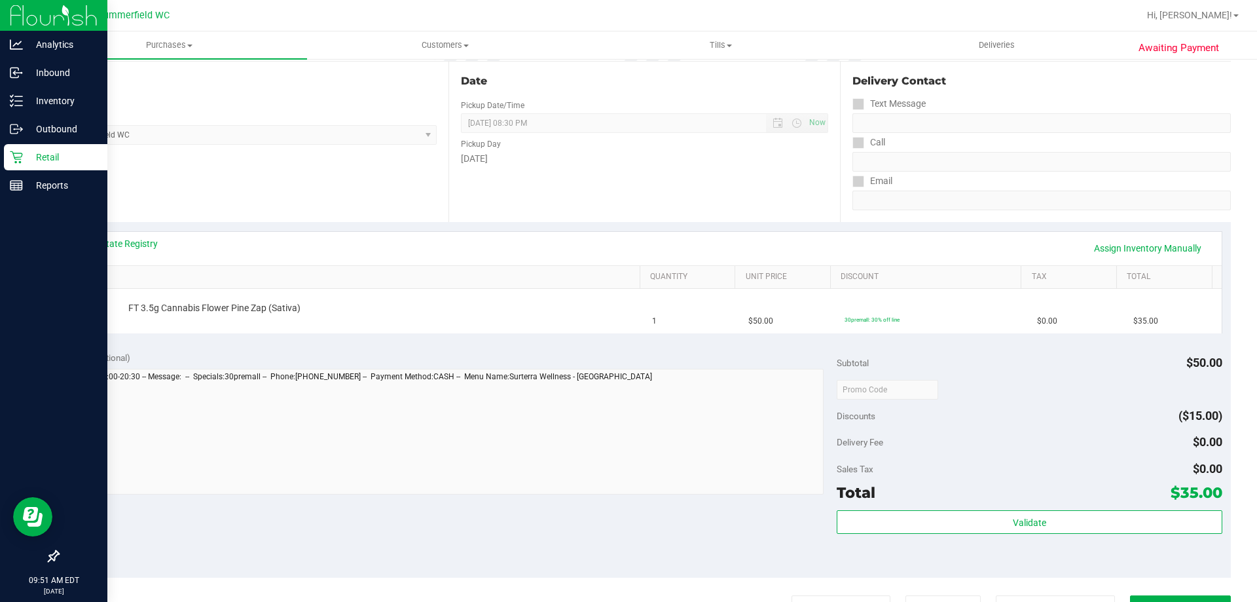
click at [49, 147] on div "Retail" at bounding box center [55, 157] width 103 height 26
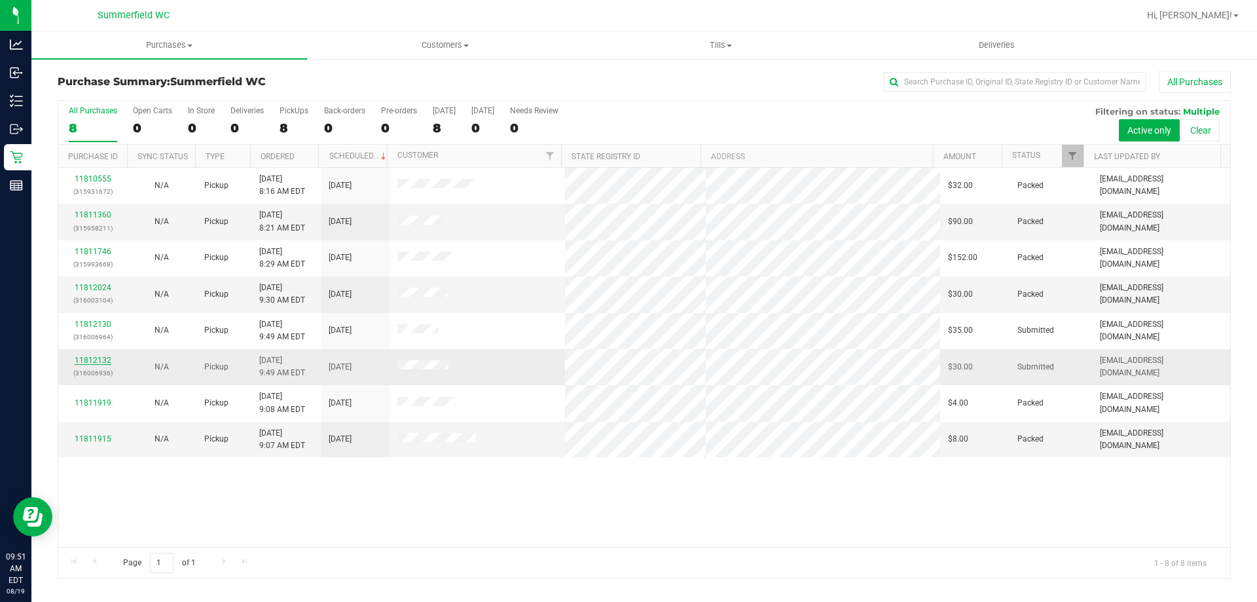
click at [98, 360] on link "11812132" at bounding box center [93, 360] width 37 height 9
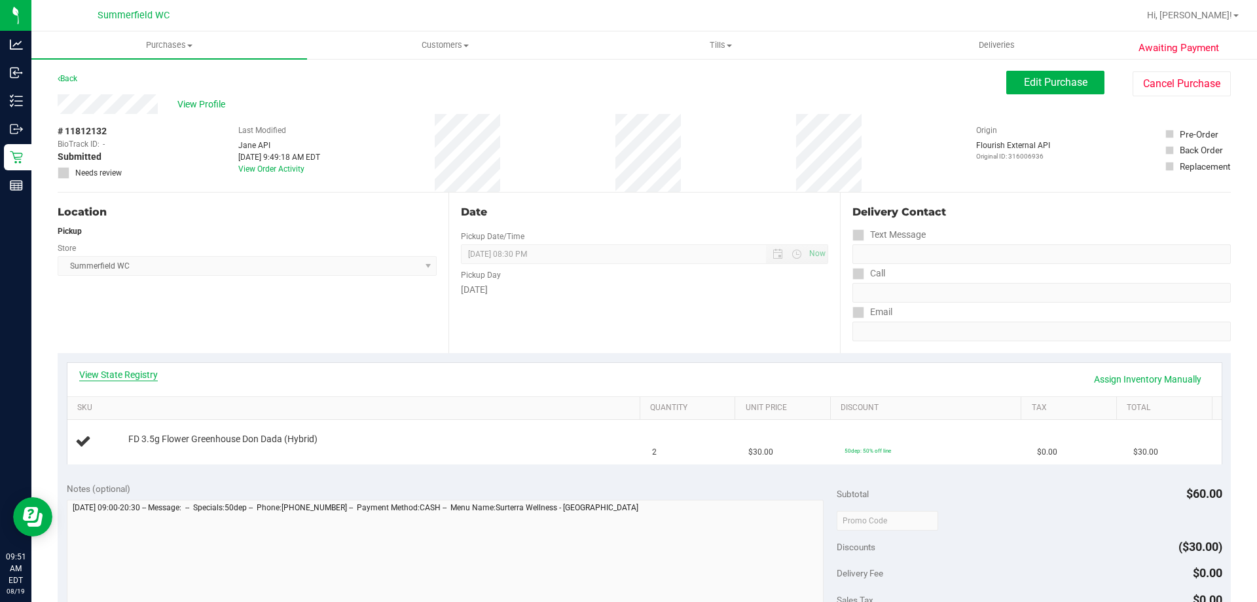
click at [139, 378] on link "View State Registry" at bounding box center [118, 374] width 79 height 13
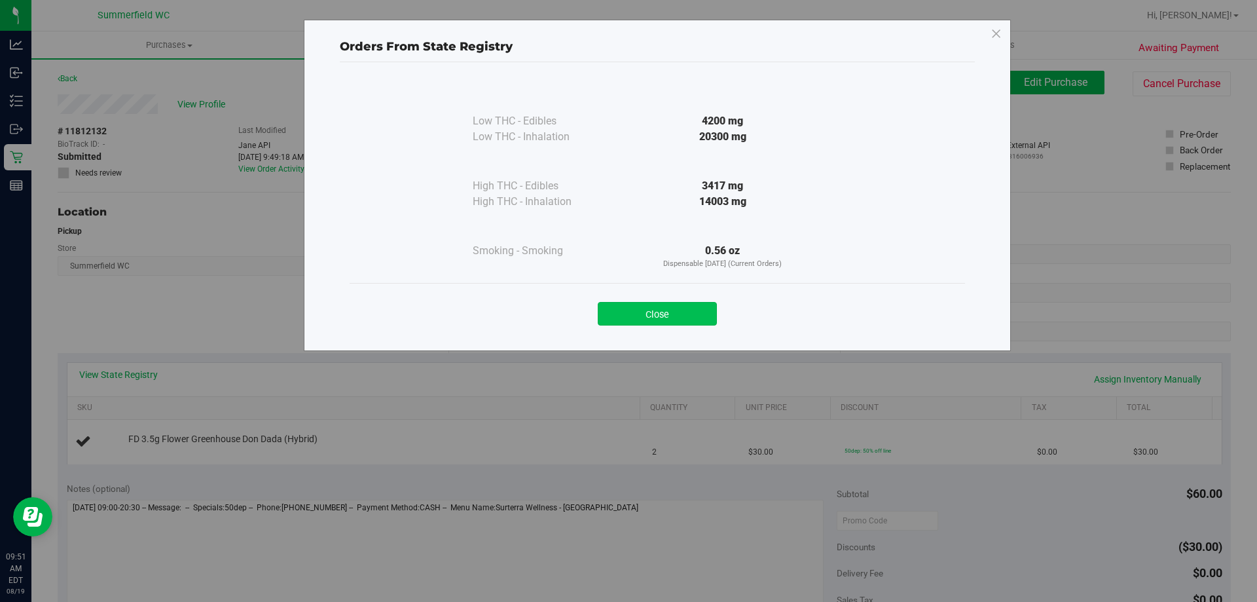
click at [645, 312] on button "Close" at bounding box center [657, 314] width 119 height 24
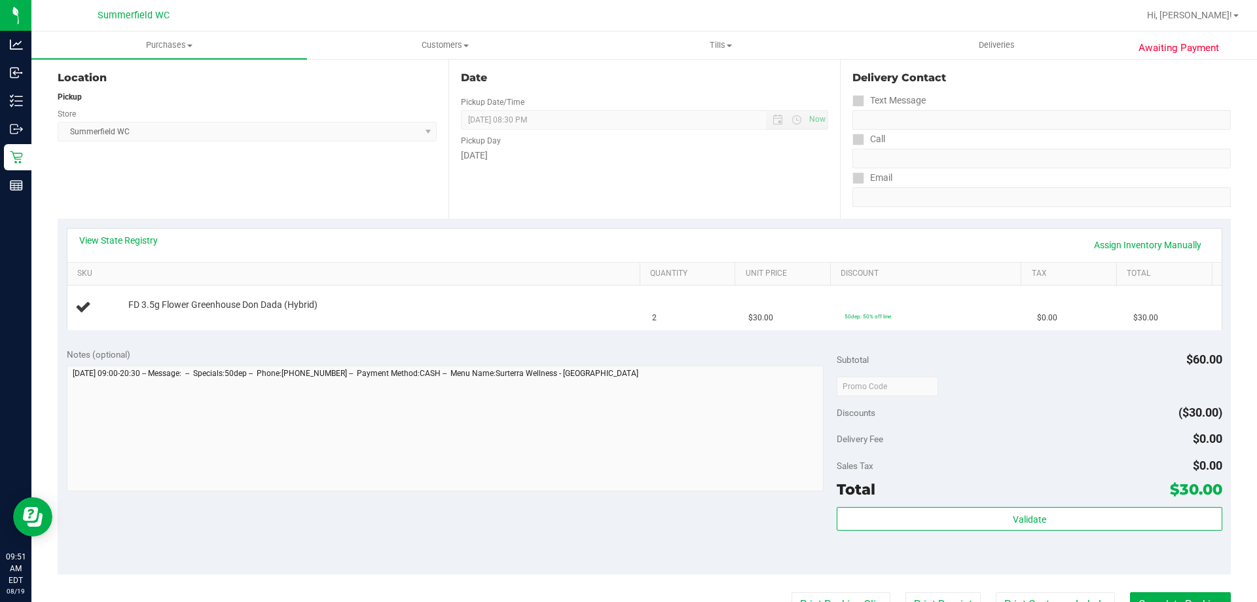
scroll to position [262, 0]
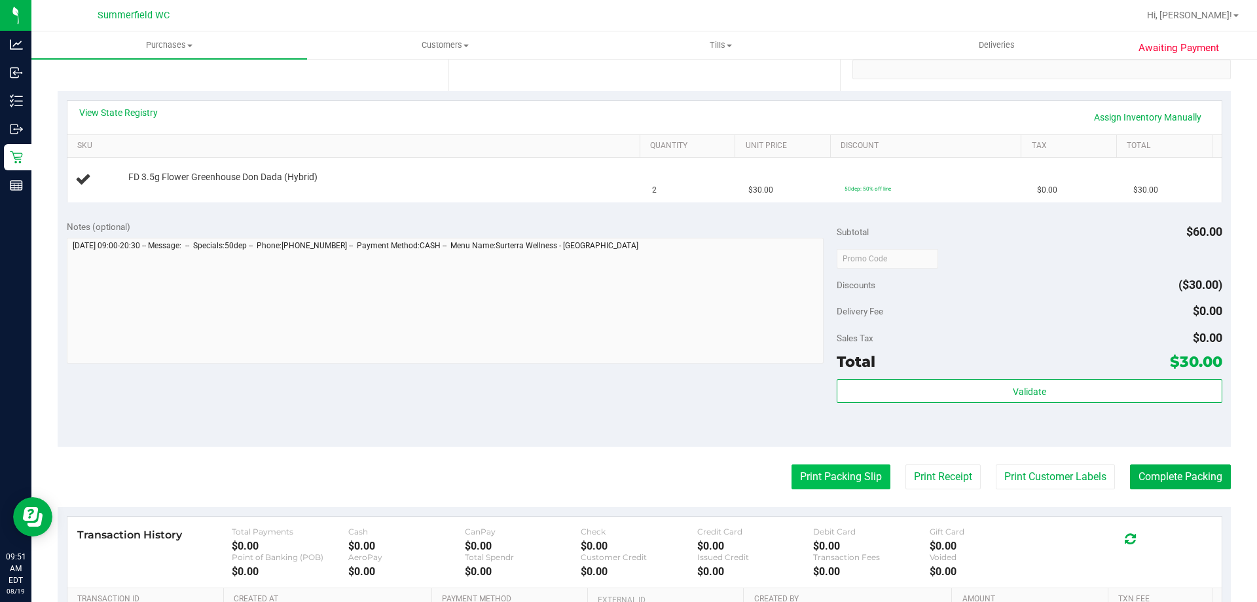
click at [809, 472] on button "Print Packing Slip" at bounding box center [841, 476] width 99 height 25
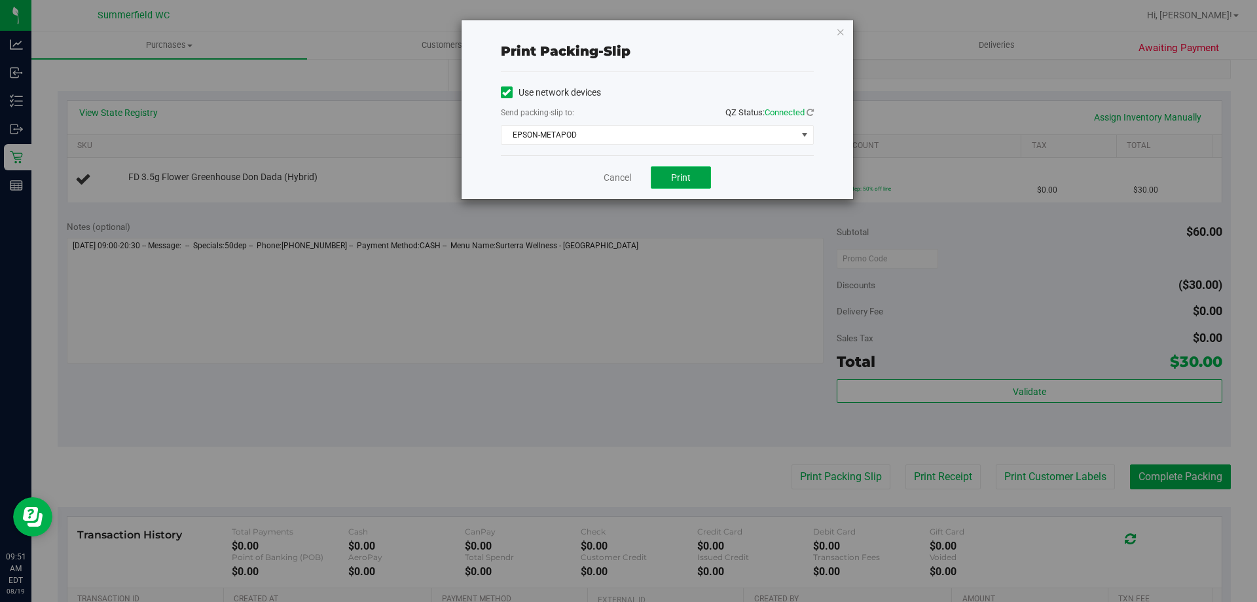
click at [681, 171] on button "Print" at bounding box center [681, 177] width 60 height 22
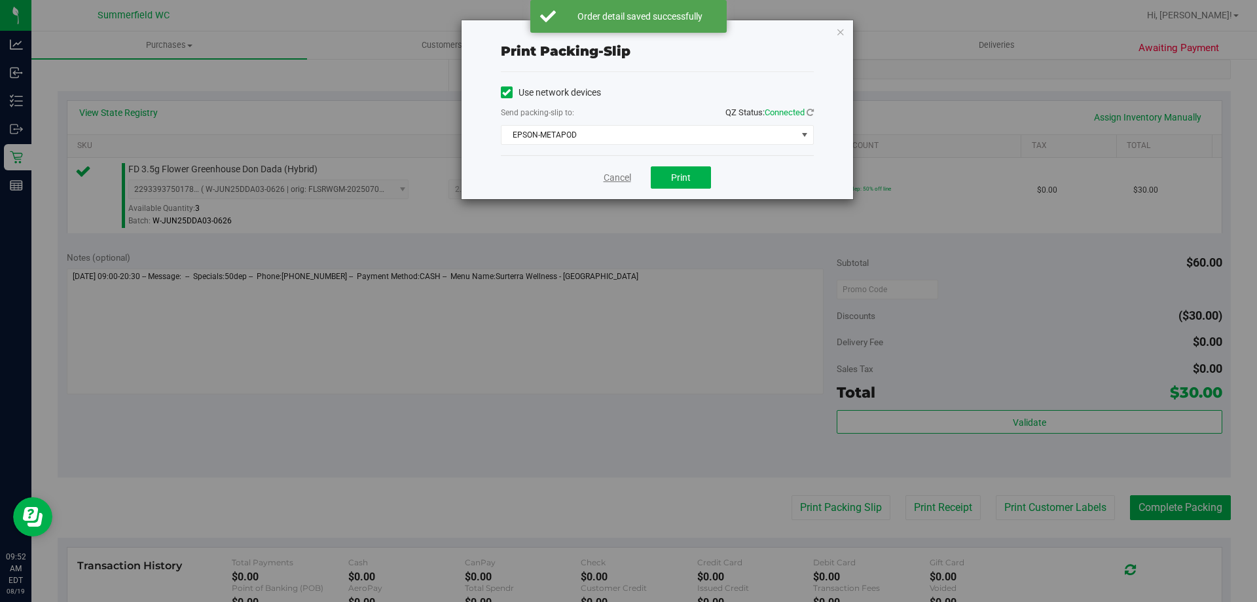
click at [616, 177] on link "Cancel" at bounding box center [618, 178] width 28 height 14
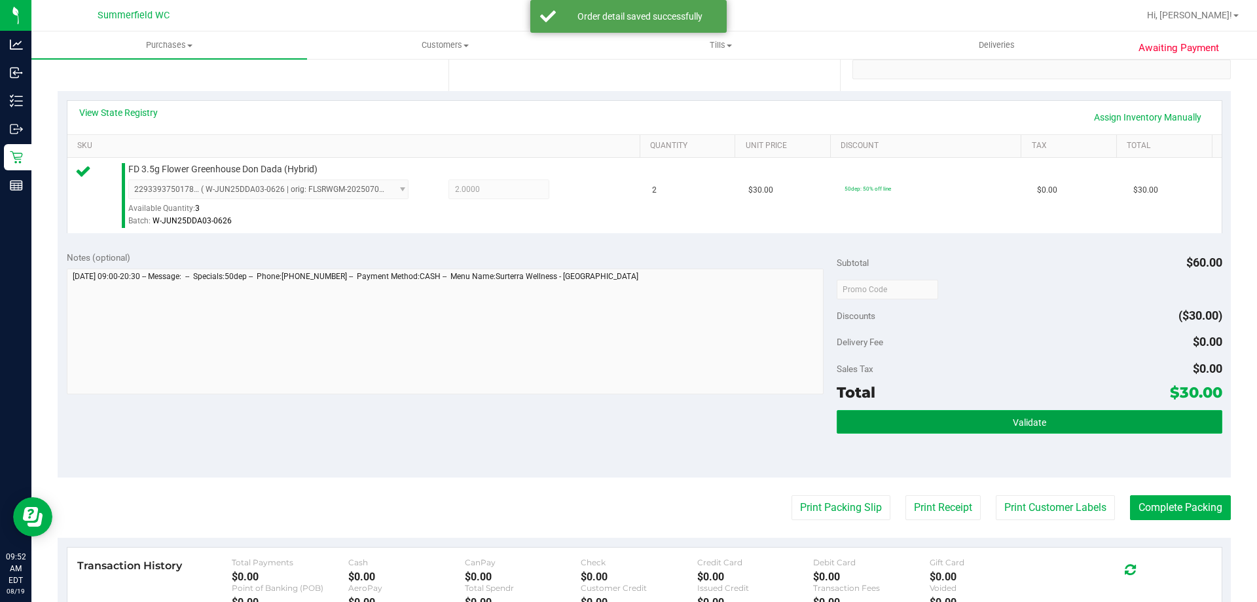
click at [1029, 422] on span "Validate" at bounding box center [1029, 422] width 33 height 10
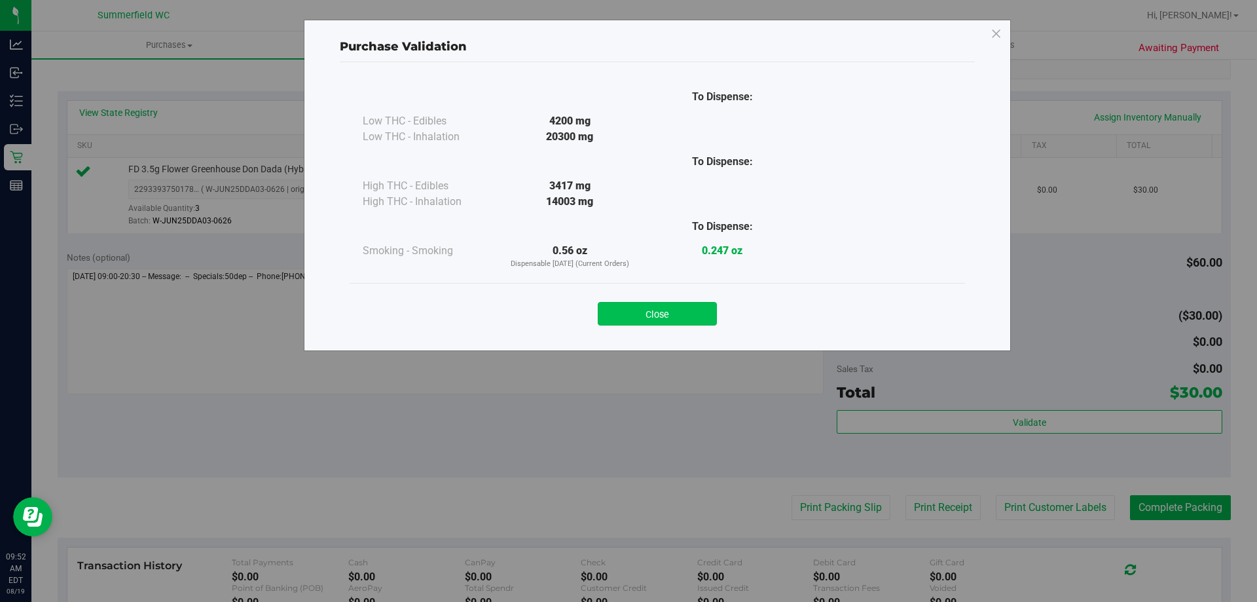
click at [671, 310] on button "Close" at bounding box center [657, 314] width 119 height 24
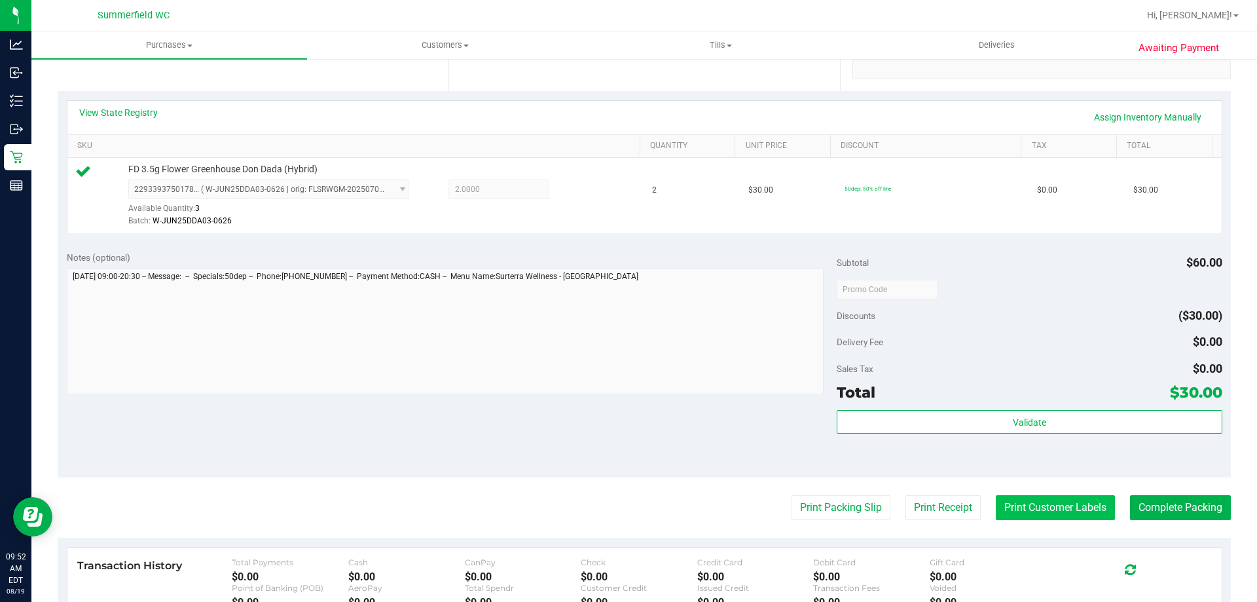
click at [1054, 505] on button "Print Customer Labels" at bounding box center [1055, 507] width 119 height 25
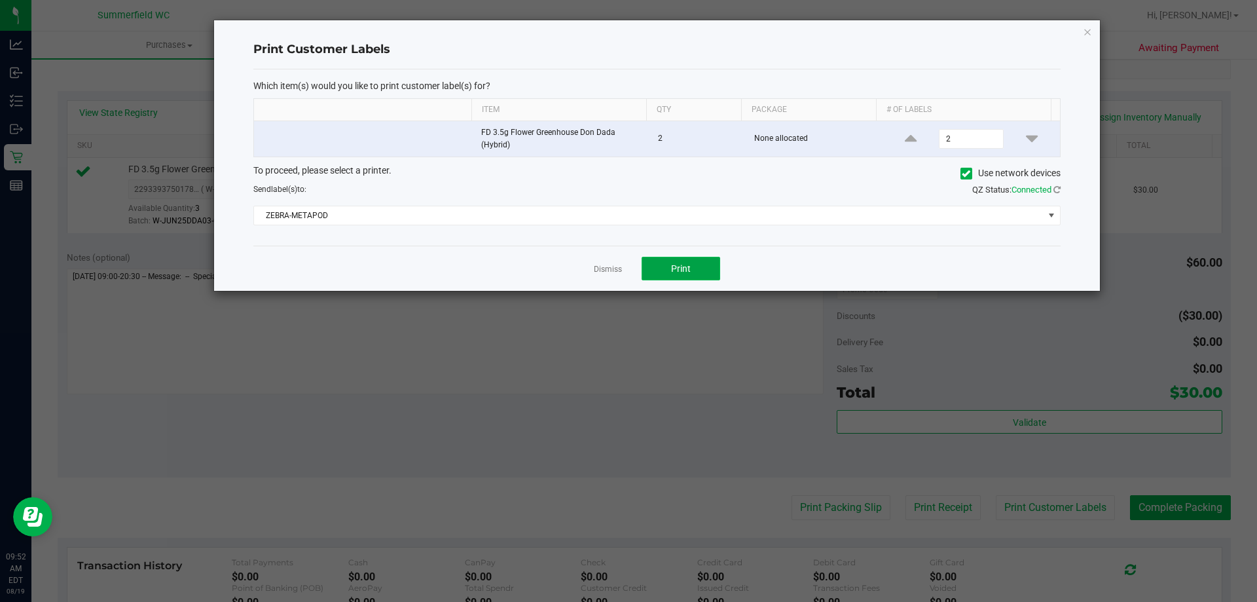
click at [696, 270] on button "Print" at bounding box center [681, 269] width 79 height 24
click at [610, 272] on link "Dismiss" at bounding box center [608, 269] width 28 height 11
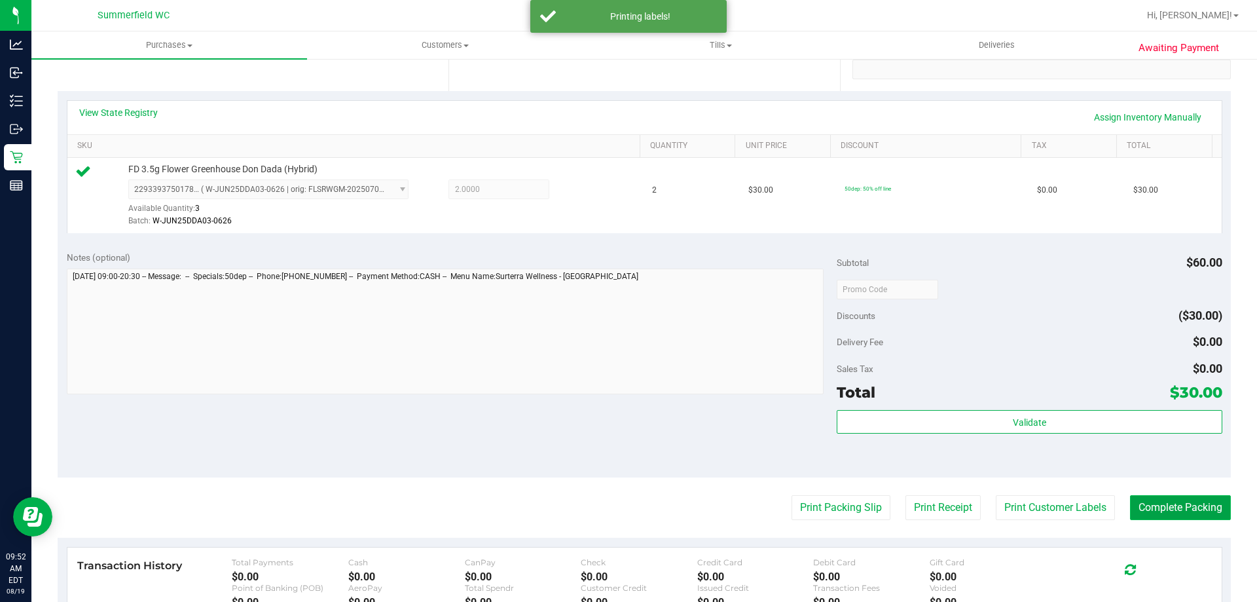
click at [1144, 514] on button "Complete Packing" at bounding box center [1180, 507] width 101 height 25
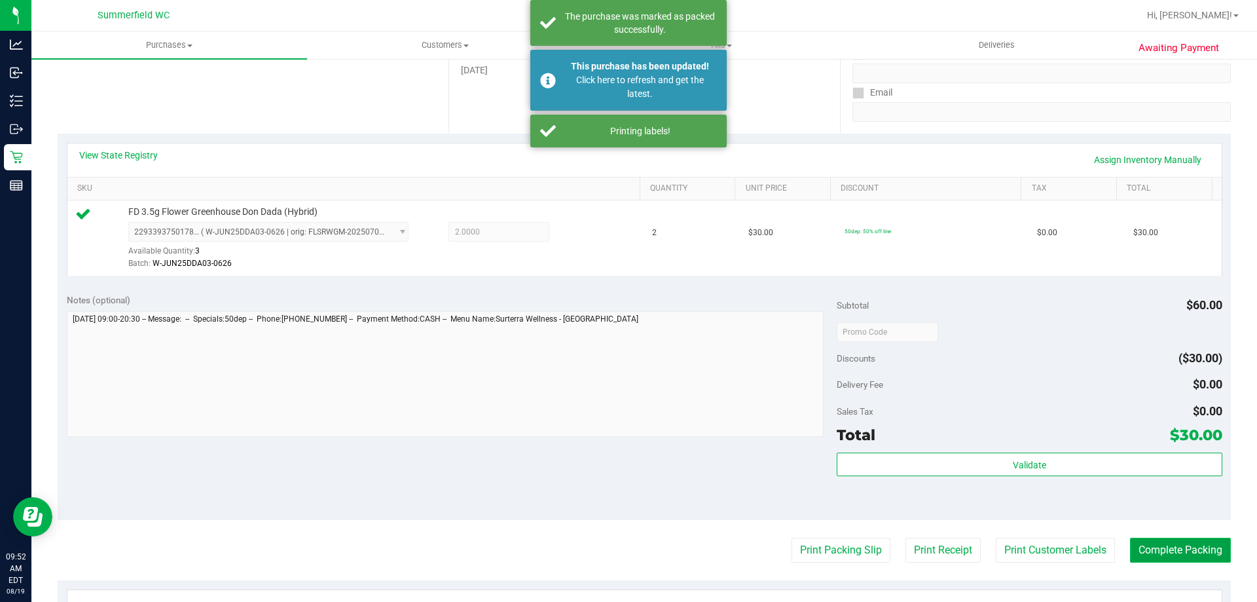
scroll to position [196, 0]
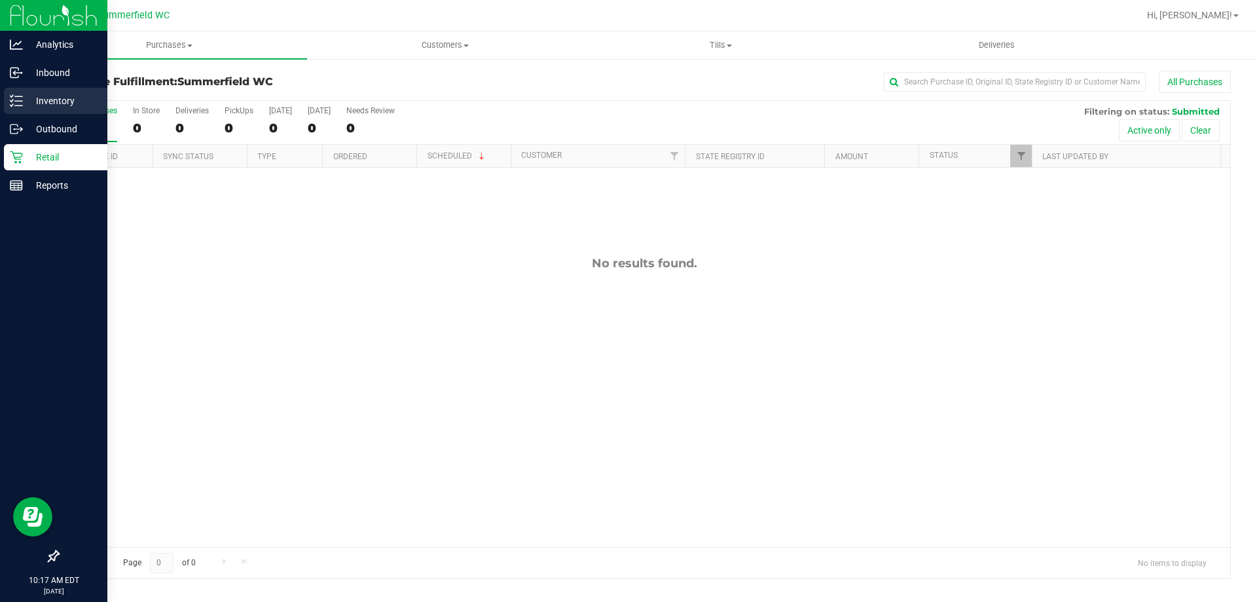
click at [59, 96] on p "Inventory" at bounding box center [62, 101] width 79 height 16
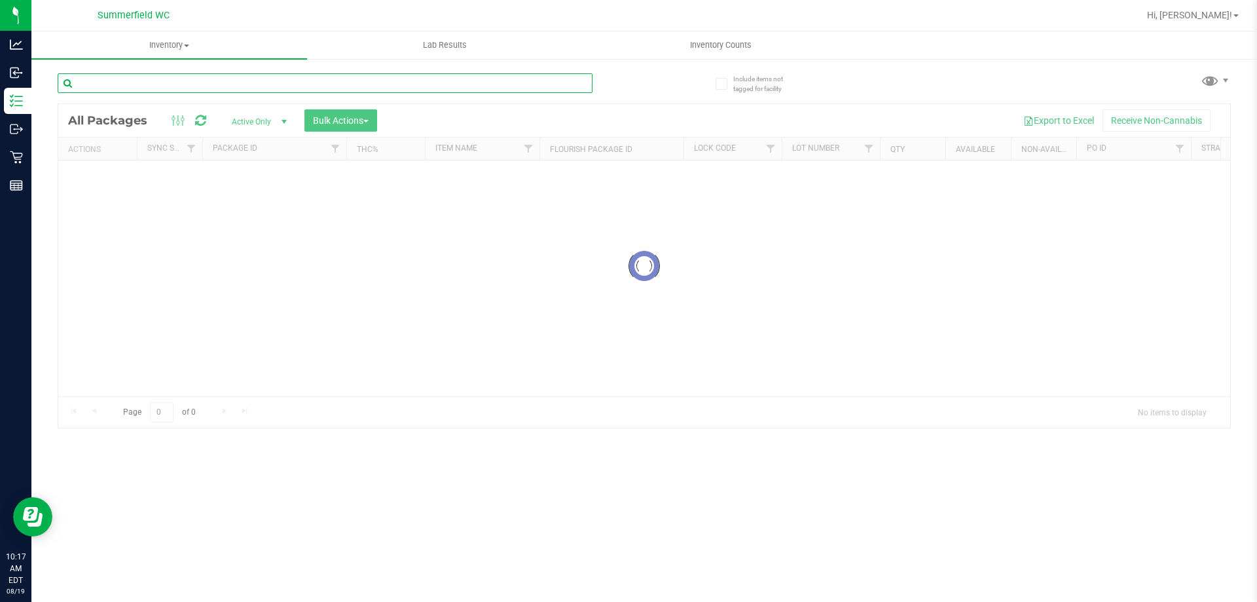
click at [199, 81] on input "text" at bounding box center [325, 83] width 535 height 20
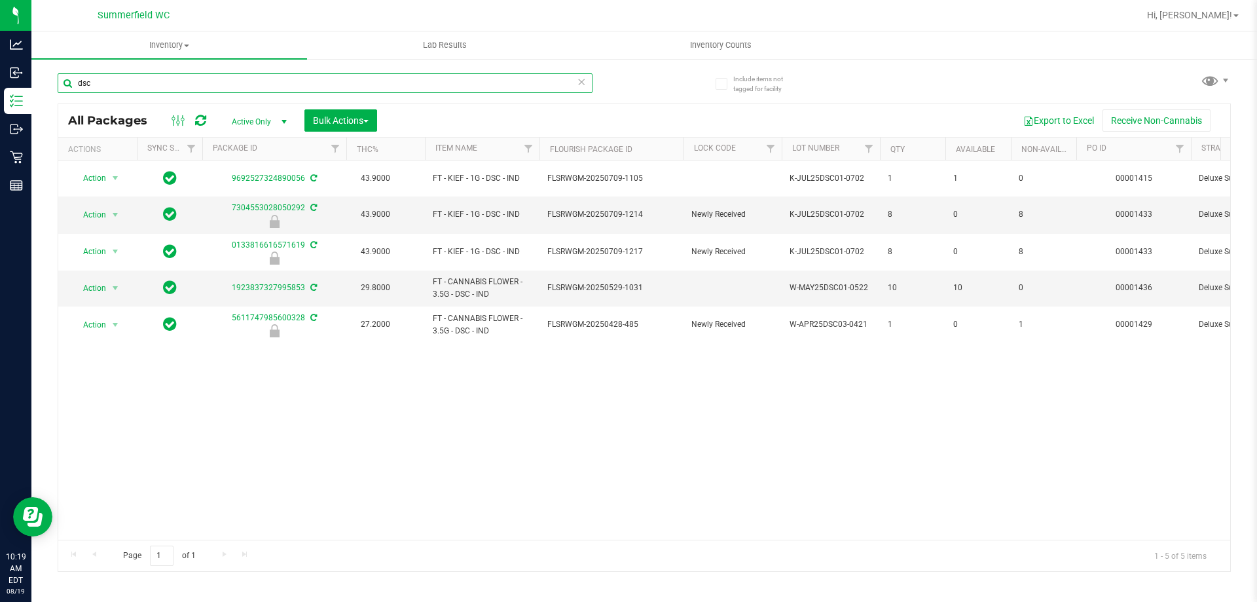
click at [184, 83] on input "dsc" at bounding box center [325, 83] width 535 height 20
type input "d"
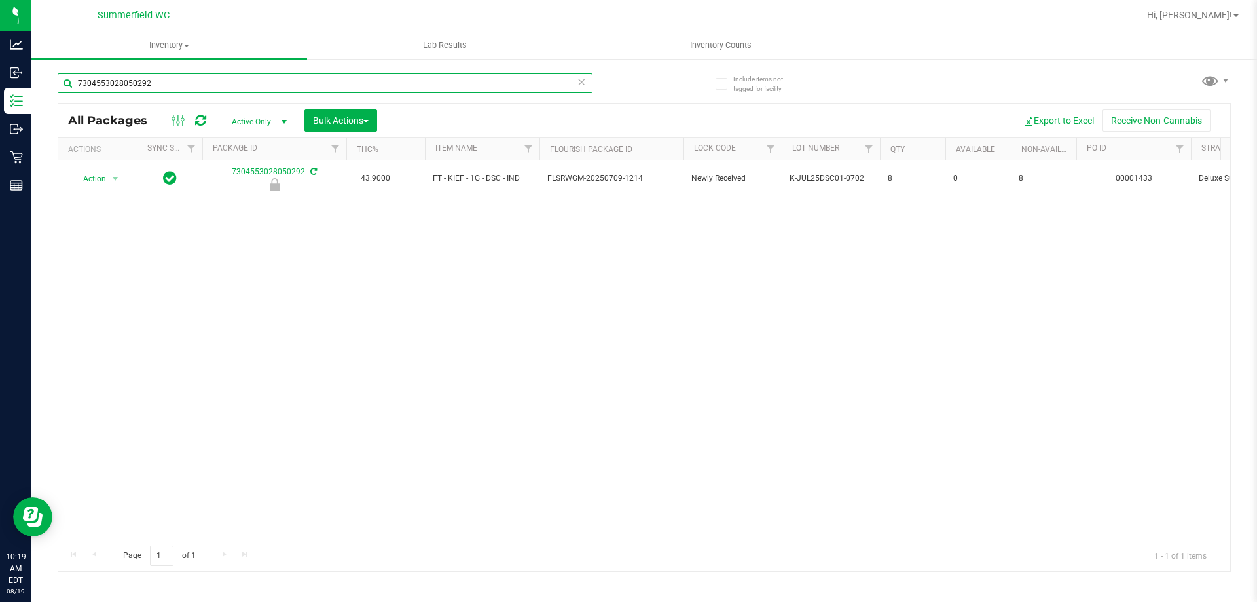
type input "7304553028050292"
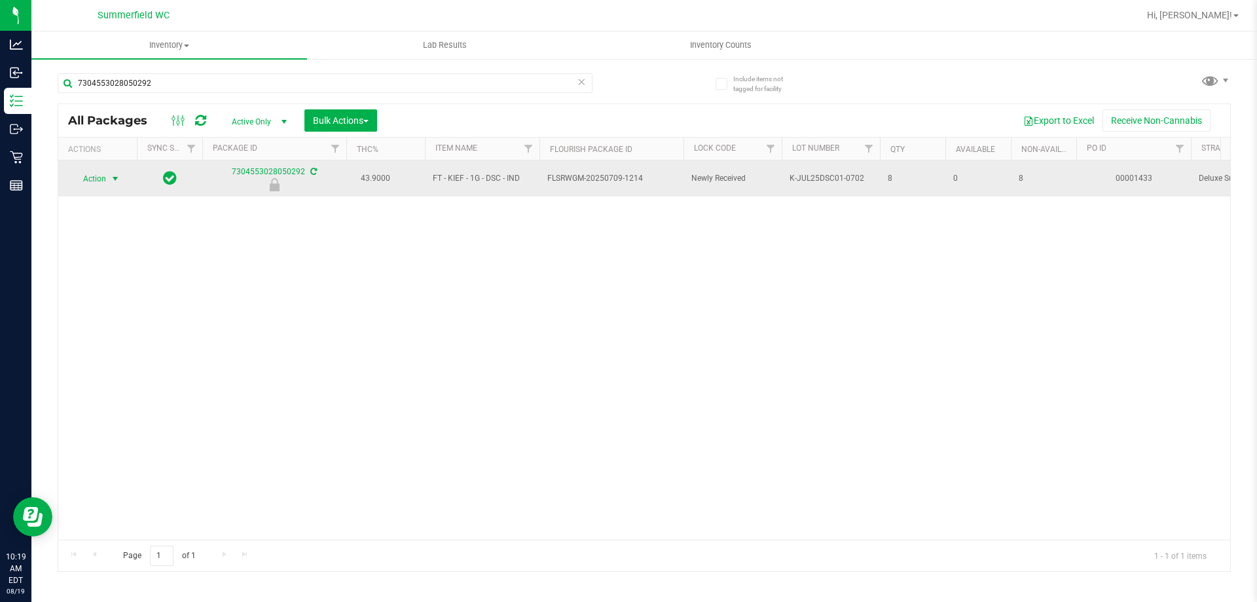
click at [88, 176] on span "Action" at bounding box center [88, 179] width 35 height 18
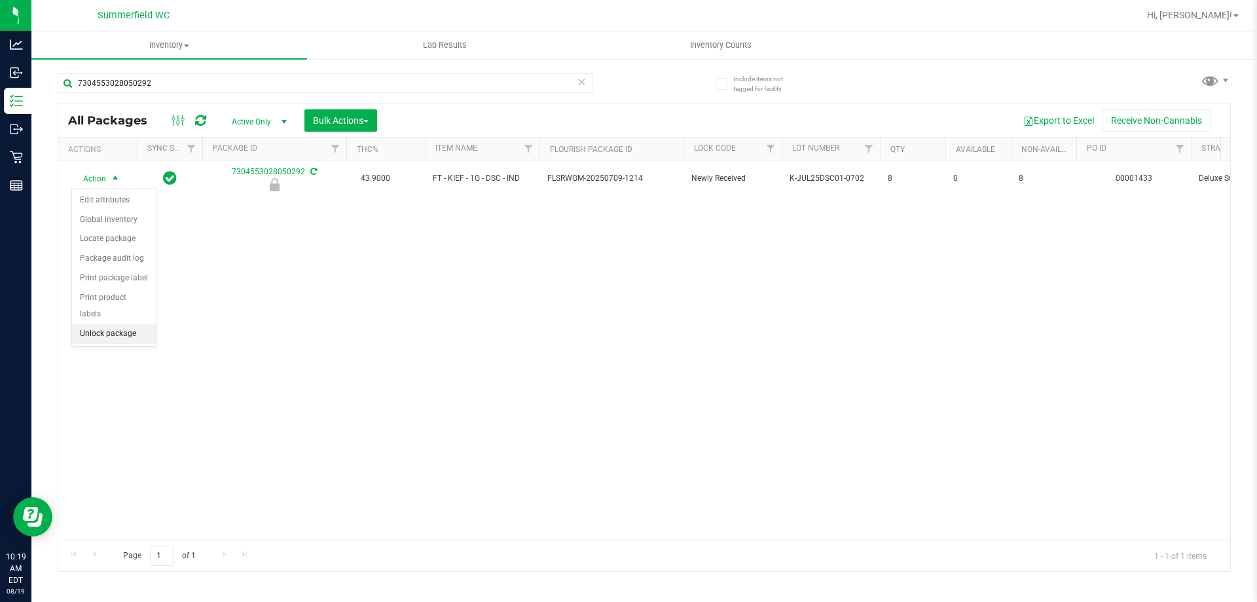
click at [120, 324] on li "Unlock package" at bounding box center [114, 334] width 84 height 20
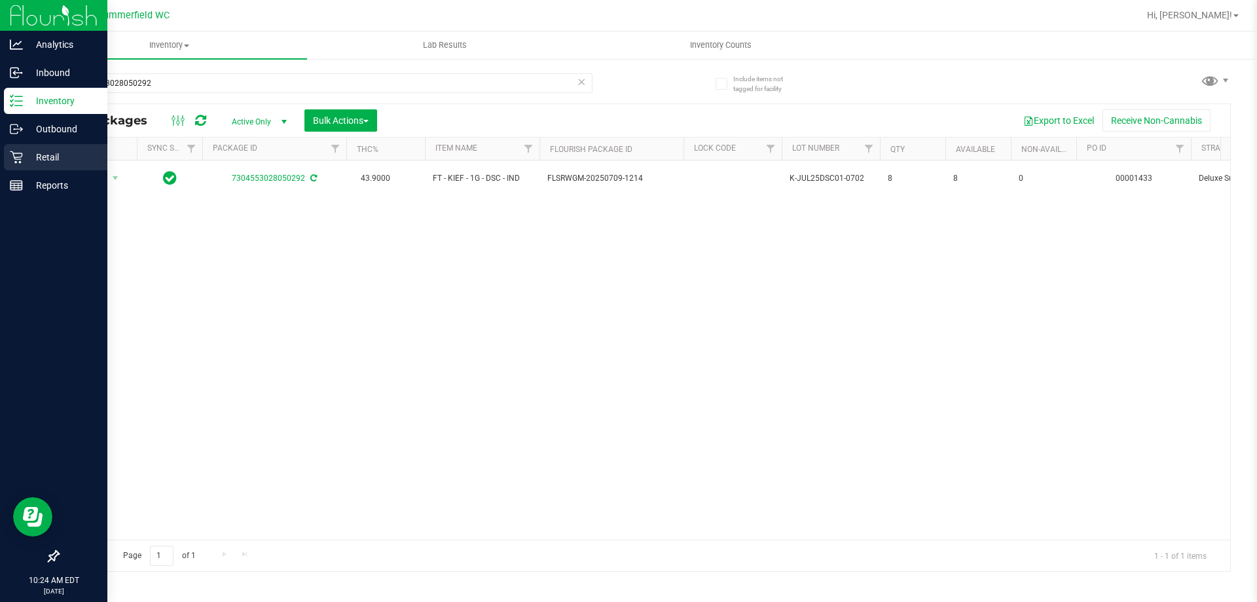
click at [46, 153] on p "Retail" at bounding box center [62, 157] width 79 height 16
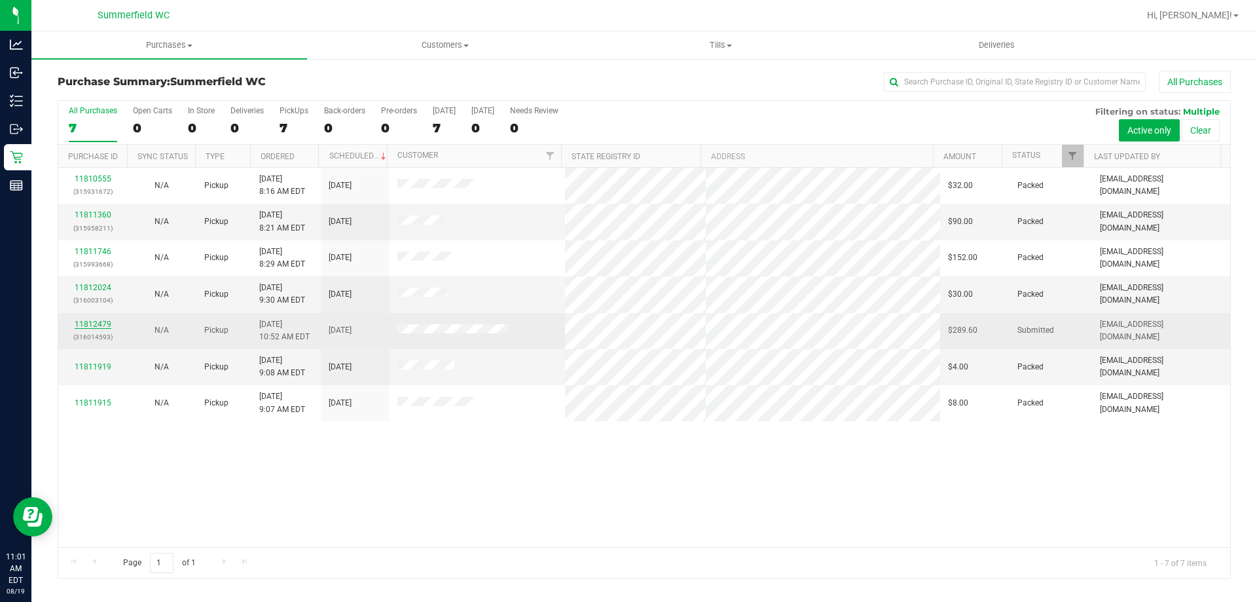
click at [83, 320] on link "11812479" at bounding box center [93, 324] width 37 height 9
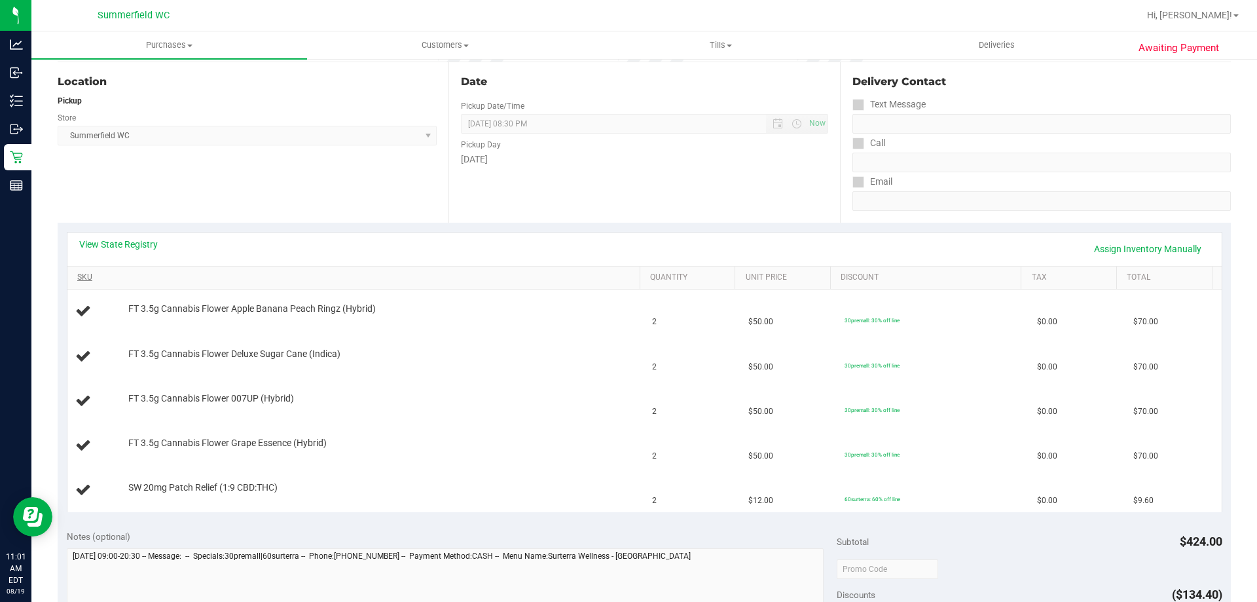
scroll to position [131, 0]
click at [142, 246] on link "View State Registry" at bounding box center [118, 243] width 79 height 13
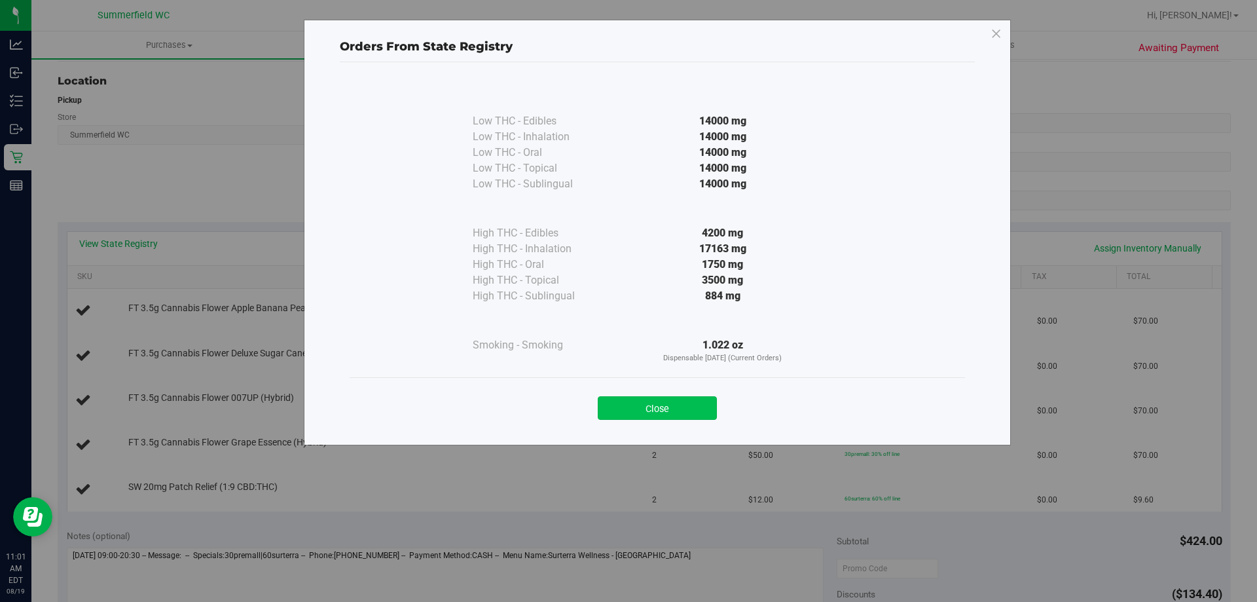
click at [701, 409] on button "Close" at bounding box center [657, 408] width 119 height 24
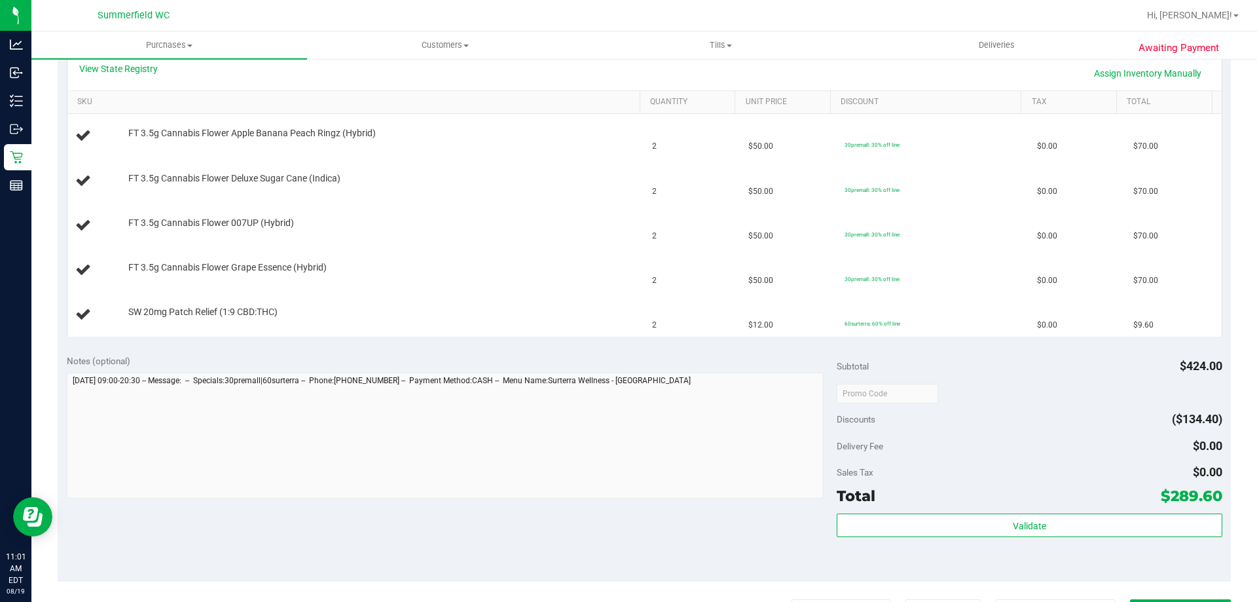
scroll to position [393, 0]
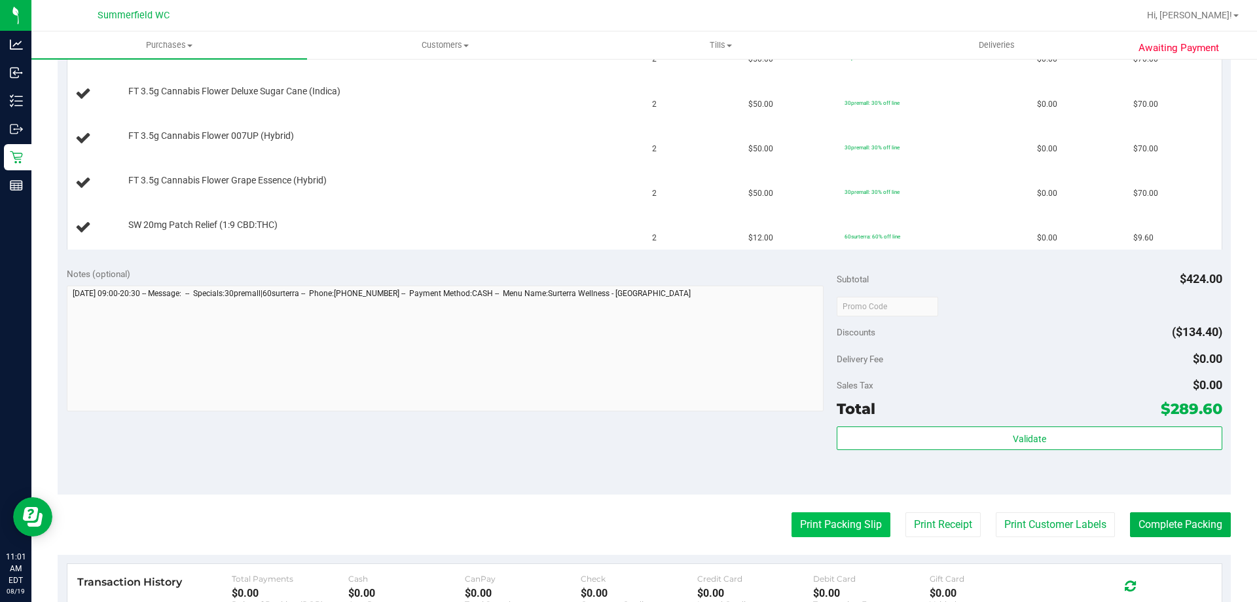
click at [810, 528] on button "Print Packing Slip" at bounding box center [841, 524] width 99 height 25
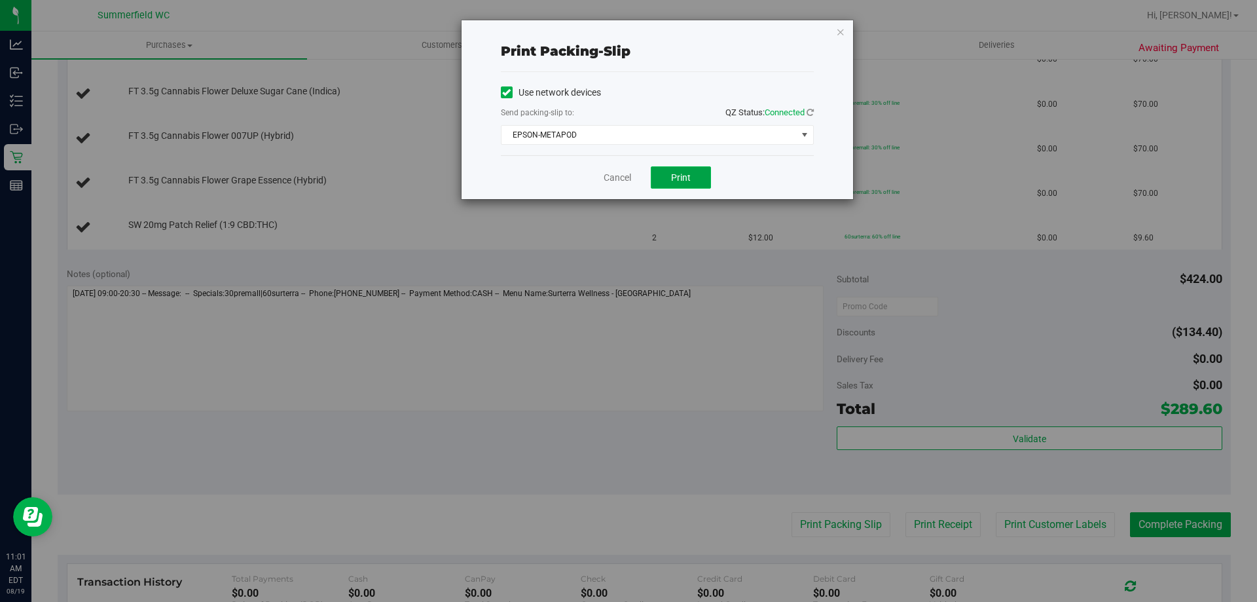
click at [666, 169] on button "Print" at bounding box center [681, 177] width 60 height 22
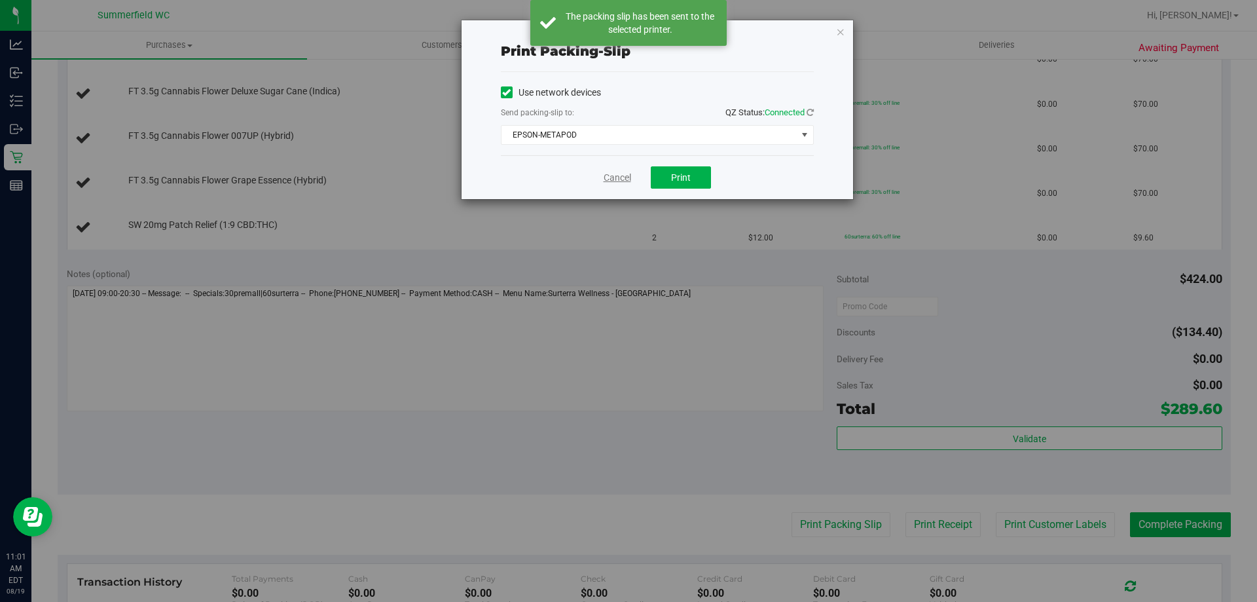
click at [619, 178] on link "Cancel" at bounding box center [618, 178] width 28 height 14
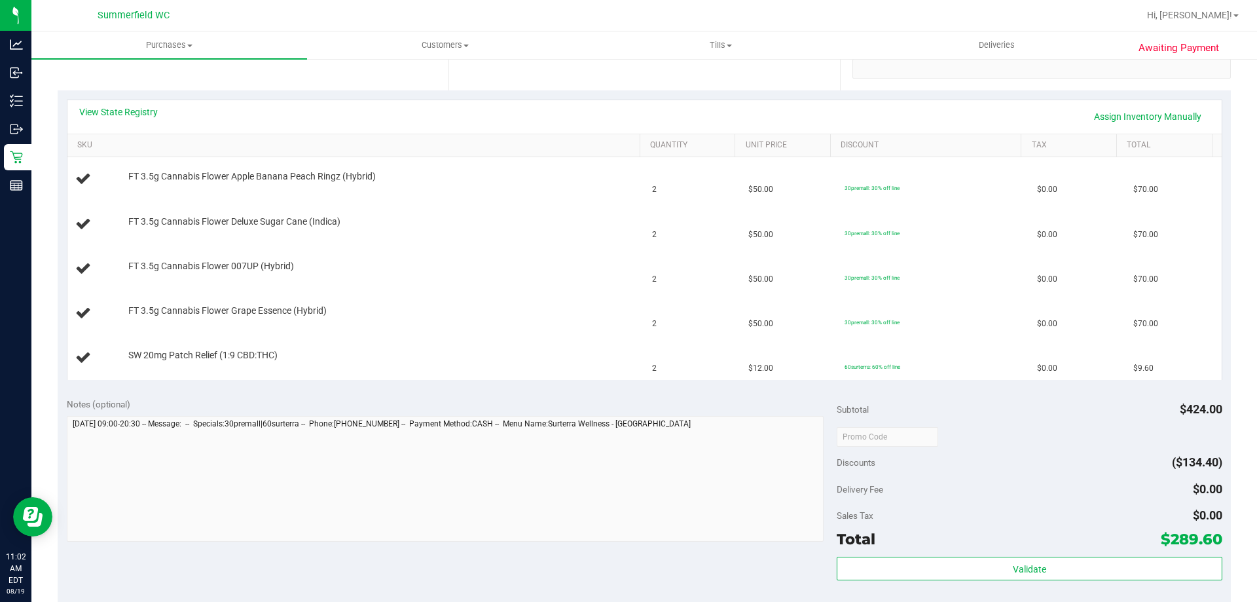
scroll to position [262, 0]
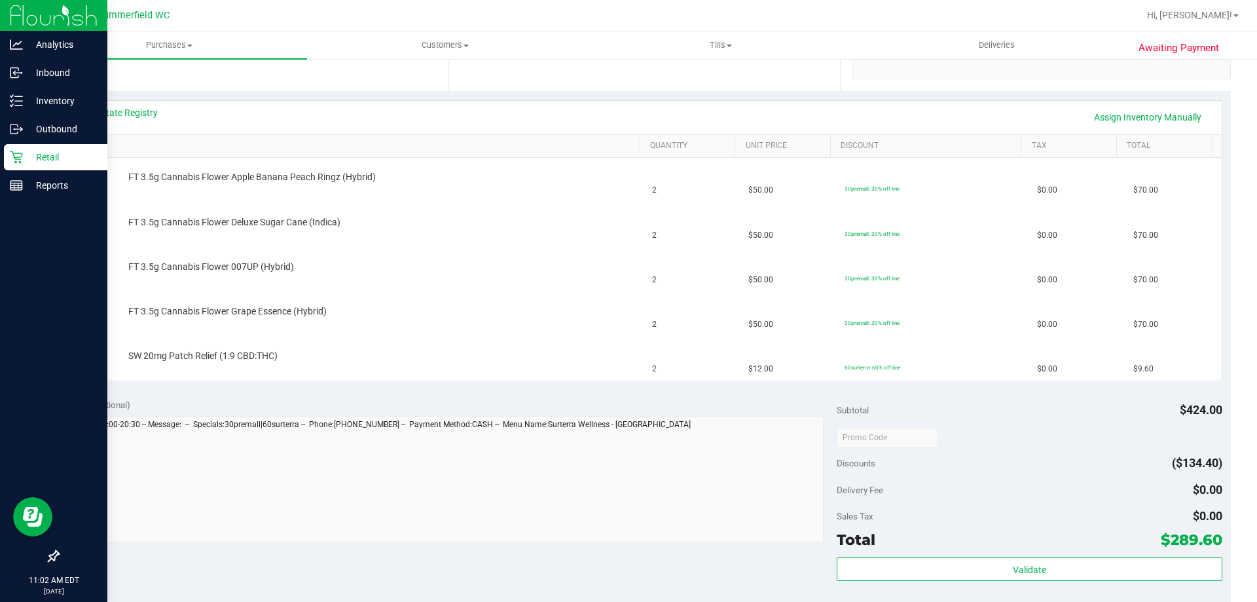
click at [26, 158] on p "Retail" at bounding box center [62, 157] width 79 height 16
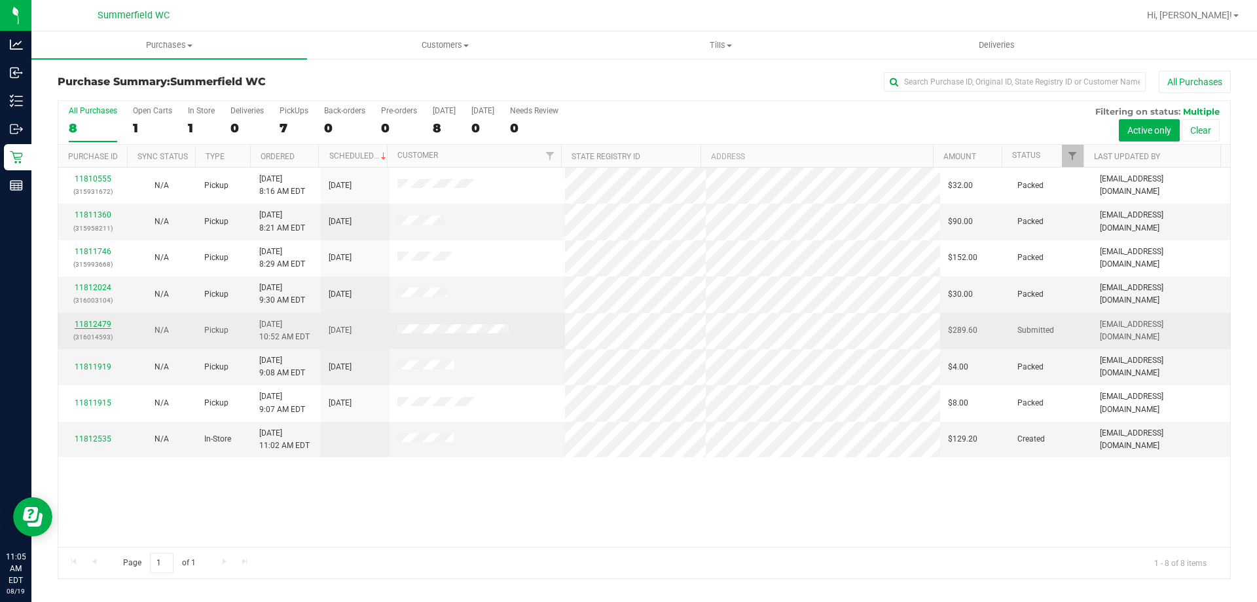
click at [103, 321] on link "11812479" at bounding box center [93, 324] width 37 height 9
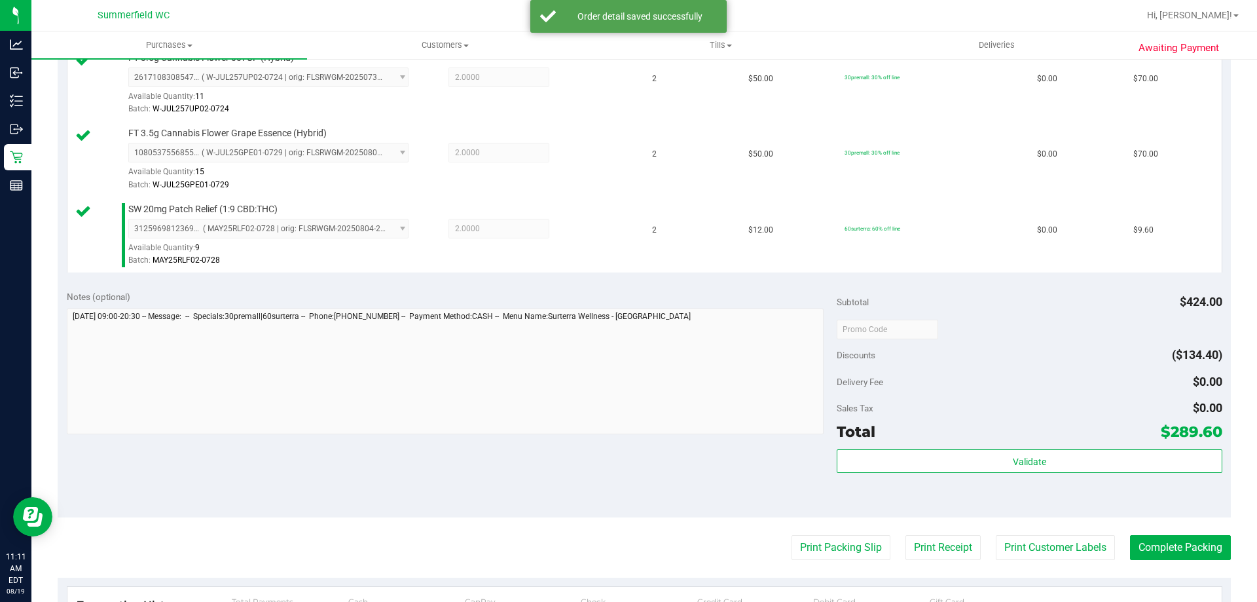
scroll to position [655, 0]
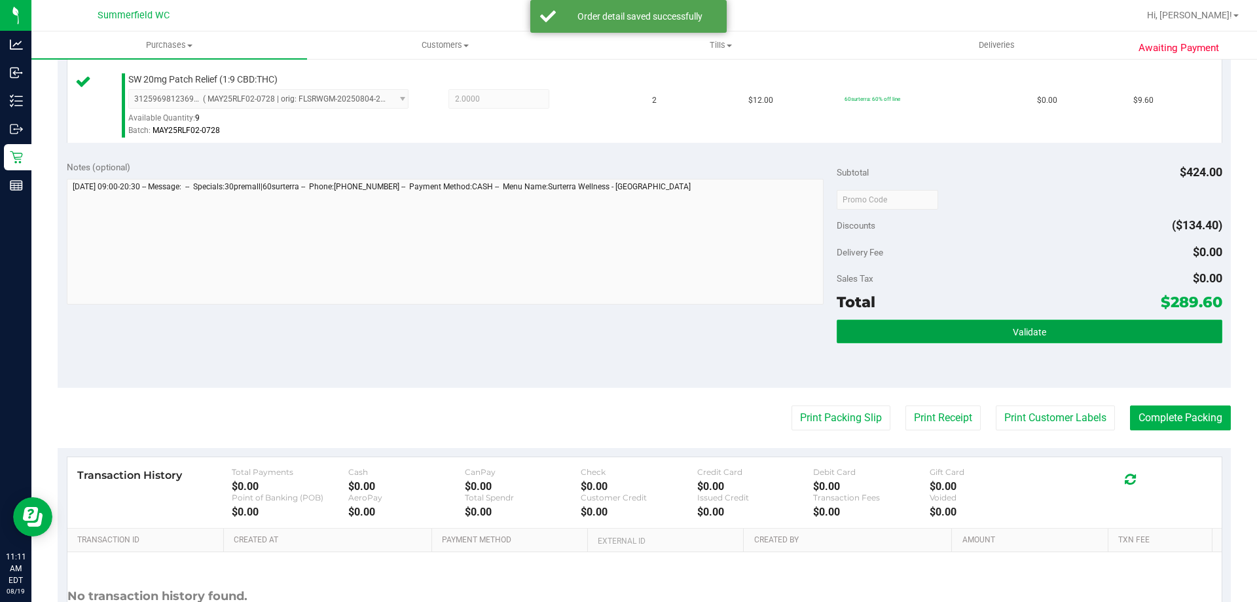
click at [983, 326] on button "Validate" at bounding box center [1029, 332] width 385 height 24
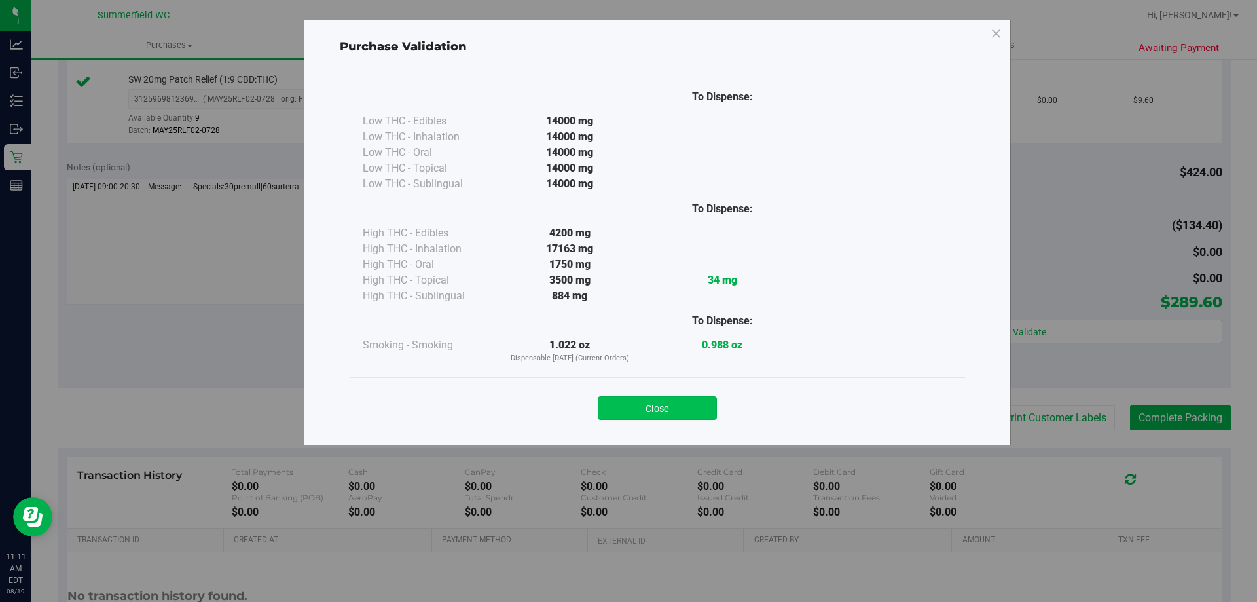
click at [678, 407] on button "Close" at bounding box center [657, 408] width 119 height 24
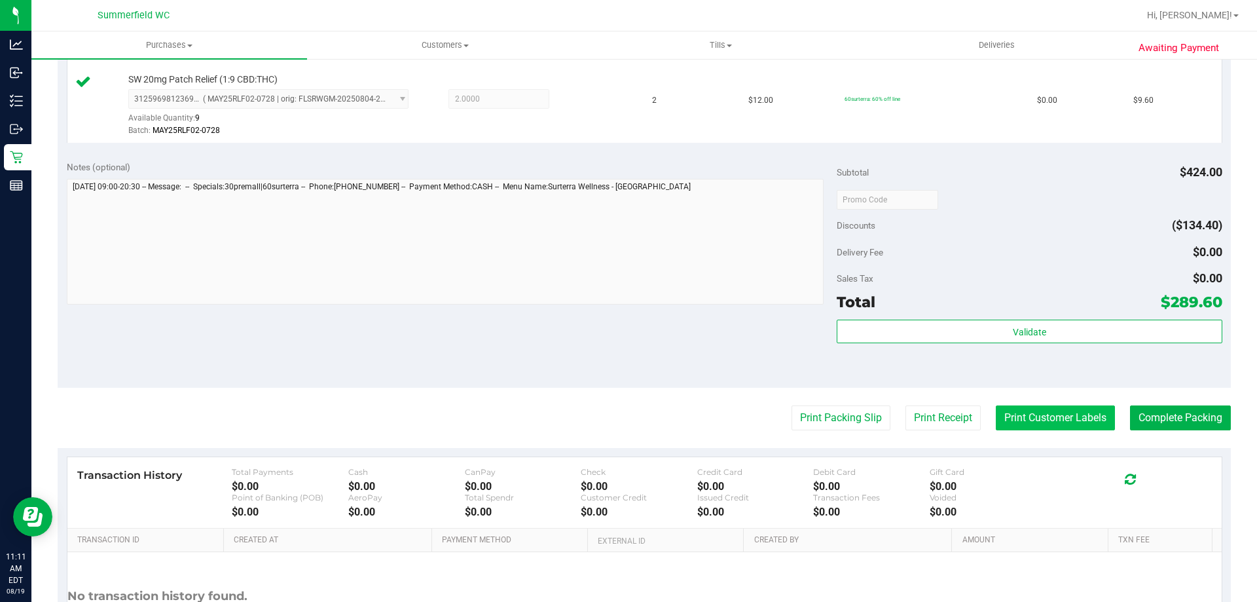
click at [1019, 416] on button "Print Customer Labels" at bounding box center [1055, 417] width 119 height 25
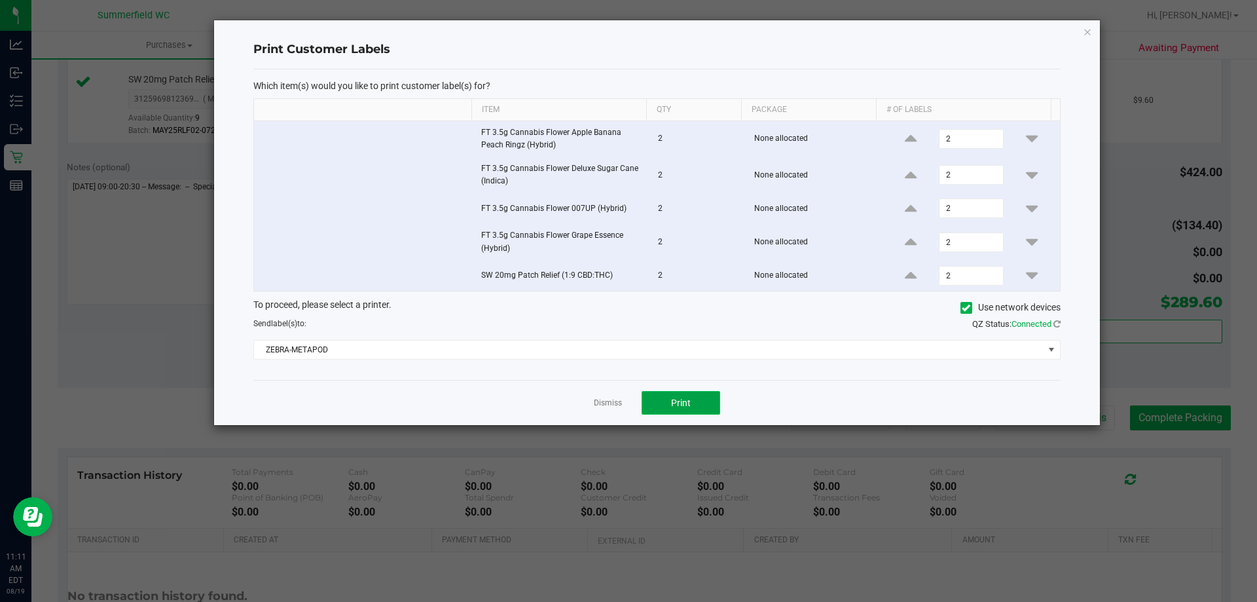
click at [687, 397] on span "Print" at bounding box center [681, 402] width 20 height 10
click at [608, 404] on link "Dismiss" at bounding box center [608, 402] width 28 height 11
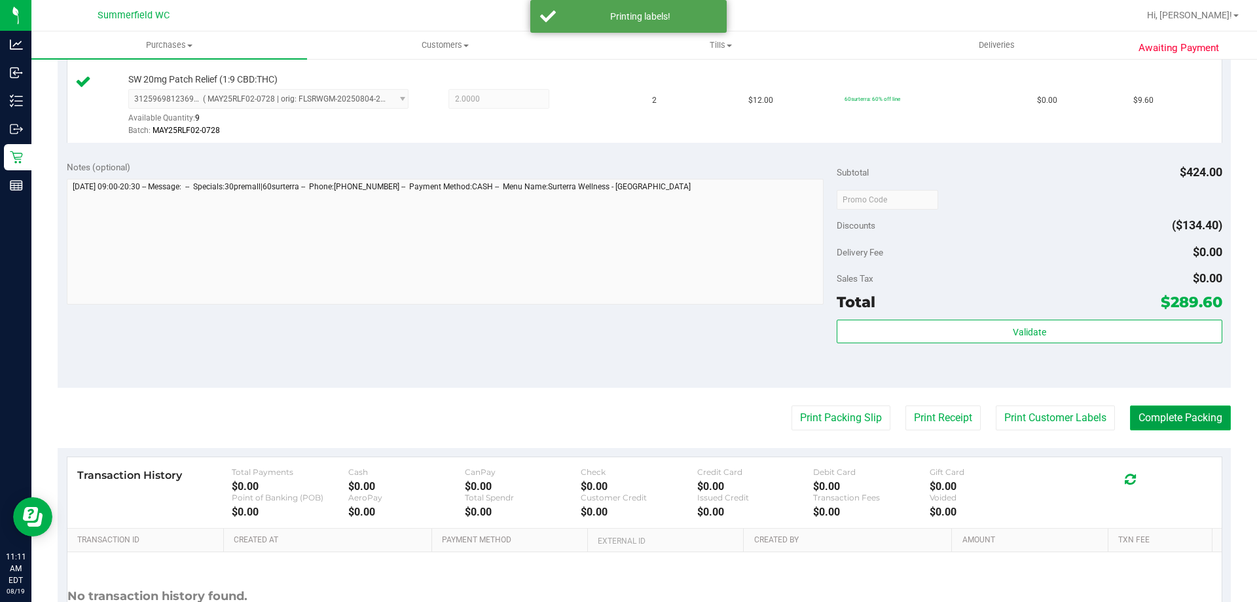
click at [1164, 420] on button "Complete Packing" at bounding box center [1180, 417] width 101 height 25
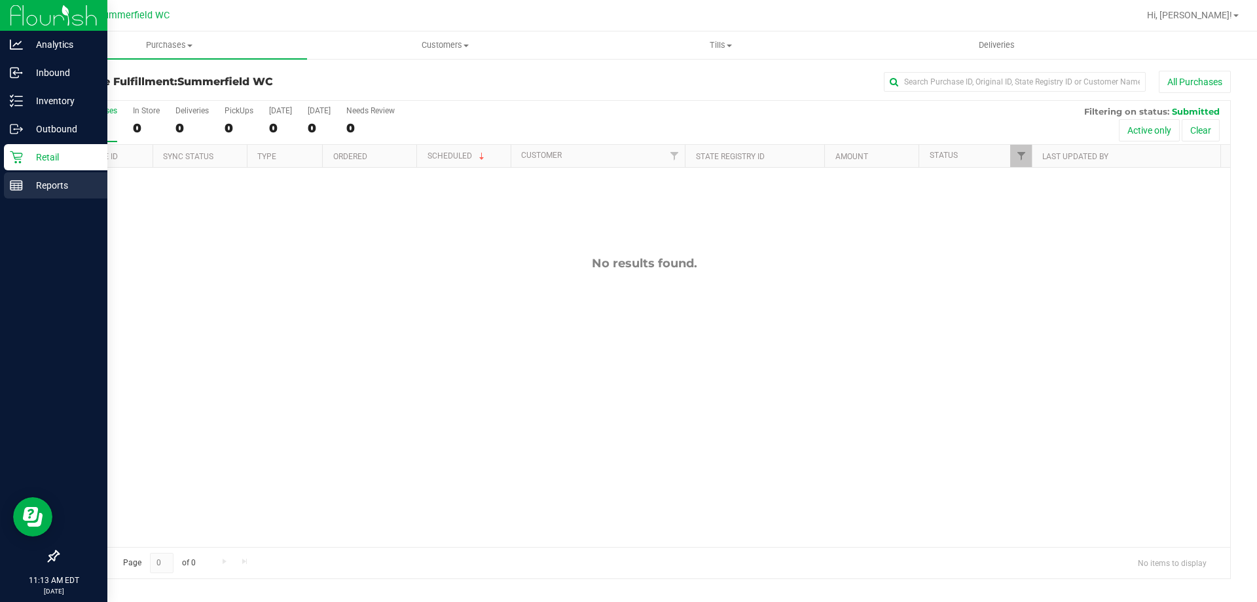
click at [35, 185] on p "Reports" at bounding box center [62, 185] width 79 height 16
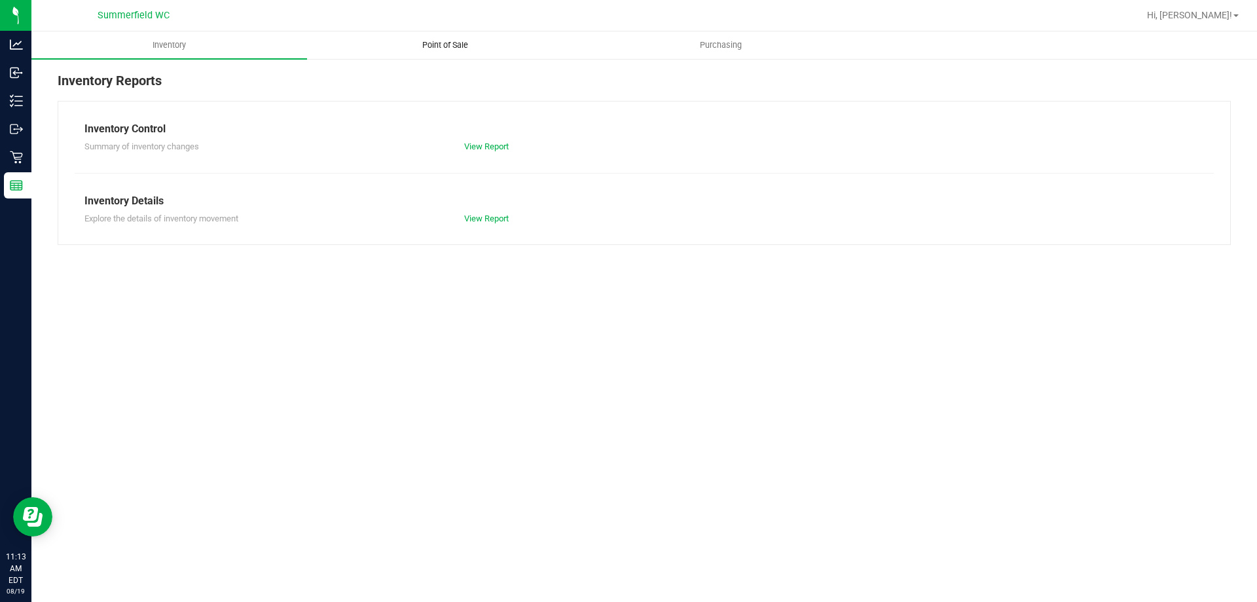
click at [455, 50] on span "Point of Sale" at bounding box center [445, 45] width 81 height 12
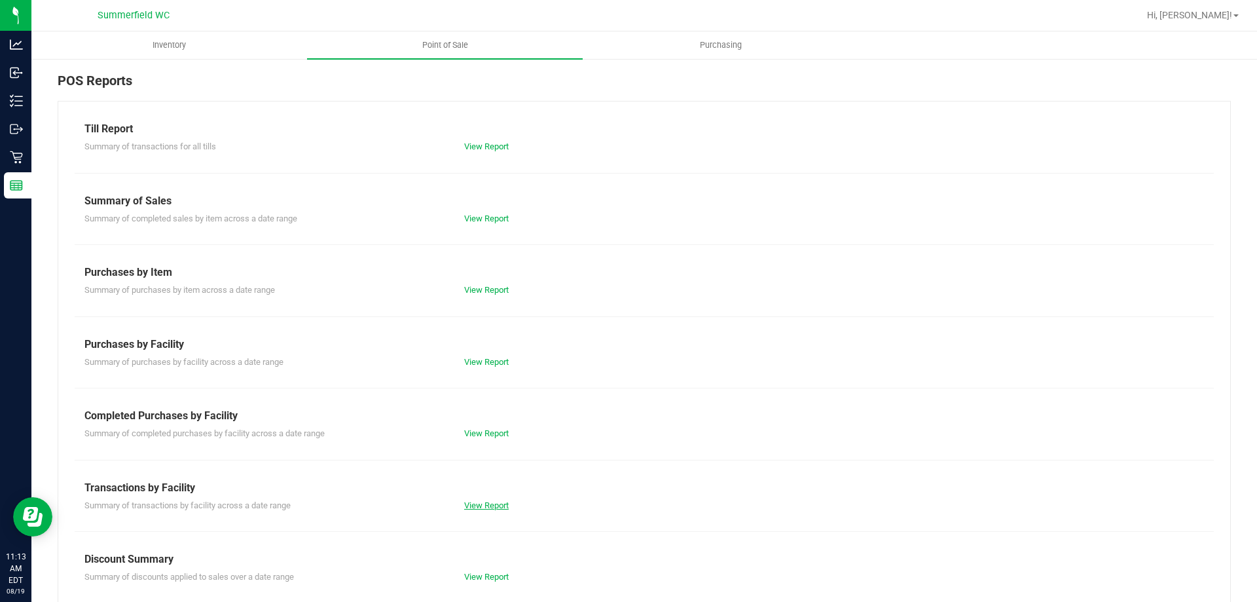
click at [496, 505] on link "View Report" at bounding box center [486, 505] width 45 height 10
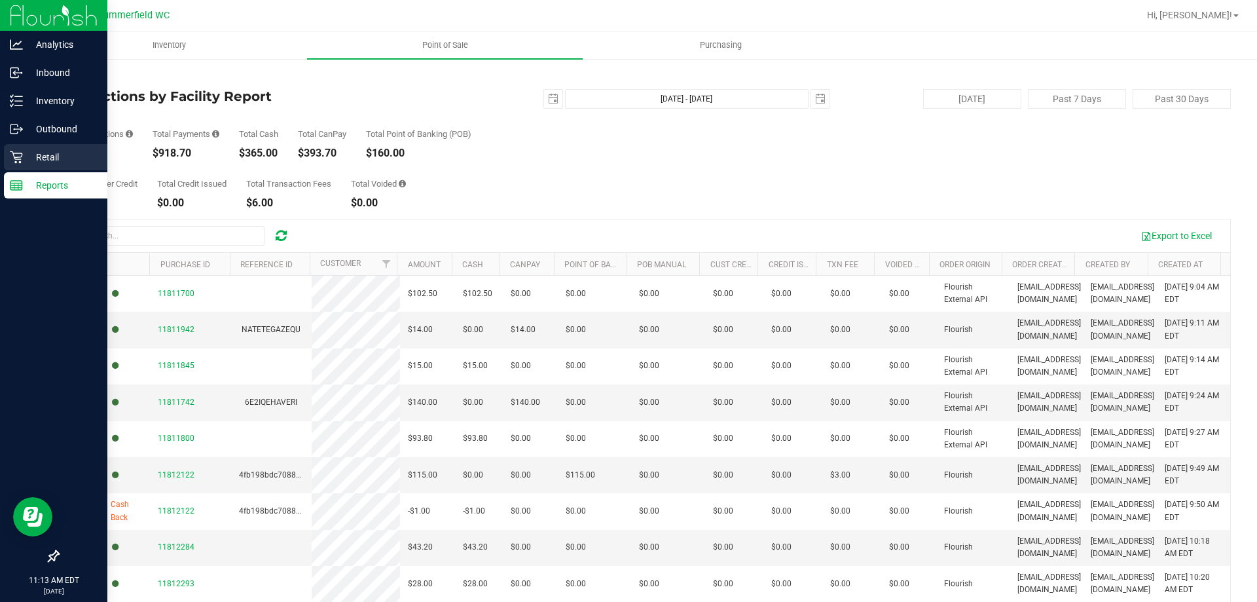
click at [42, 151] on p "Retail" at bounding box center [62, 157] width 79 height 16
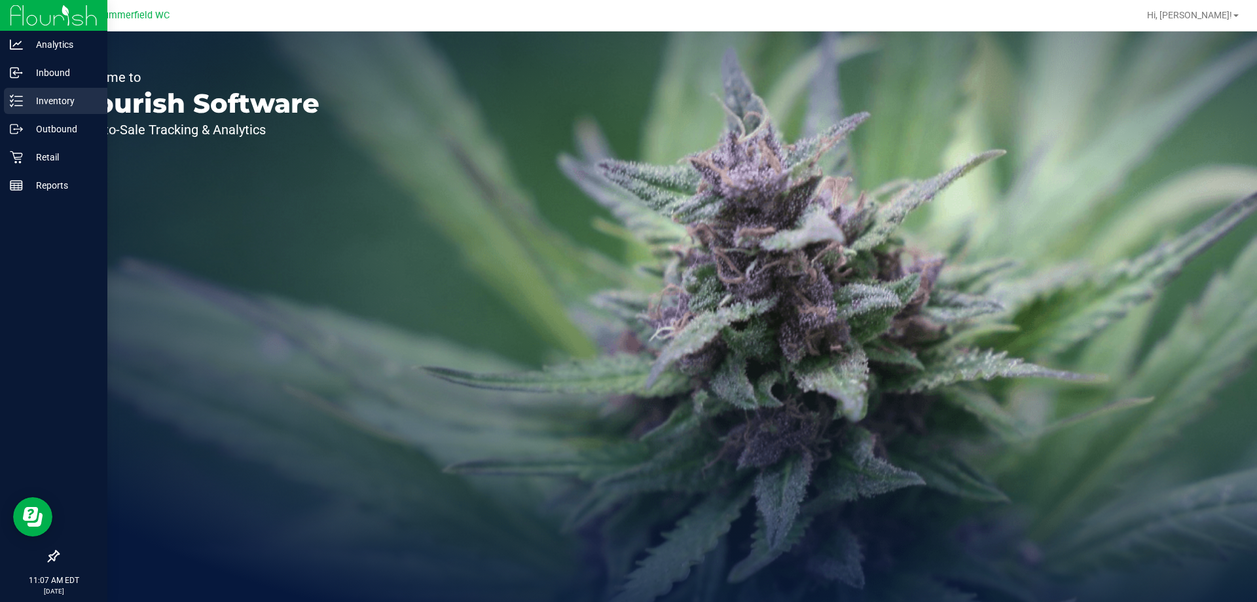
click at [49, 90] on div "Inventory" at bounding box center [55, 101] width 103 height 26
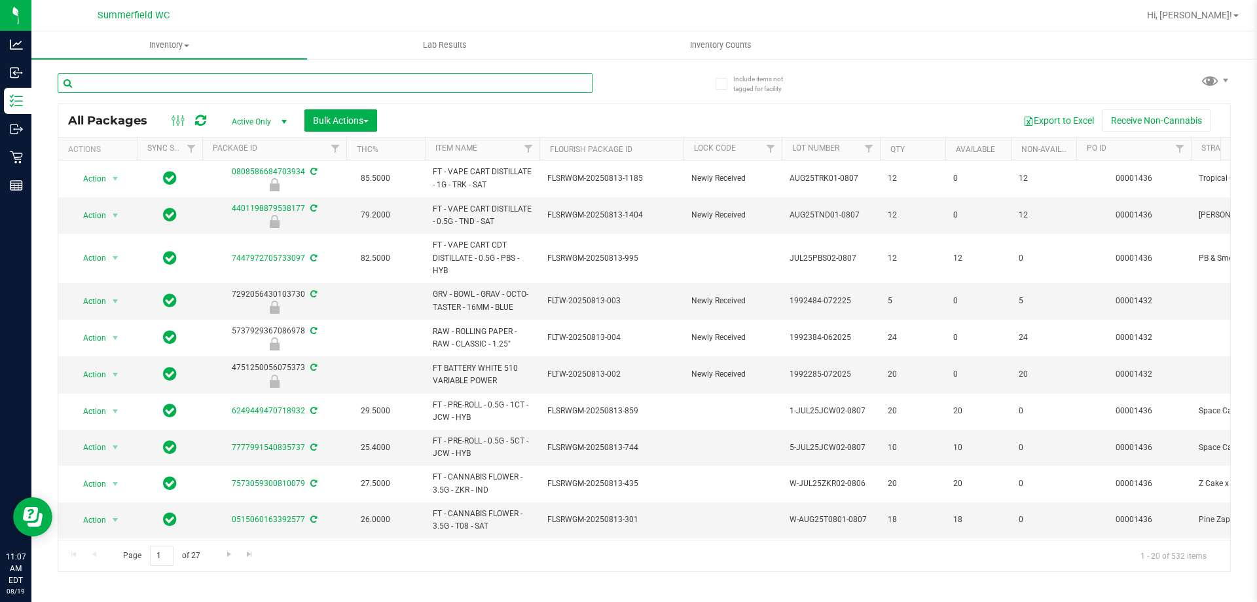
click at [266, 78] on input "text" at bounding box center [325, 83] width 535 height 20
type input "gpe"
